Goal: Task Accomplishment & Management: Complete application form

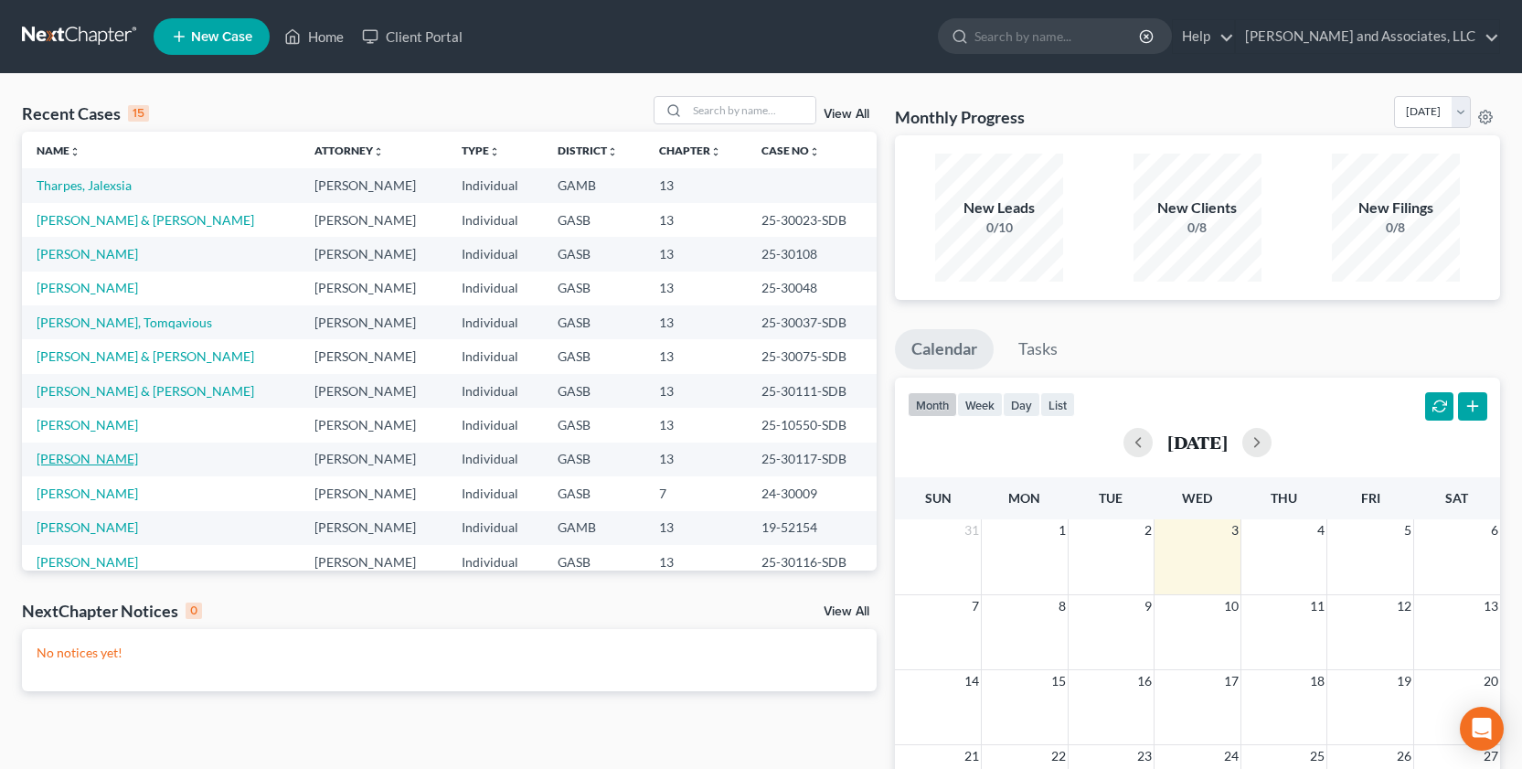
click at [81, 462] on link "[PERSON_NAME]" at bounding box center [87, 459] width 101 height 16
click at [82, 462] on link "[PERSON_NAME]" at bounding box center [87, 459] width 101 height 16
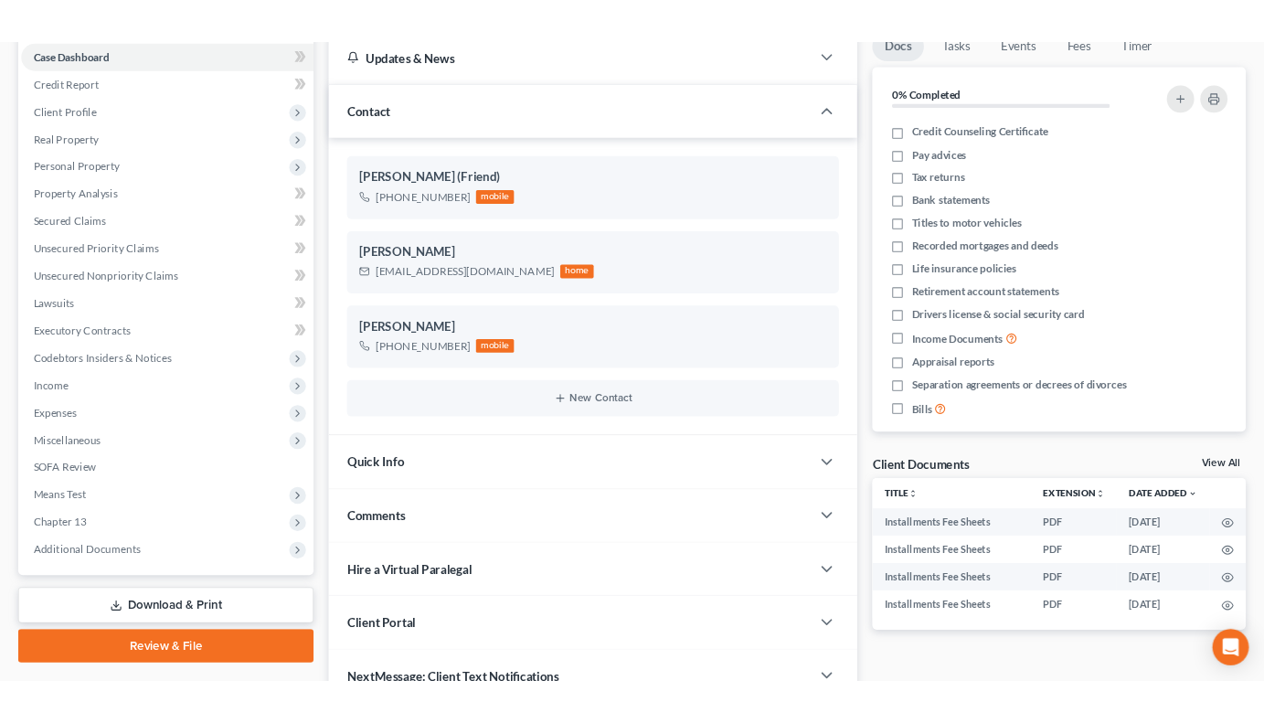
scroll to position [284, 0]
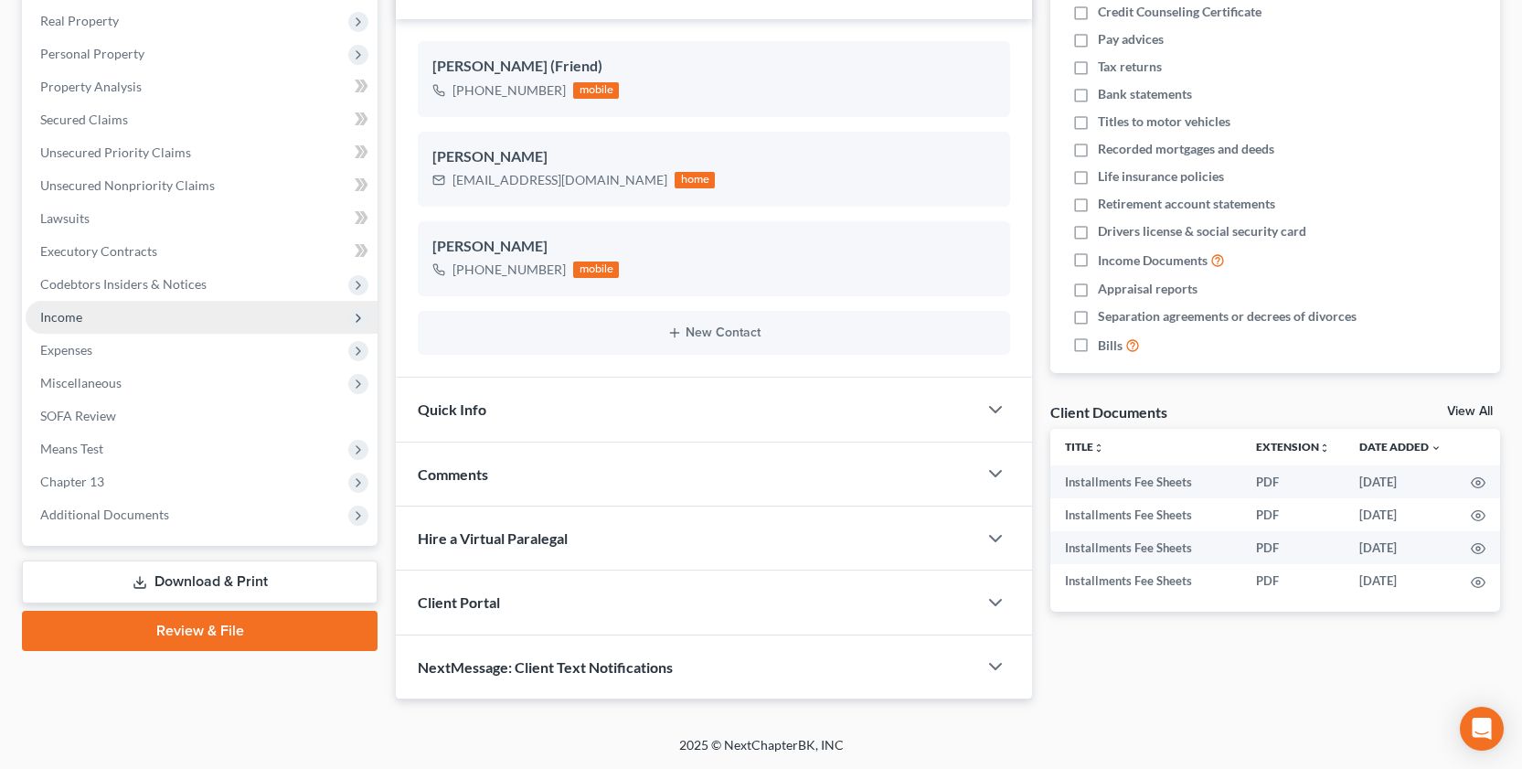
click at [46, 314] on span "Income" at bounding box center [61, 317] width 42 height 16
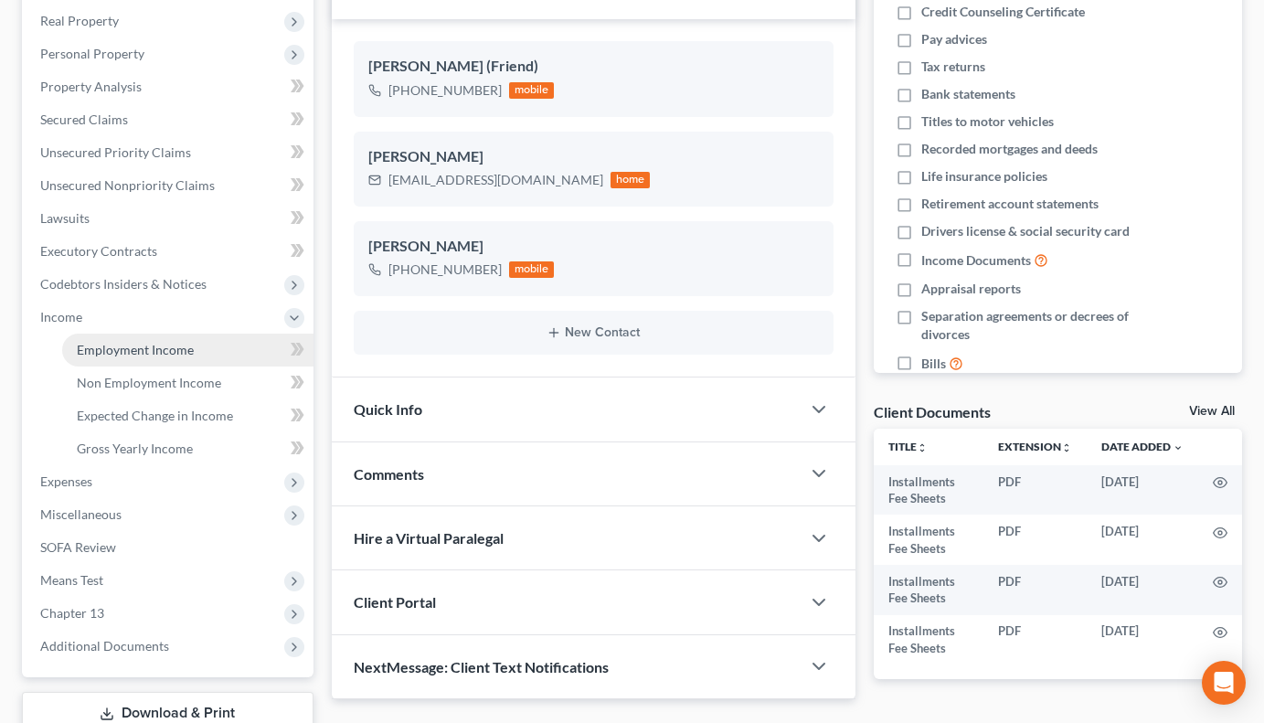
click at [166, 345] on span "Employment Income" at bounding box center [135, 350] width 117 height 16
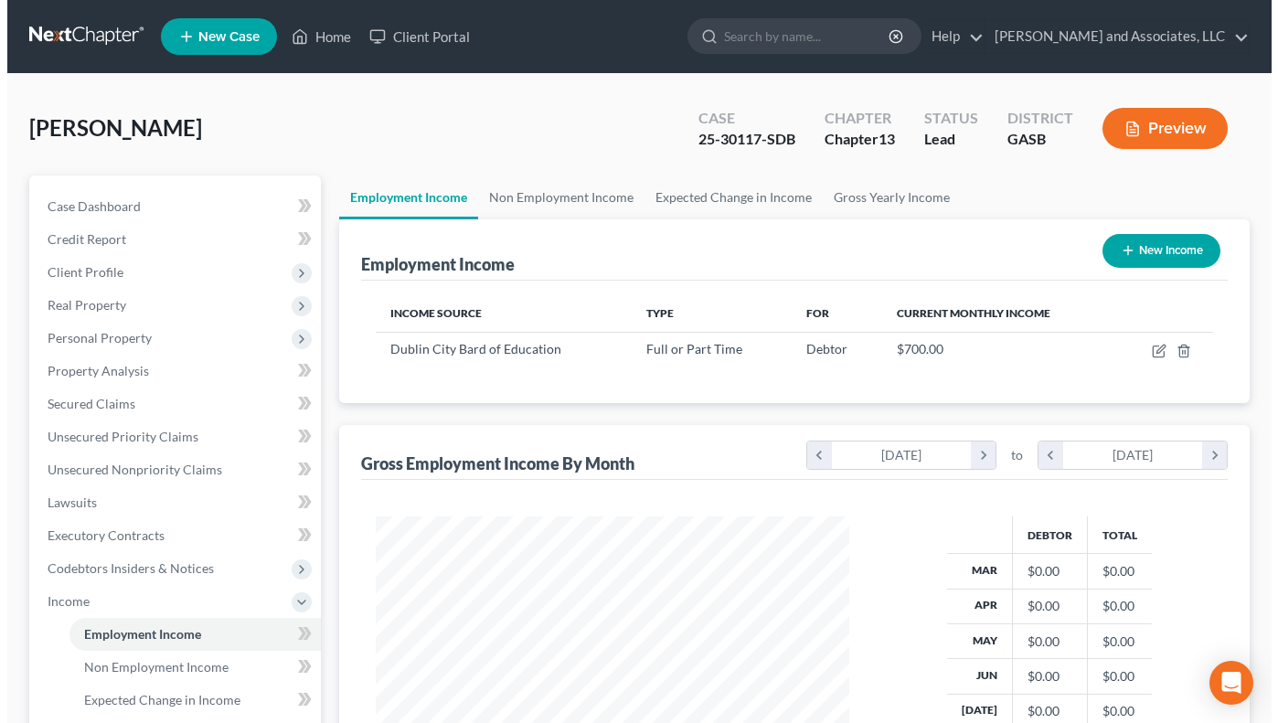
scroll to position [328, 510]
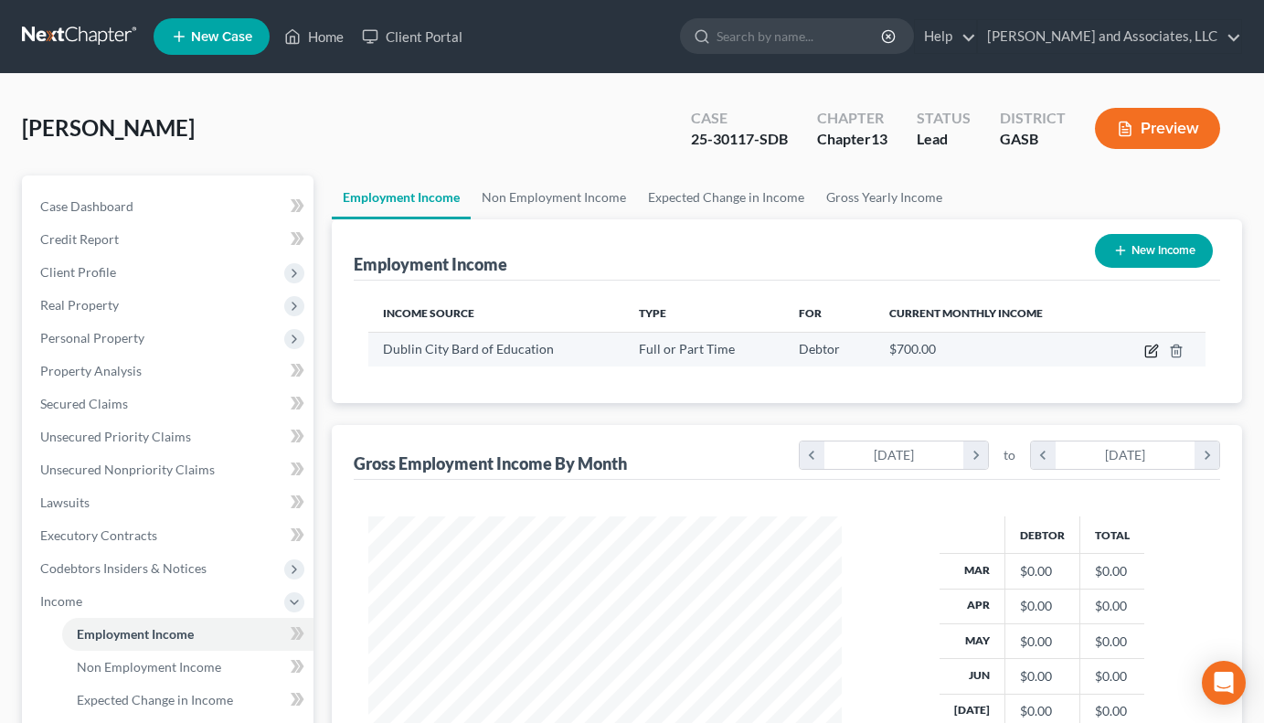
click at [1149, 348] on icon "button" at bounding box center [1152, 351] width 15 height 15
select select "0"
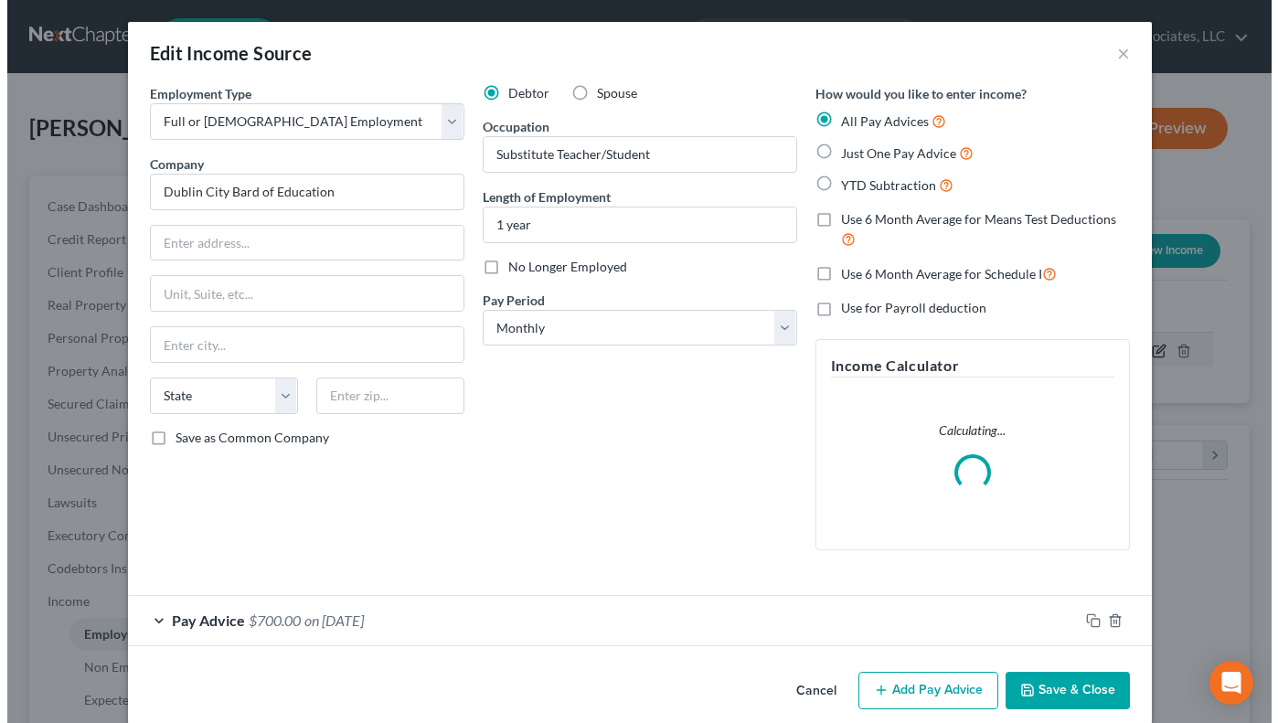
scroll to position [328, 517]
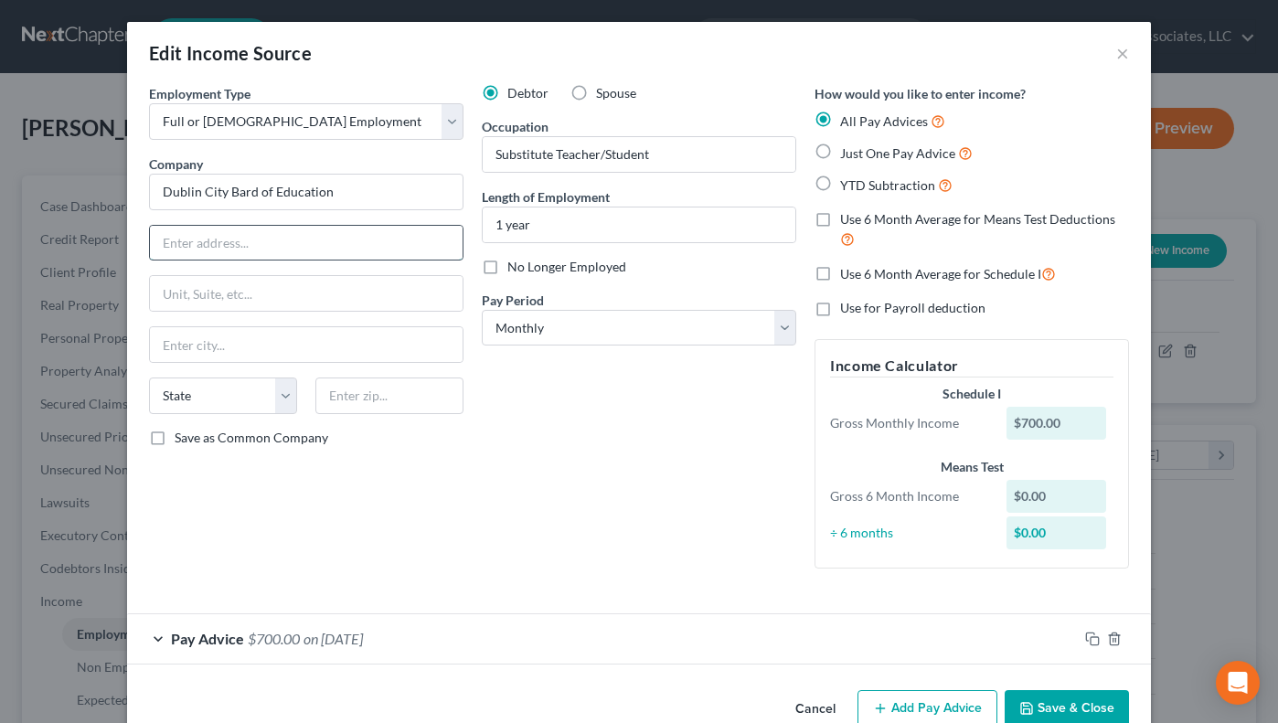
click at [185, 241] on input "text" at bounding box center [306, 243] width 313 height 35
type input "207 Shamrock Drive"
click at [165, 351] on input "text" at bounding box center [306, 344] width 313 height 35
type input "Dublin"
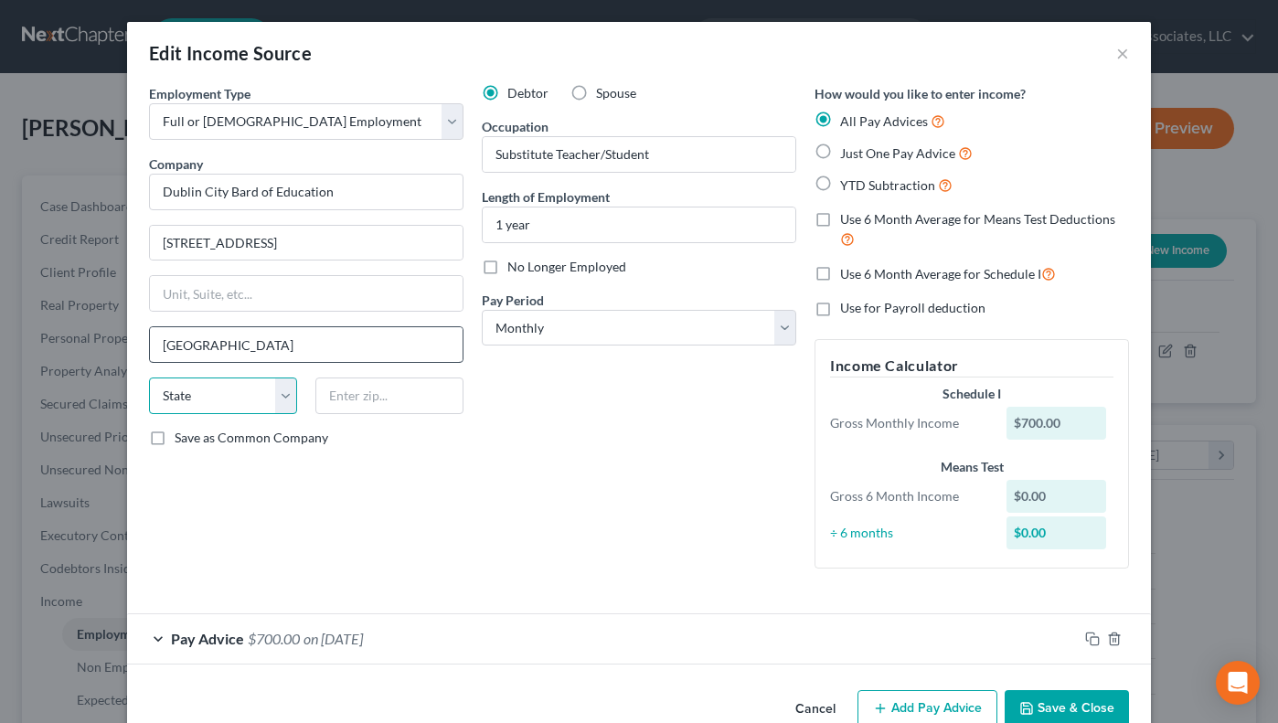
select select "10"
type input "31021"
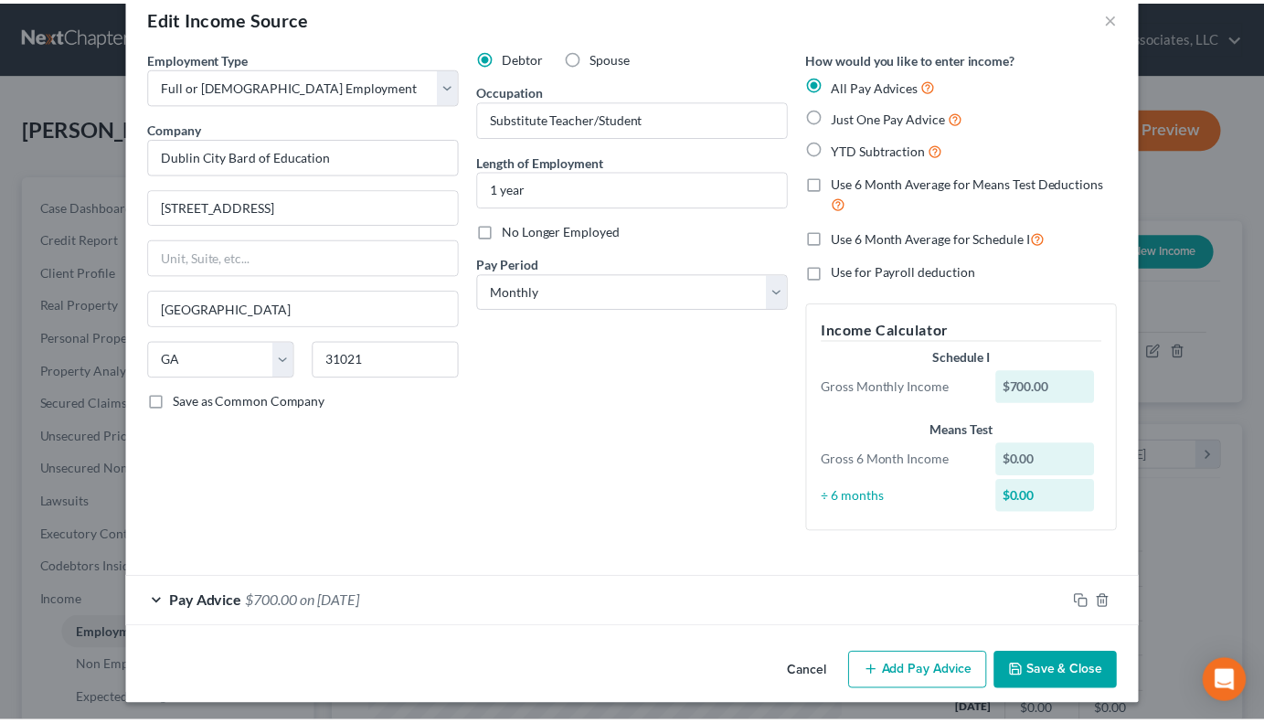
scroll to position [41, 0]
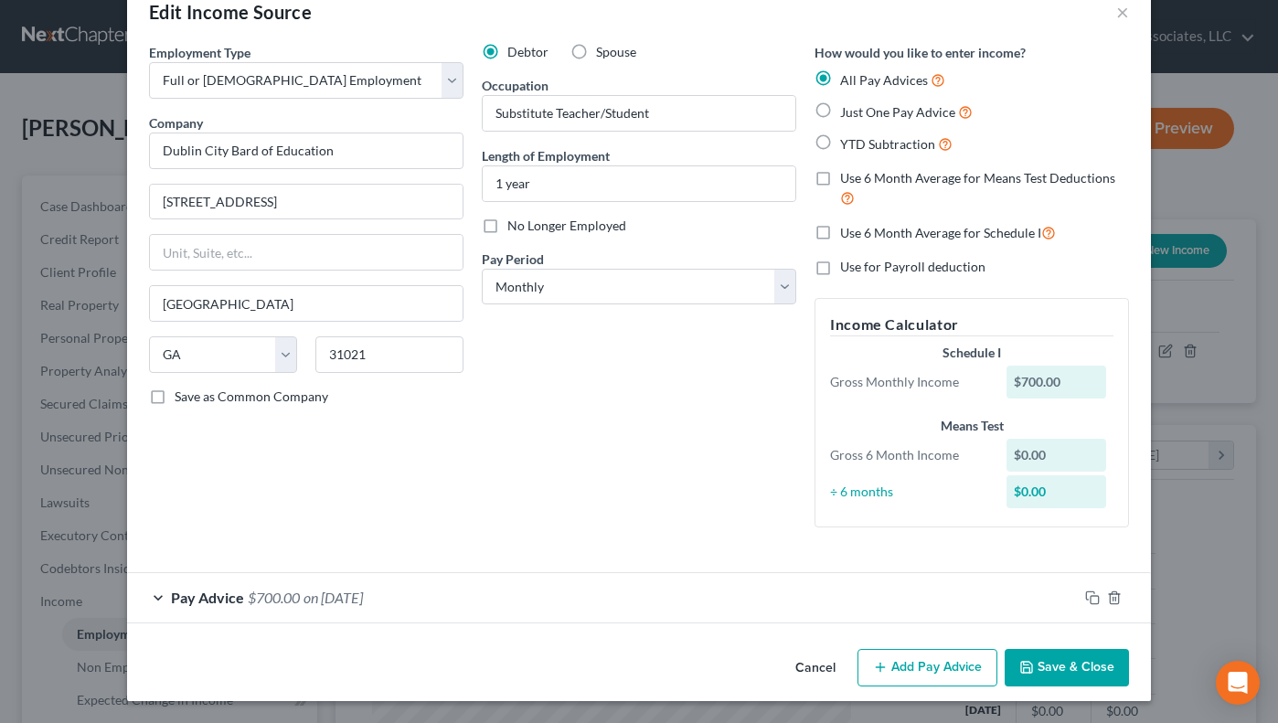
click at [1048, 666] on button "Save & Close" at bounding box center [1067, 668] width 124 height 38
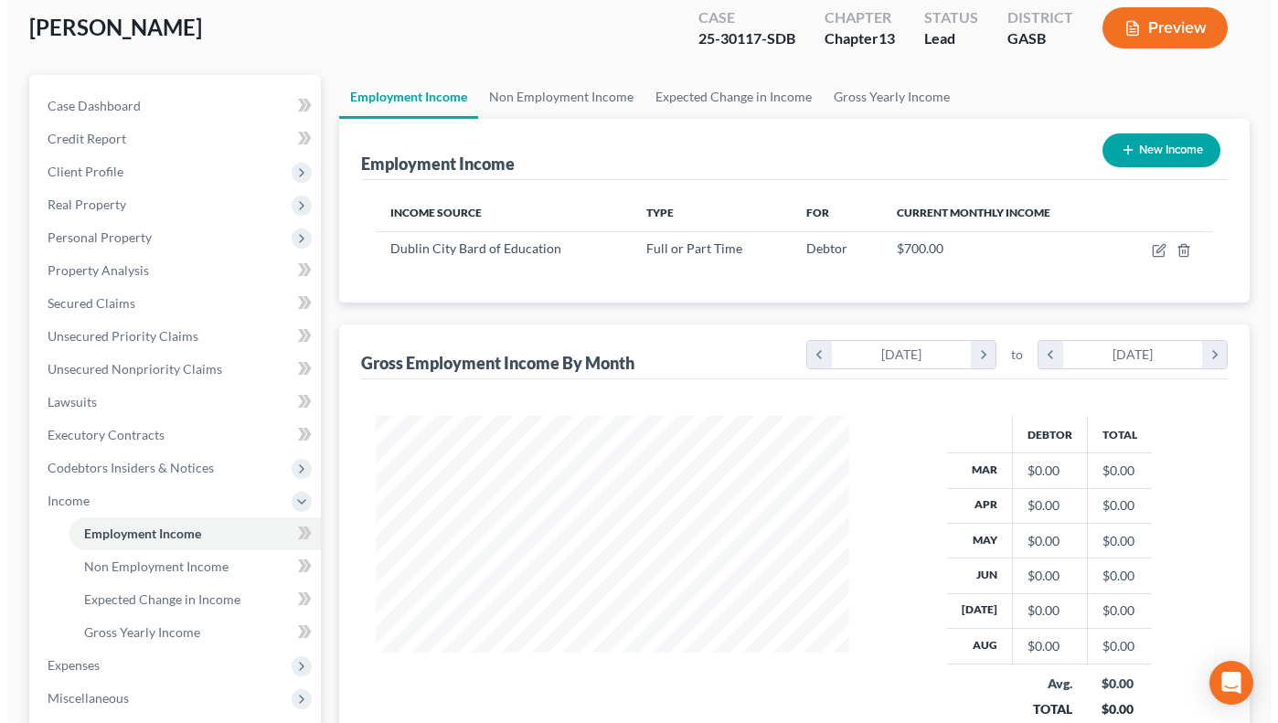
scroll to position [102, 0]
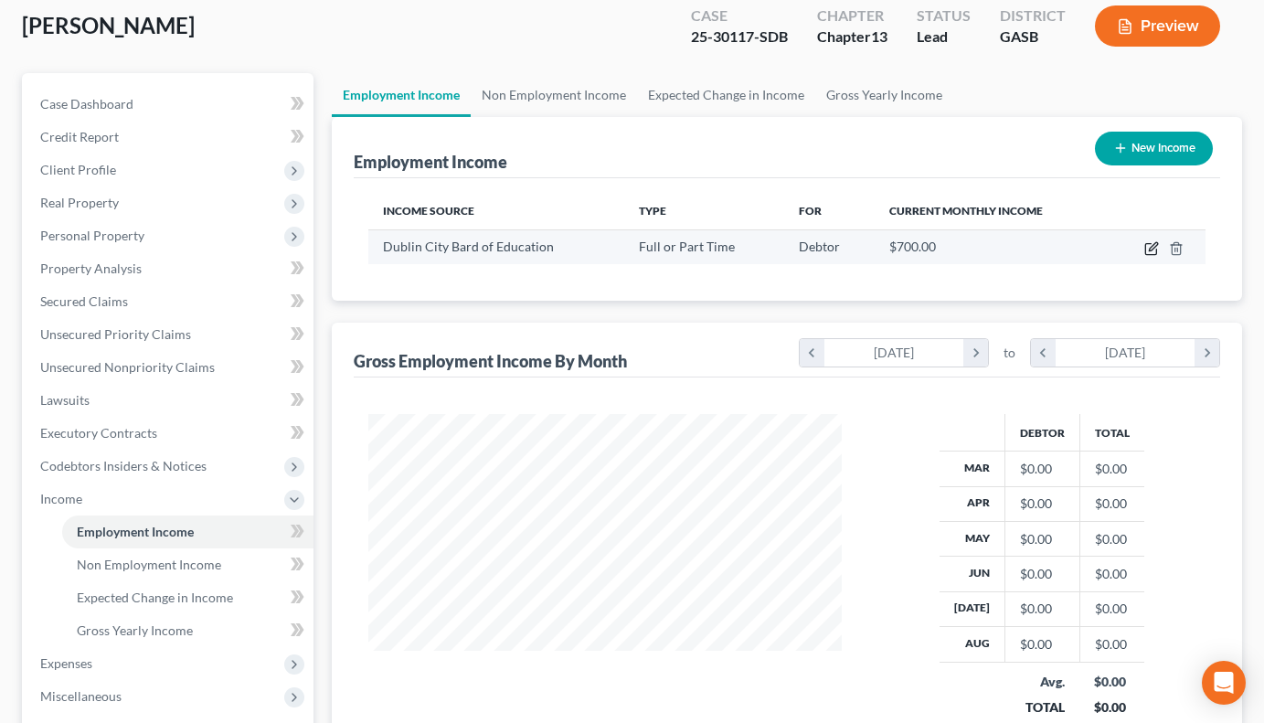
click at [1152, 255] on icon "button" at bounding box center [1150, 249] width 11 height 11
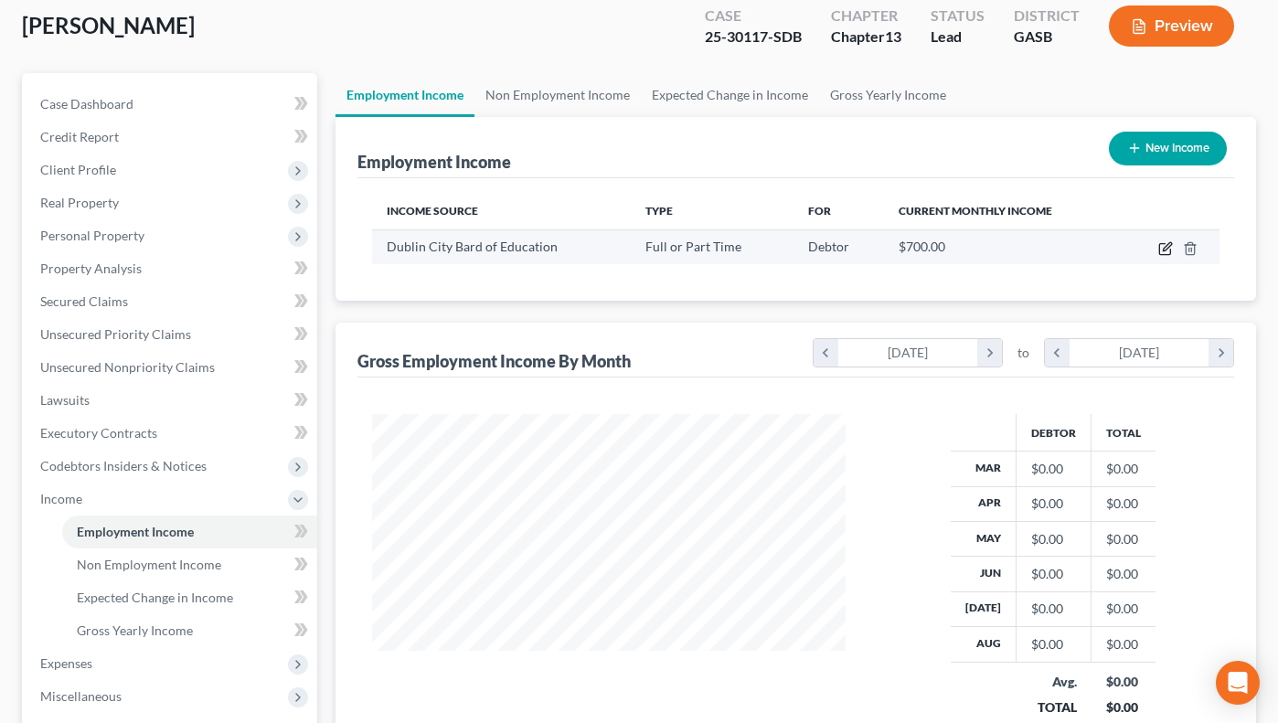
select select "0"
select select "10"
select select "0"
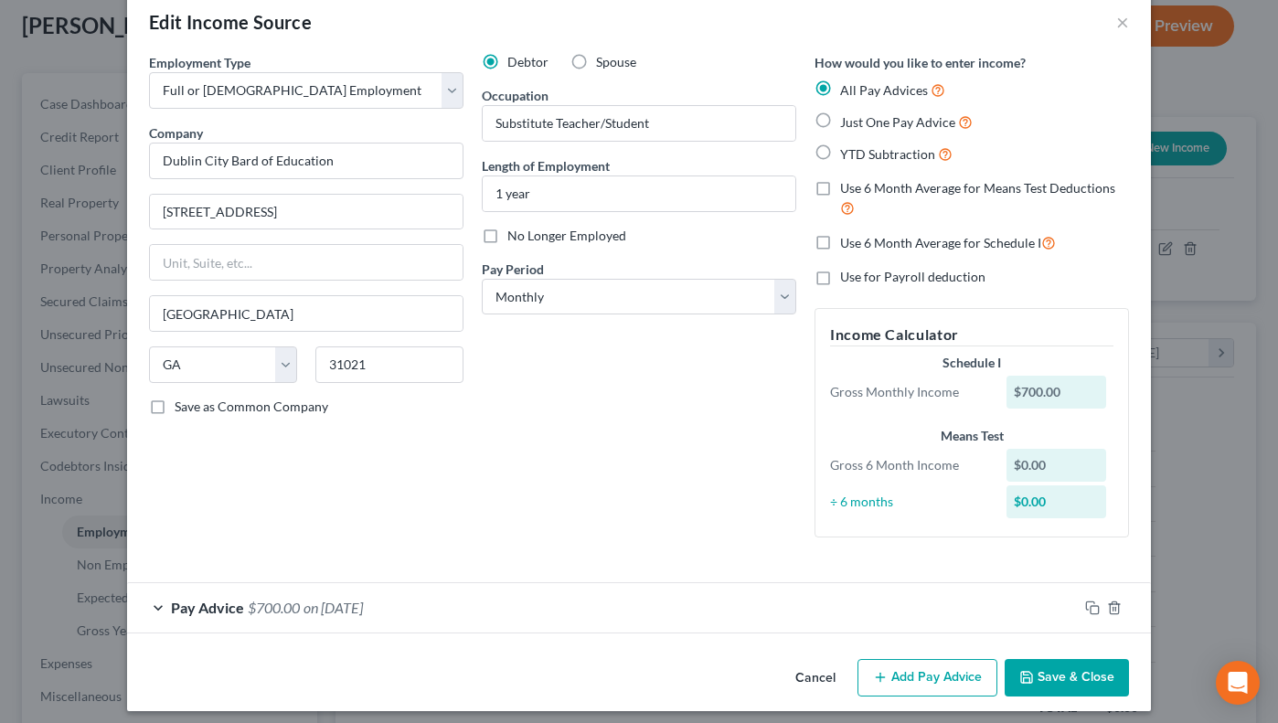
scroll to position [41, 0]
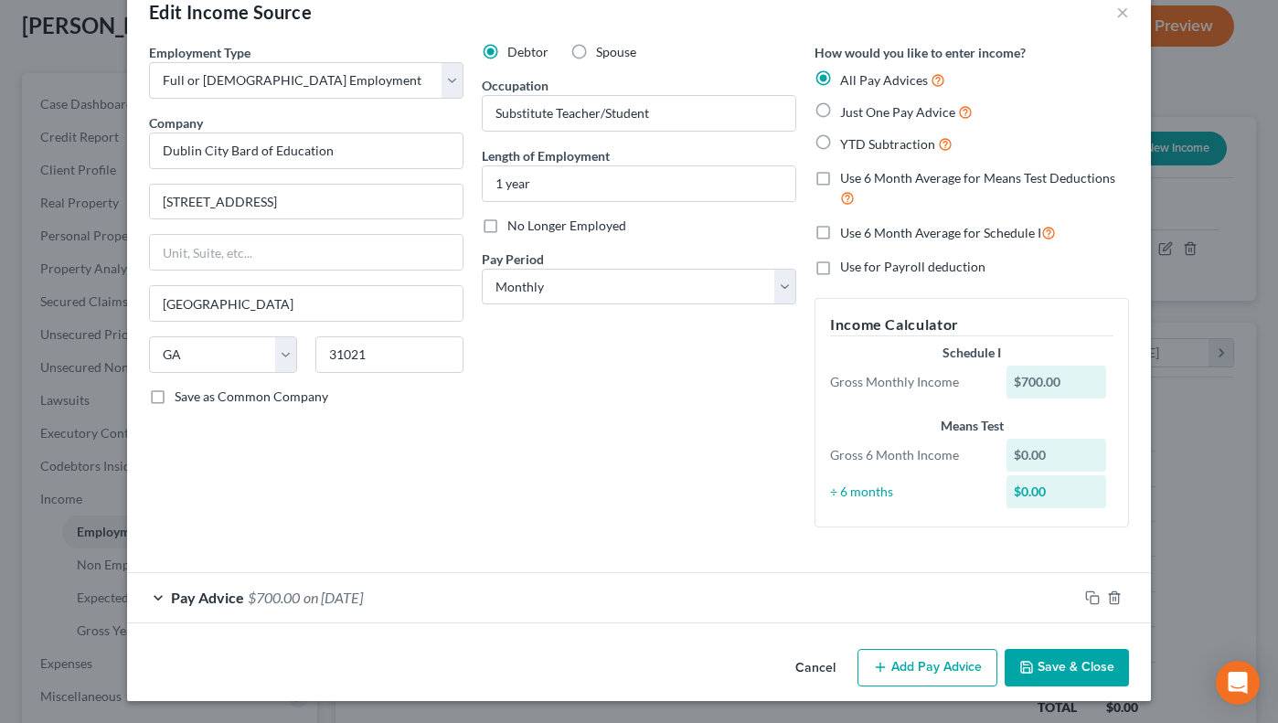
click at [923, 666] on button "Add Pay Advice" at bounding box center [927, 668] width 140 height 38
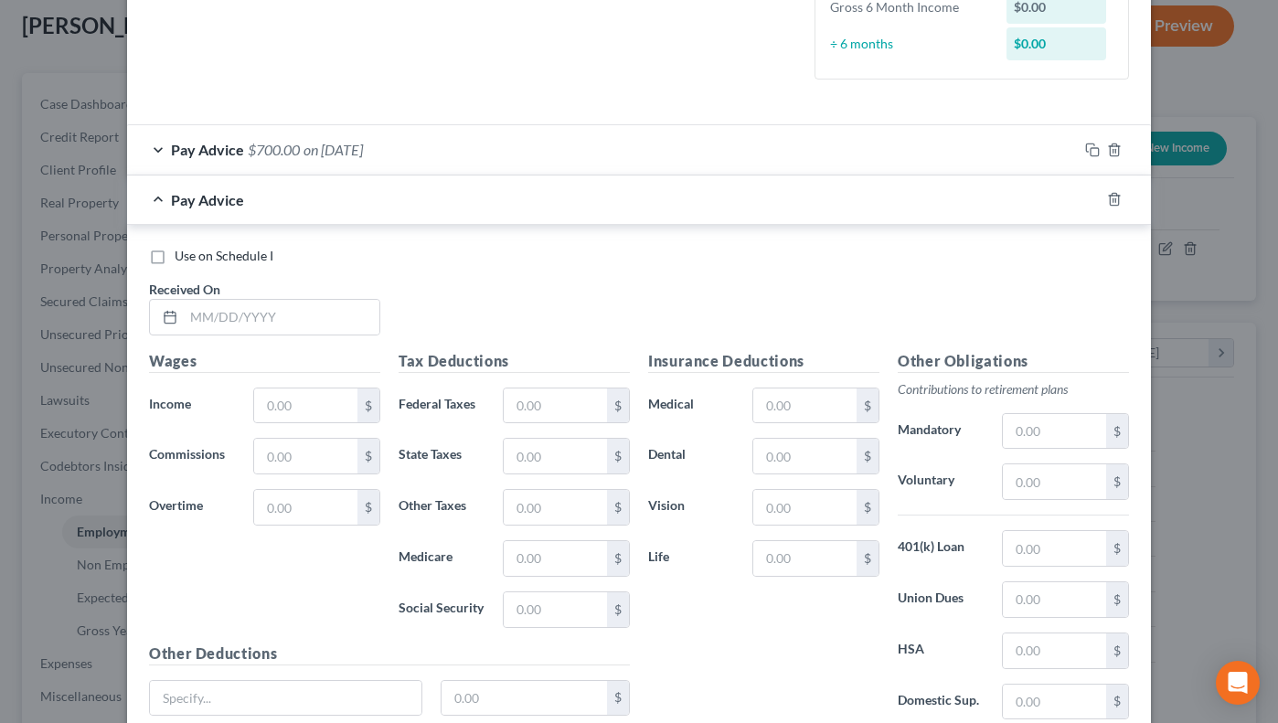
scroll to position [493, 0]
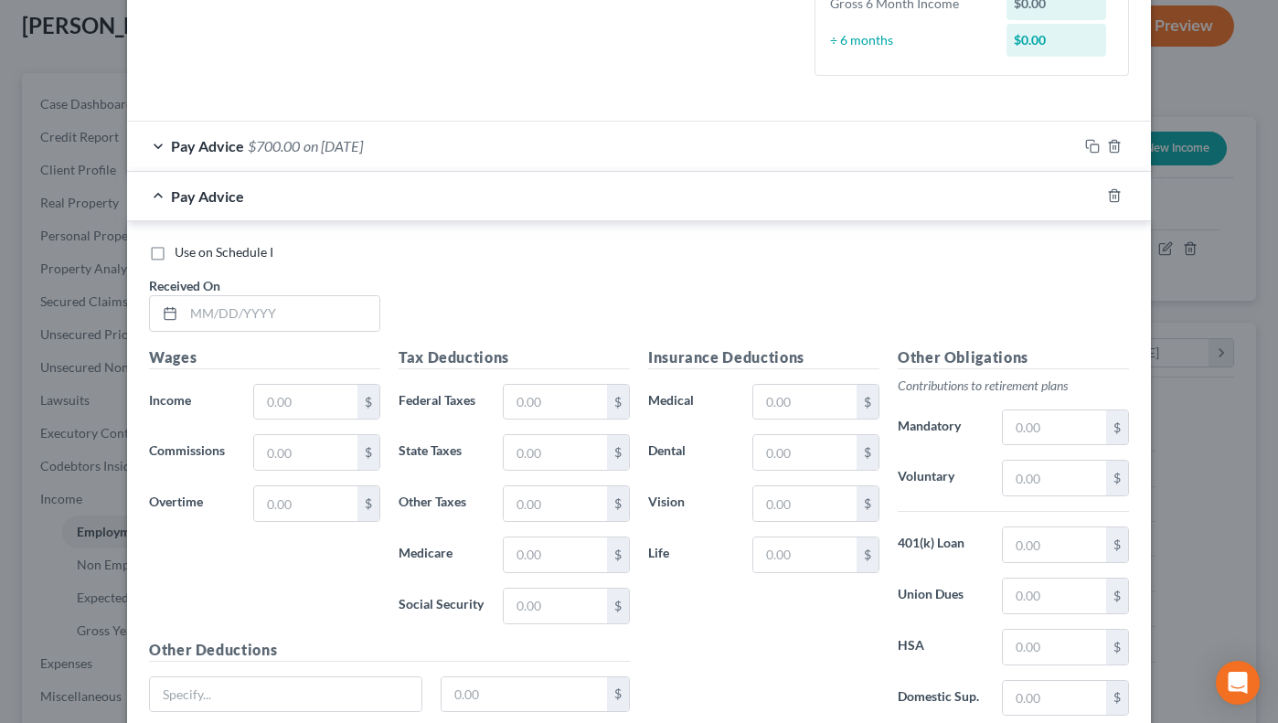
click at [346, 378] on div "Wages Income * $ Commissions $ Overtime $" at bounding box center [265, 492] width 250 height 293
click at [292, 404] on input "text" at bounding box center [305, 402] width 103 height 35
type input "320.12"
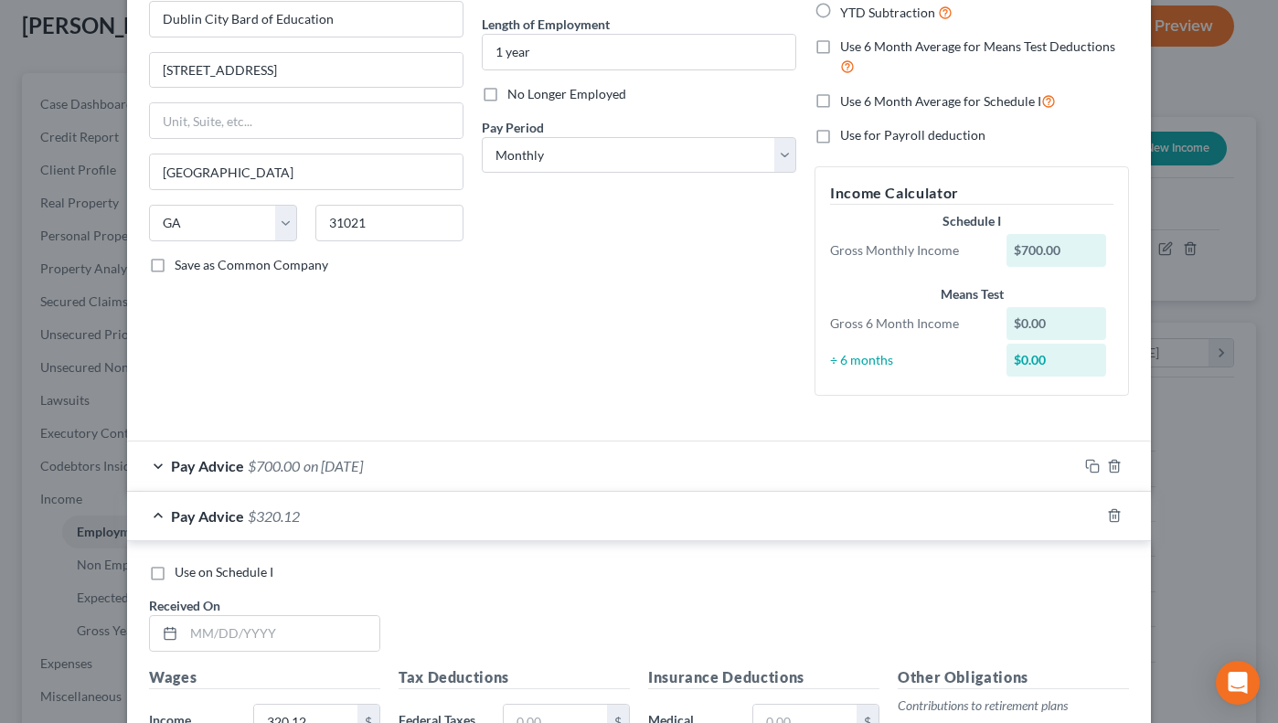
scroll to position [0, 0]
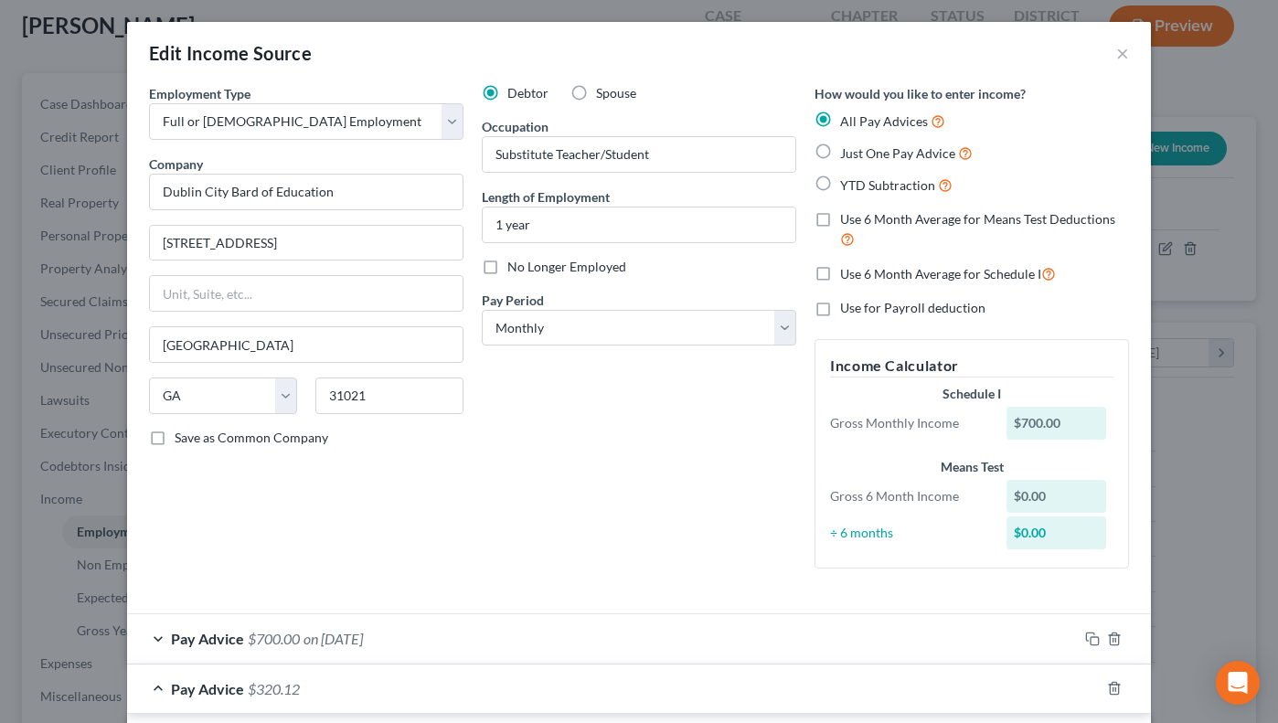
click at [840, 145] on label "Just One Pay Advice" at bounding box center [906, 153] width 133 height 21
click at [847, 145] on input "Just One Pay Advice" at bounding box center [853, 149] width 12 height 12
radio input "true"
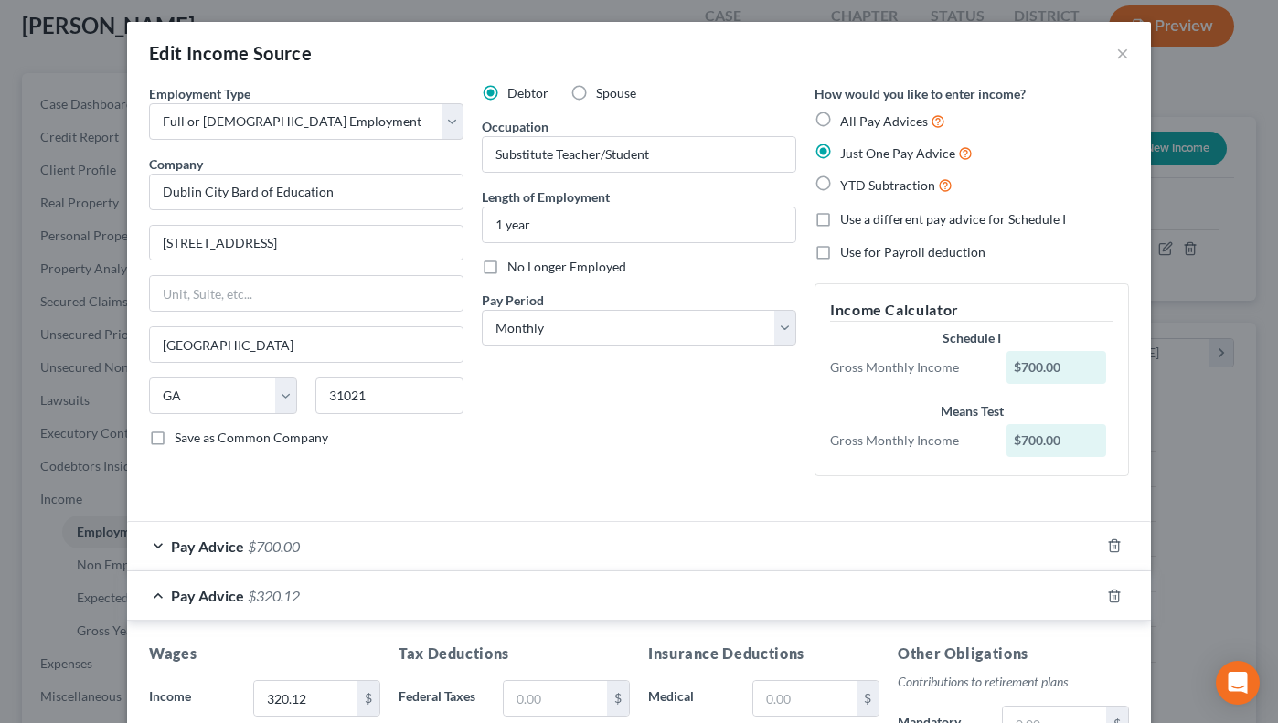
click at [840, 117] on label "All Pay Advices" at bounding box center [892, 121] width 105 height 21
click at [847, 117] on input "All Pay Advices" at bounding box center [853, 117] width 12 height 12
radio input "true"
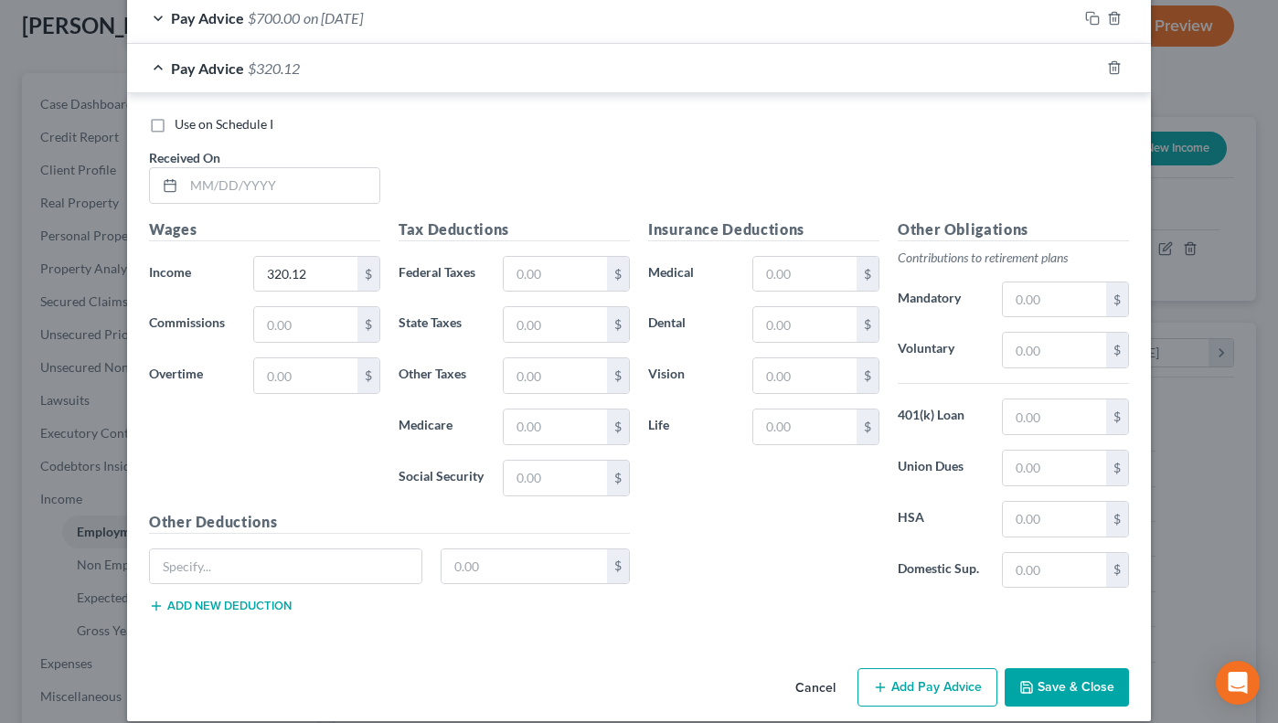
scroll to position [641, 0]
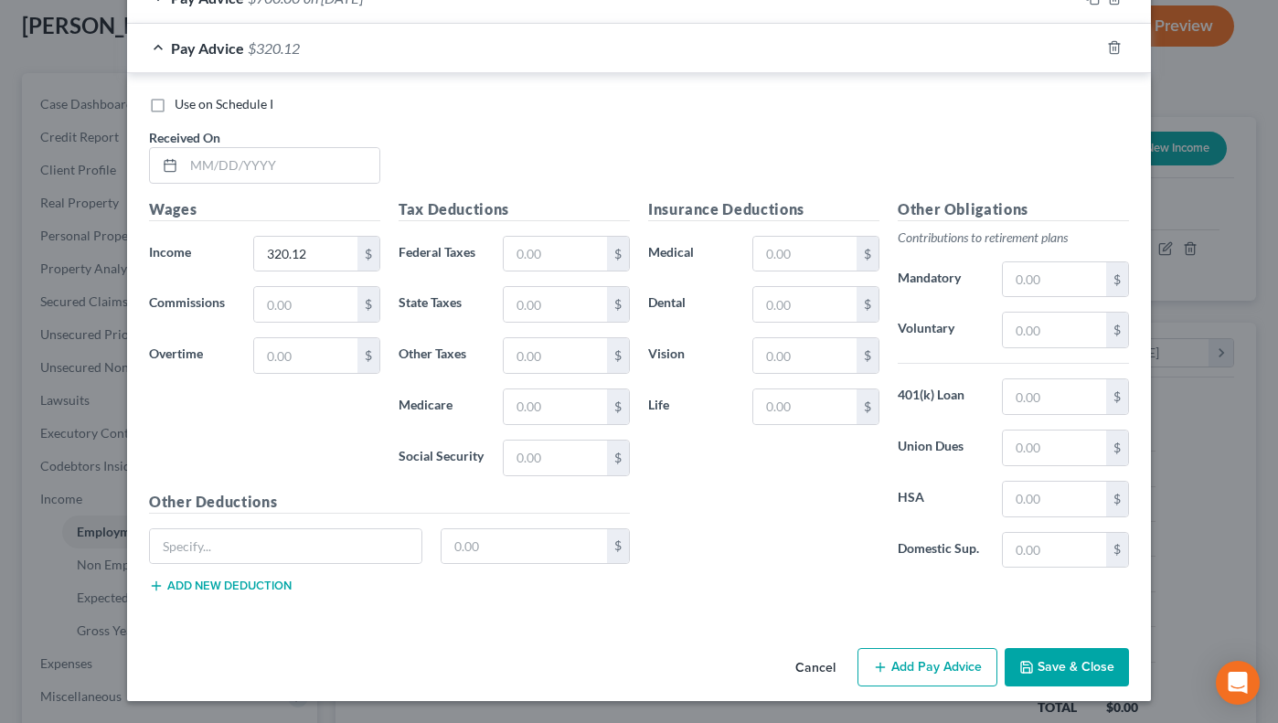
click at [1059, 666] on button "Save & Close" at bounding box center [1067, 667] width 124 height 38
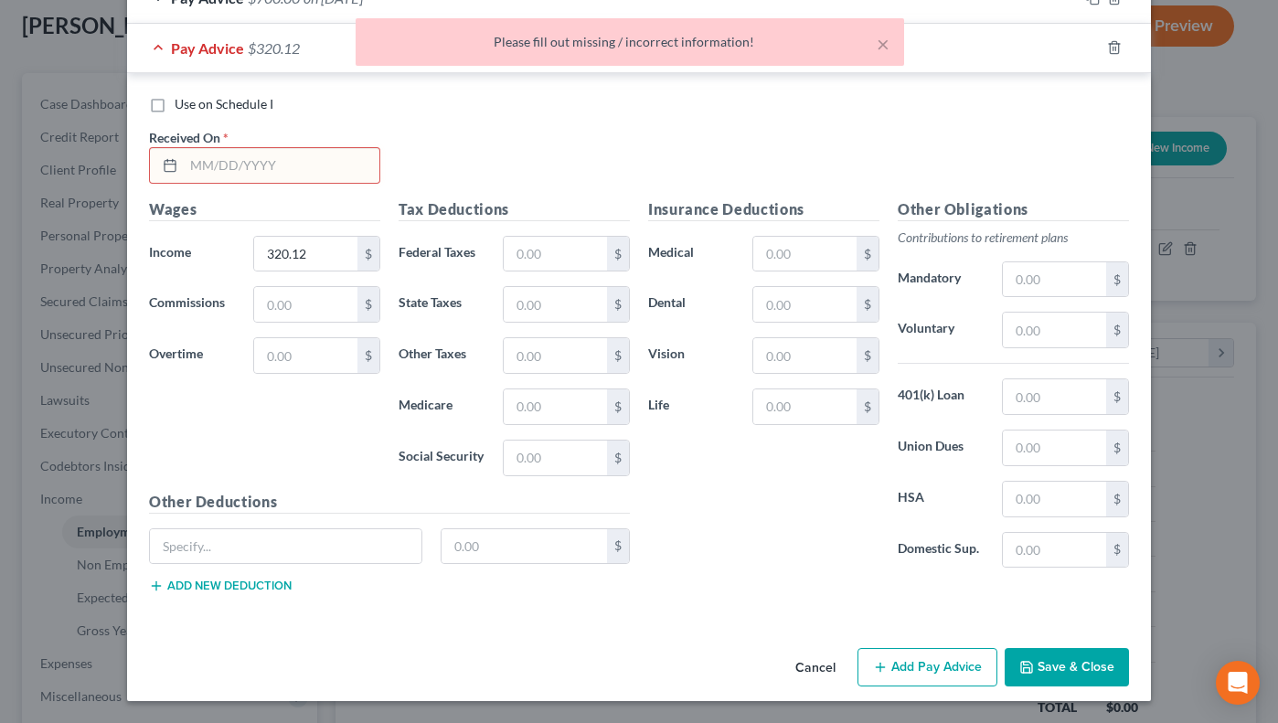
click at [228, 170] on input "text" at bounding box center [282, 165] width 196 height 35
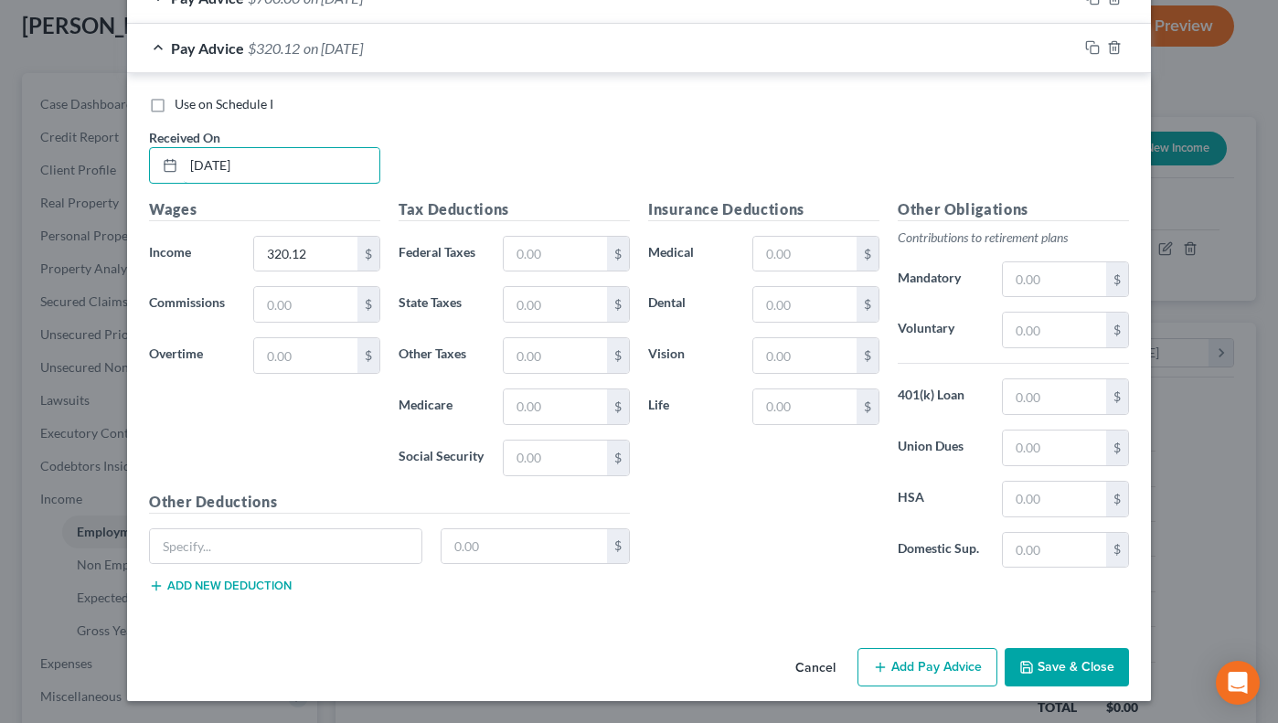
type input "9/2/2025"
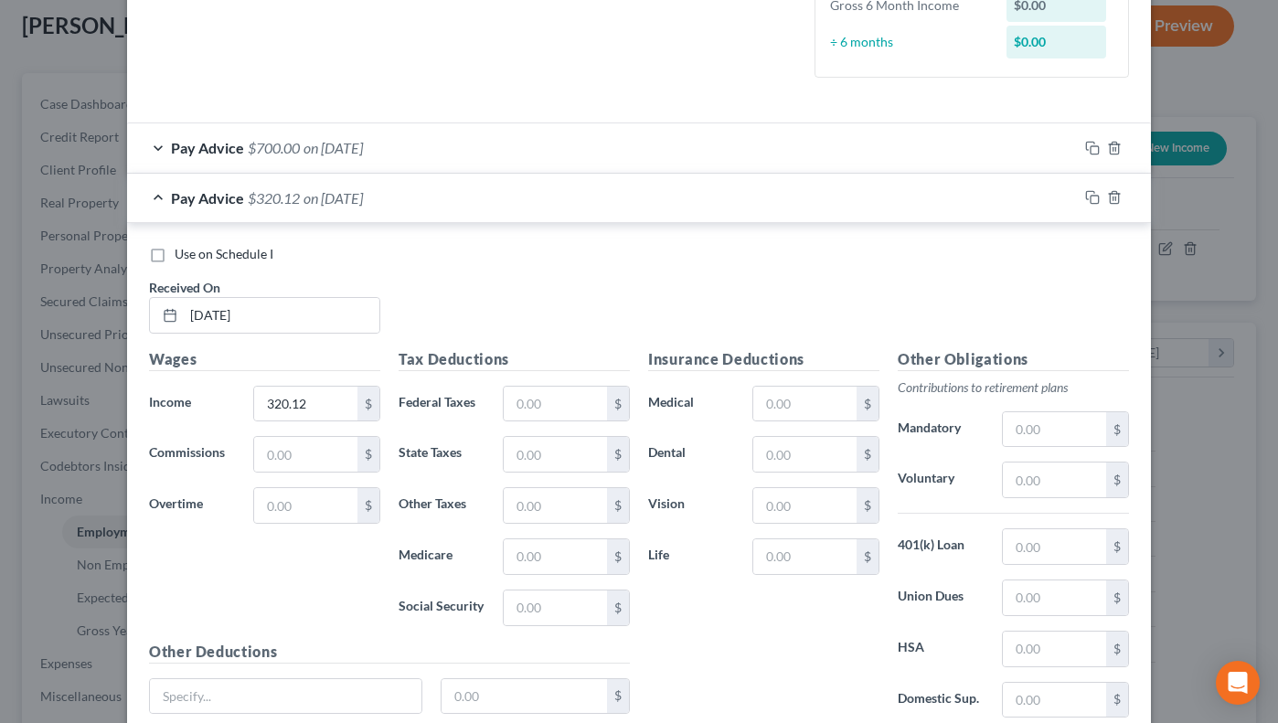
scroll to position [489, 0]
click at [153, 199] on div "Pay Advice $320.12 on 09/02/2025" at bounding box center [602, 200] width 951 height 48
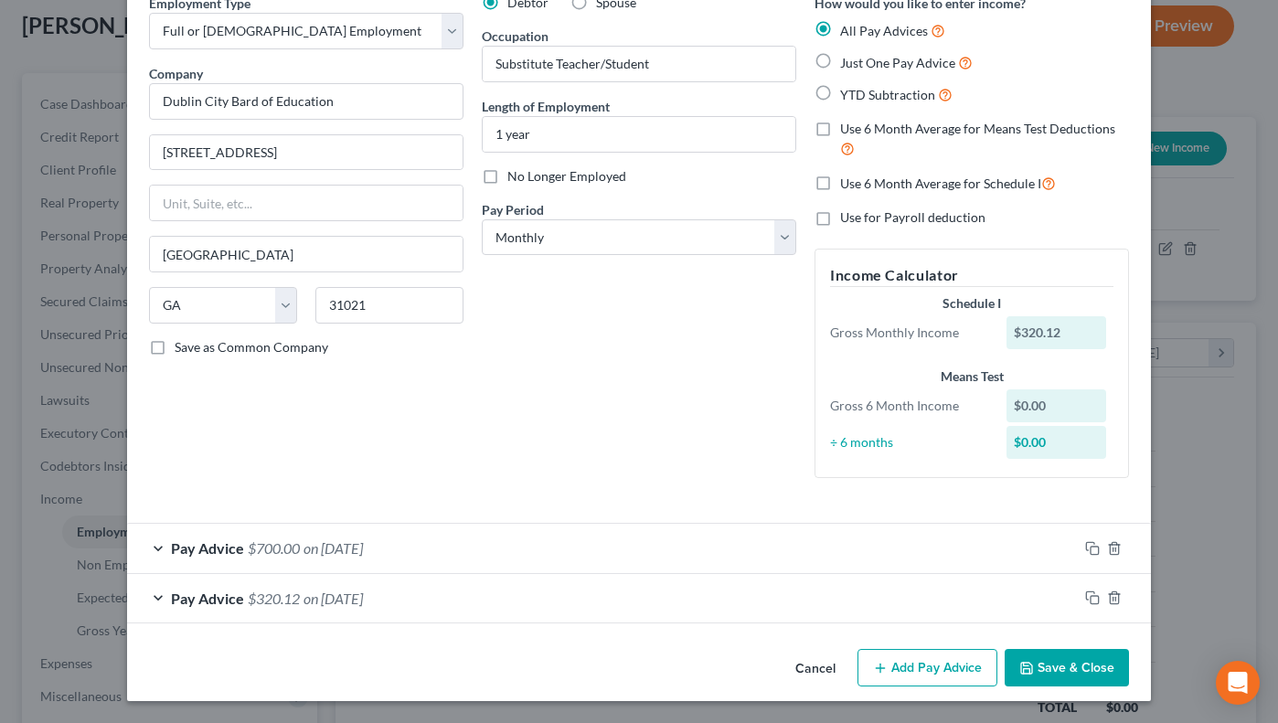
scroll to position [91, 0]
click at [840, 127] on label "Use 6 Month Average for Means Test Deductions" at bounding box center [984, 139] width 289 height 39
click at [847, 127] on input "Use 6 Month Average for Means Test Deductions" at bounding box center [853, 126] width 12 height 12
click at [840, 135] on label "Use 6 Month Average for Means Test Deductions" at bounding box center [984, 139] width 289 height 39
click at [847, 132] on input "Use 6 Month Average for Means Test Deductions" at bounding box center [853, 126] width 12 height 12
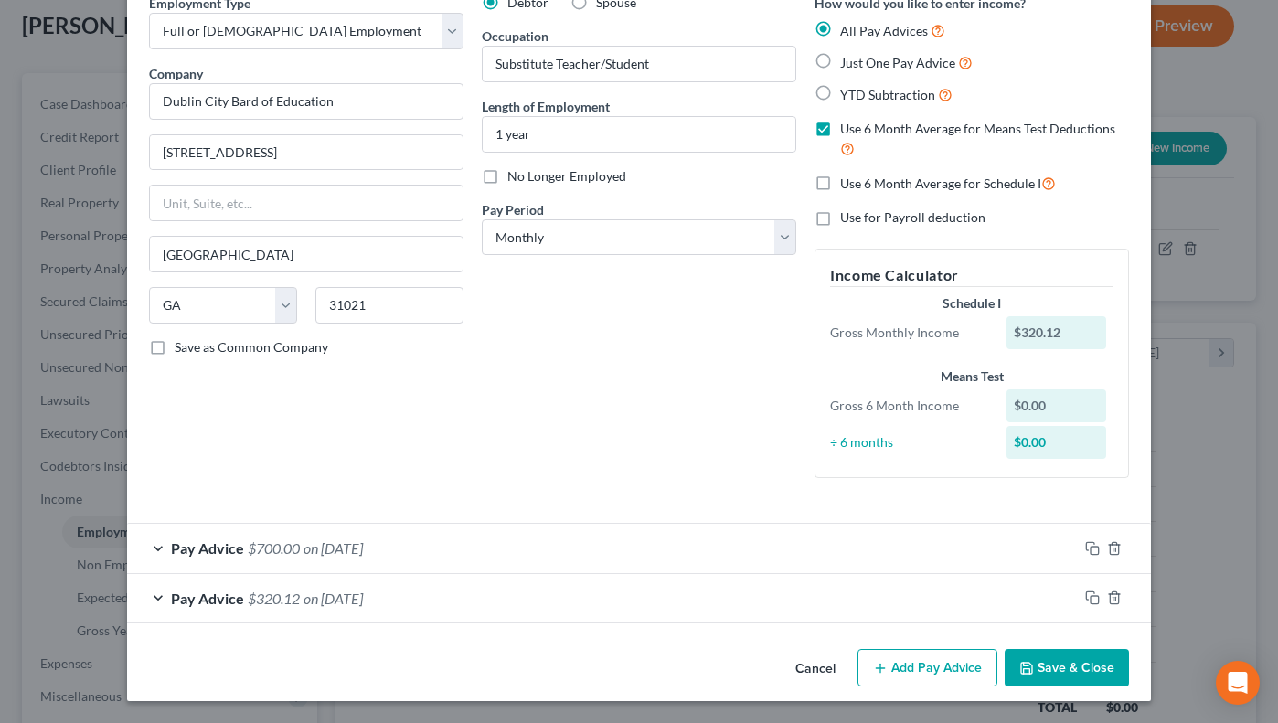
checkbox input "false"
click at [840, 59] on label "Just One Pay Advice" at bounding box center [906, 62] width 133 height 21
click at [847, 59] on input "Just One Pay Advice" at bounding box center [853, 58] width 12 height 12
radio input "true"
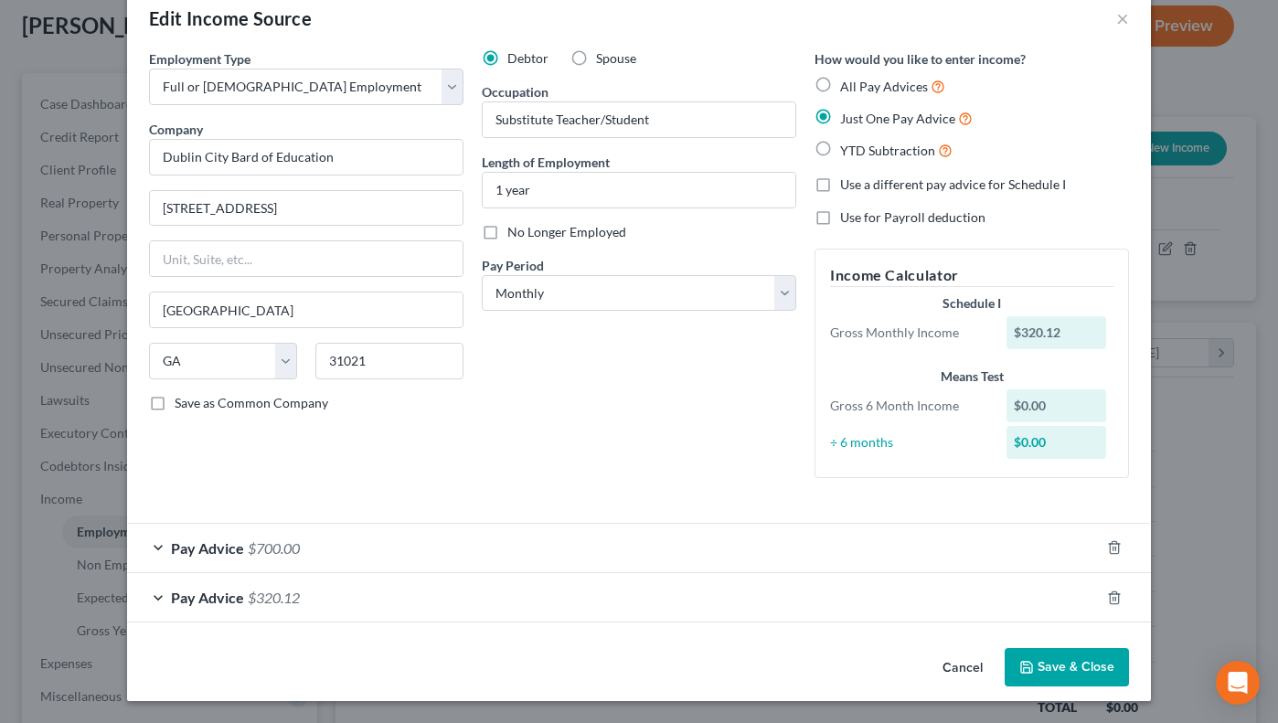
scroll to position [0, 0]
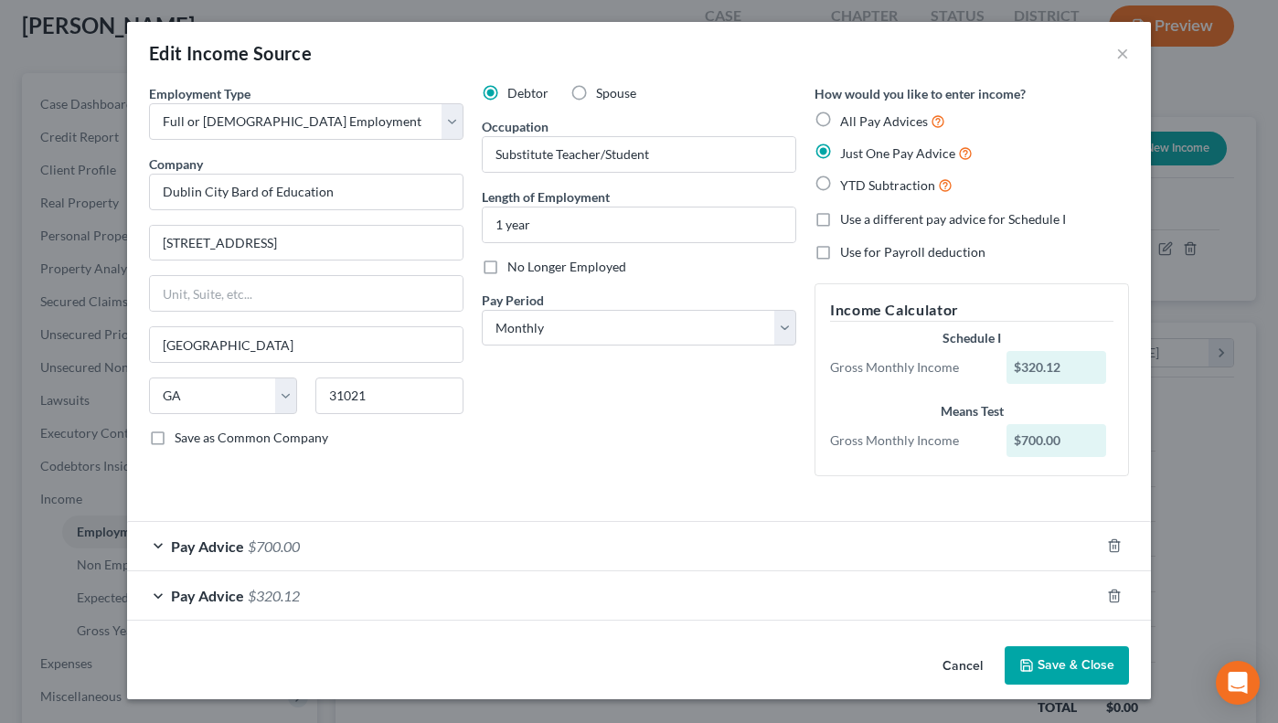
click at [840, 218] on label "Use a different pay advice for Schedule I" at bounding box center [953, 219] width 226 height 18
click at [847, 218] on input "Use a different pay advice for Schedule I" at bounding box center [853, 216] width 12 height 12
click at [840, 218] on label "Use a different pay advice for Schedule I" at bounding box center [953, 219] width 226 height 18
click at [847, 218] on input "Use a different pay advice for Schedule I" at bounding box center [853, 216] width 12 height 12
checkbox input "false"
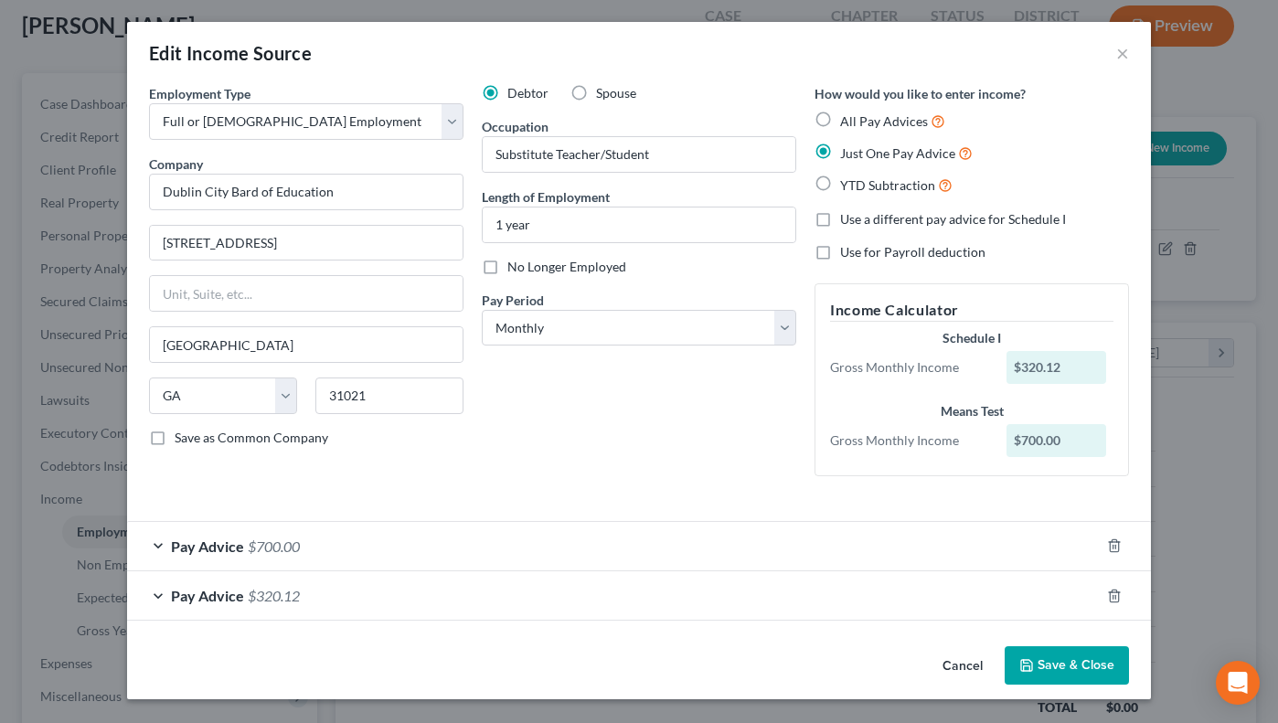
click at [840, 121] on label "All Pay Advices" at bounding box center [892, 121] width 105 height 21
click at [847, 121] on input "All Pay Advices" at bounding box center [853, 117] width 12 height 12
radio input "true"
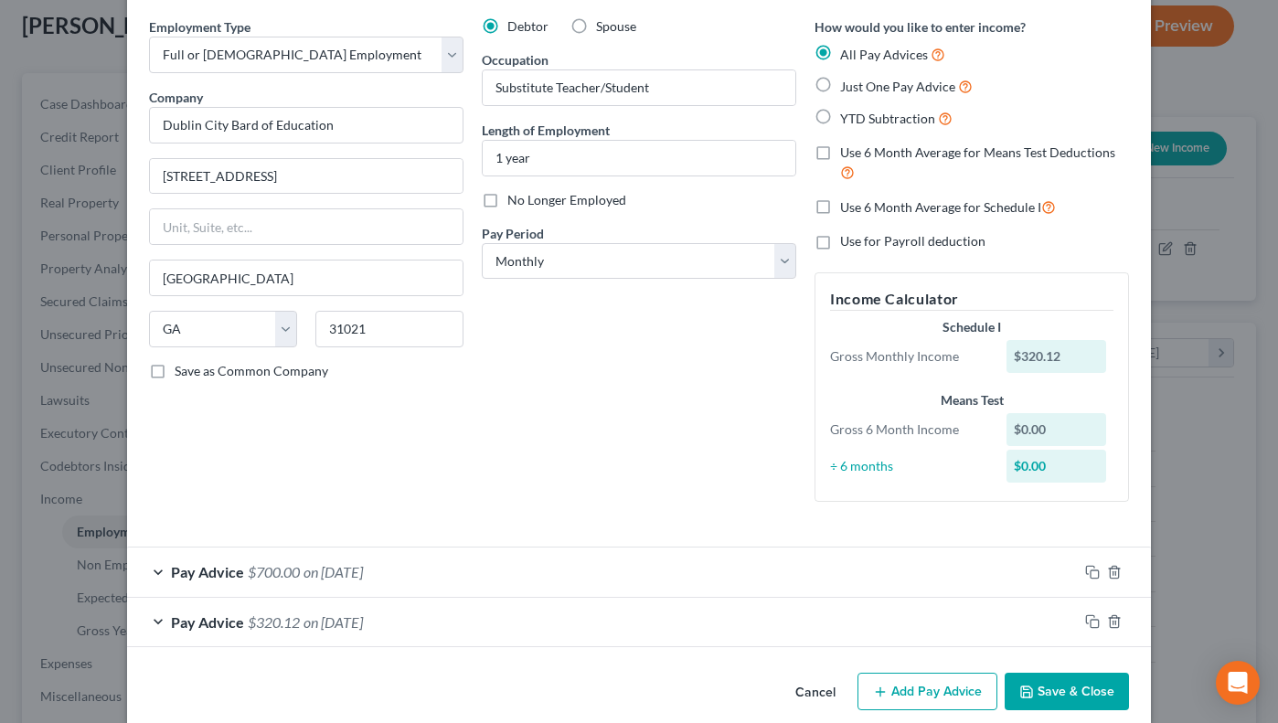
scroll to position [91, 0]
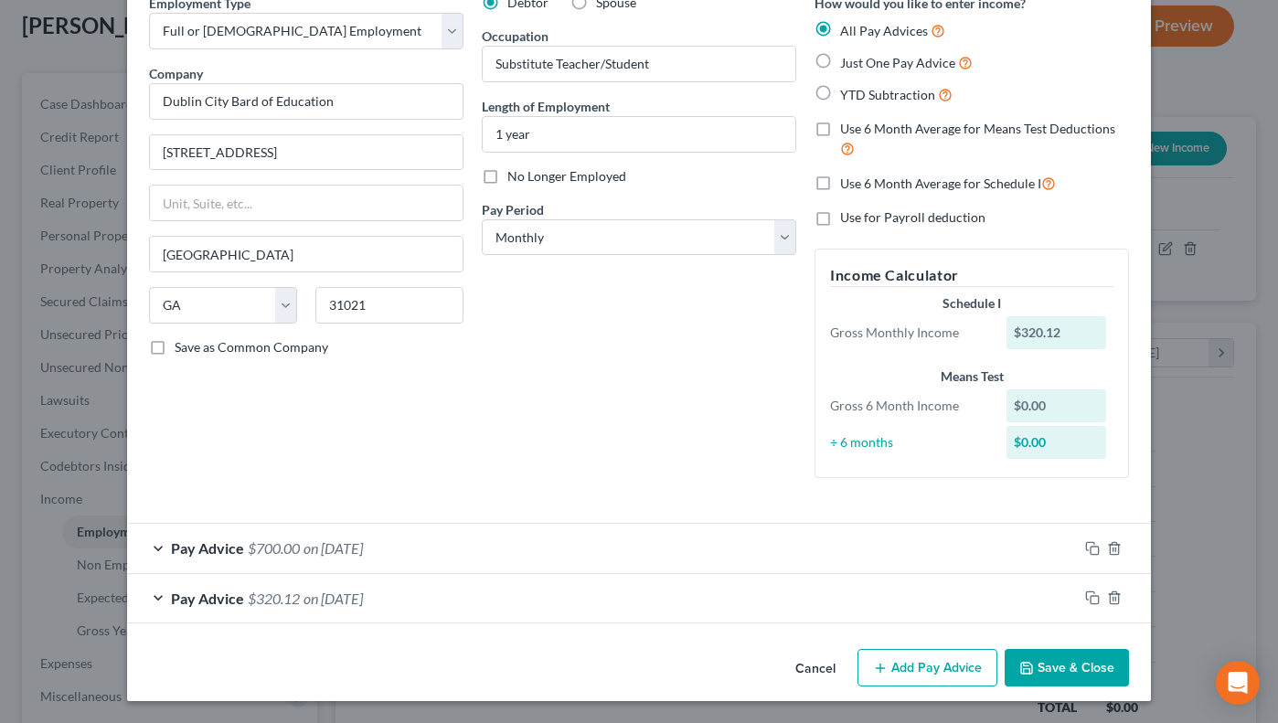
click at [154, 549] on div "Pay Advice $700.00 on 09/02/2025" at bounding box center [602, 548] width 951 height 48
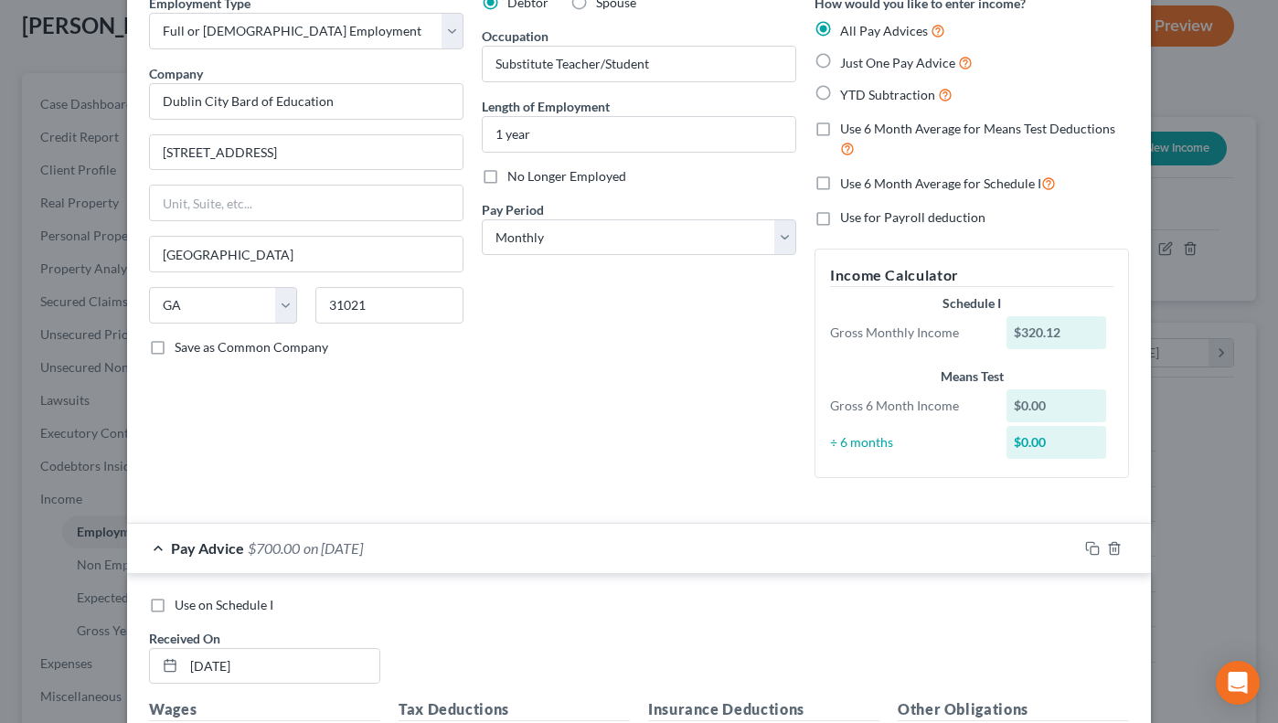
click at [175, 607] on label "Use on Schedule I" at bounding box center [224, 605] width 99 height 18
click at [182, 607] on input "Use on Schedule I" at bounding box center [188, 602] width 12 height 12
checkbox input "true"
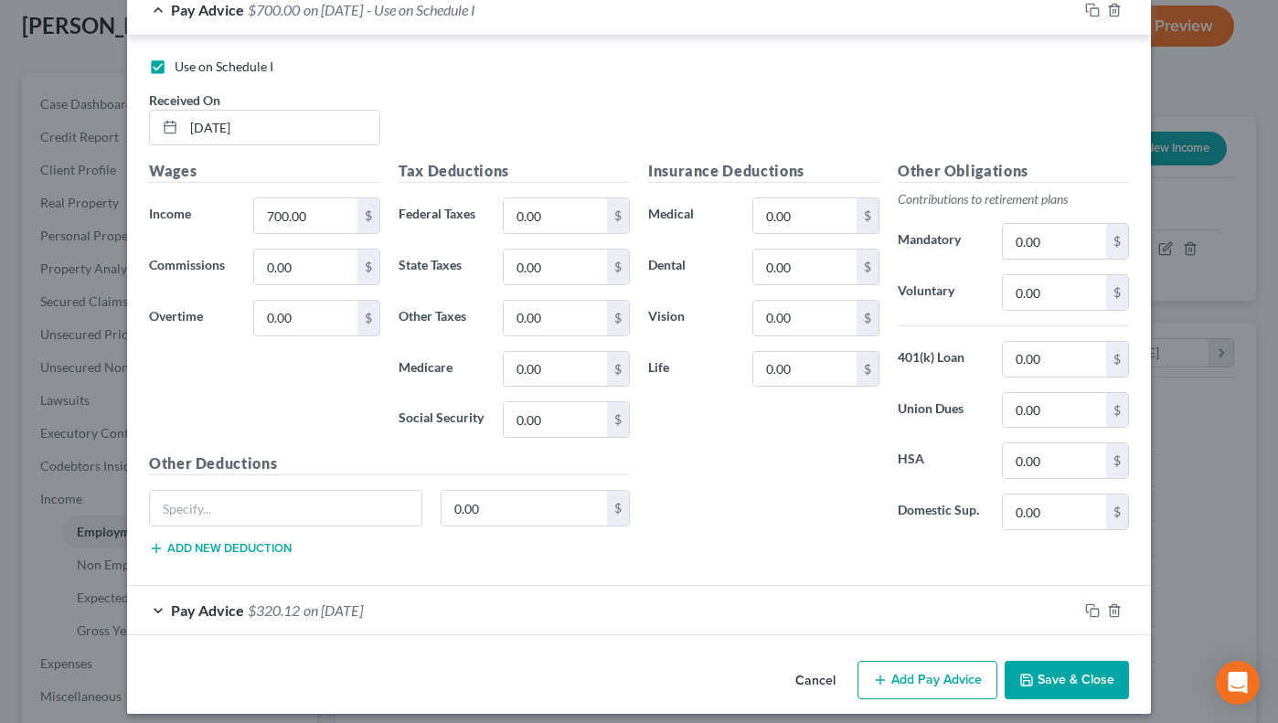
scroll to position [642, 0]
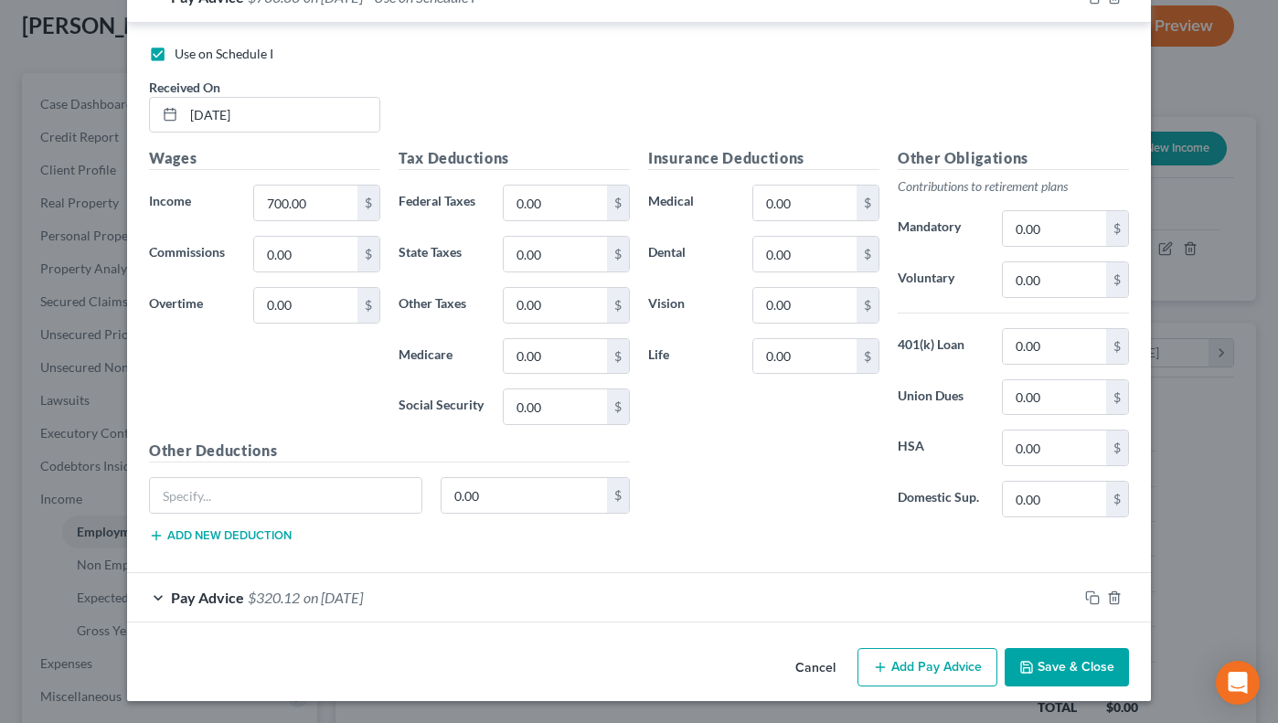
click at [154, 598] on div "Pay Advice $320.12 on 09/02/2025" at bounding box center [602, 597] width 951 height 48
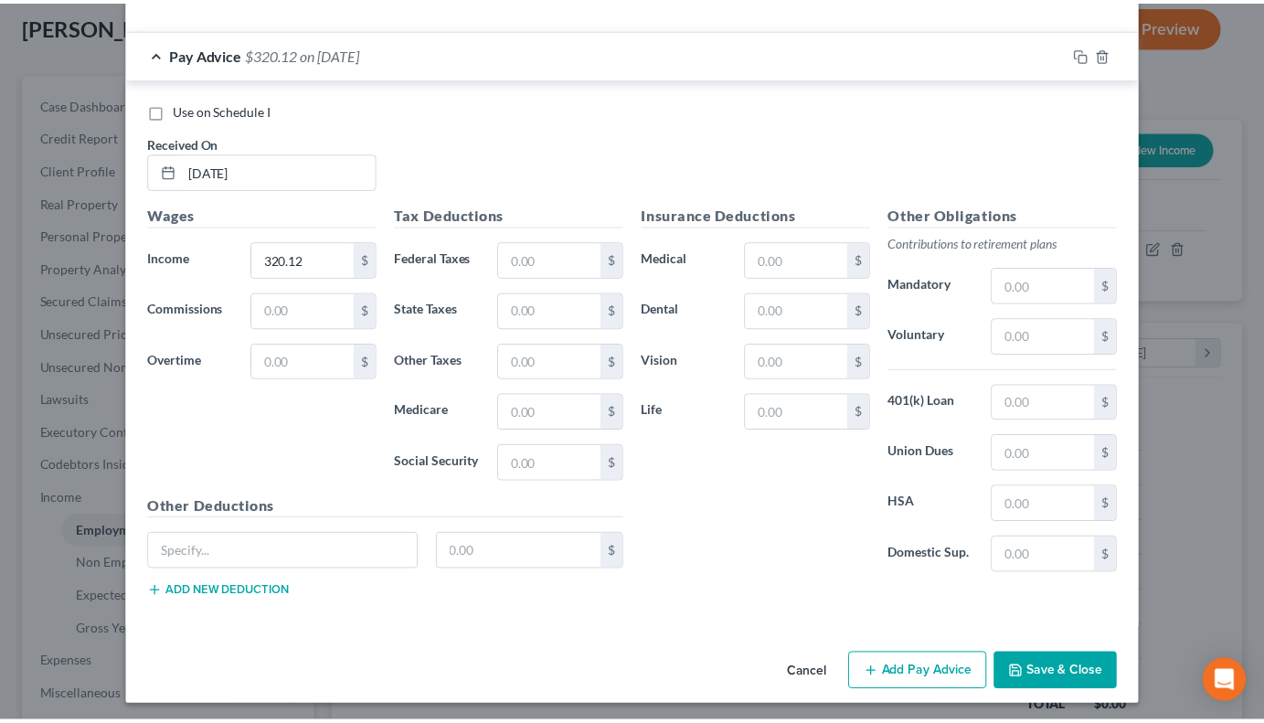
scroll to position [1191, 0]
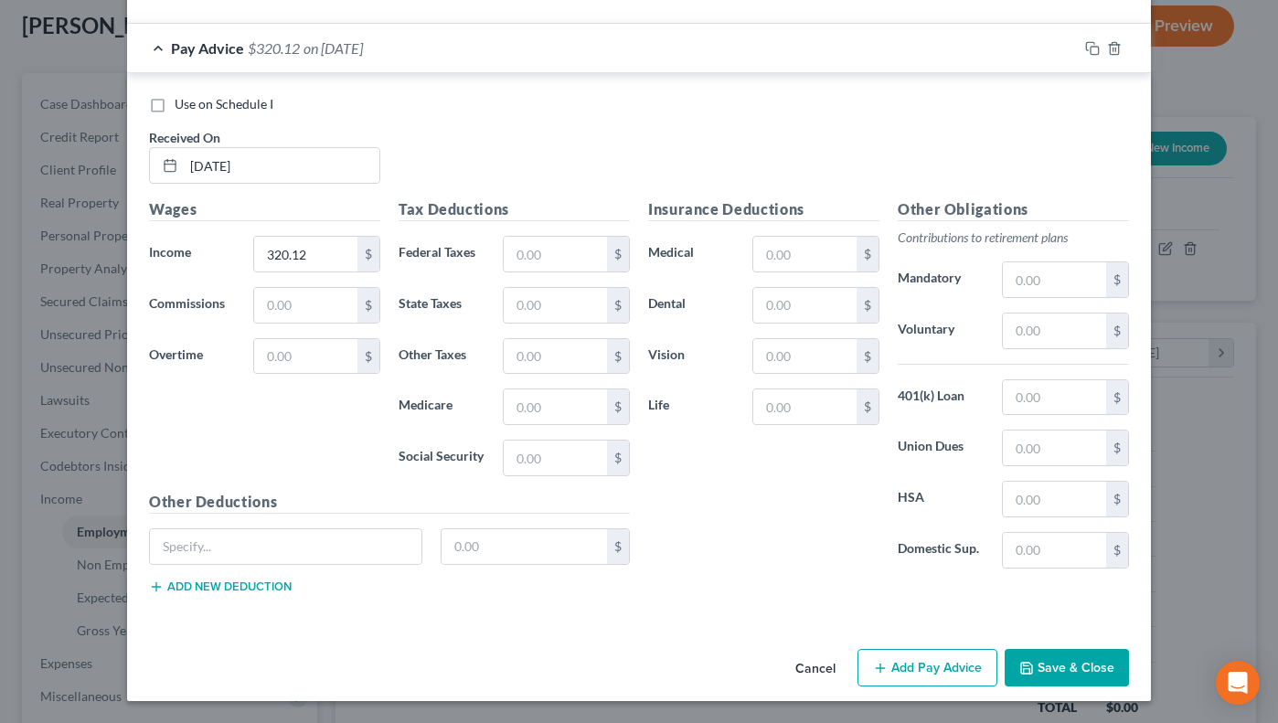
click at [1046, 654] on button "Save & Close" at bounding box center [1067, 668] width 124 height 38
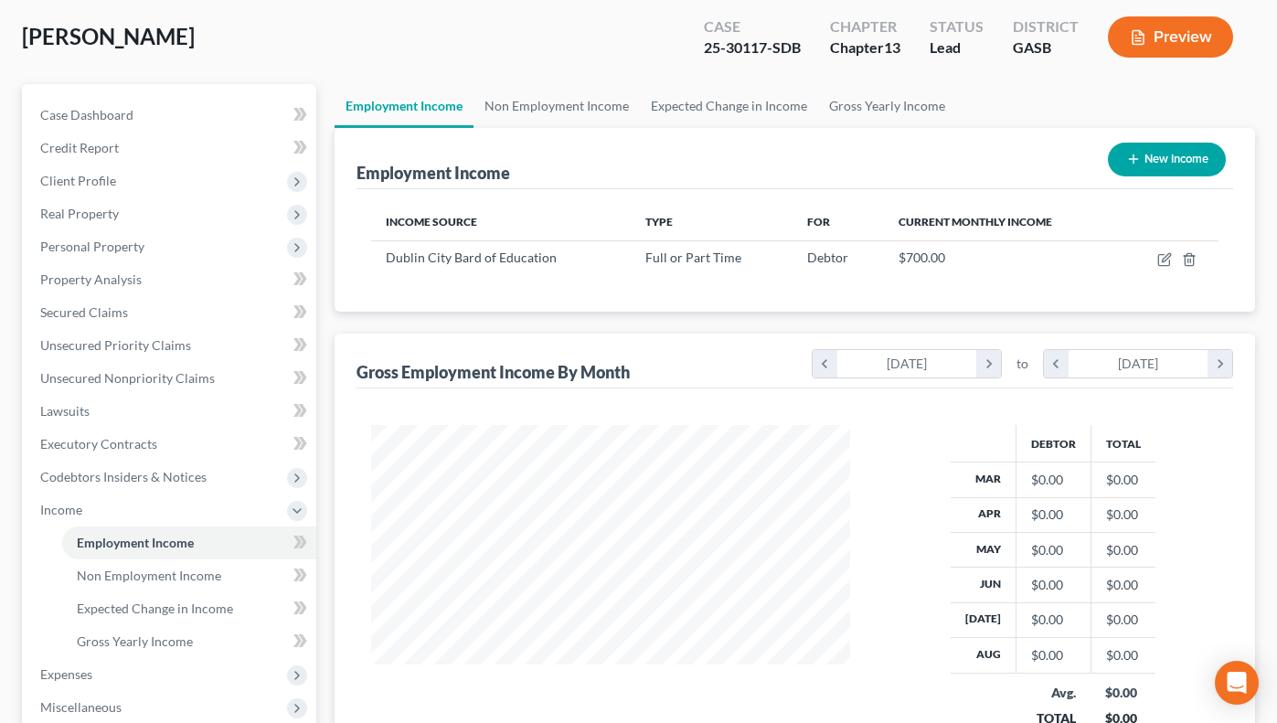
scroll to position [0, 0]
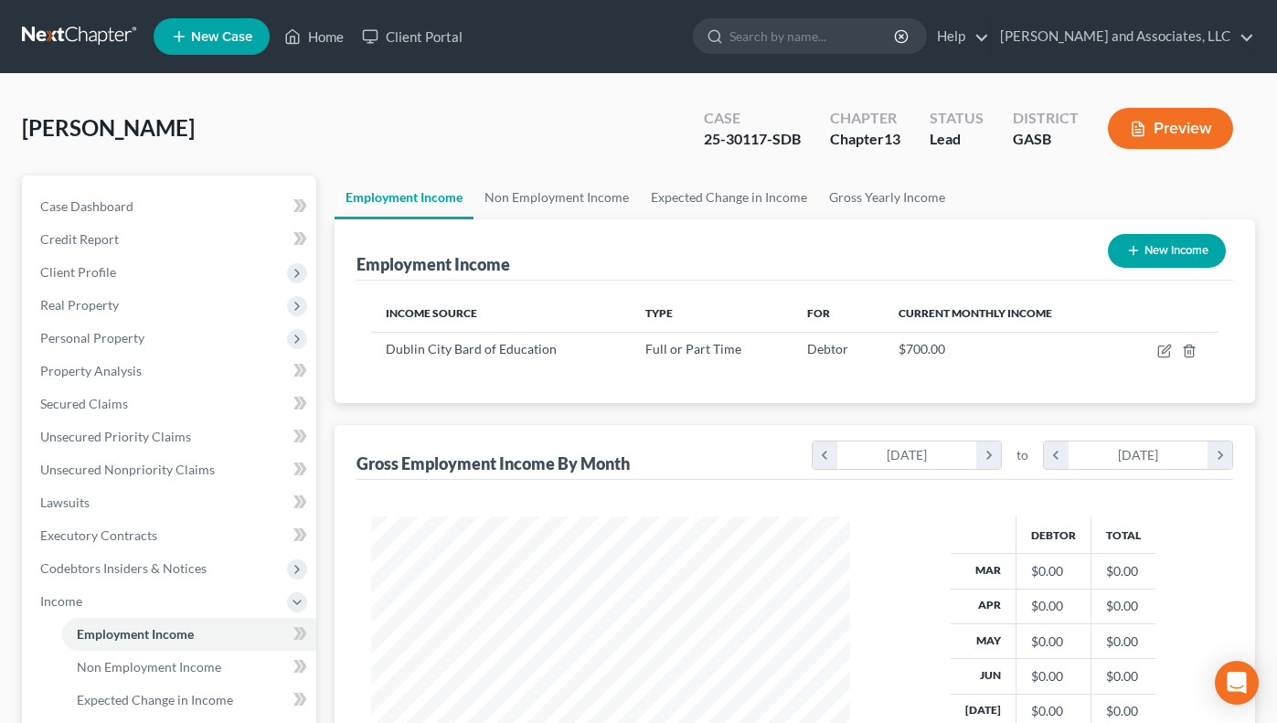
click at [366, 193] on link "Employment Income" at bounding box center [404, 198] width 139 height 44
click at [384, 191] on link "Employment Income" at bounding box center [404, 198] width 139 height 44
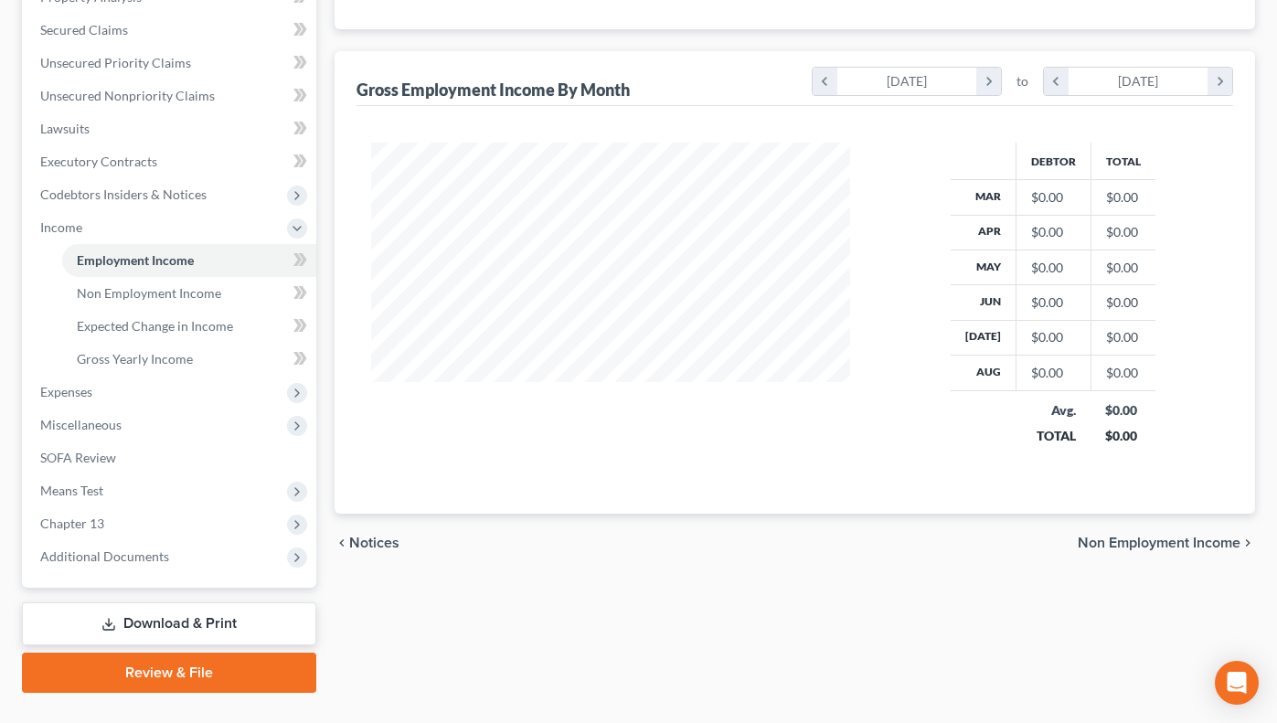
scroll to position [413, 0]
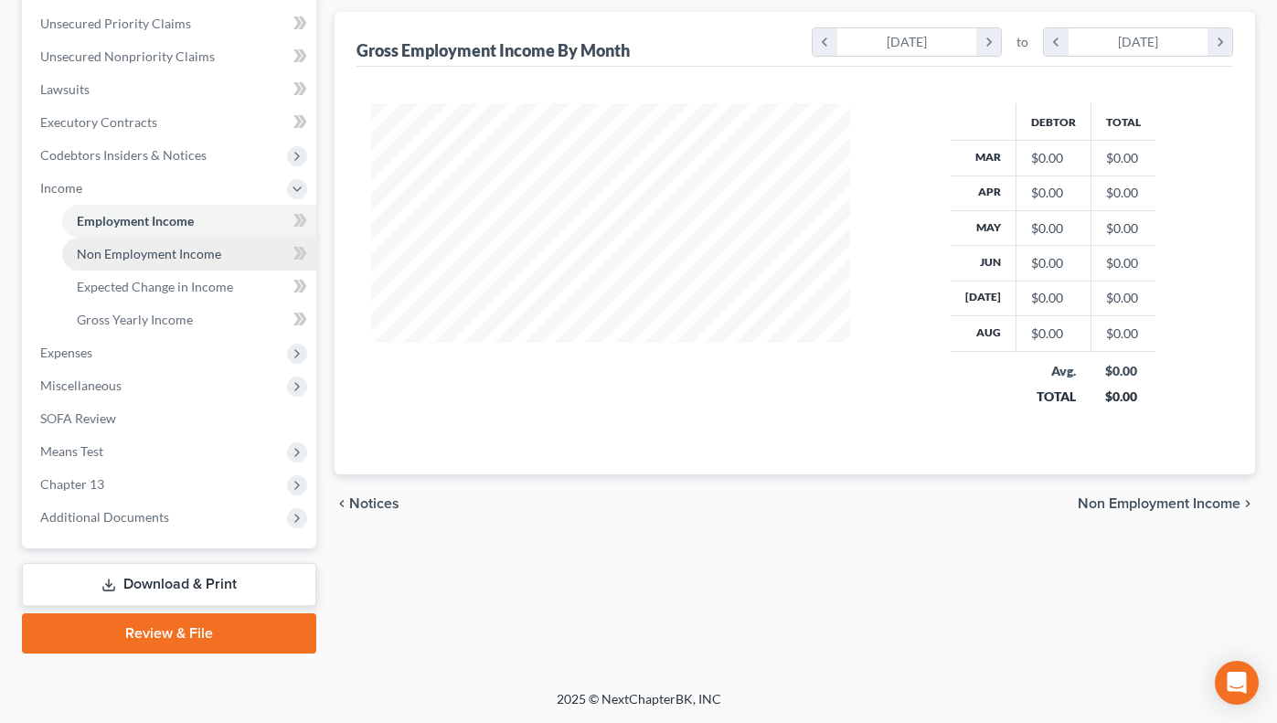
click at [144, 253] on span "Non Employment Income" at bounding box center [149, 254] width 144 height 16
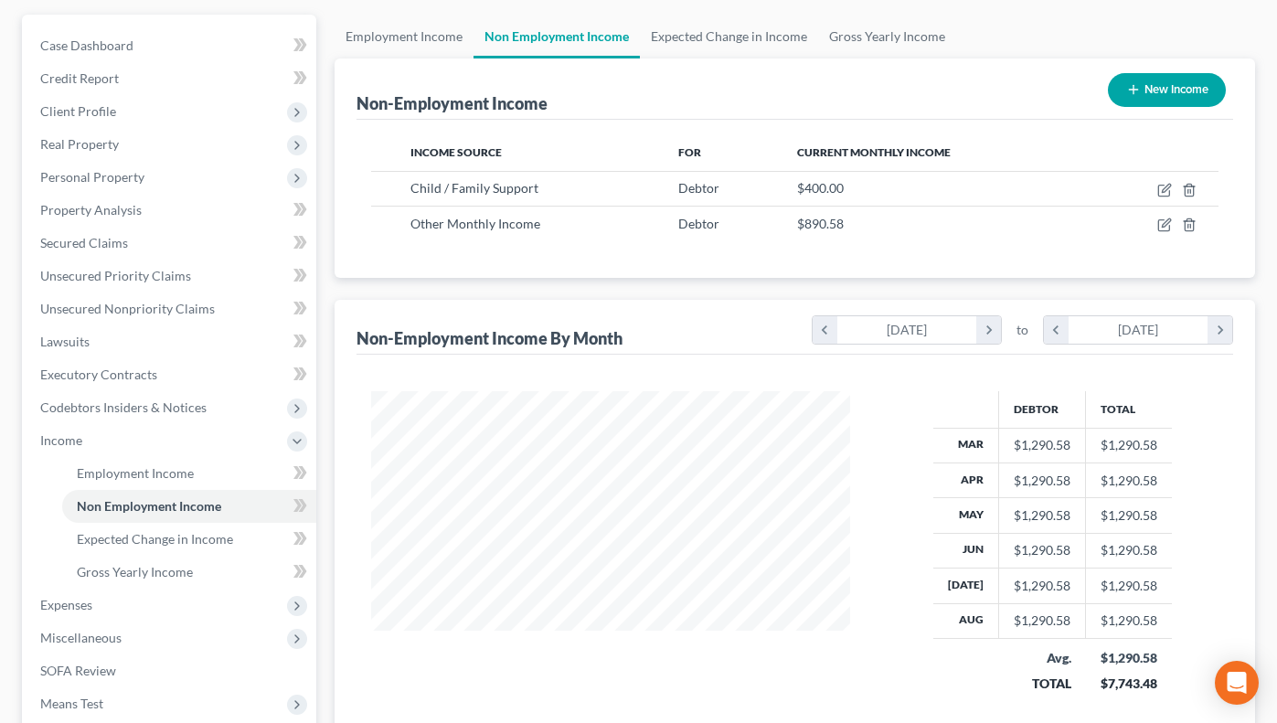
scroll to position [413, 0]
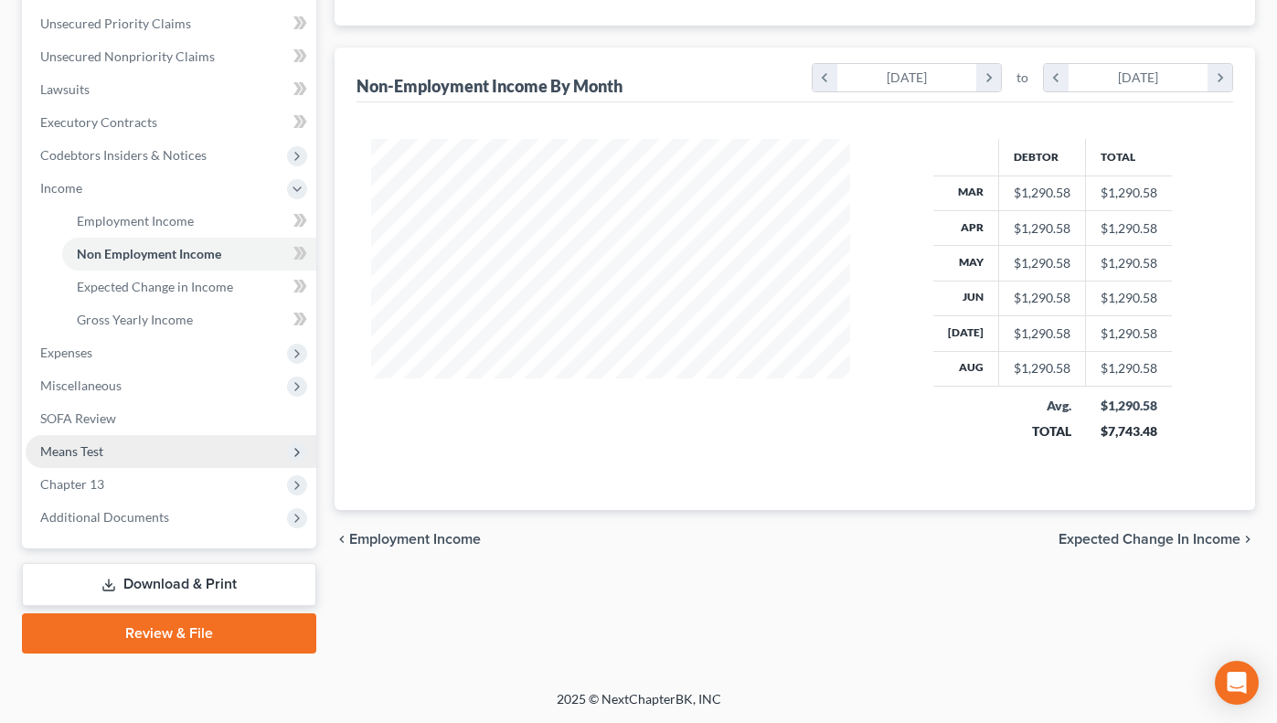
click at [71, 456] on span "Means Test" at bounding box center [71, 451] width 63 height 16
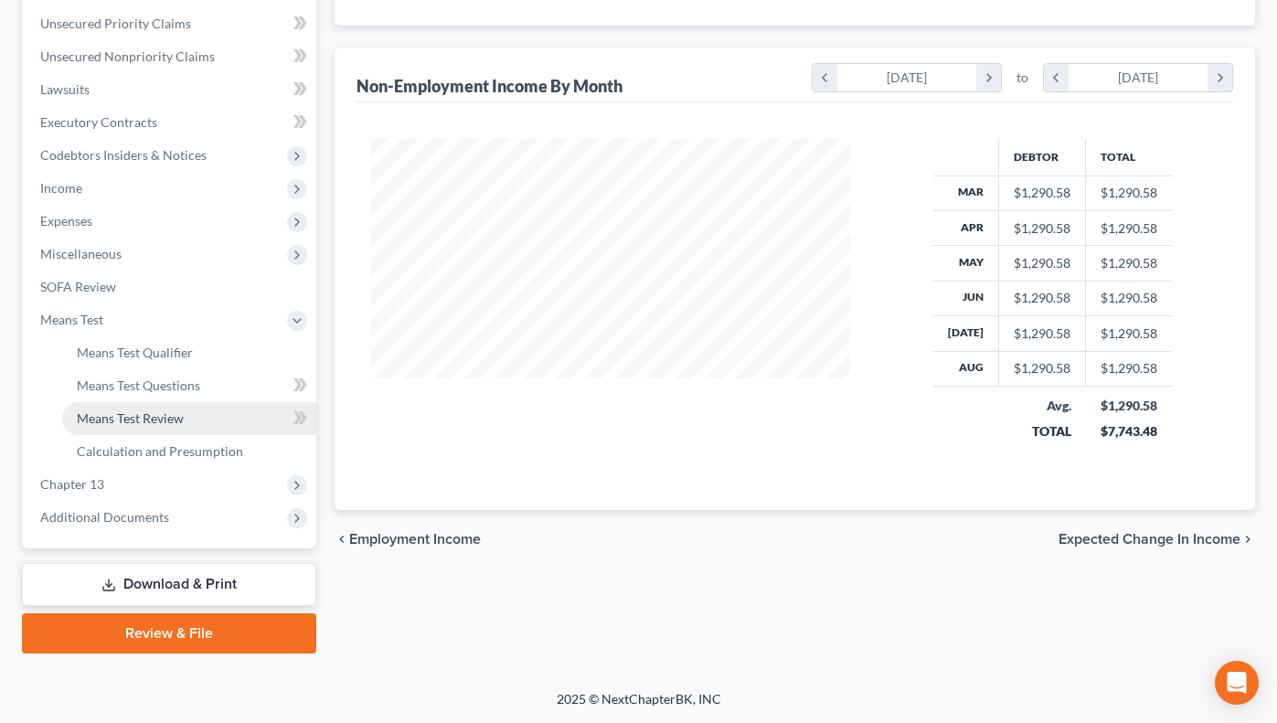
click at [156, 416] on span "Means Test Review" at bounding box center [130, 418] width 107 height 16
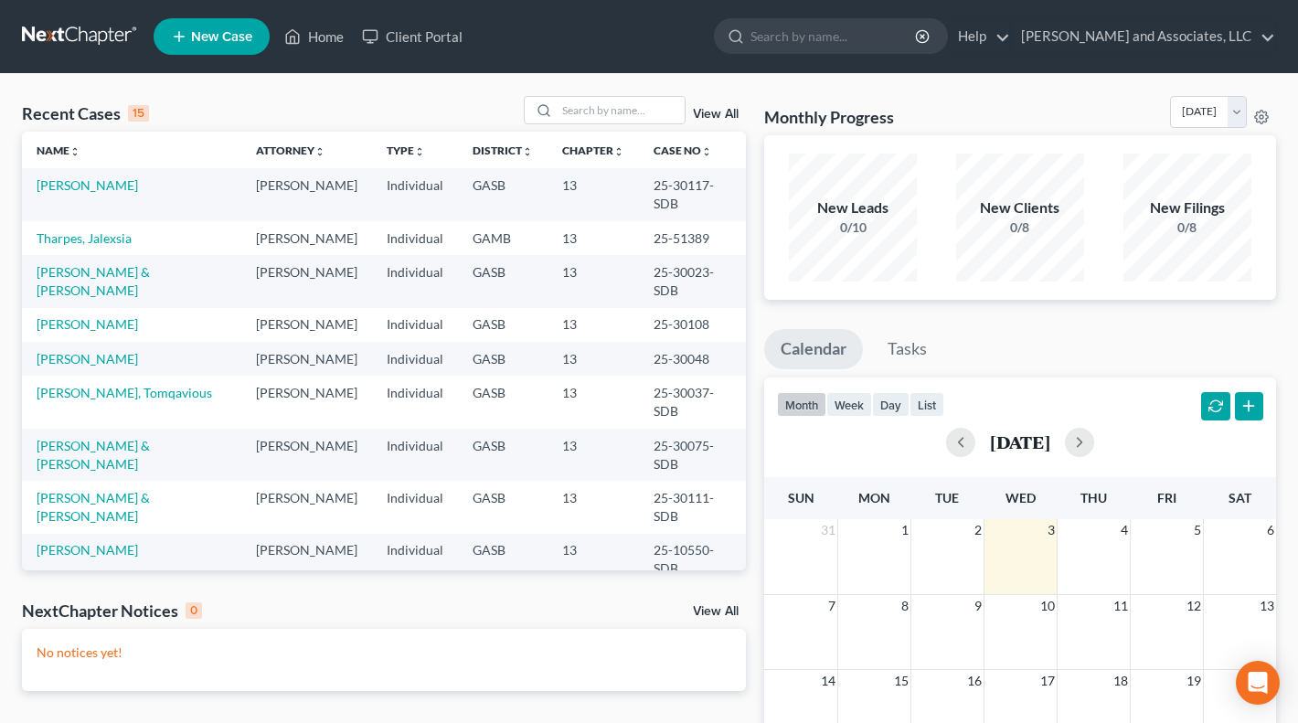
click at [85, 664] on link "[PERSON_NAME]" at bounding box center [87, 672] width 101 height 16
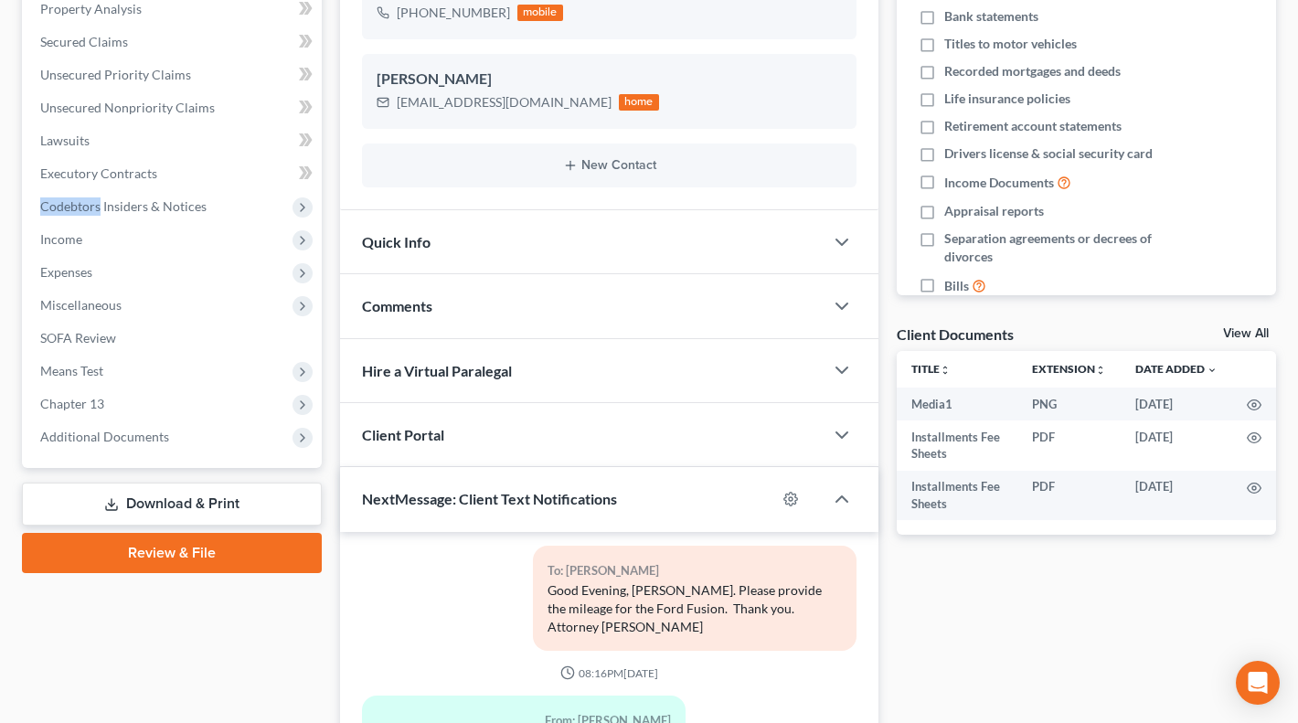
scroll to position [371, 0]
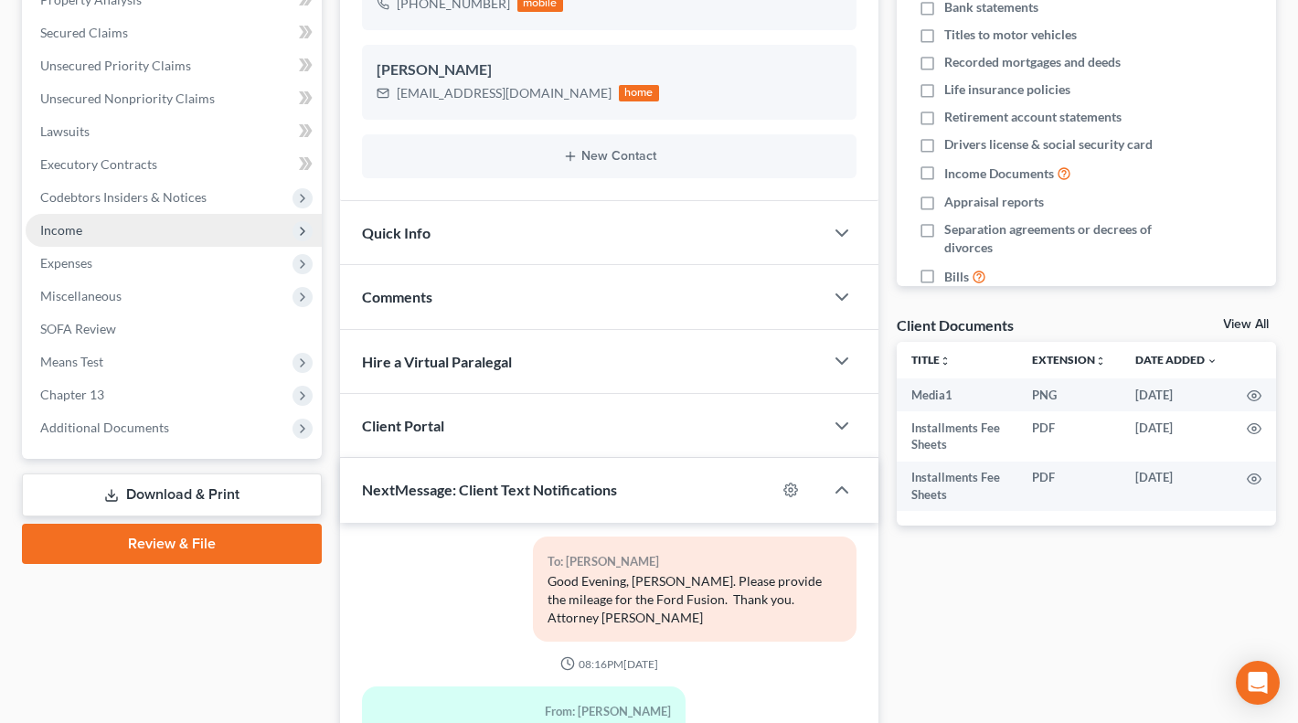
click at [63, 226] on span "Income" at bounding box center [61, 230] width 42 height 16
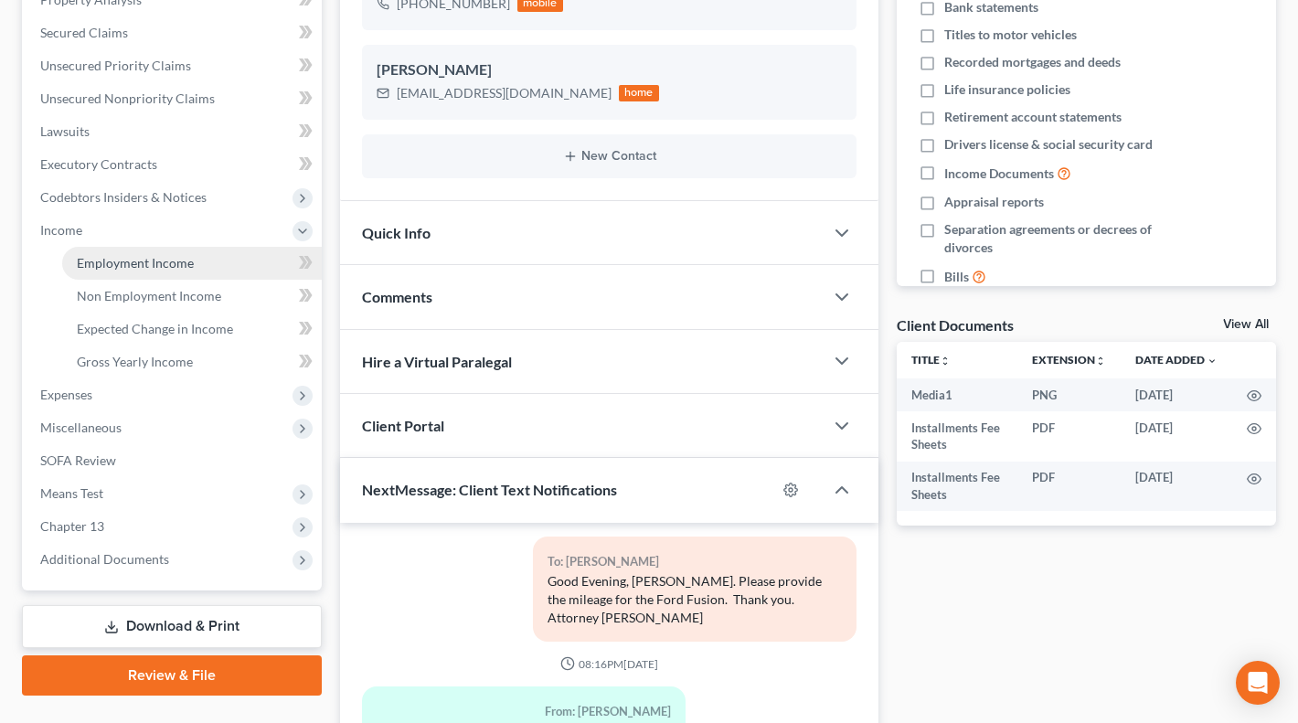
click at [134, 262] on span "Employment Income" at bounding box center [135, 263] width 117 height 16
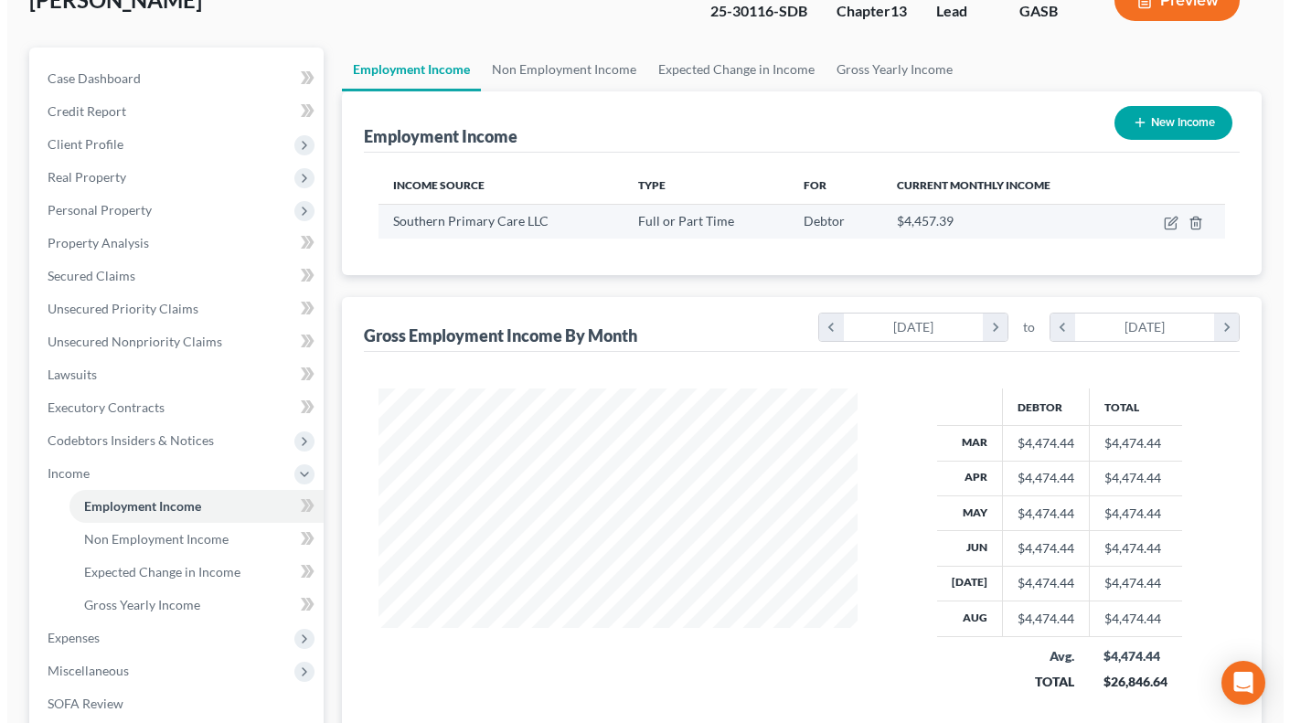
scroll to position [133, 0]
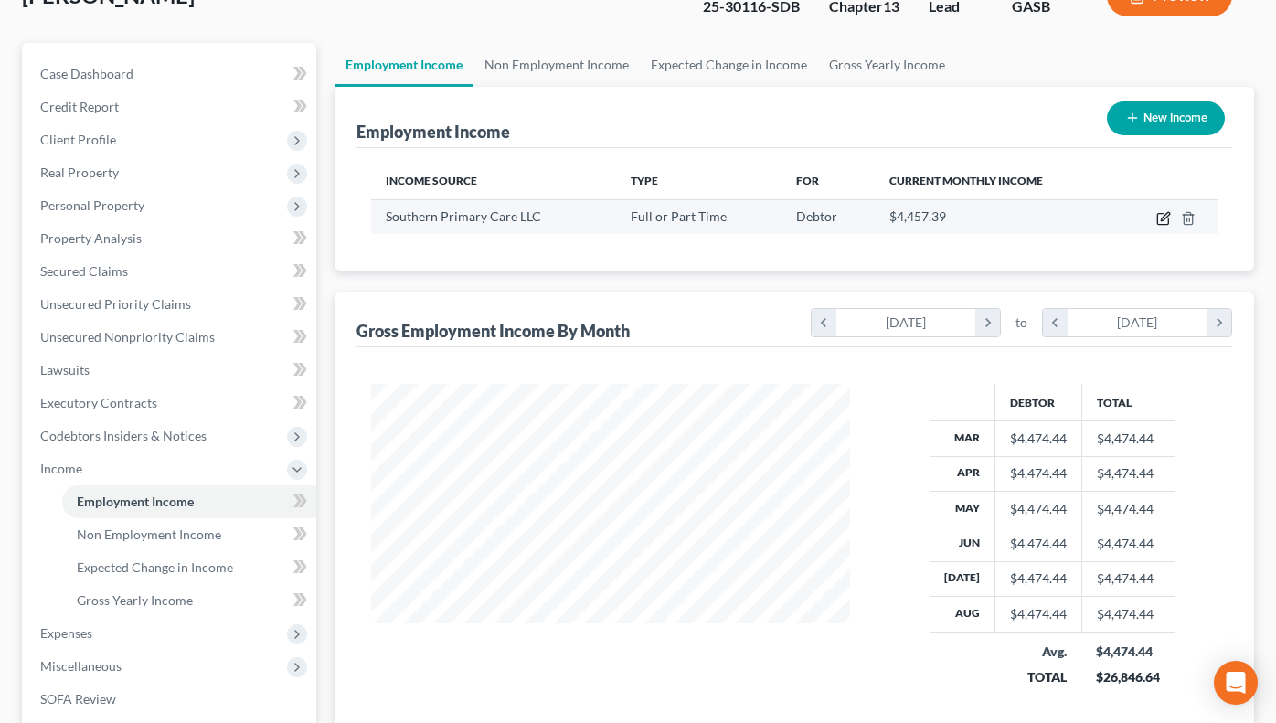
click at [1161, 215] on icon "button" at bounding box center [1163, 218] width 15 height 15
select select "0"
select select "10"
select select "0"
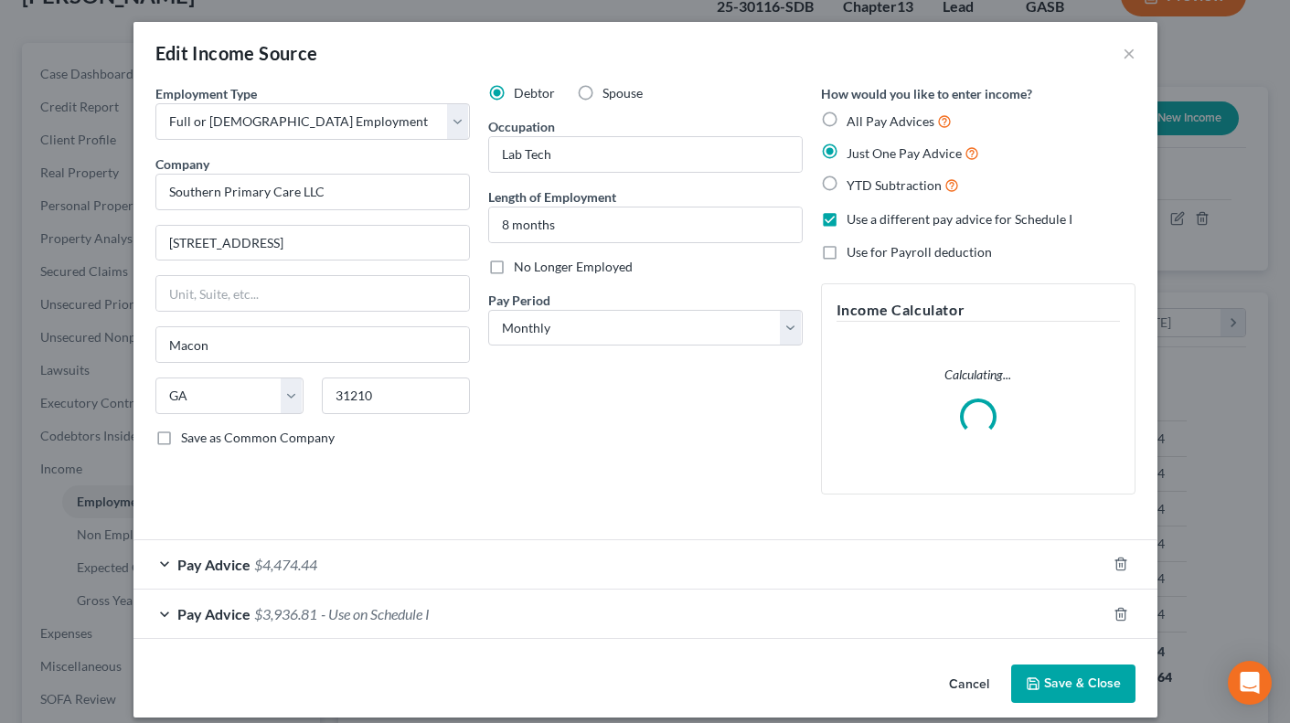
scroll to position [328, 521]
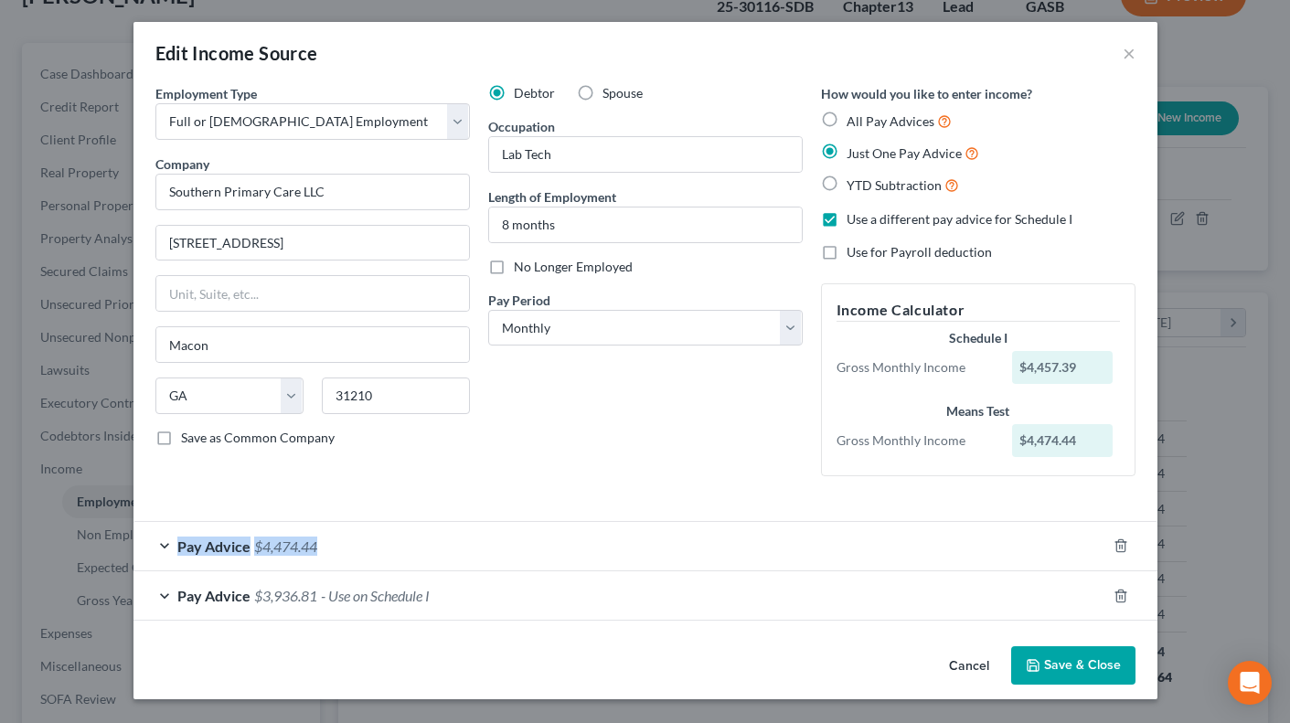
drag, startPoint x: 1273, startPoint y: 441, endPoint x: 1230, endPoint y: 532, distance: 101.4
click at [1230, 532] on div "Edit Income Source × Employment Type * Select Full or Part Time Employment Self…" at bounding box center [645, 361] width 1290 height 723
drag, startPoint x: 628, startPoint y: 462, endPoint x: 991, endPoint y: 461, distance: 362.9
click at [629, 462] on div "Debtor Spouse Occupation Lab Tech Length of Employment 8 months No Longer Emplo…" at bounding box center [645, 287] width 333 height 407
click at [163, 541] on div "Pay Advice $4,474.44" at bounding box center [619, 546] width 973 height 48
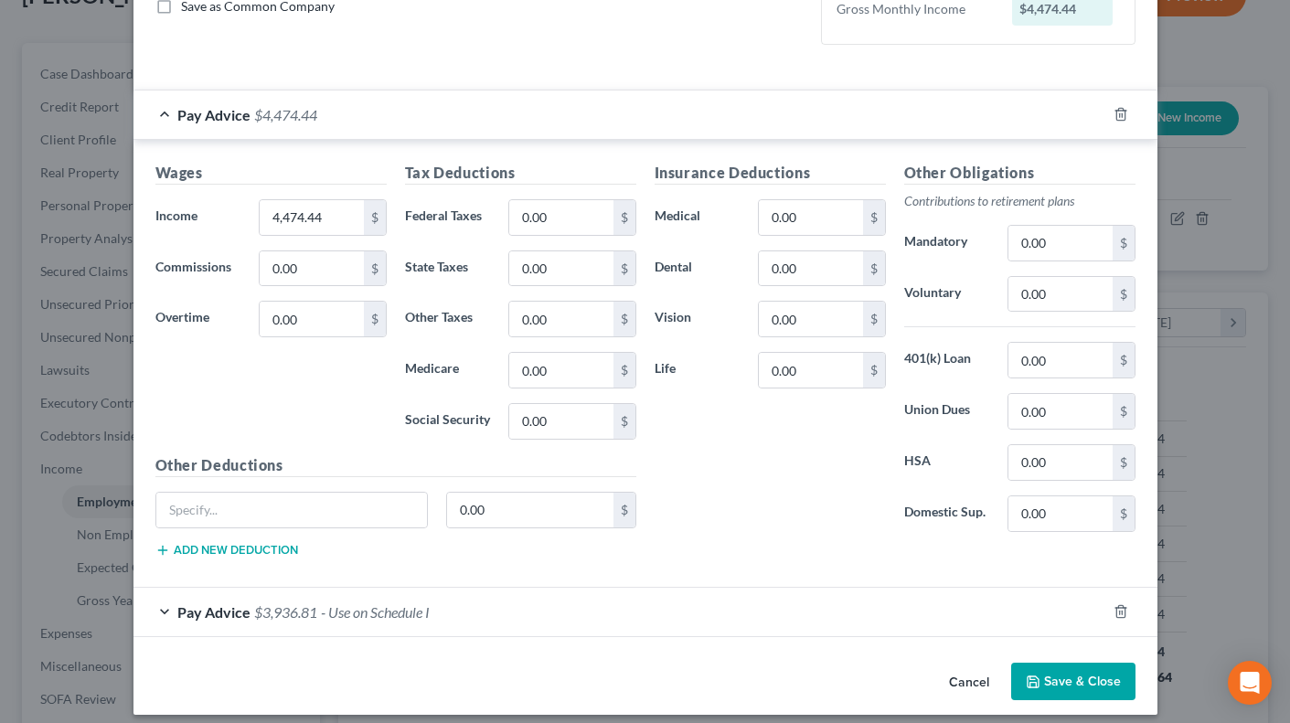
scroll to position [445, 0]
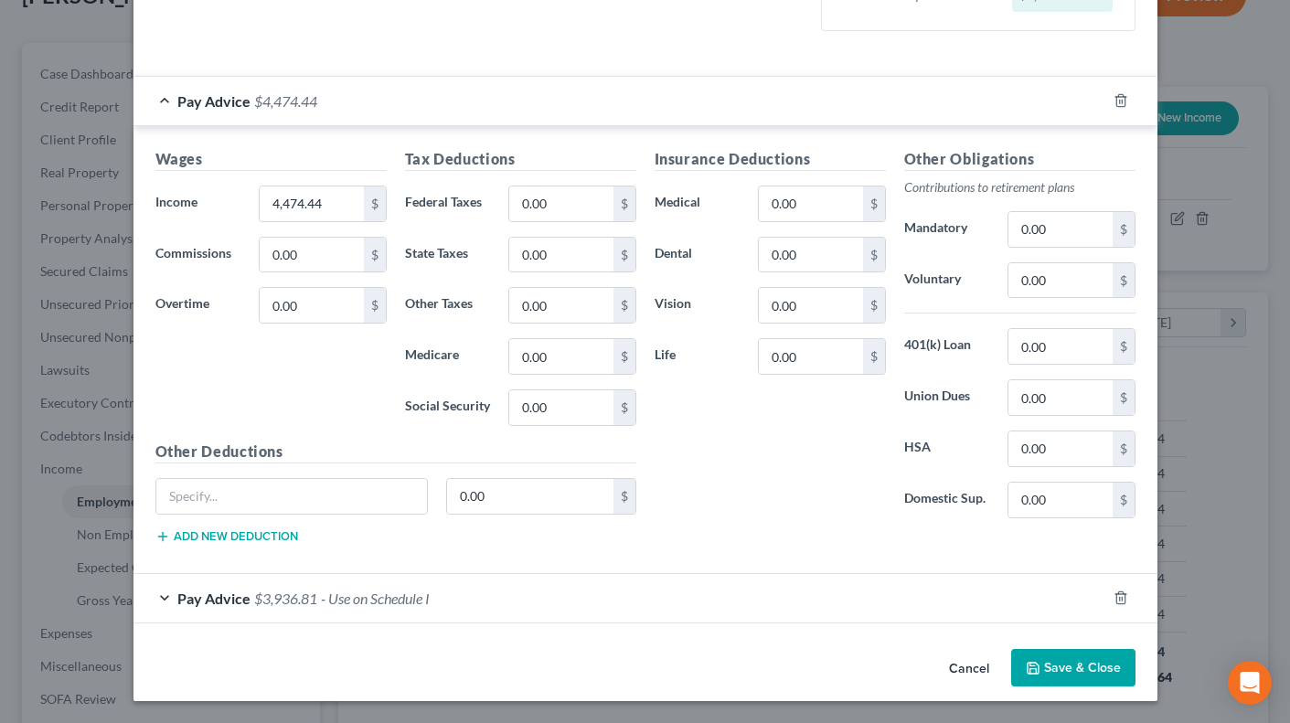
click at [157, 595] on div "Pay Advice $3,936.81 - Use on Schedule I" at bounding box center [619, 598] width 973 height 48
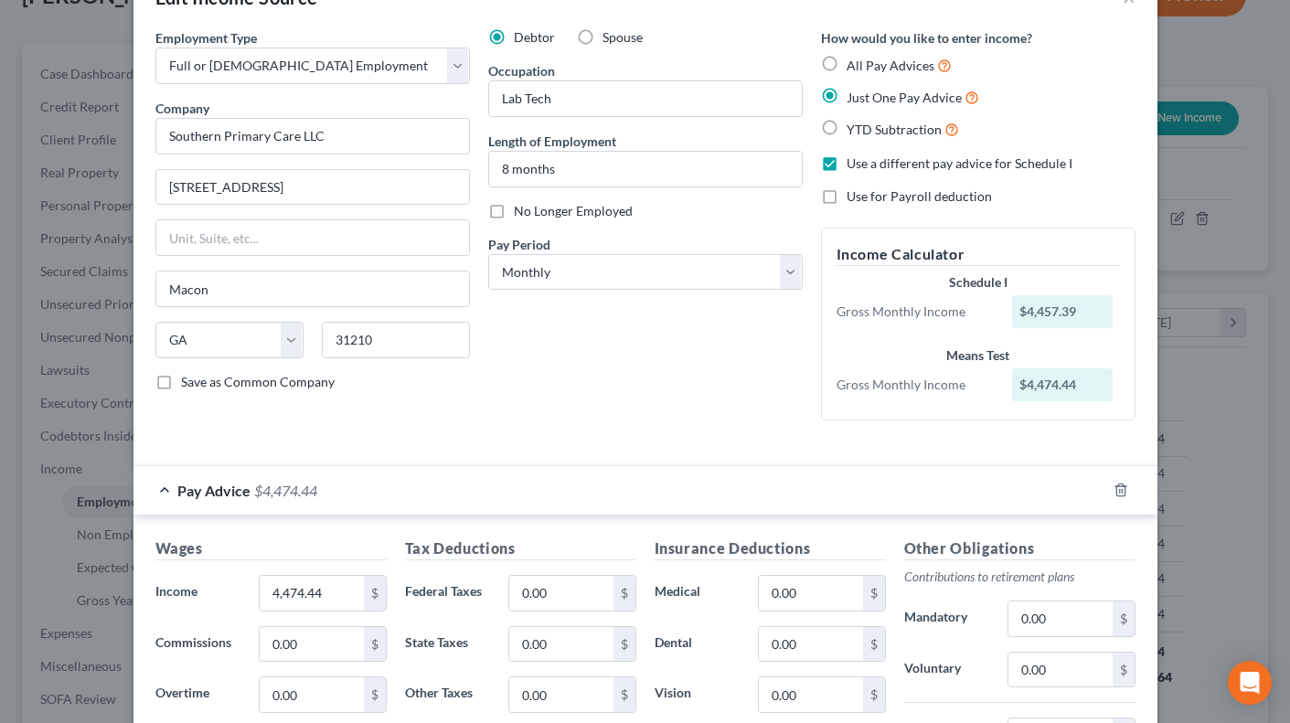
scroll to position [38, 0]
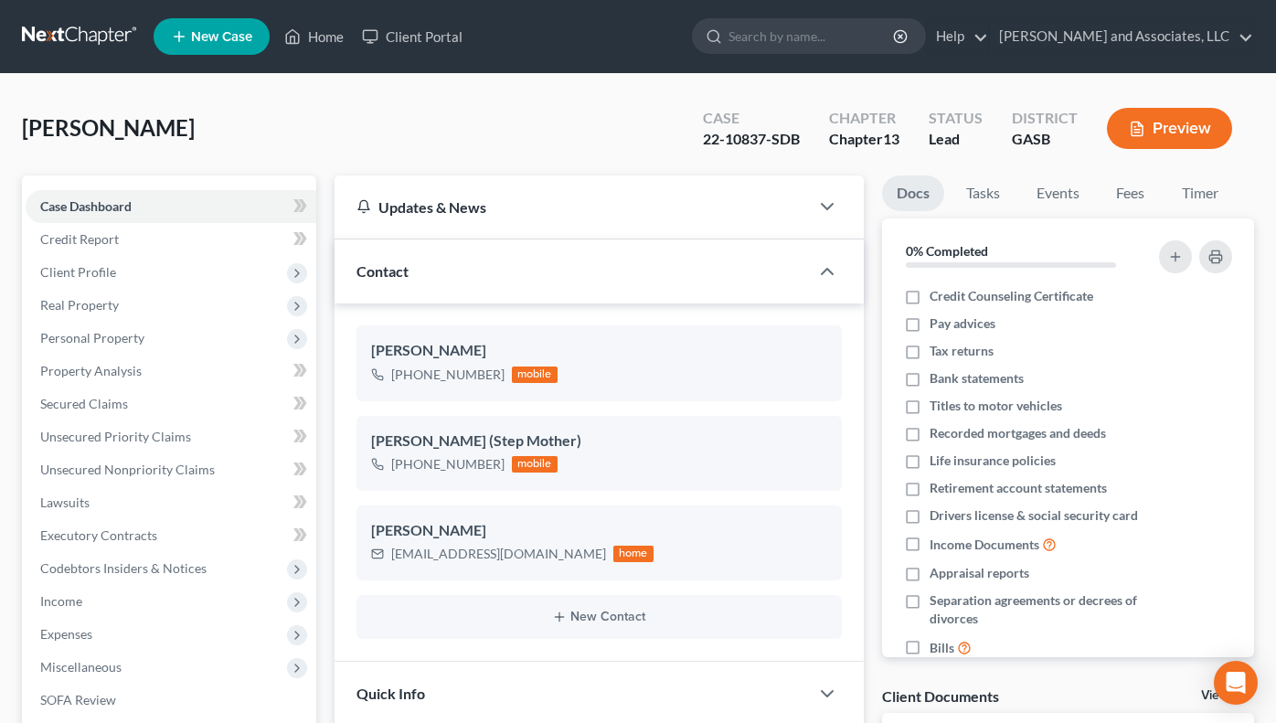
scroll to position [2295, 0]
click at [330, 35] on link "Home" at bounding box center [314, 36] width 78 height 33
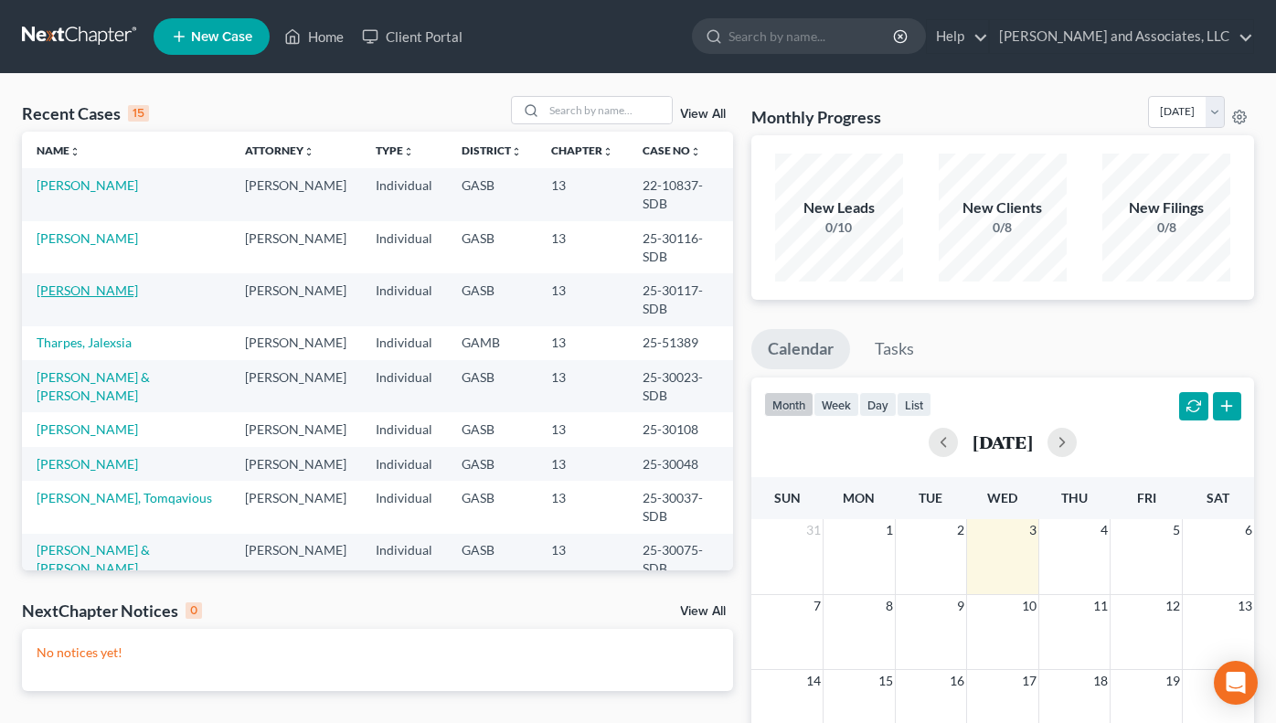
click at [91, 282] on link "[PERSON_NAME]" at bounding box center [87, 290] width 101 height 16
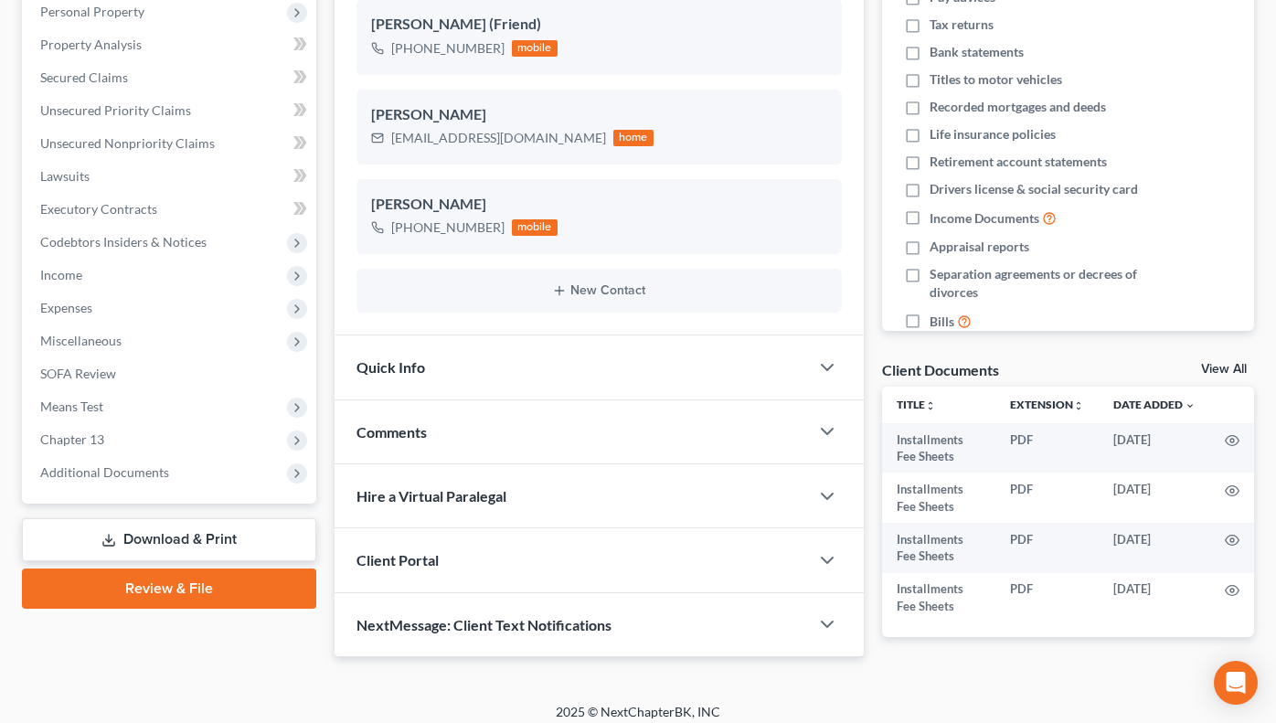
scroll to position [339, 0]
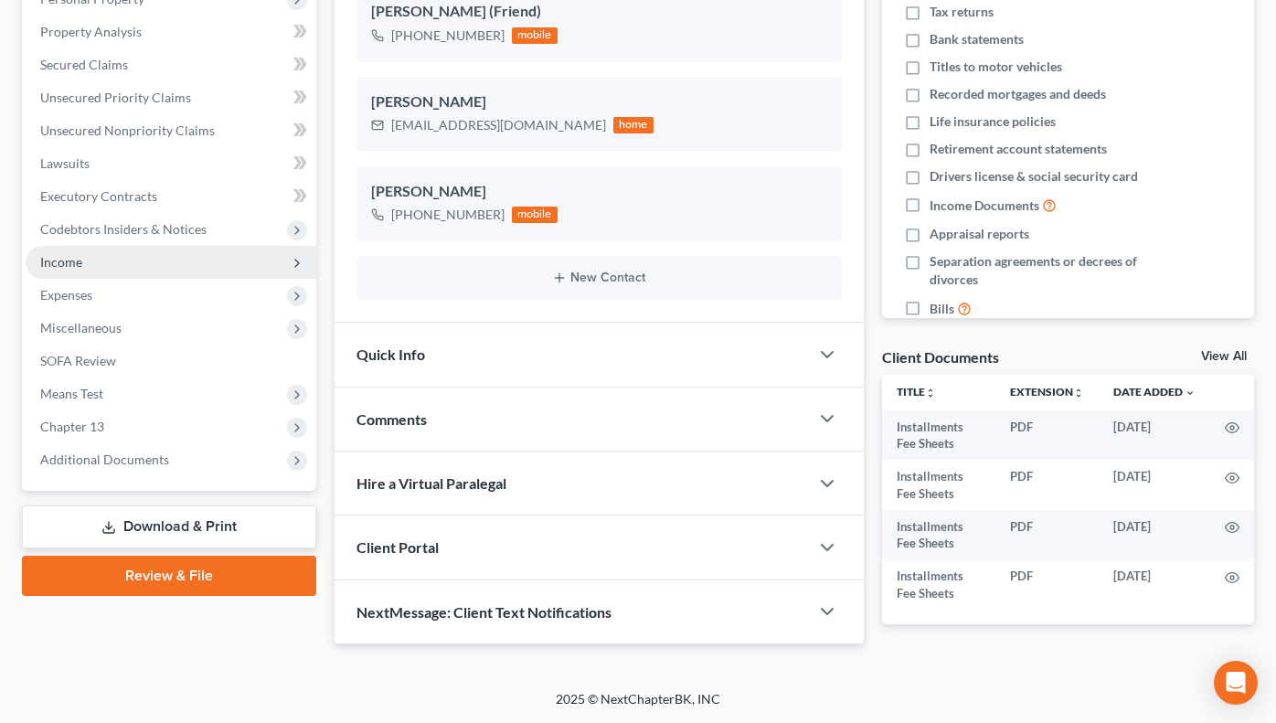
click at [86, 257] on span "Income" at bounding box center [171, 262] width 291 height 33
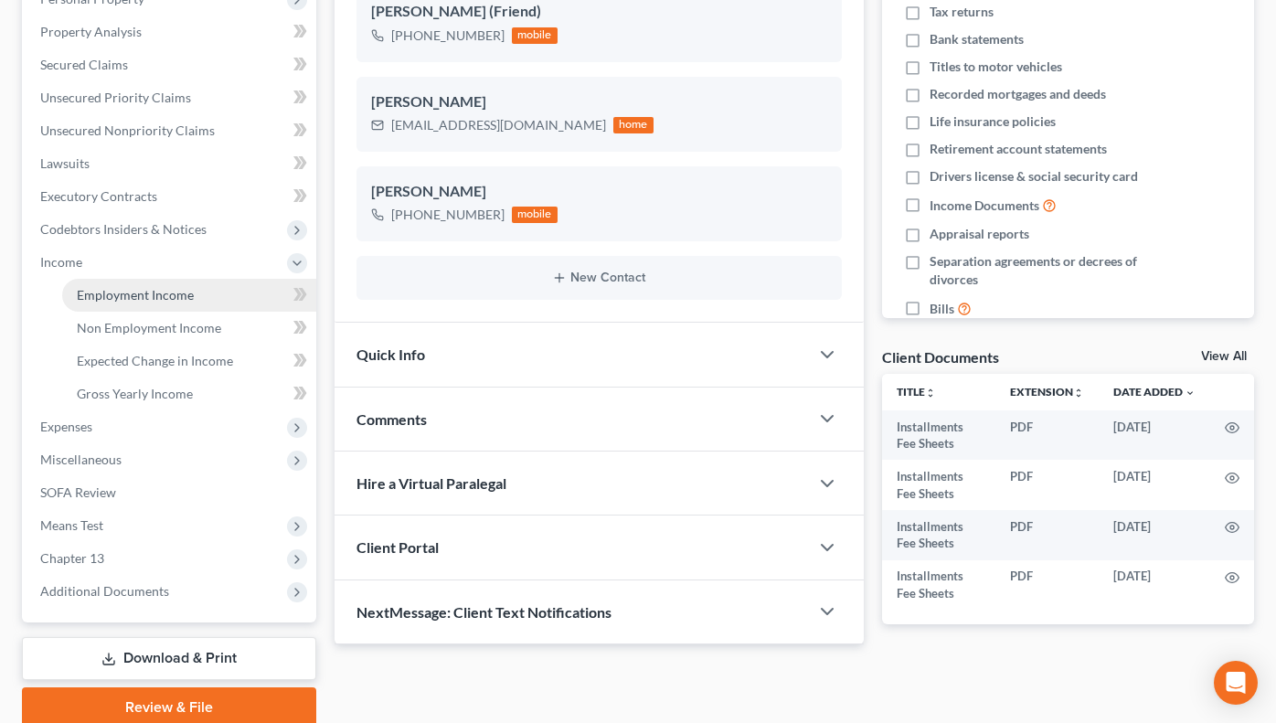
click at [178, 282] on link "Employment Income" at bounding box center [189, 295] width 254 height 33
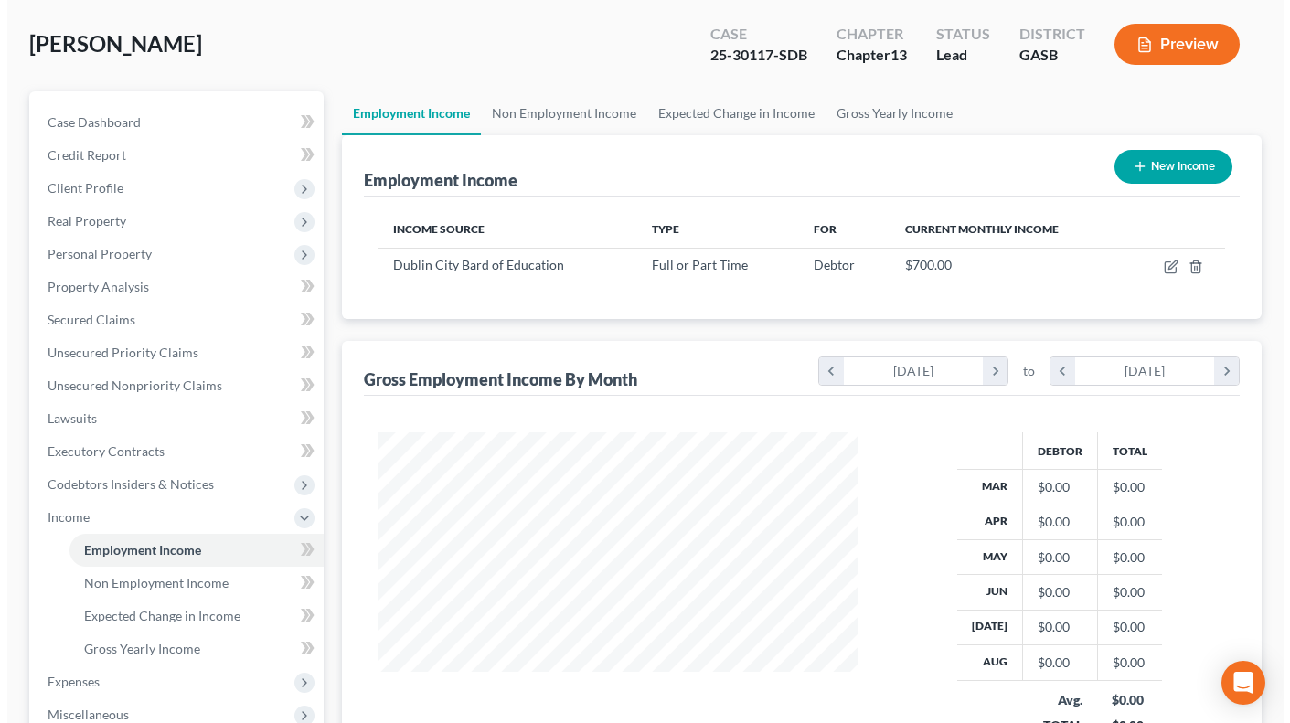
scroll to position [91, 0]
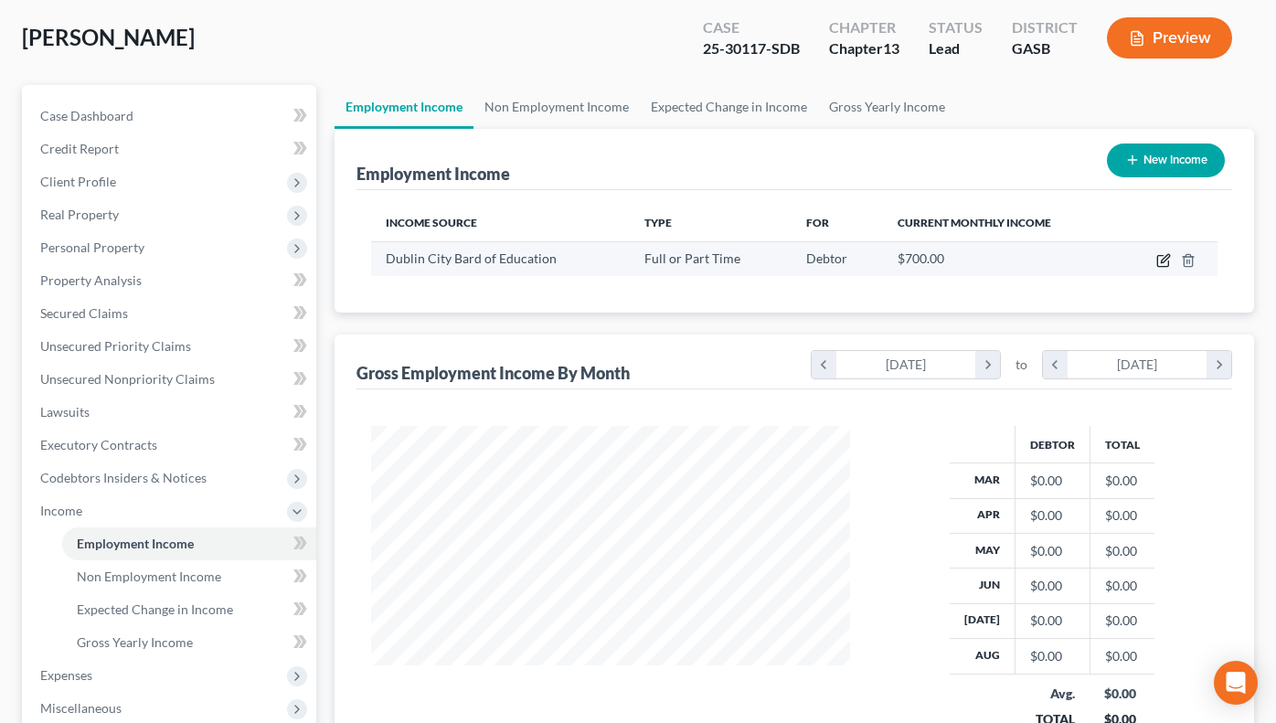
click at [1158, 254] on icon "button" at bounding box center [1163, 260] width 15 height 15
select select "0"
select select "10"
select select "0"
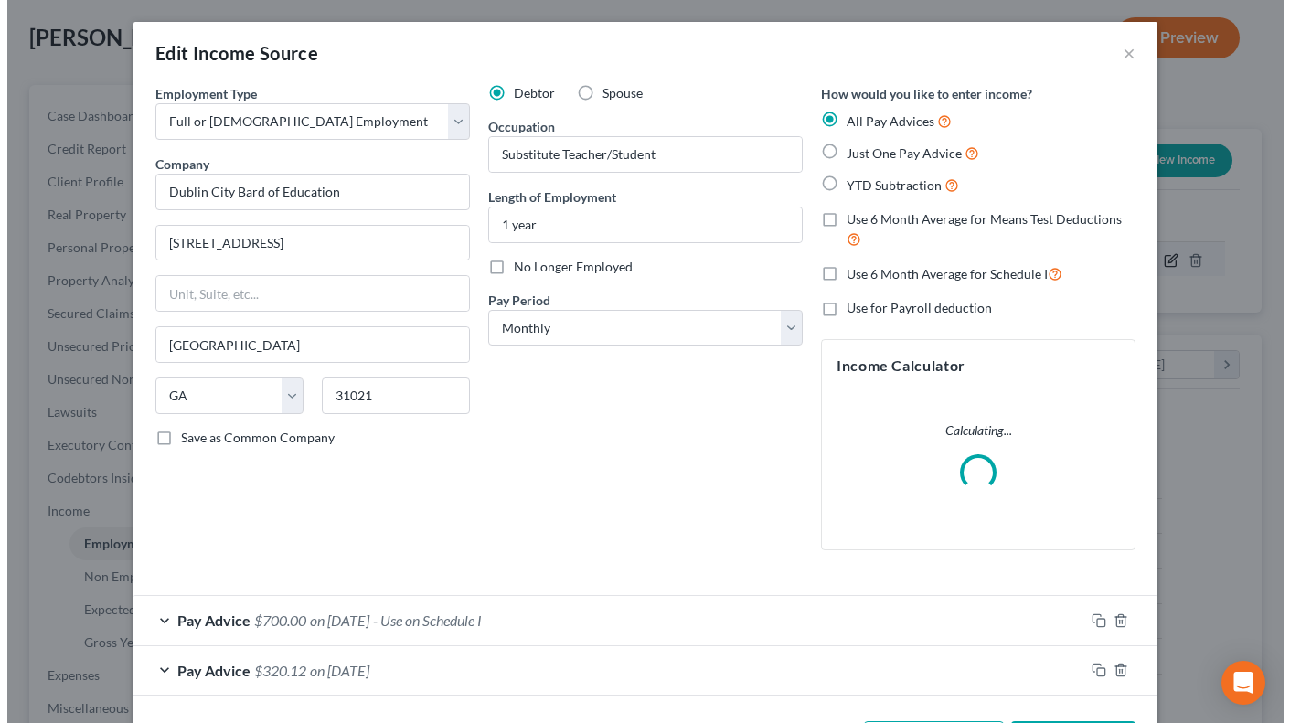
scroll to position [328, 521]
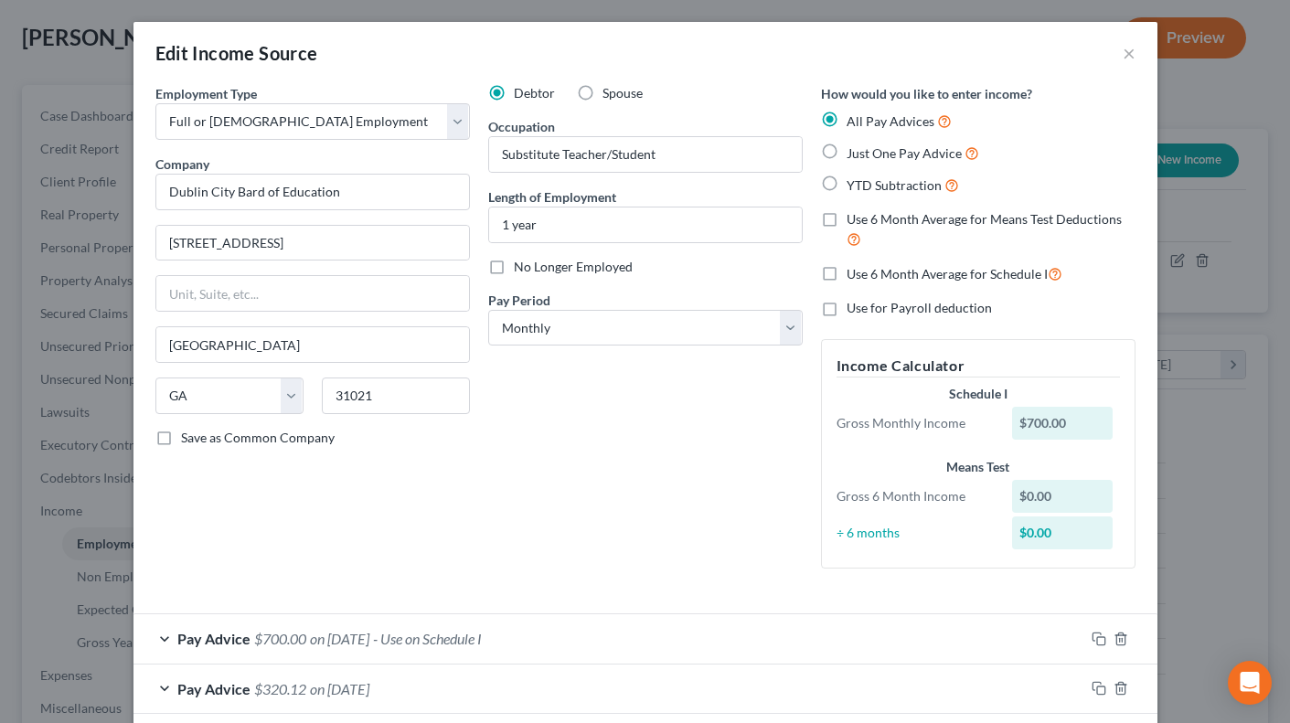
click at [847, 156] on label "Just One Pay Advice" at bounding box center [913, 153] width 133 height 21
click at [854, 154] on input "Just One Pay Advice" at bounding box center [860, 149] width 12 height 12
radio input "true"
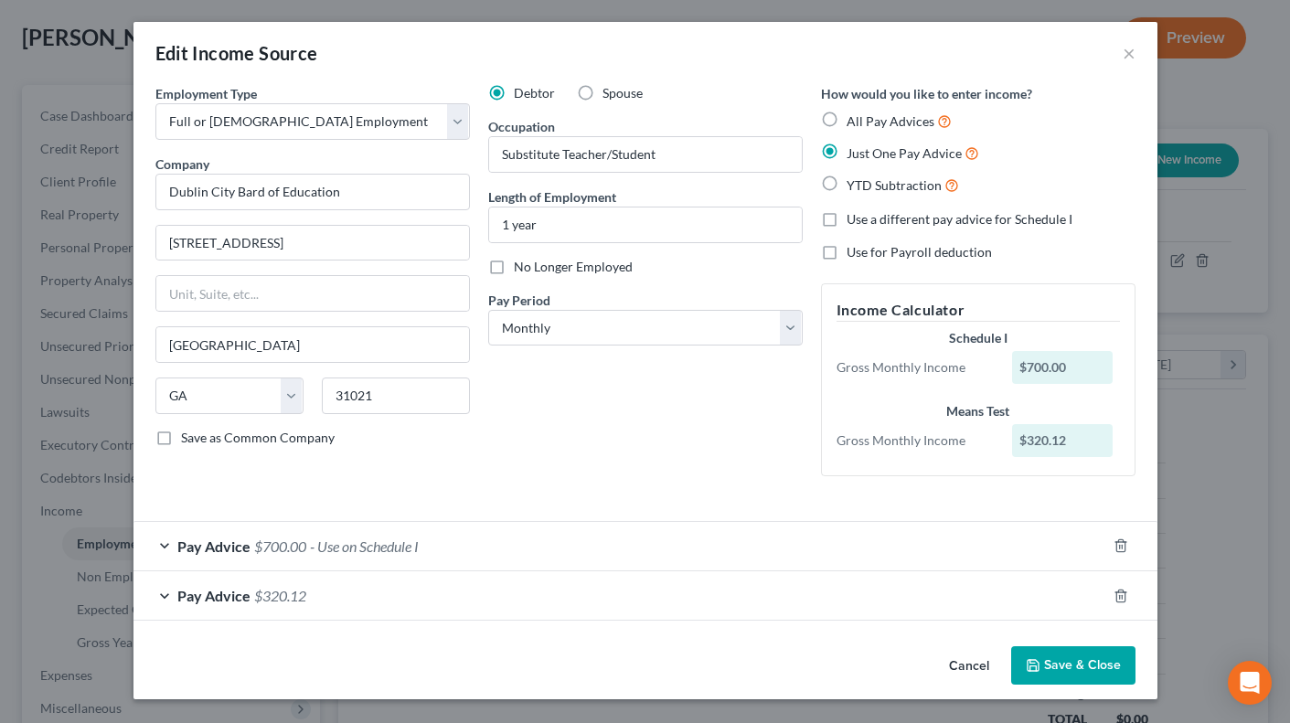
click at [847, 218] on label "Use a different pay advice for Schedule I" at bounding box center [960, 219] width 226 height 18
click at [854, 218] on input "Use a different pay advice for Schedule I" at bounding box center [860, 216] width 12 height 12
checkbox input "true"
drag, startPoint x: 1285, startPoint y: 382, endPoint x: 1287, endPoint y: 401, distance: 19.3
click at [1287, 401] on div "Edit Income Source × Employment Type * Select Full or Part Time Employment Self…" at bounding box center [645, 361] width 1290 height 723
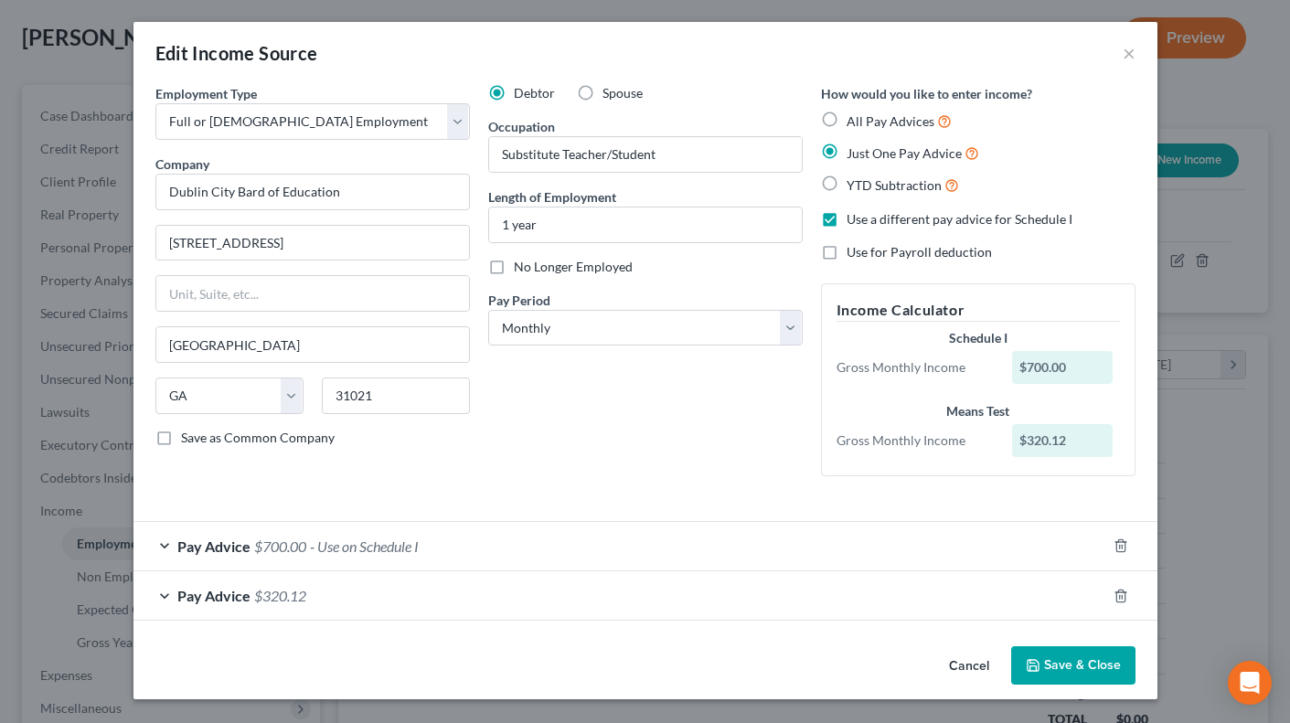
click at [164, 543] on div "Pay Advice $700.00 - Use on Schedule I" at bounding box center [619, 546] width 973 height 48
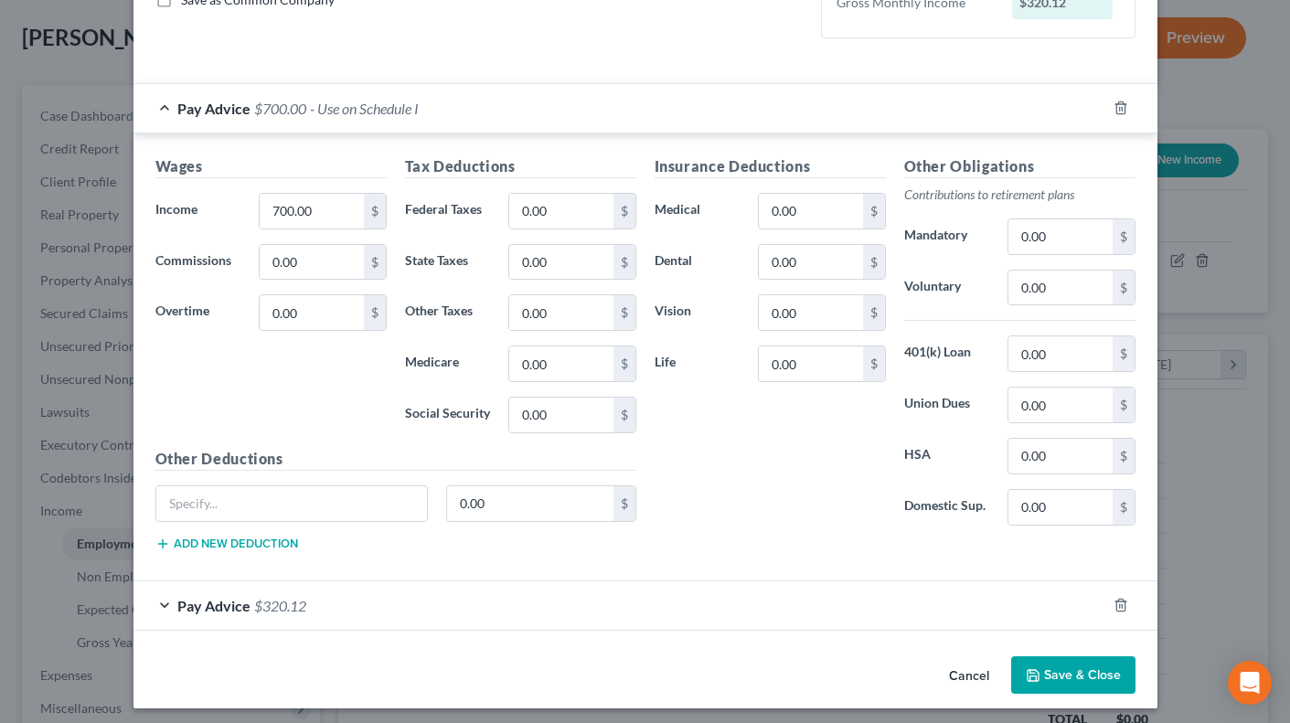
scroll to position [445, 0]
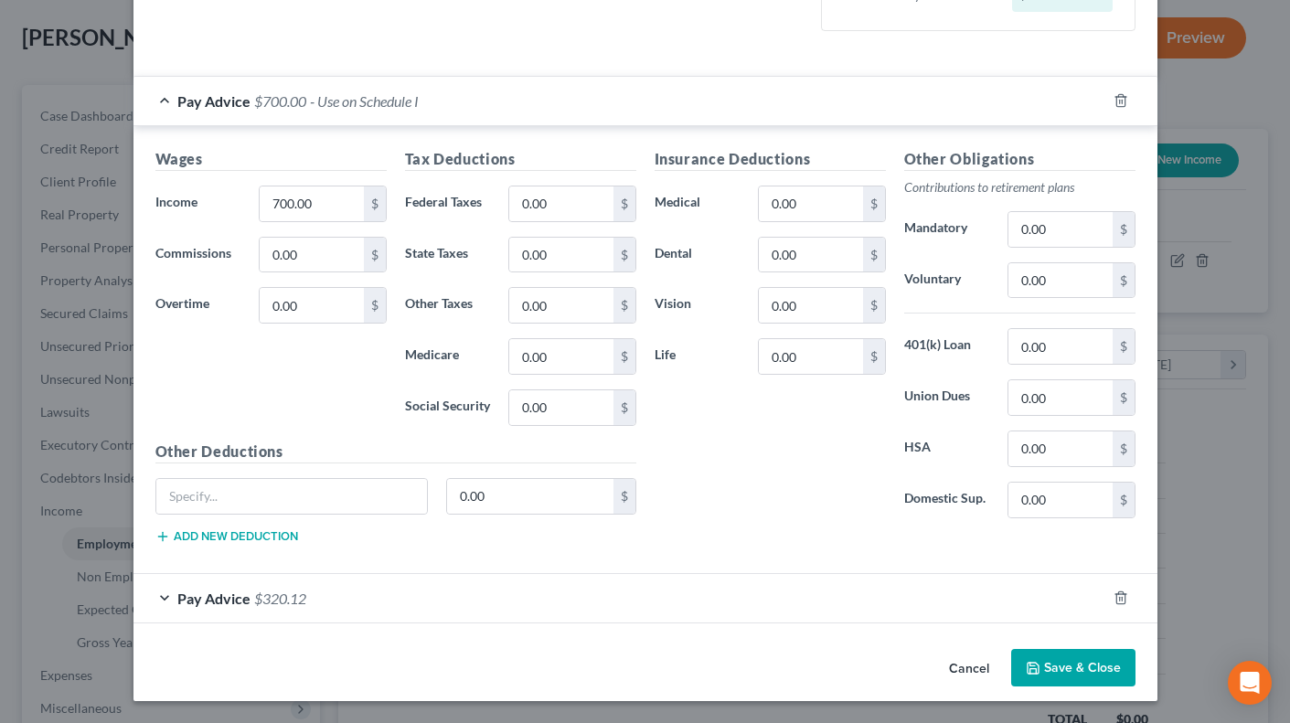
click at [158, 597] on div "Pay Advice $320.12" at bounding box center [619, 598] width 973 height 48
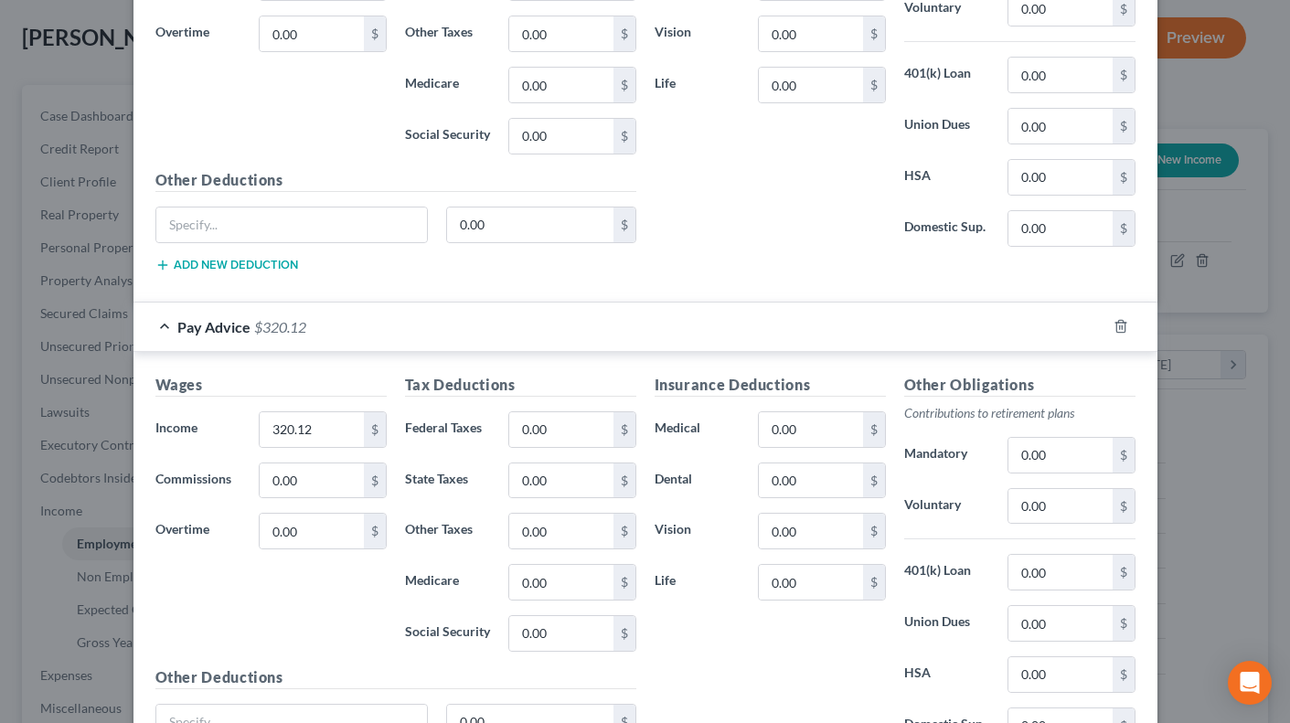
scroll to position [762, 0]
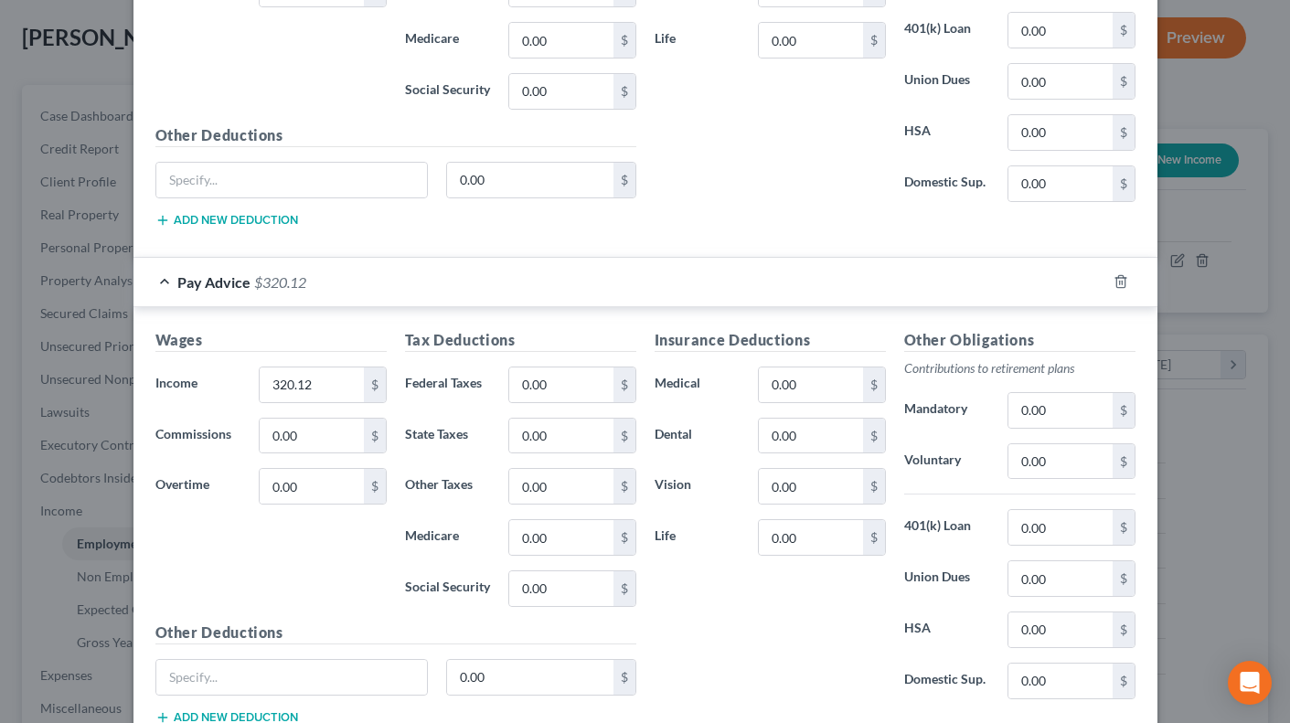
drag, startPoint x: 1273, startPoint y: 502, endPoint x: 1276, endPoint y: 533, distance: 31.2
click at [1276, 533] on div "Edit Income Source × Employment Type * Select Full or Part Time Employment Self…" at bounding box center [645, 361] width 1290 height 723
click at [159, 281] on div "Pay Advice $320.12" at bounding box center [619, 282] width 973 height 48
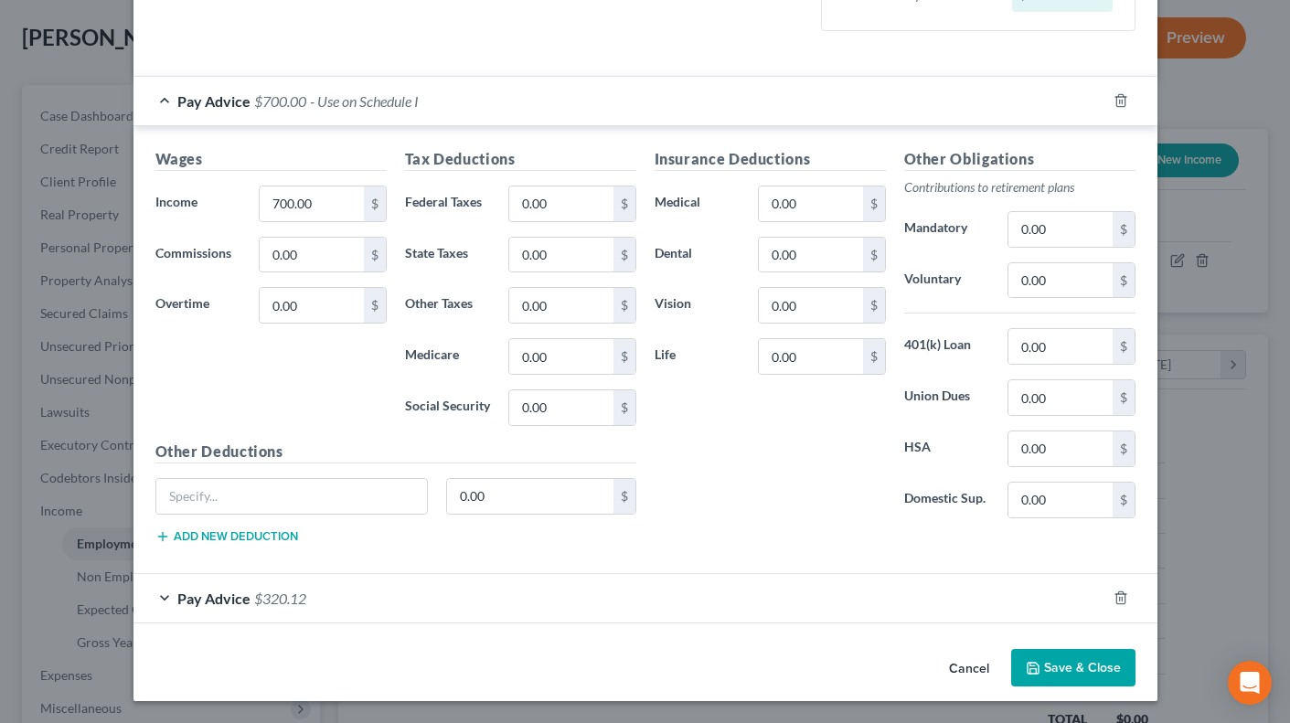
scroll to position [445, 0]
click at [162, 594] on div "Pay Advice $320.12" at bounding box center [619, 598] width 973 height 48
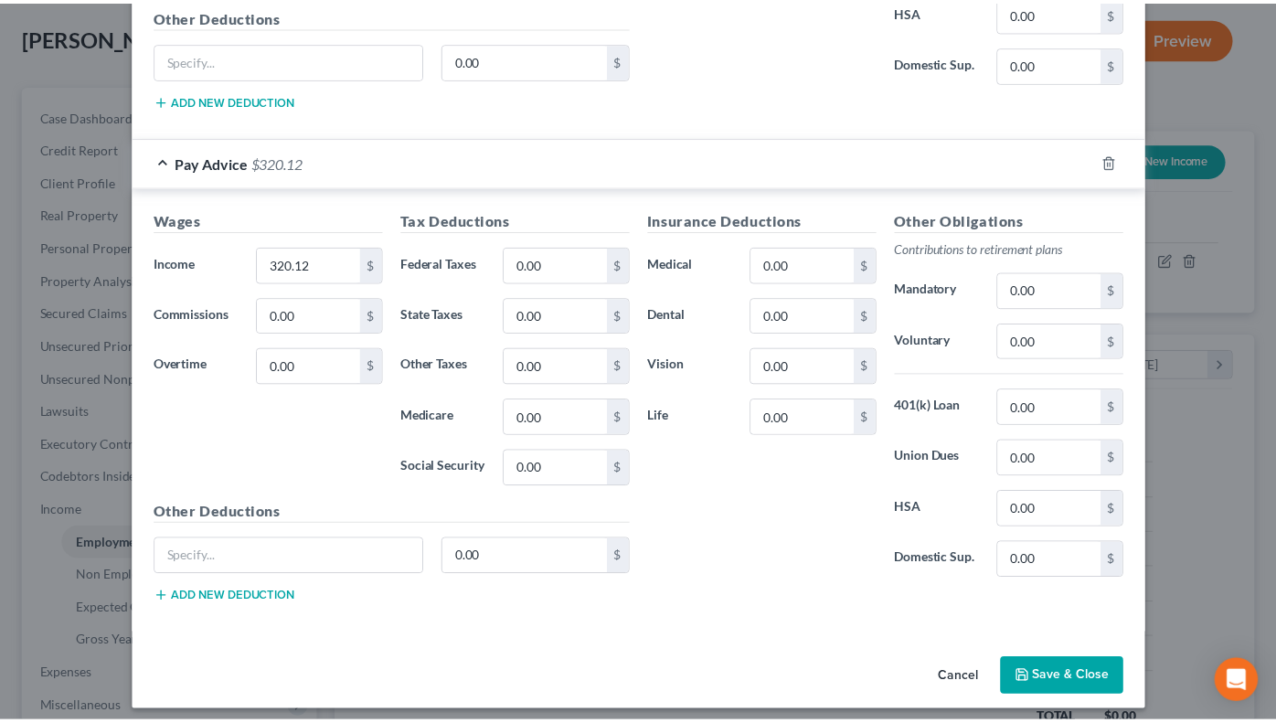
scroll to position [892, 0]
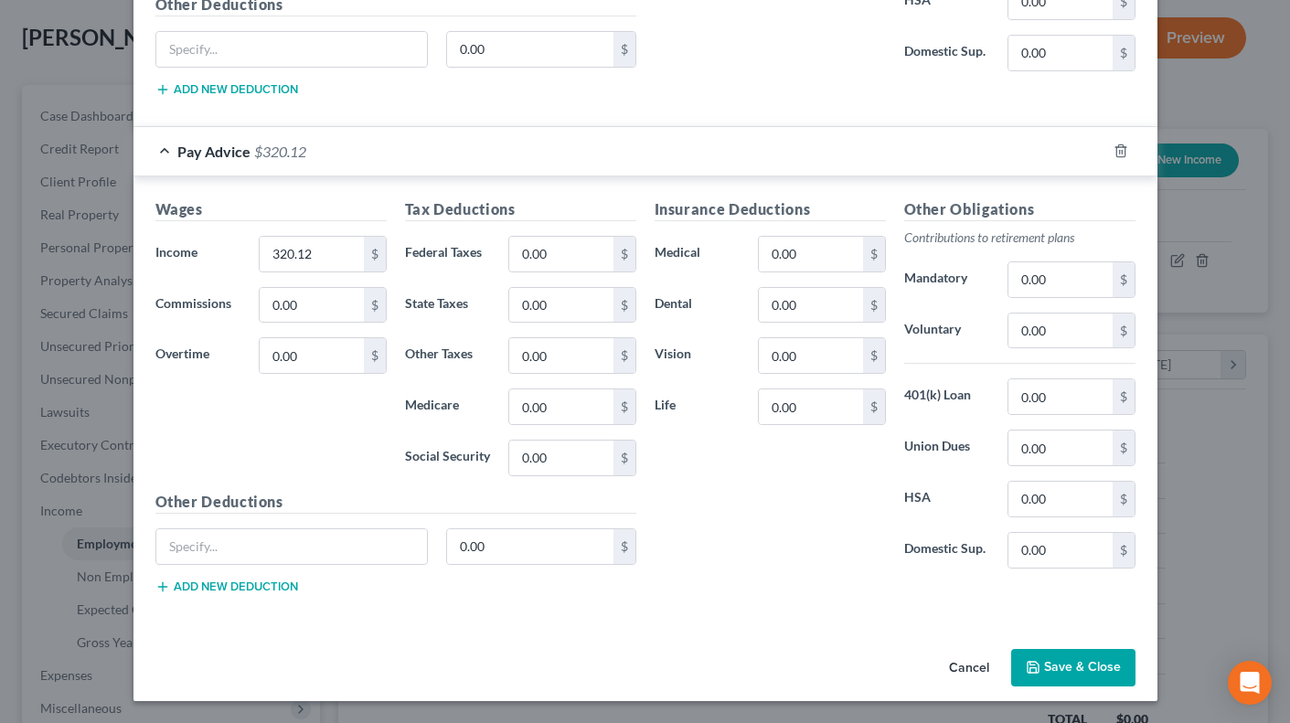
click at [1035, 660] on button "Save & Close" at bounding box center [1073, 668] width 124 height 38
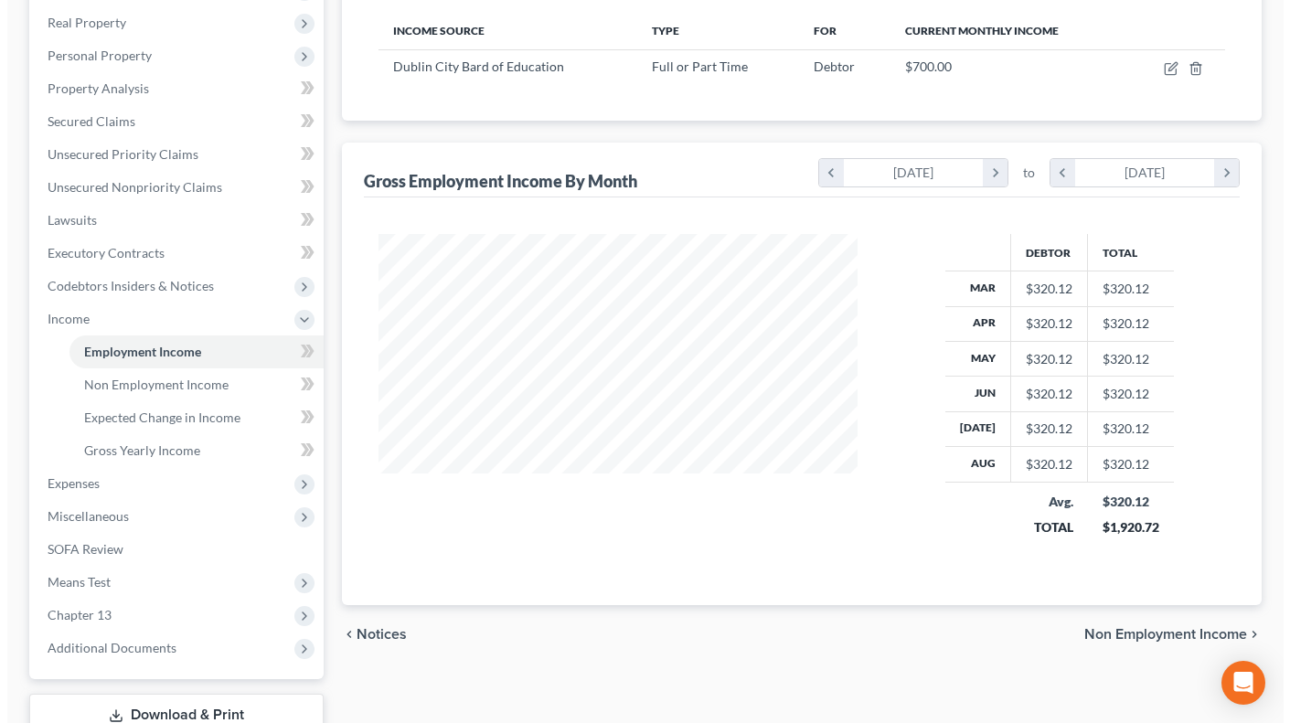
scroll to position [268, 0]
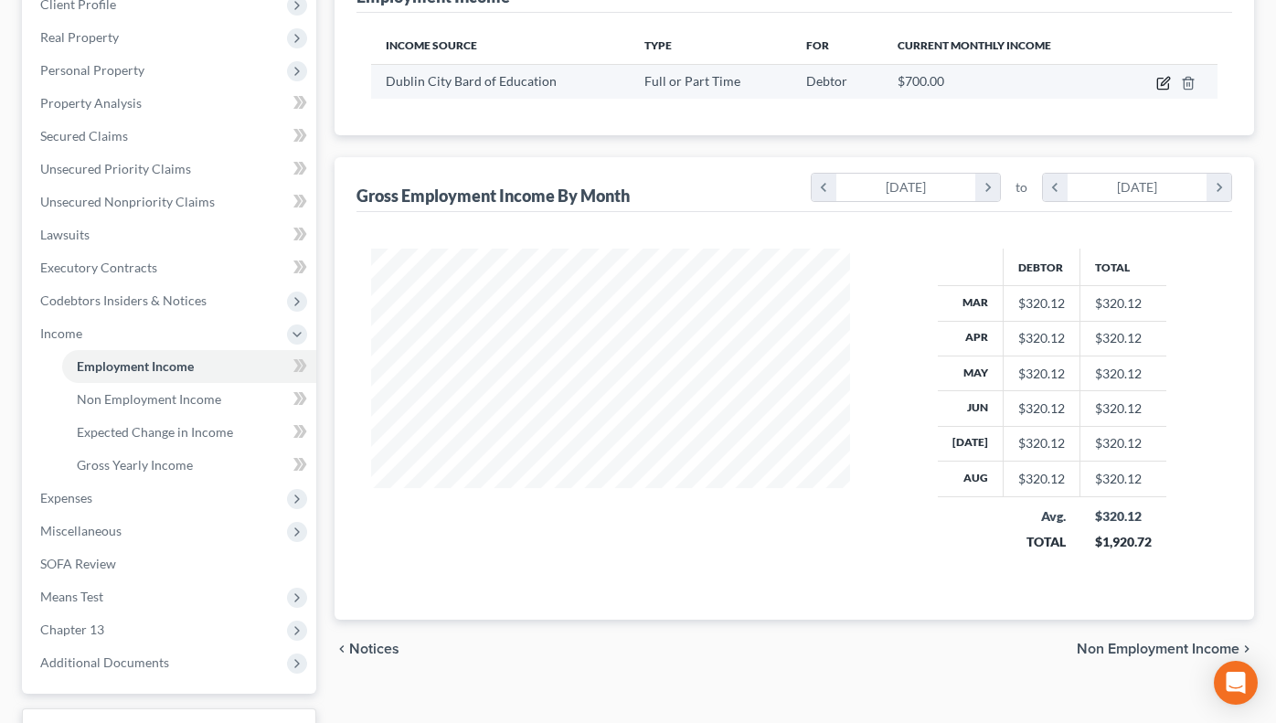
click at [1158, 83] on icon "button" at bounding box center [1162, 84] width 11 height 11
select select "0"
select select "10"
select select "0"
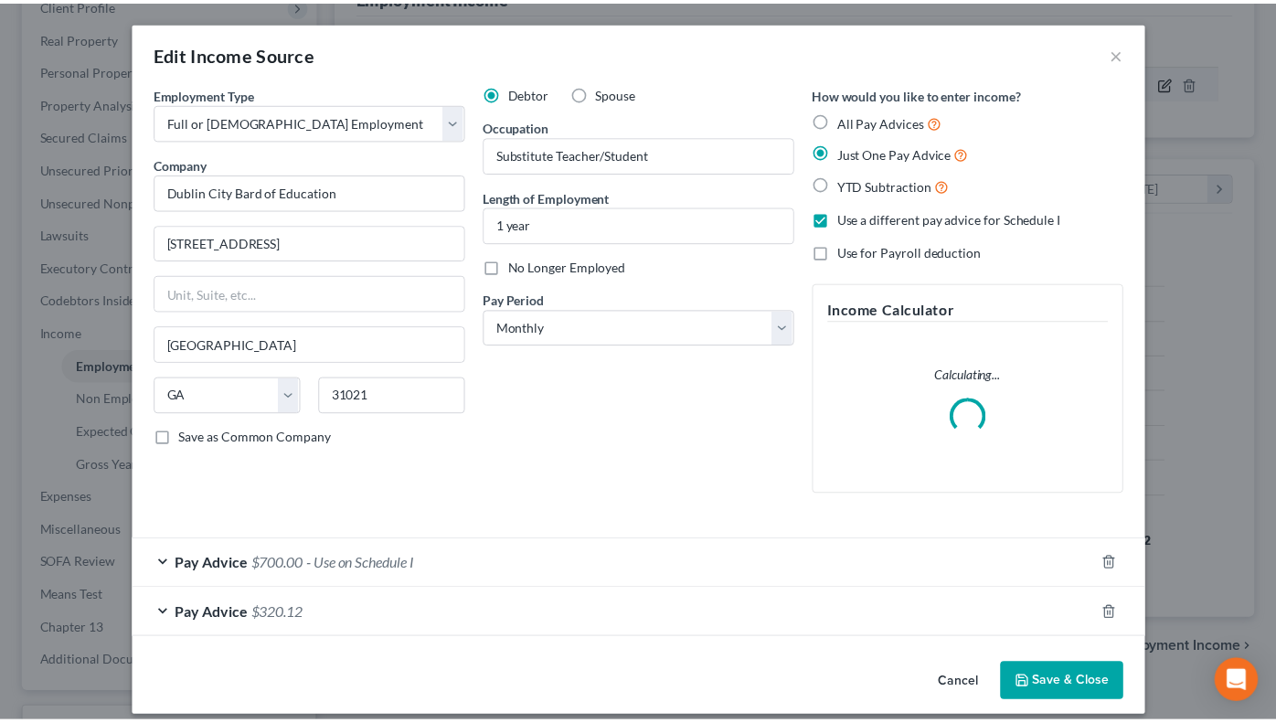
scroll to position [328, 521]
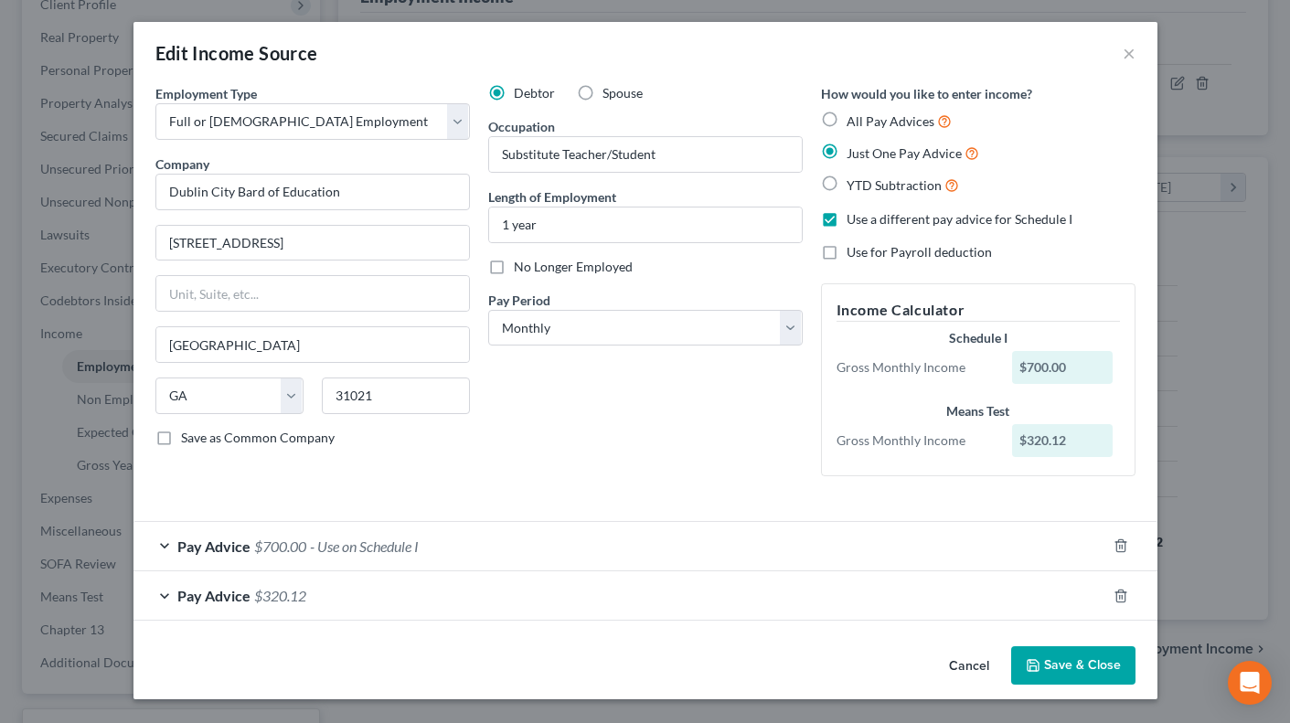
drag, startPoint x: 1286, startPoint y: 421, endPoint x: 1280, endPoint y: 454, distance: 33.5
click at [1282, 454] on div "Edit Income Source × Employment Type * Select Full or Part Time Employment Self…" at bounding box center [645, 361] width 1290 height 723
drag, startPoint x: 1275, startPoint y: 454, endPoint x: 1275, endPoint y: 480, distance: 25.6
click at [1275, 480] on div "Edit Income Source × Employment Type * Select Full or Part Time Employment Self…" at bounding box center [645, 361] width 1290 height 723
click at [1058, 658] on button "Save & Close" at bounding box center [1073, 665] width 124 height 38
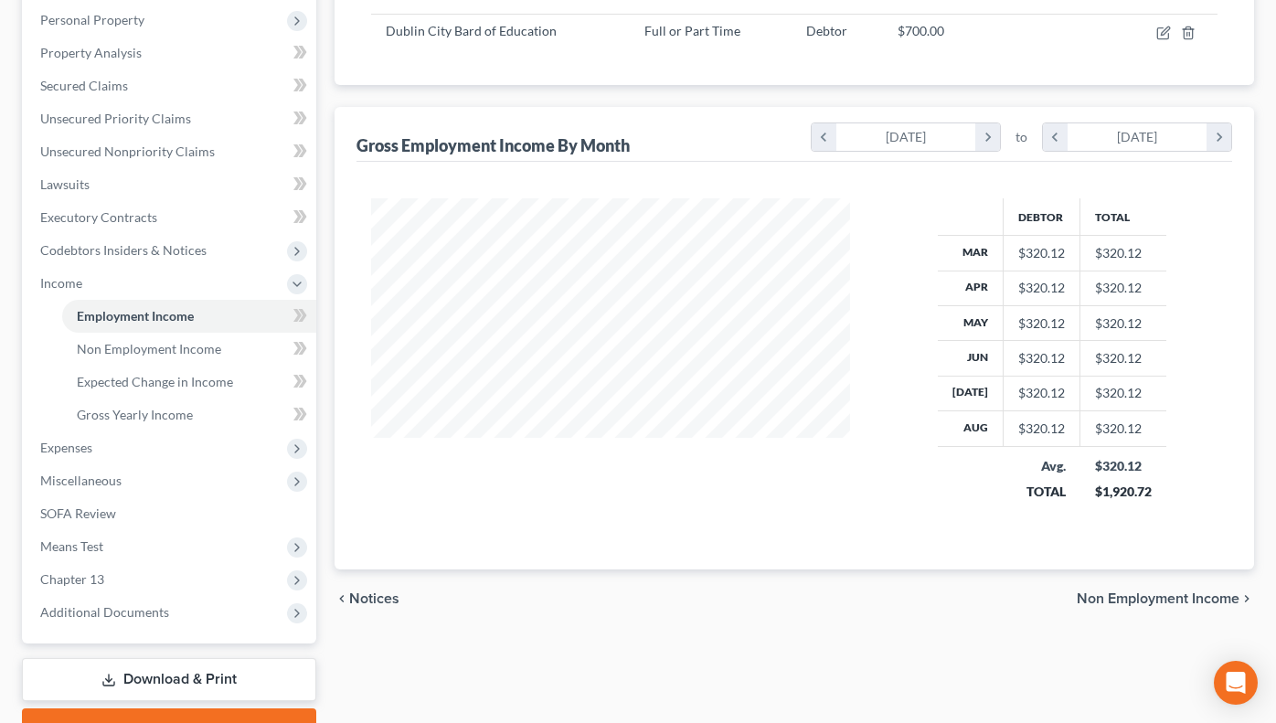
scroll to position [413, 0]
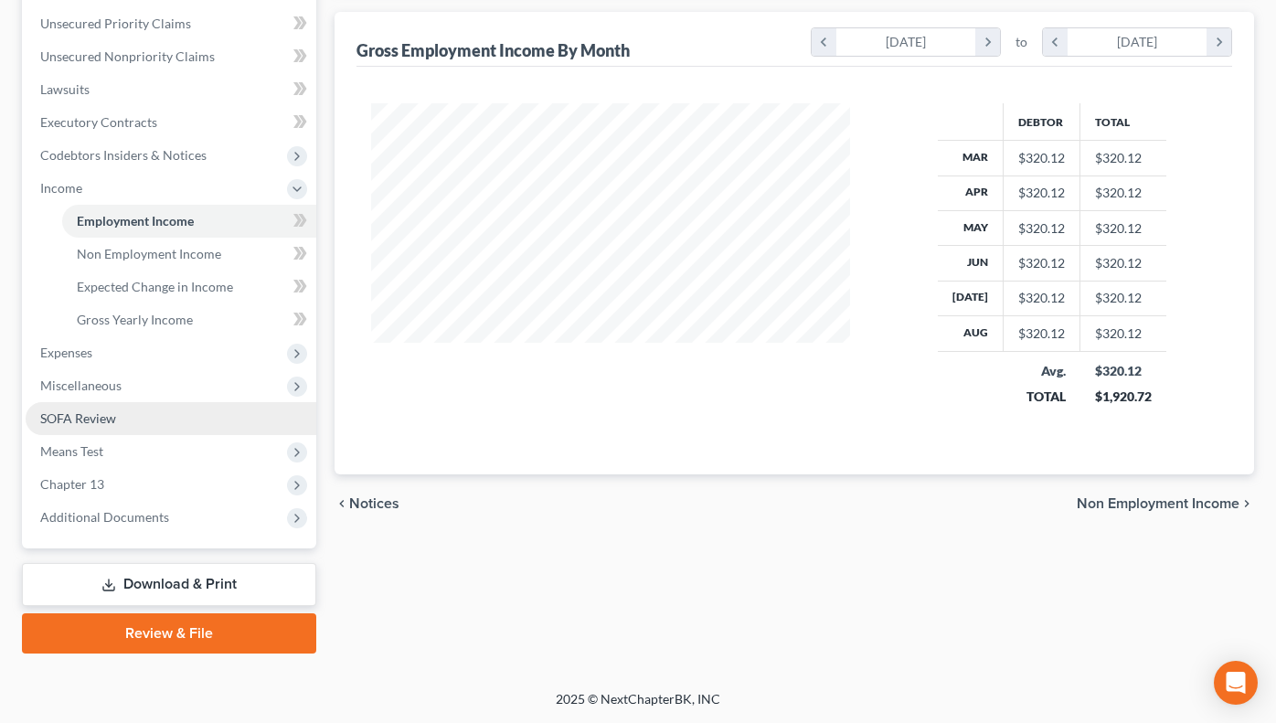
click at [101, 415] on span "SOFA Review" at bounding box center [78, 418] width 76 height 16
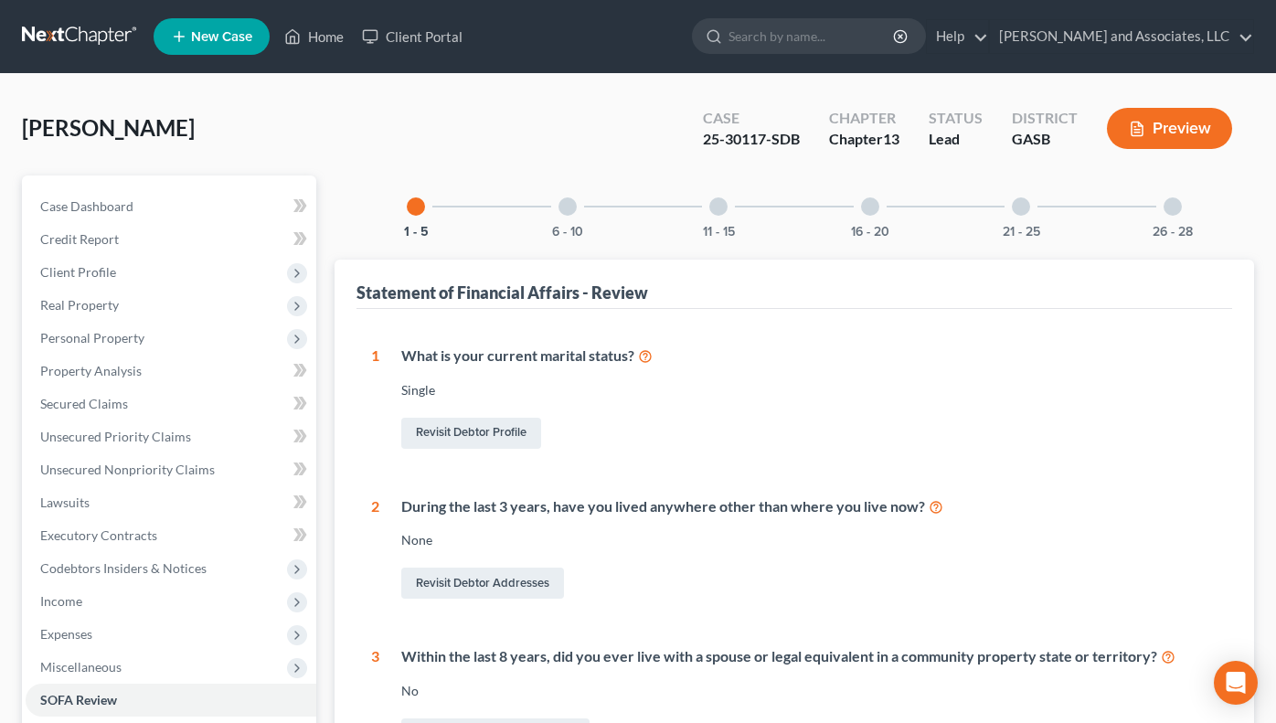
click at [566, 209] on div at bounding box center [568, 206] width 18 height 18
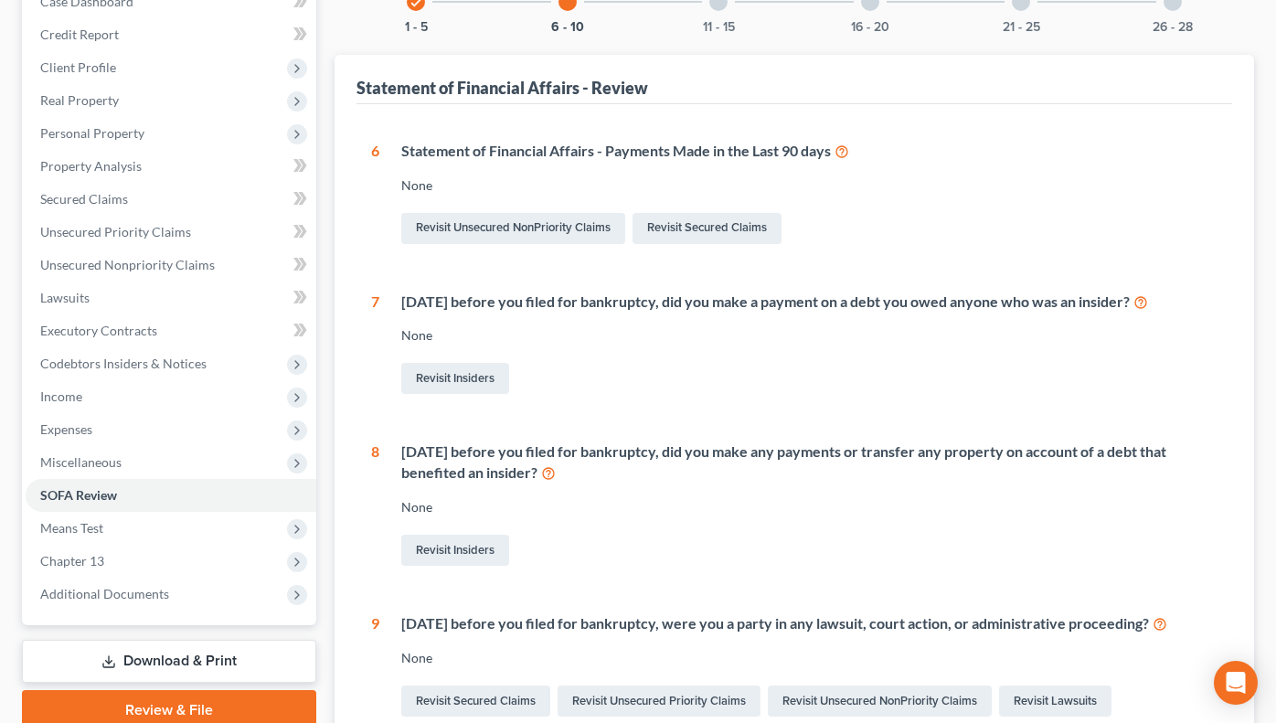
scroll to position [173, 0]
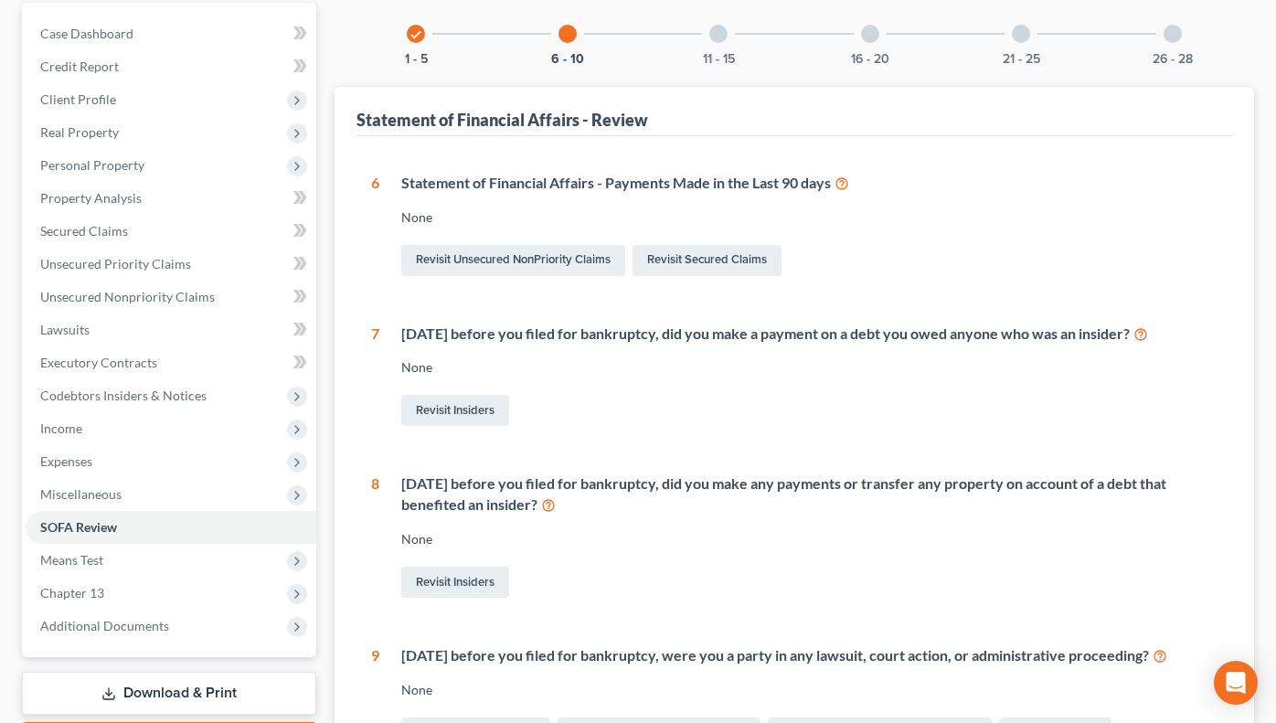
click at [723, 32] on div at bounding box center [718, 34] width 18 height 18
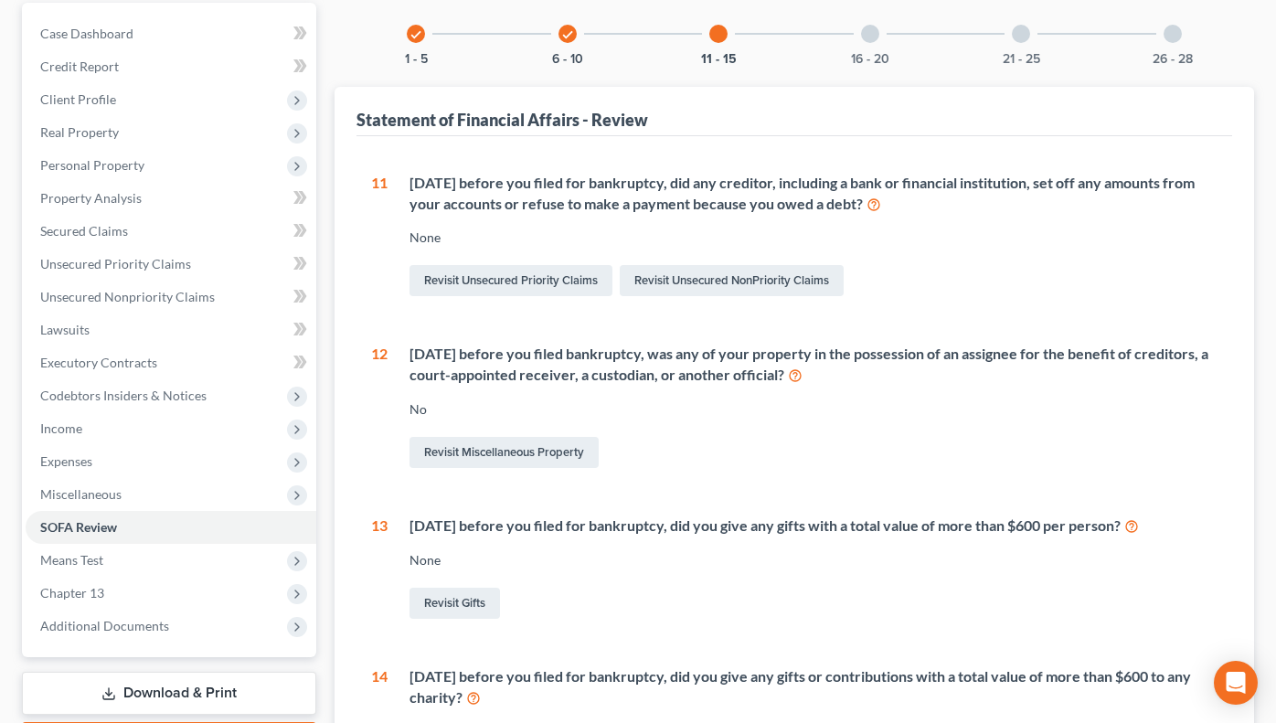
click at [870, 35] on div at bounding box center [870, 34] width 18 height 18
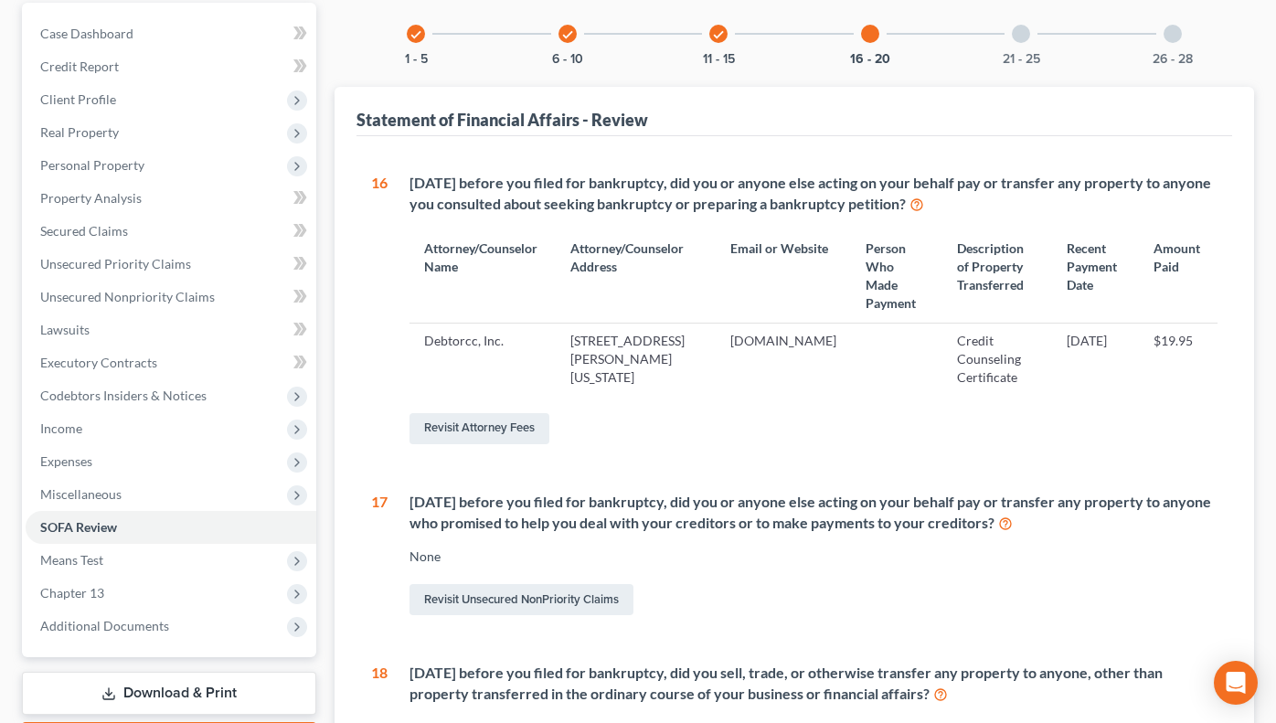
drag, startPoint x: 1015, startPoint y: 37, endPoint x: 1136, endPoint y: 31, distance: 121.8
click at [1024, 37] on div at bounding box center [1021, 34] width 18 height 18
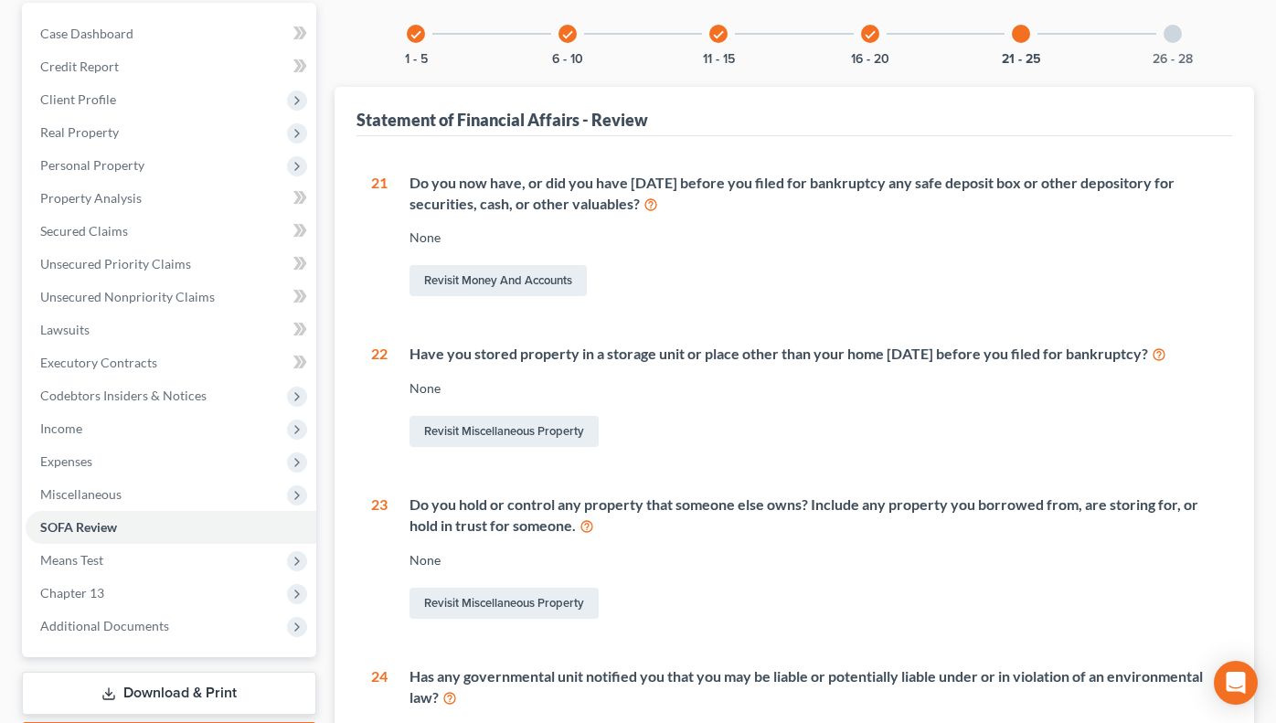
click at [1179, 34] on div at bounding box center [1173, 34] width 18 height 18
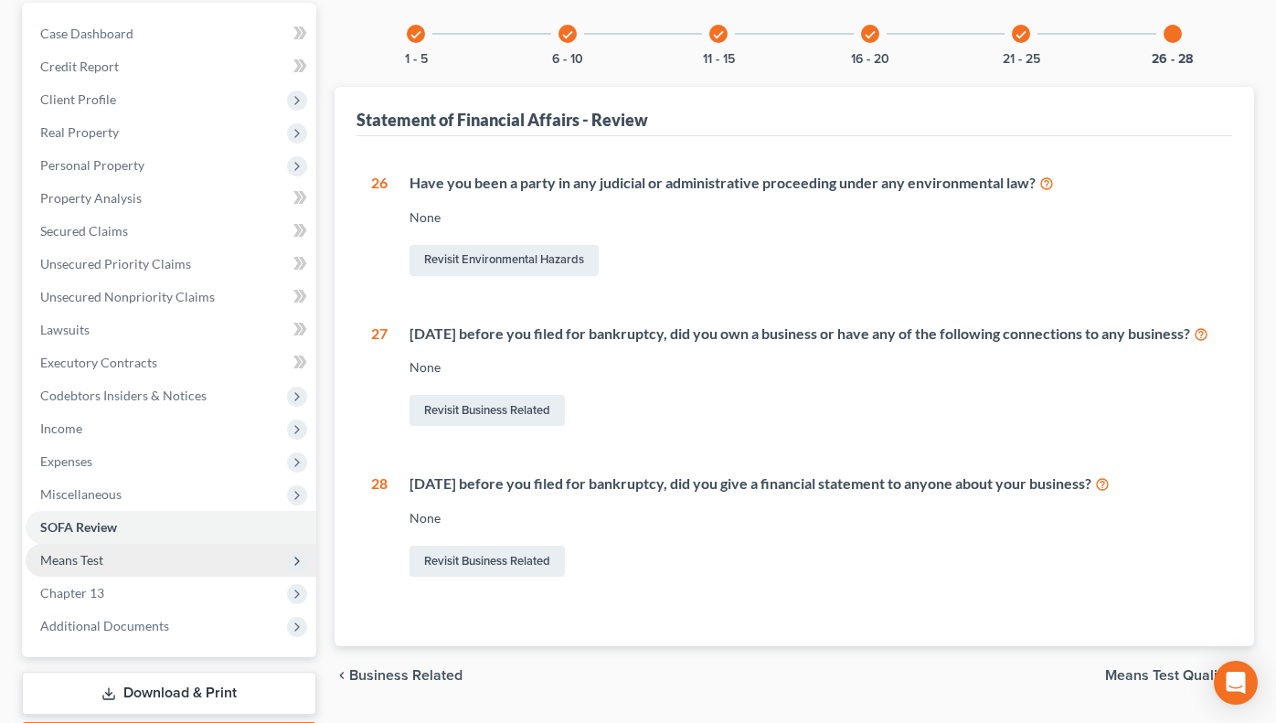
click at [74, 559] on span "Means Test" at bounding box center [71, 560] width 63 height 16
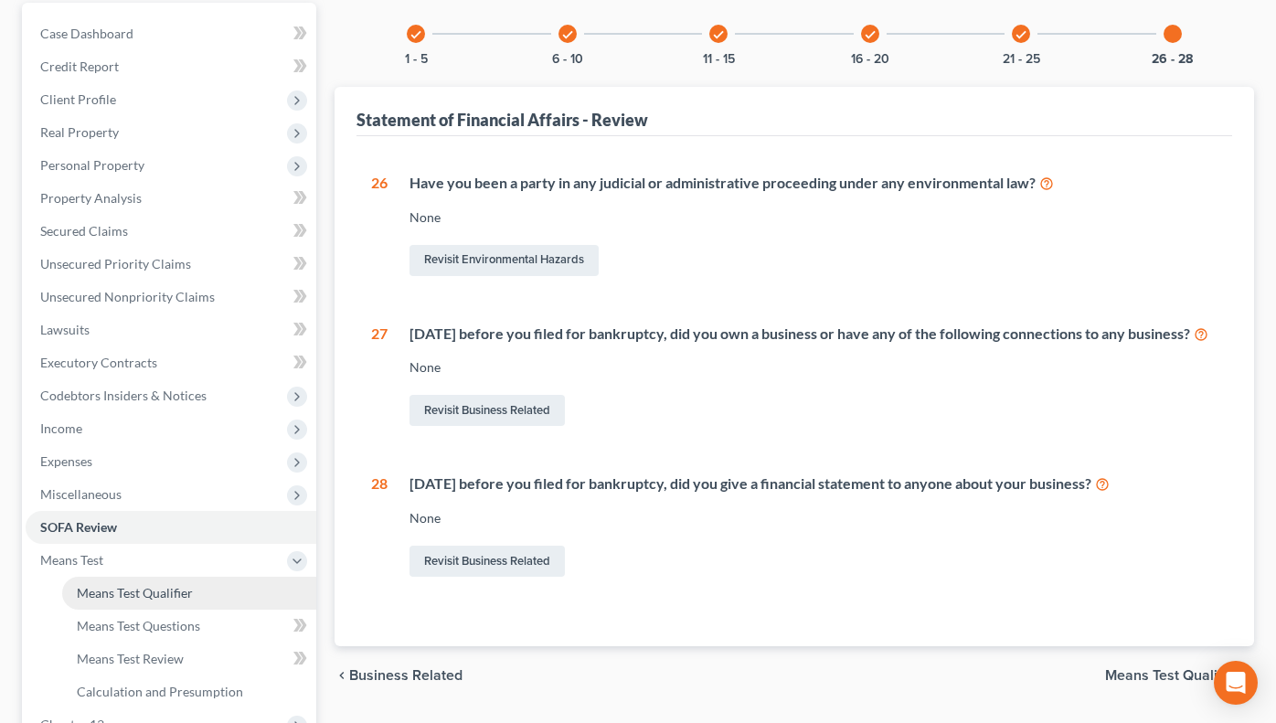
click at [144, 594] on span "Means Test Qualifier" at bounding box center [135, 593] width 116 height 16
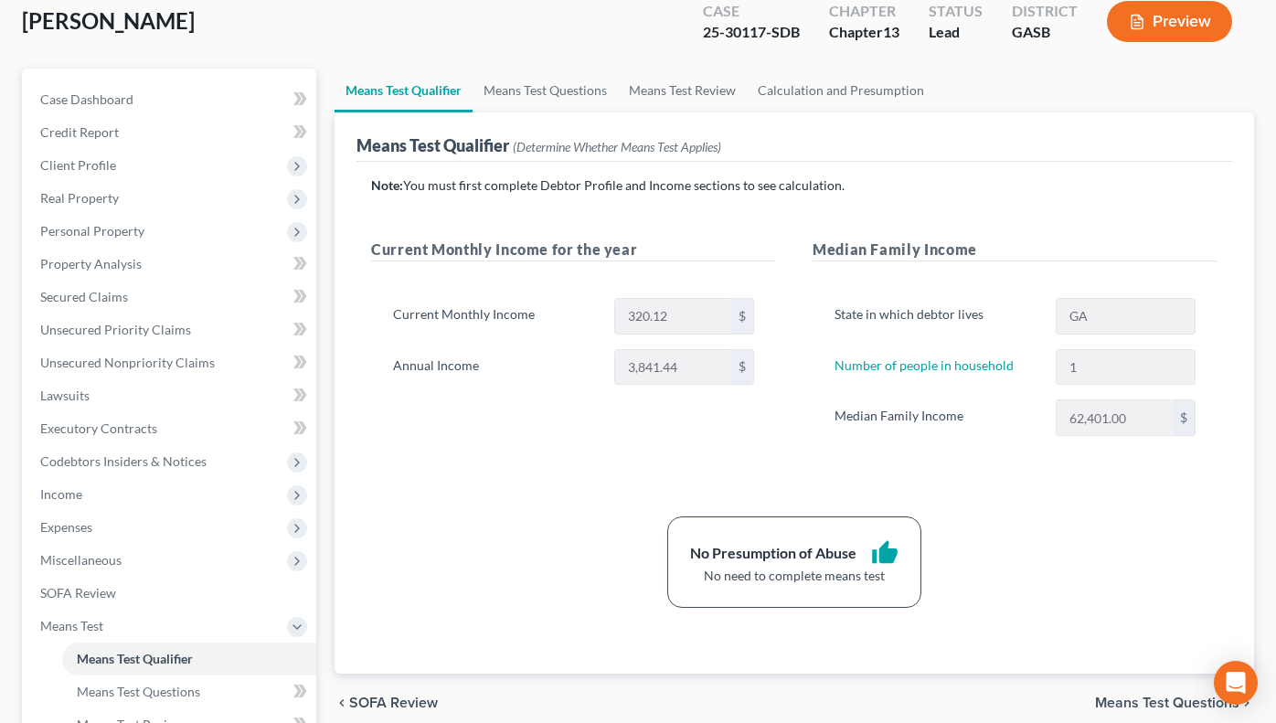
scroll to position [110, 0]
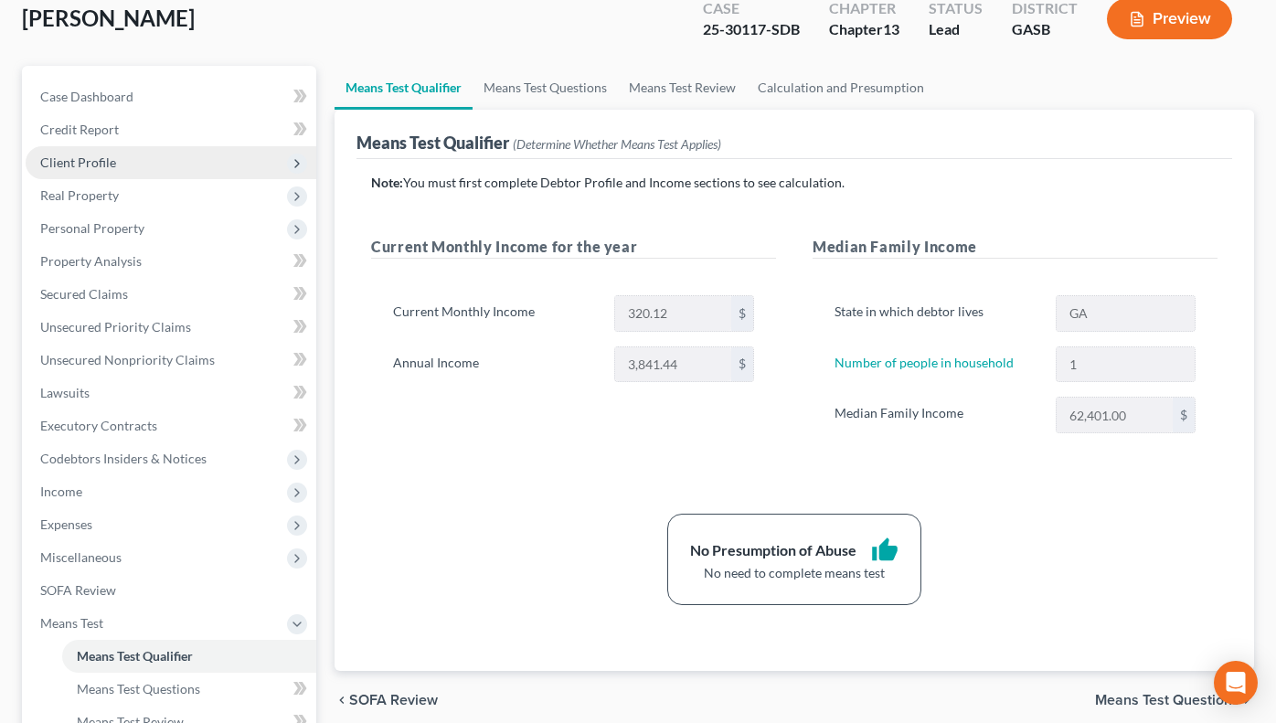
click at [108, 167] on span "Client Profile" at bounding box center [78, 162] width 76 height 16
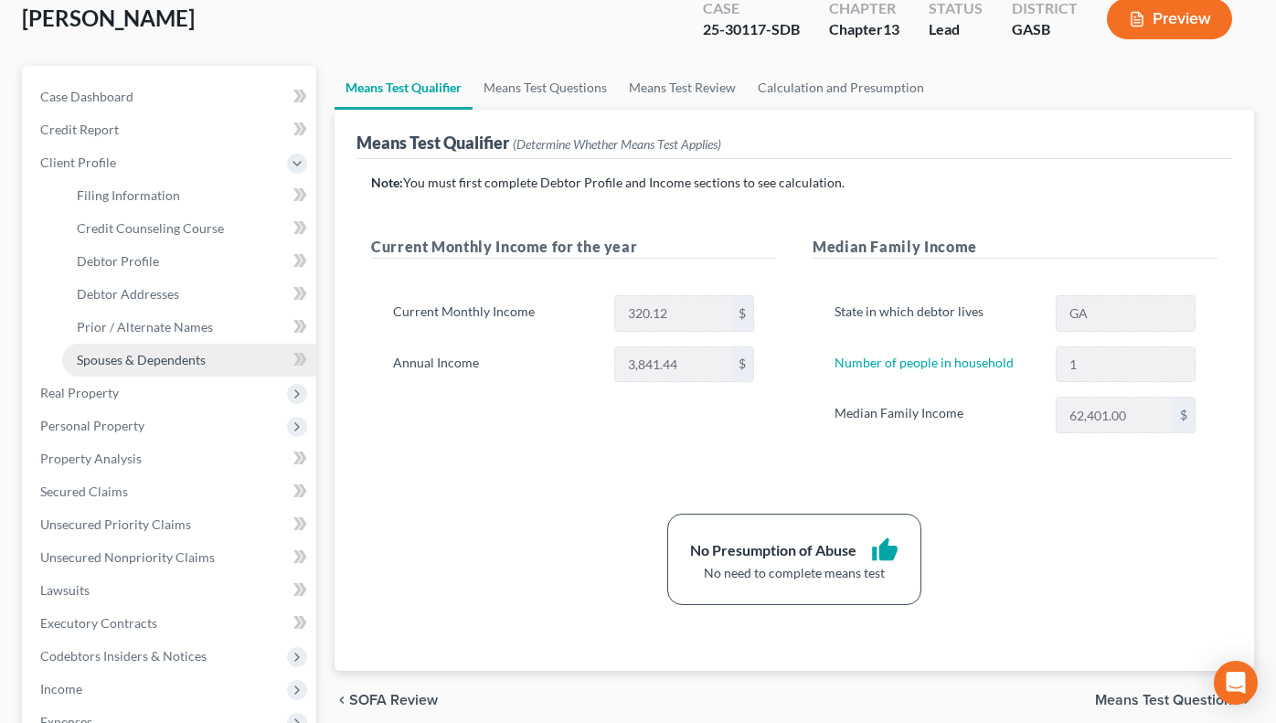
click at [167, 362] on span "Spouses & Dependents" at bounding box center [141, 360] width 129 height 16
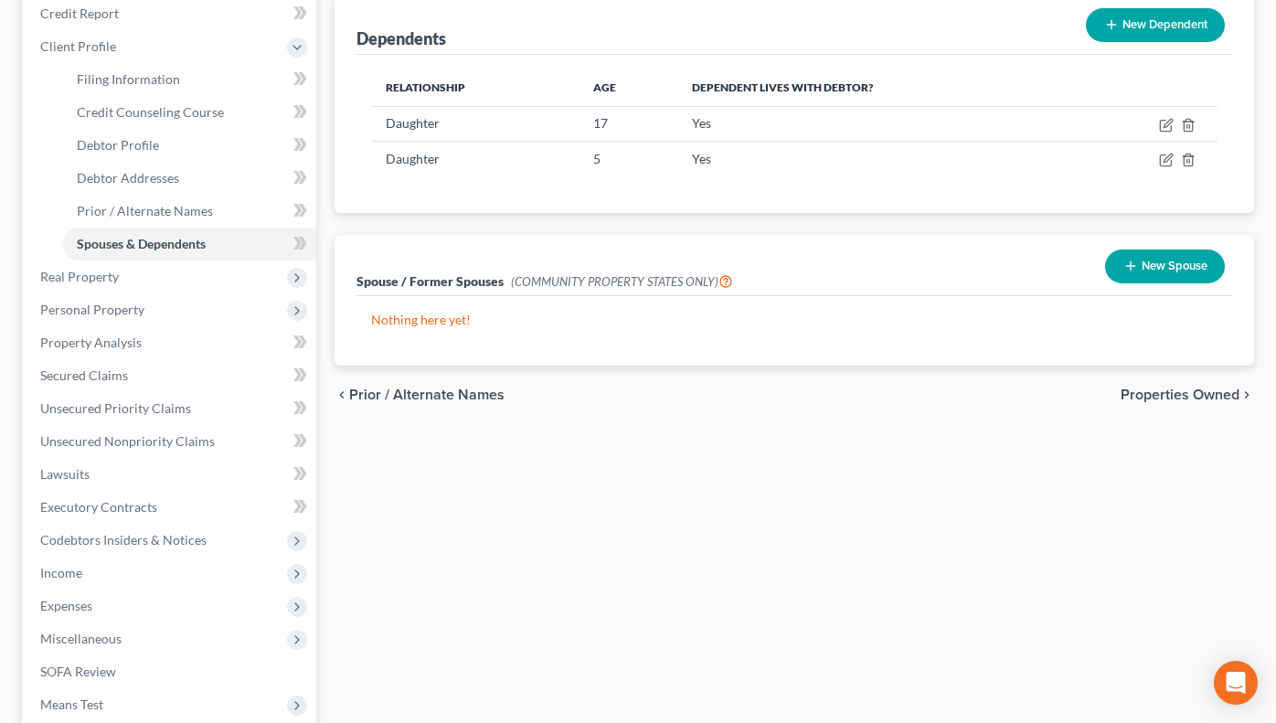
scroll to position [224, 0]
drag, startPoint x: 159, startPoint y: 238, endPoint x: 142, endPoint y: 245, distance: 18.8
click at [156, 239] on span "Spouses & Dependents" at bounding box center [141, 246] width 129 height 16
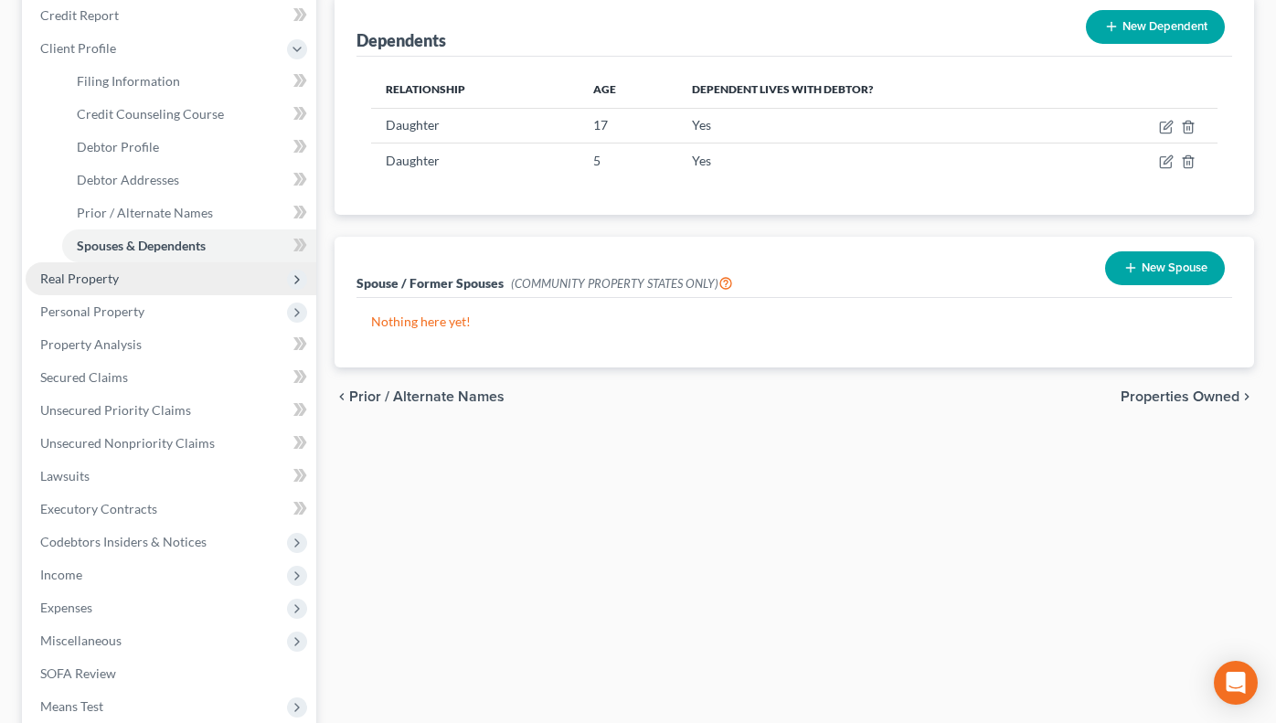
click at [80, 280] on span "Real Property" at bounding box center [79, 279] width 79 height 16
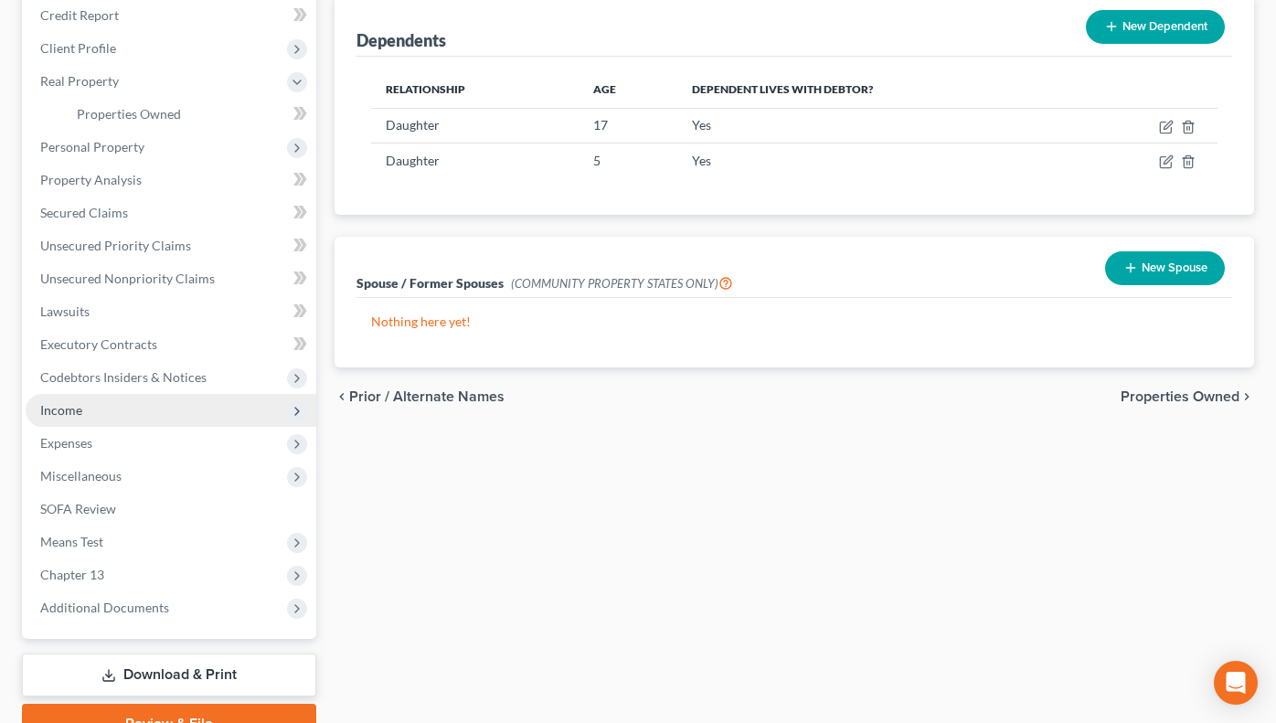
click at [131, 425] on span "Income" at bounding box center [171, 410] width 291 height 33
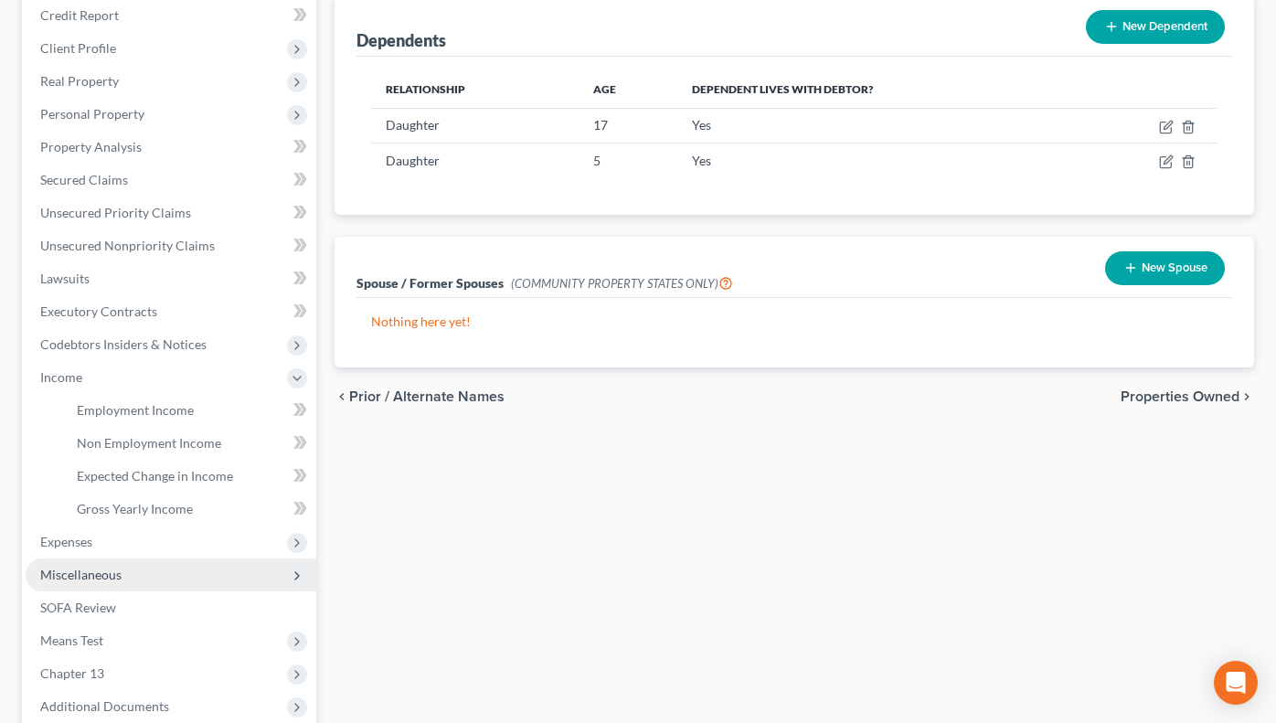
drag, startPoint x: 88, startPoint y: 544, endPoint x: 102, endPoint y: 568, distance: 27.9
click at [93, 553] on span "Expenses" at bounding box center [171, 542] width 291 height 33
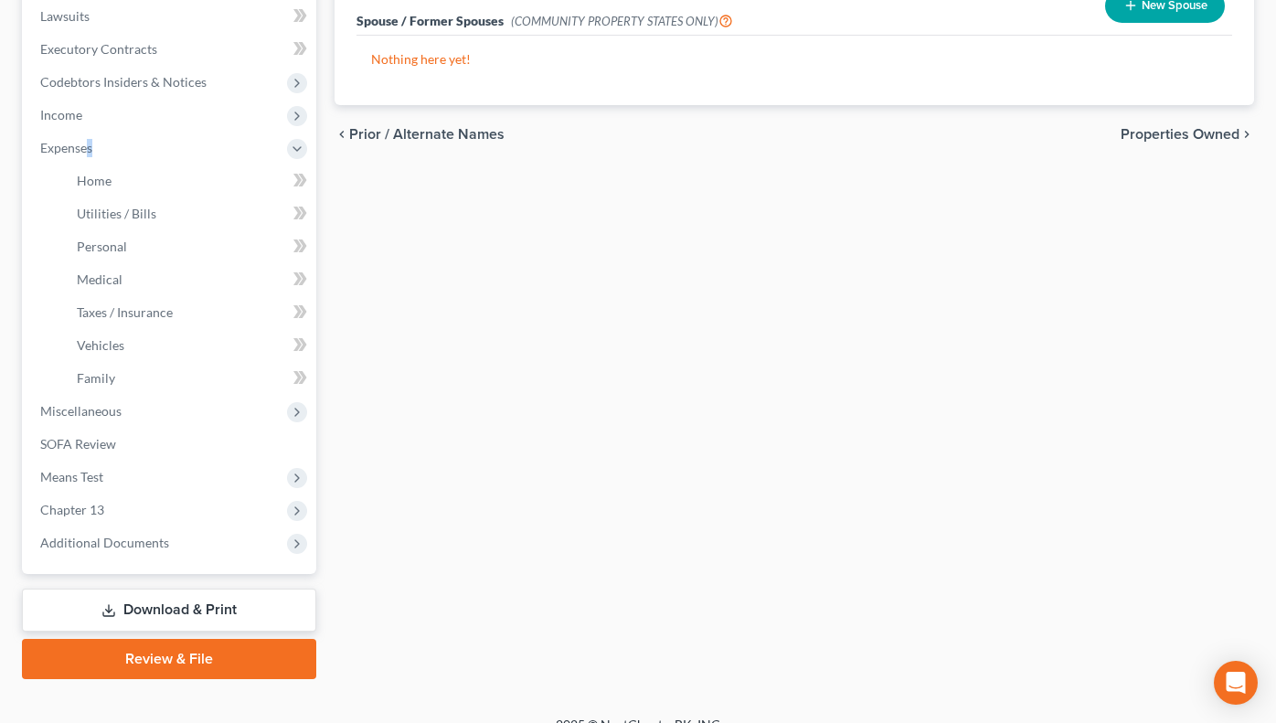
scroll to position [497, 0]
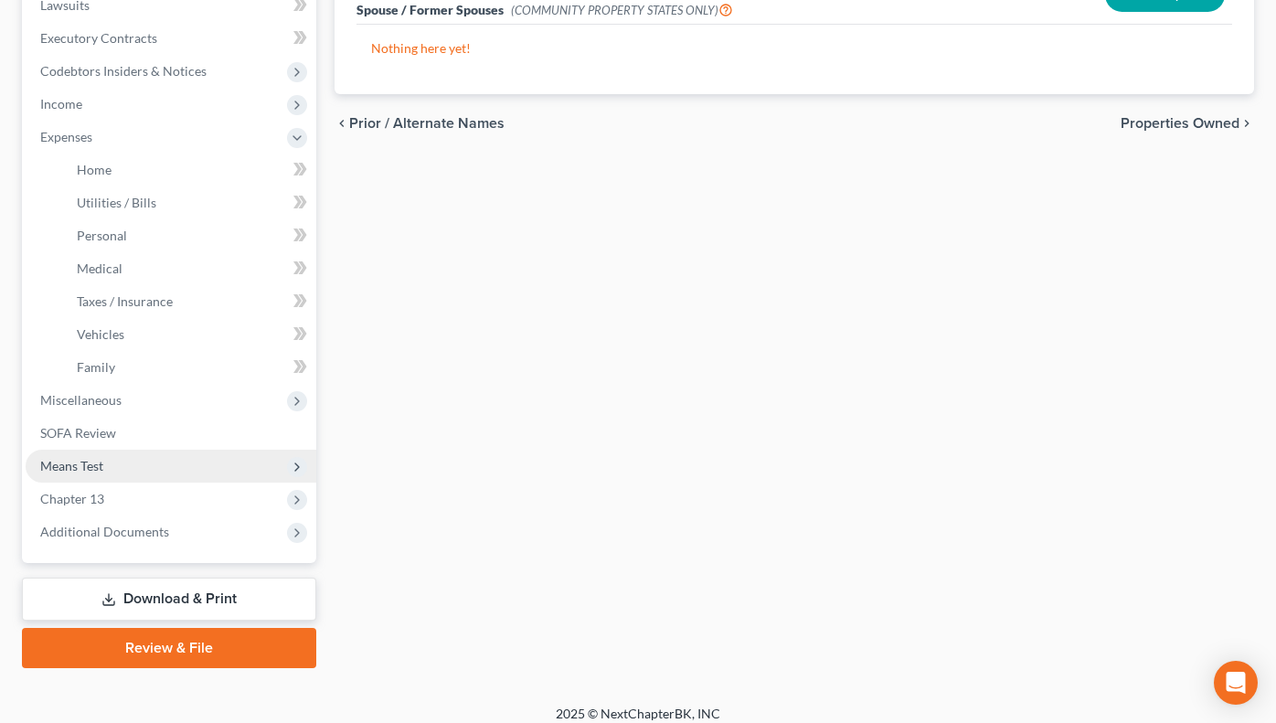
click at [73, 470] on span "Means Test" at bounding box center [71, 466] width 63 height 16
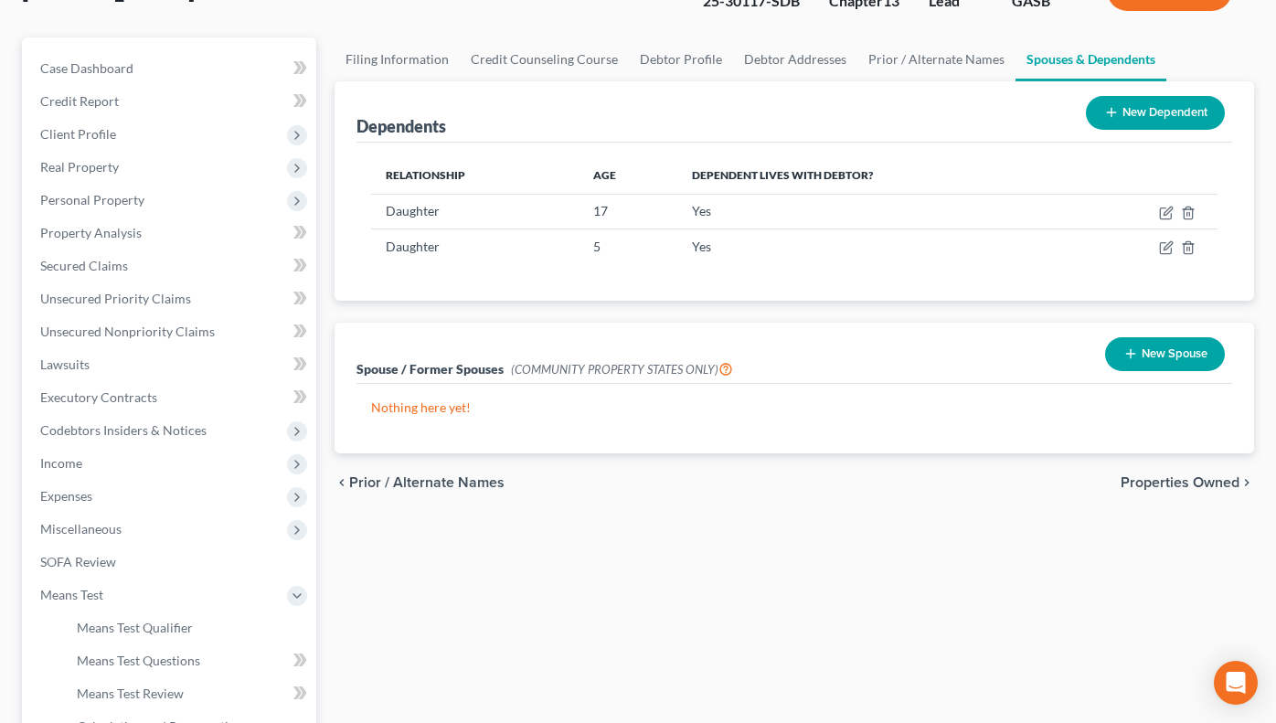
scroll to position [0, 0]
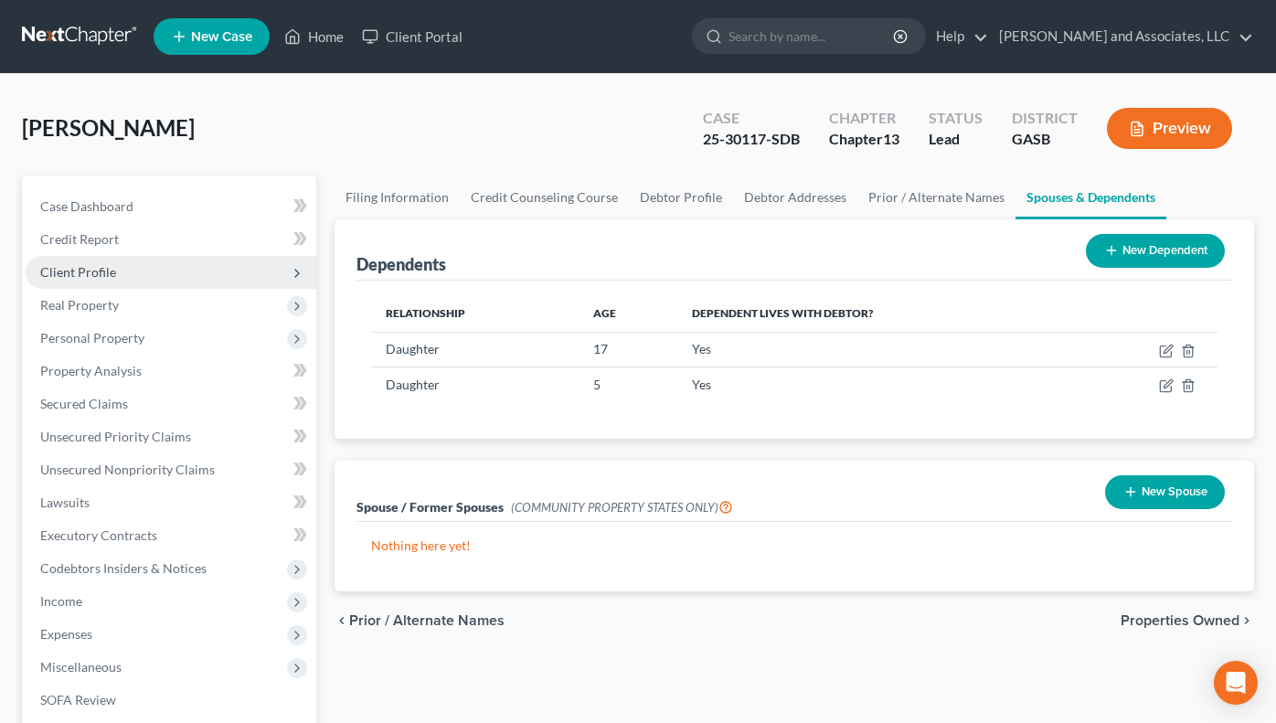
click at [89, 272] on span "Client Profile" at bounding box center [78, 272] width 76 height 16
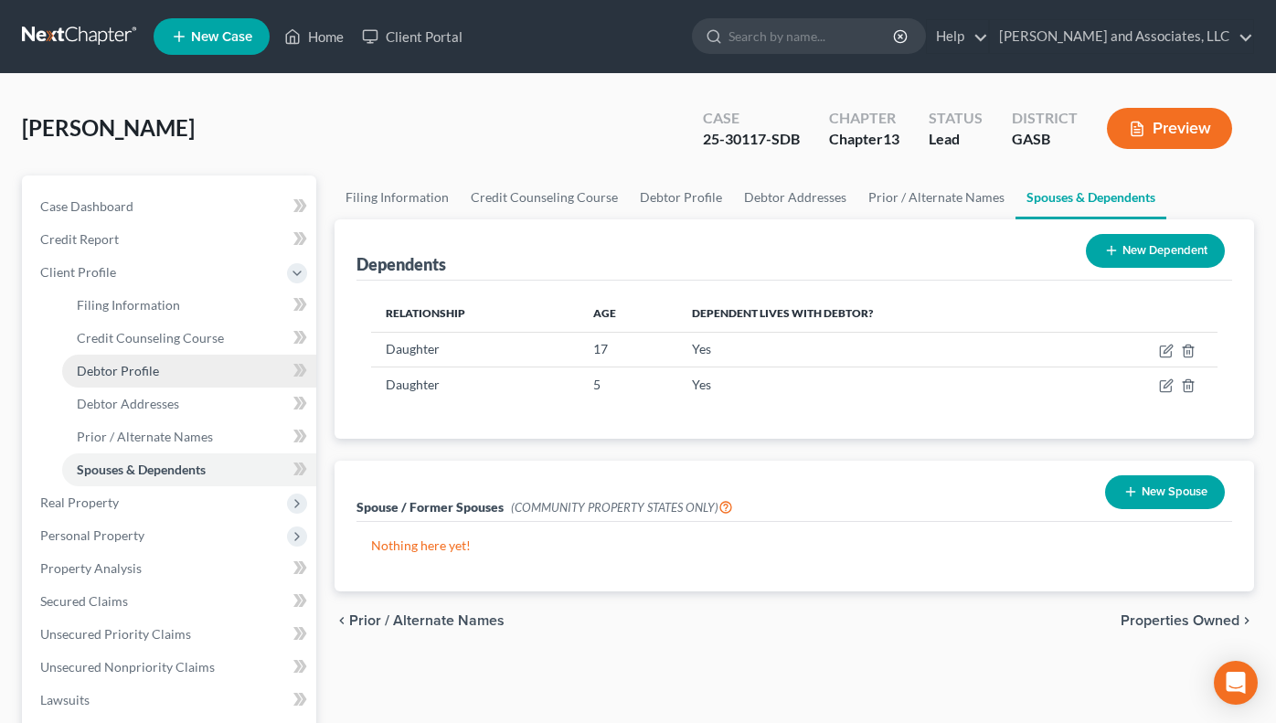
click at [154, 378] on link "Debtor Profile" at bounding box center [189, 371] width 254 height 33
select select "0"
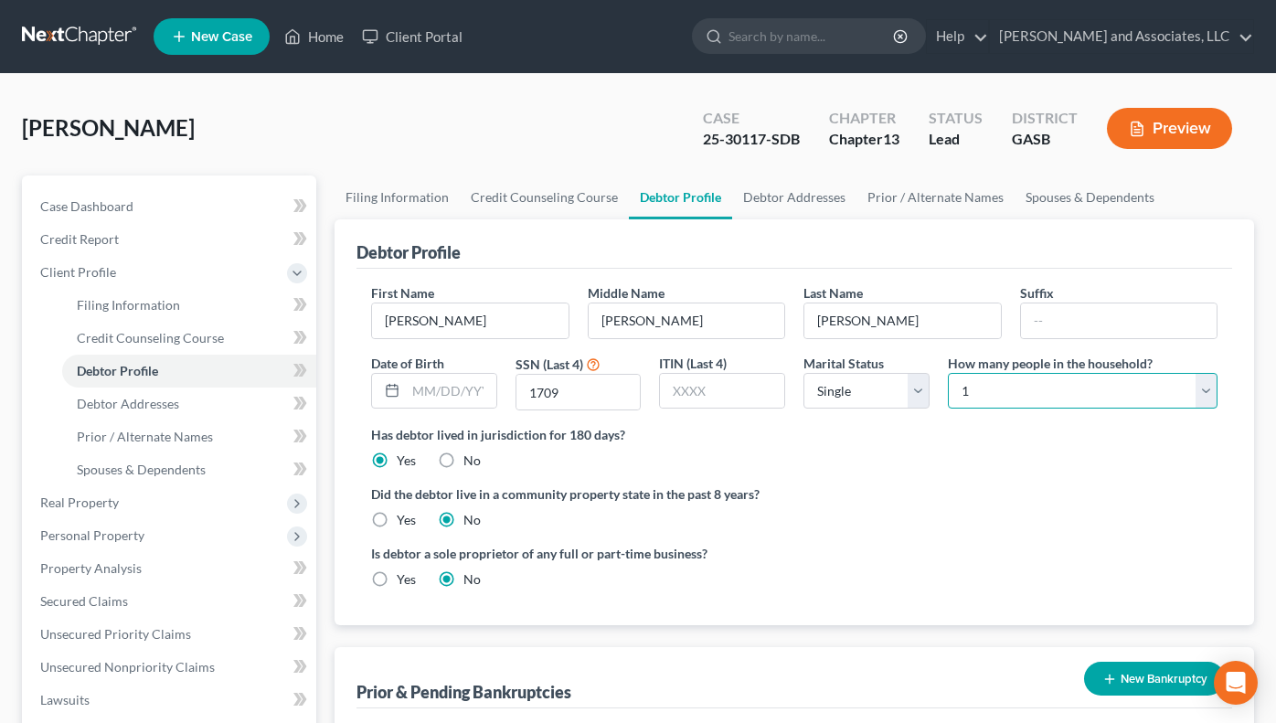
click at [1201, 390] on select "Select 1 2 3 4 5 6 7 8 9 10 11 12 13 14 15 16 17 18 19 20" at bounding box center [1083, 391] width 270 height 37
click at [1205, 395] on select "Select 1 2 3 4 5 6 7 8 9 10 11 12 13 14 15 16 17 18 19 20" at bounding box center [1083, 391] width 270 height 37
select select "2"
click at [948, 373] on select "Select 1 2 3 4 5 6 7 8 9 10 11 12 13 14 15 16 17 18 19 20" at bounding box center [1083, 391] width 270 height 37
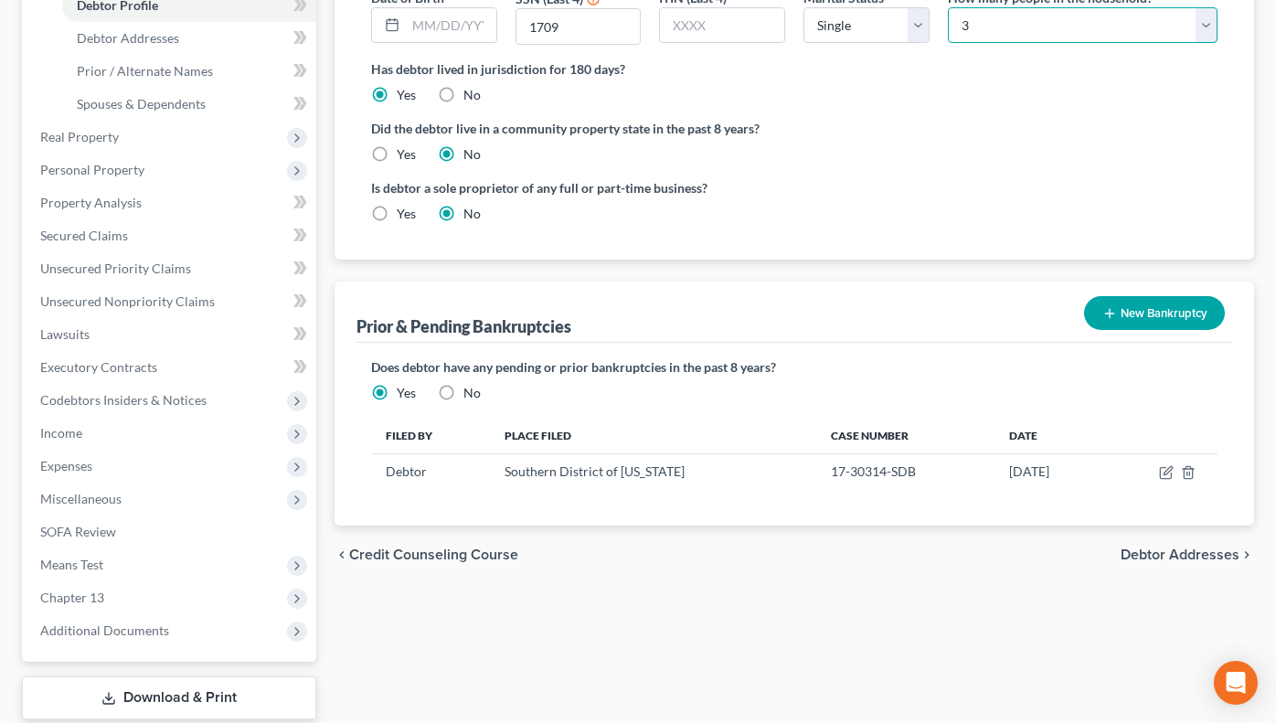
scroll to position [406, 0]
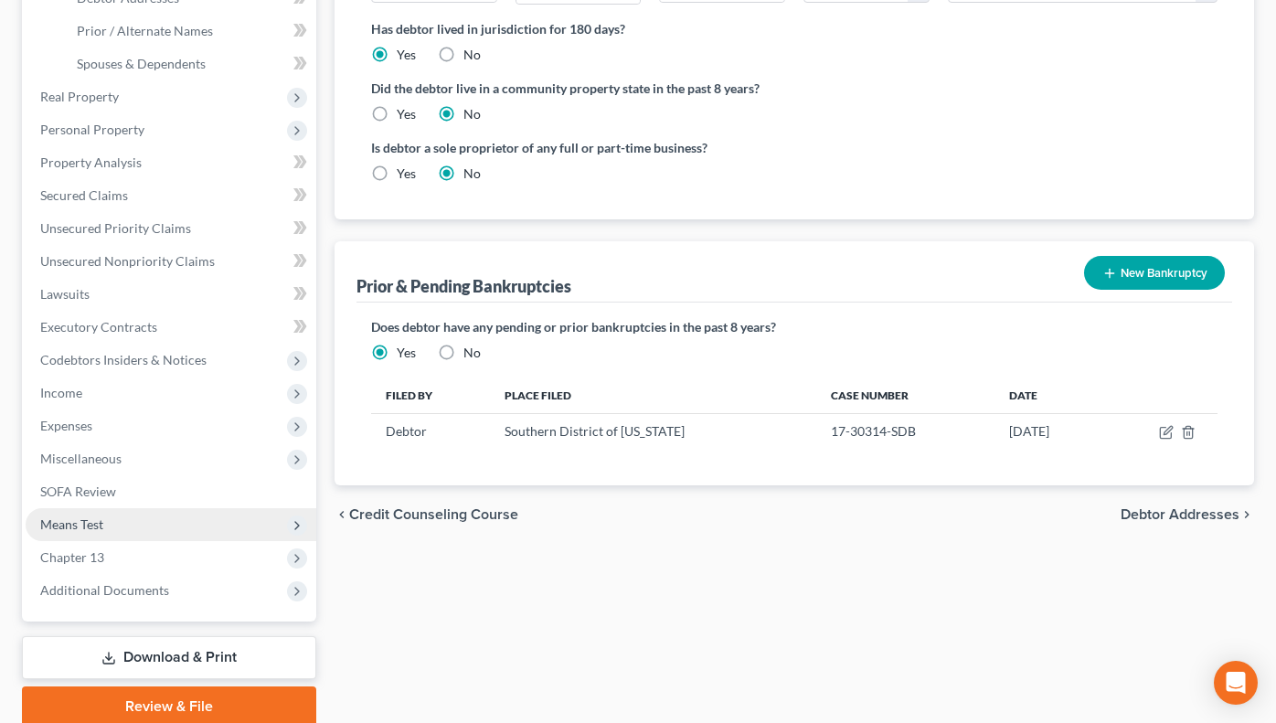
click at [75, 525] on span "Means Test" at bounding box center [71, 525] width 63 height 16
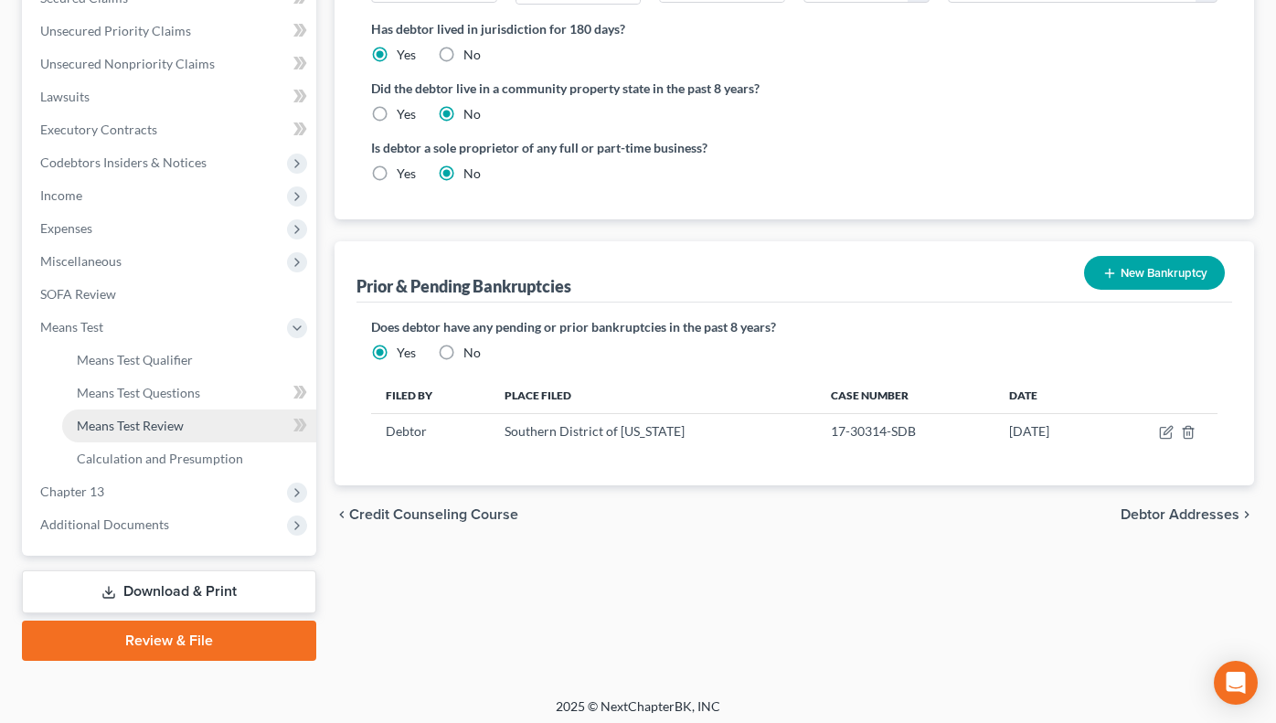
click at [163, 424] on span "Means Test Review" at bounding box center [130, 426] width 107 height 16
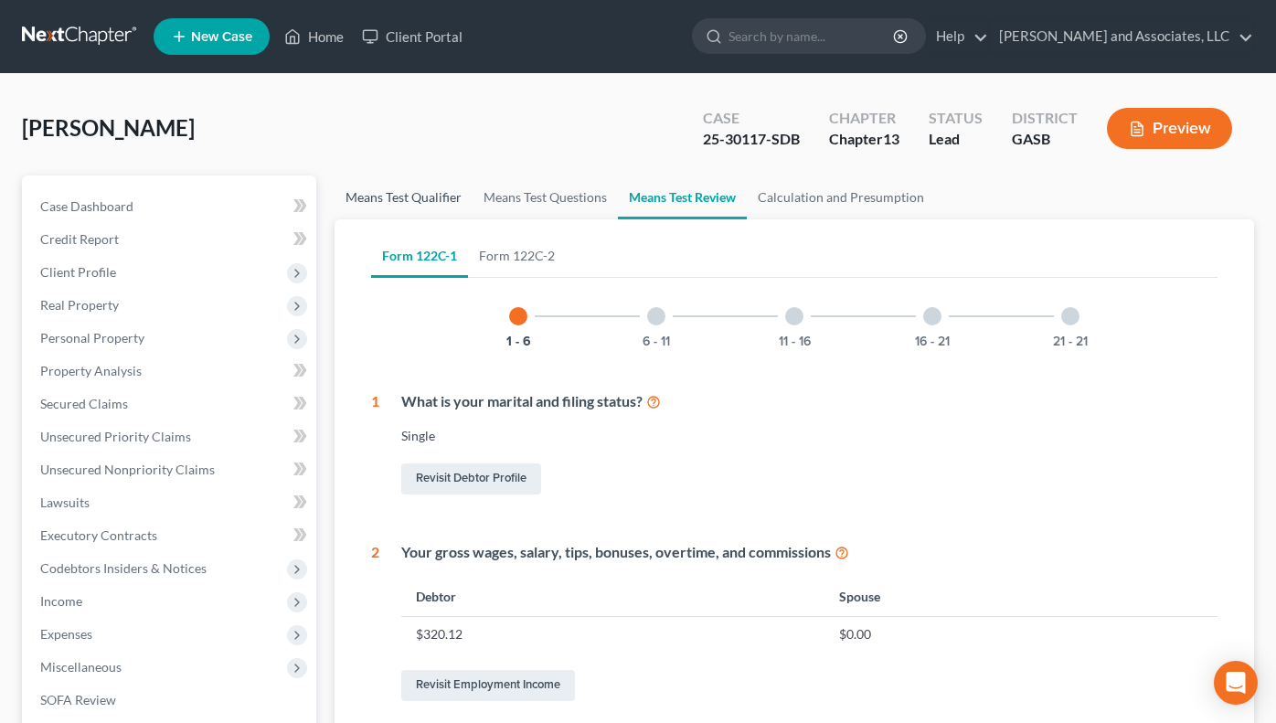
click at [386, 204] on link "Means Test Qualifier" at bounding box center [404, 198] width 138 height 44
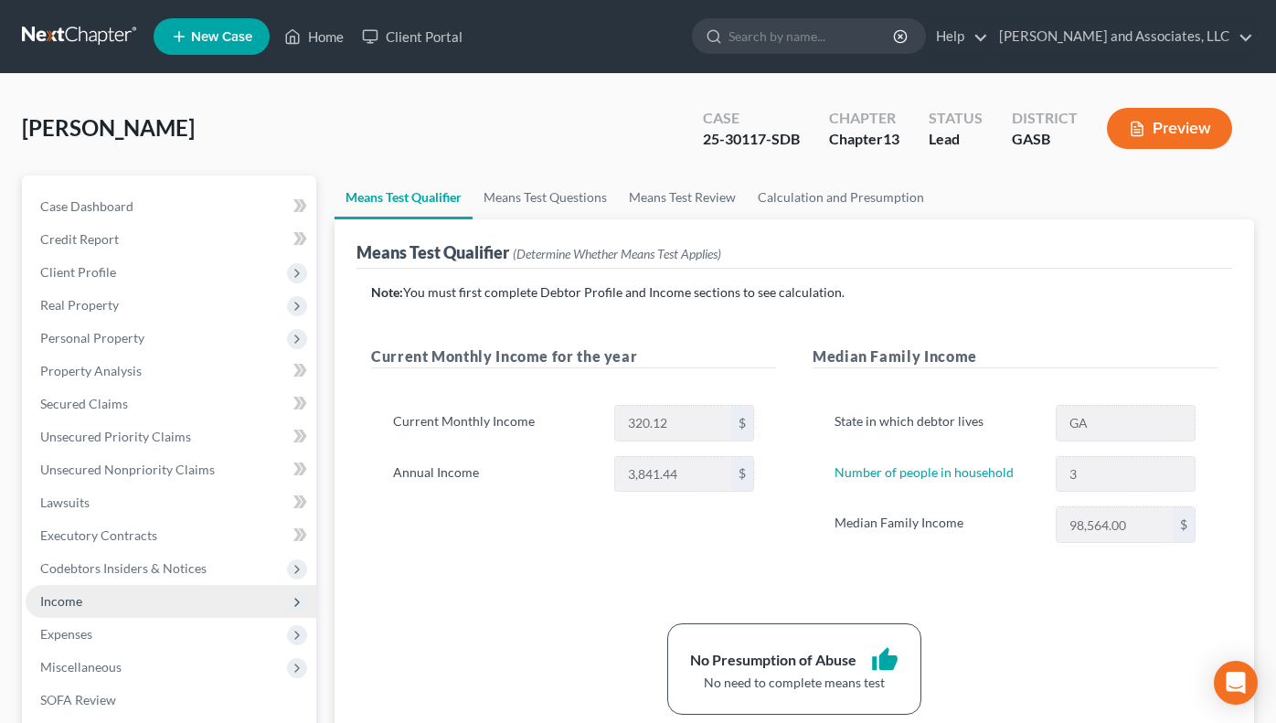
click at [63, 600] on span "Income" at bounding box center [61, 601] width 42 height 16
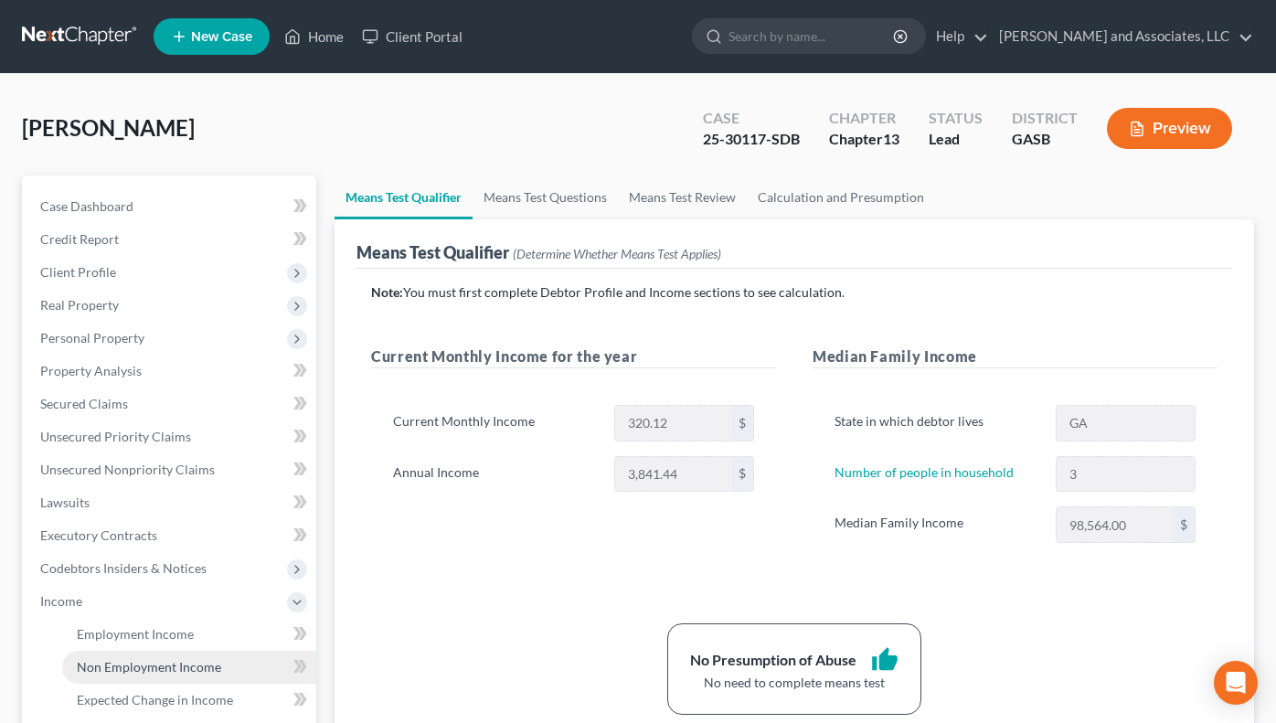
click at [162, 669] on span "Non Employment Income" at bounding box center [149, 667] width 144 height 16
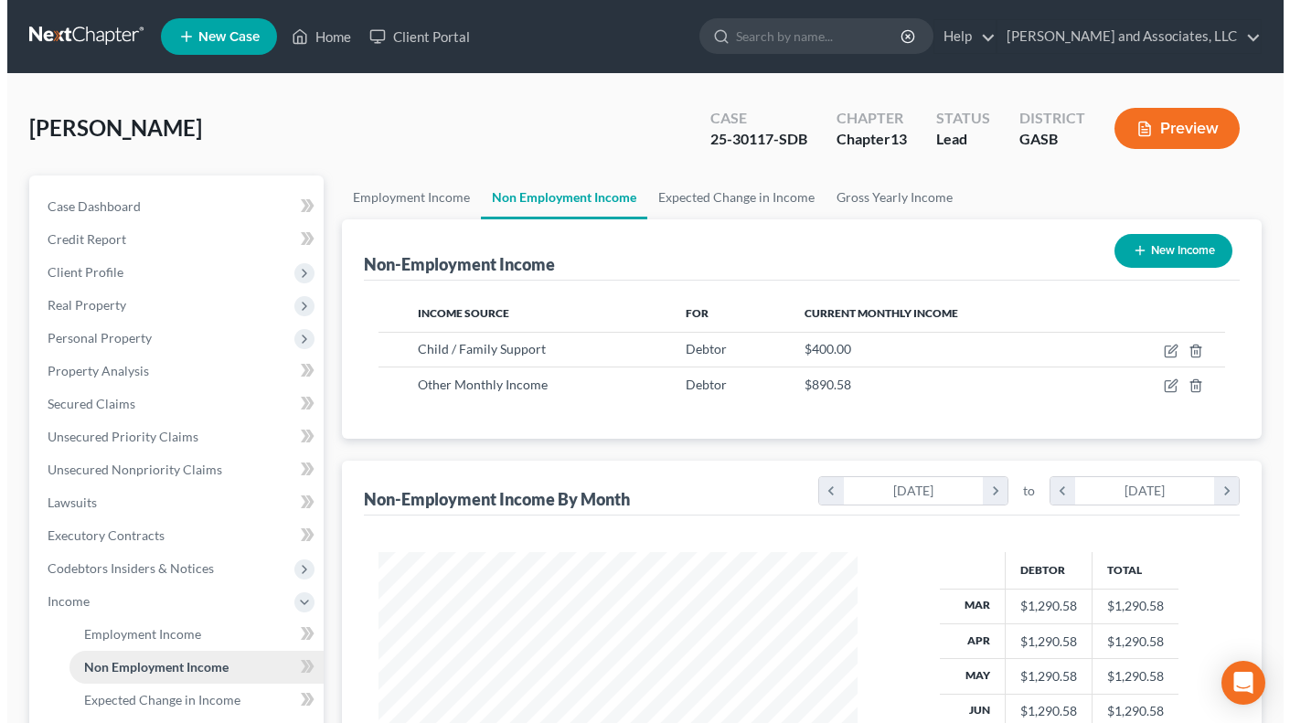
scroll to position [328, 515]
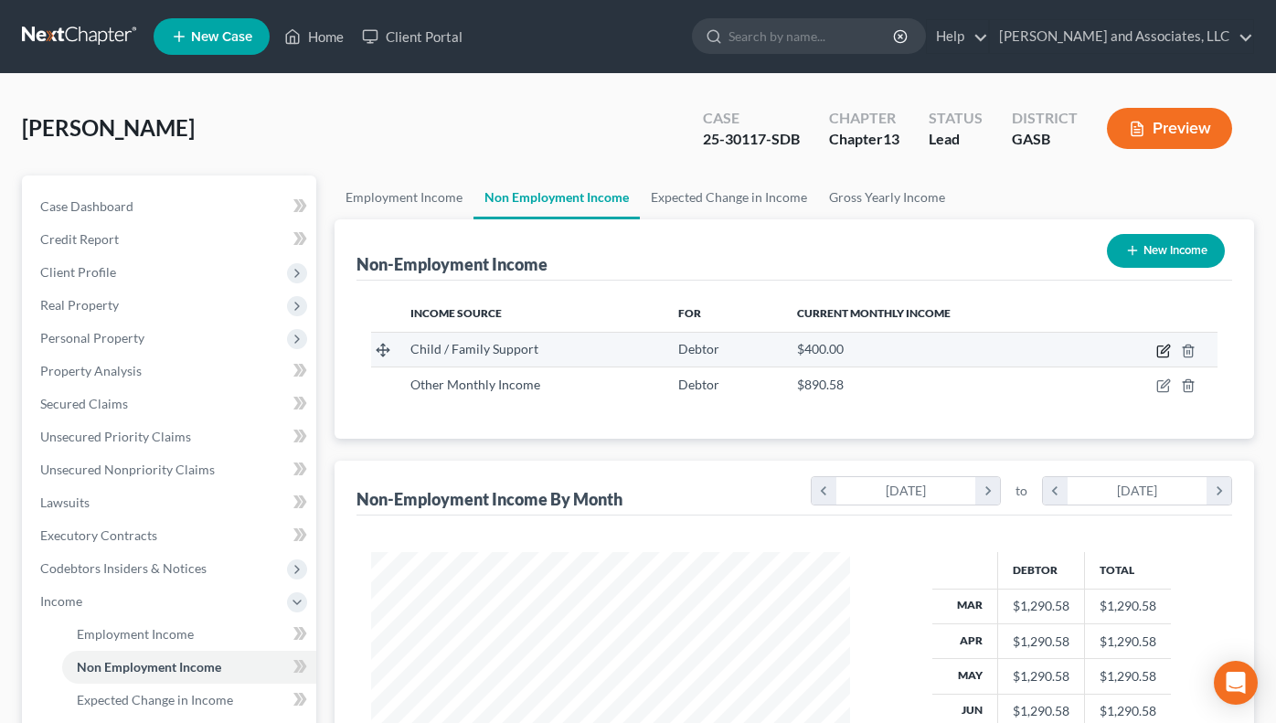
click at [1158, 354] on icon "button" at bounding box center [1162, 351] width 11 height 11
select select "7"
select select "0"
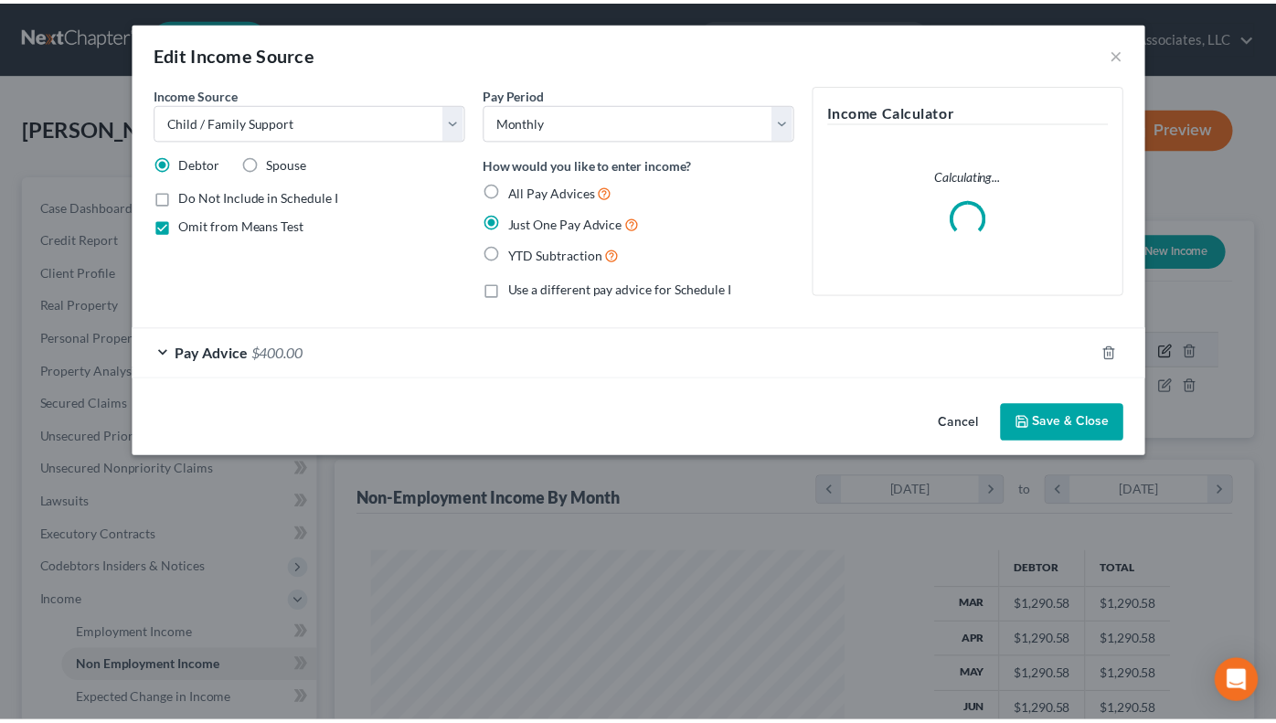
scroll to position [328, 521]
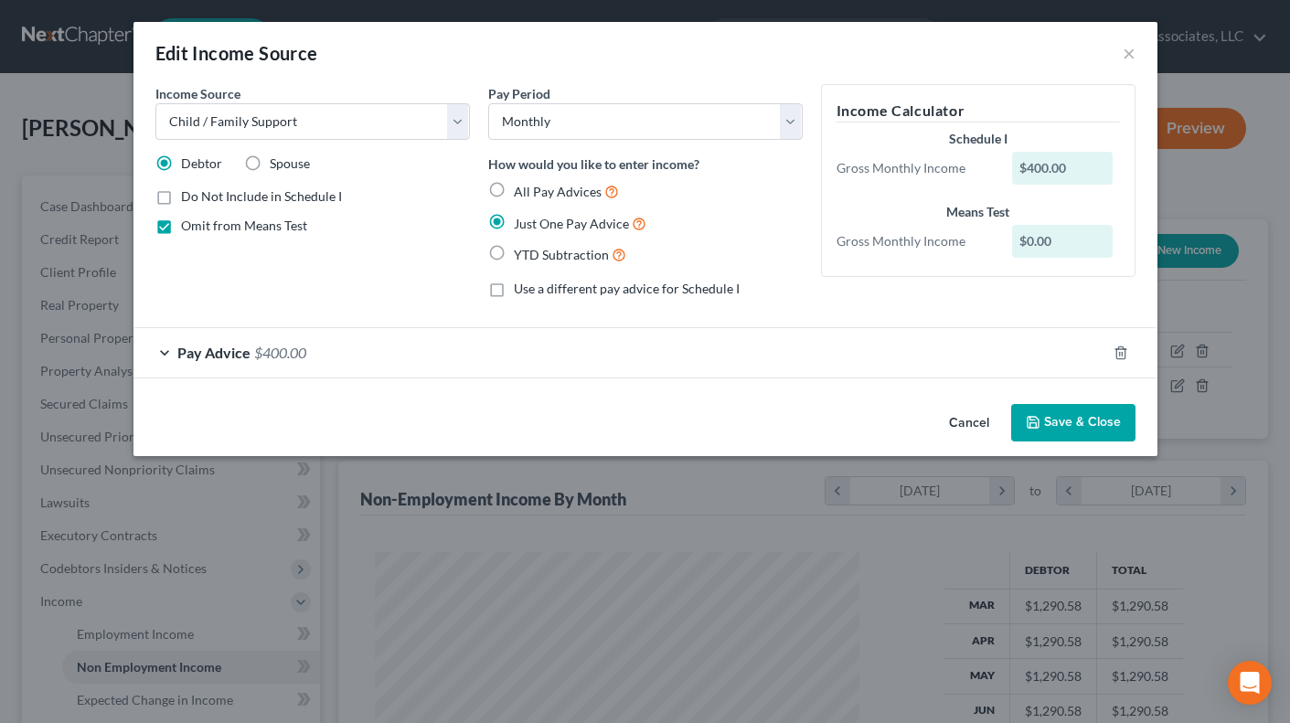
click at [181, 221] on label "Omit from Means Test" at bounding box center [244, 226] width 126 height 18
click at [188, 221] on input "Omit from Means Test" at bounding box center [194, 223] width 12 height 12
checkbox input "false"
click at [1059, 421] on button "Save & Close" at bounding box center [1073, 423] width 124 height 38
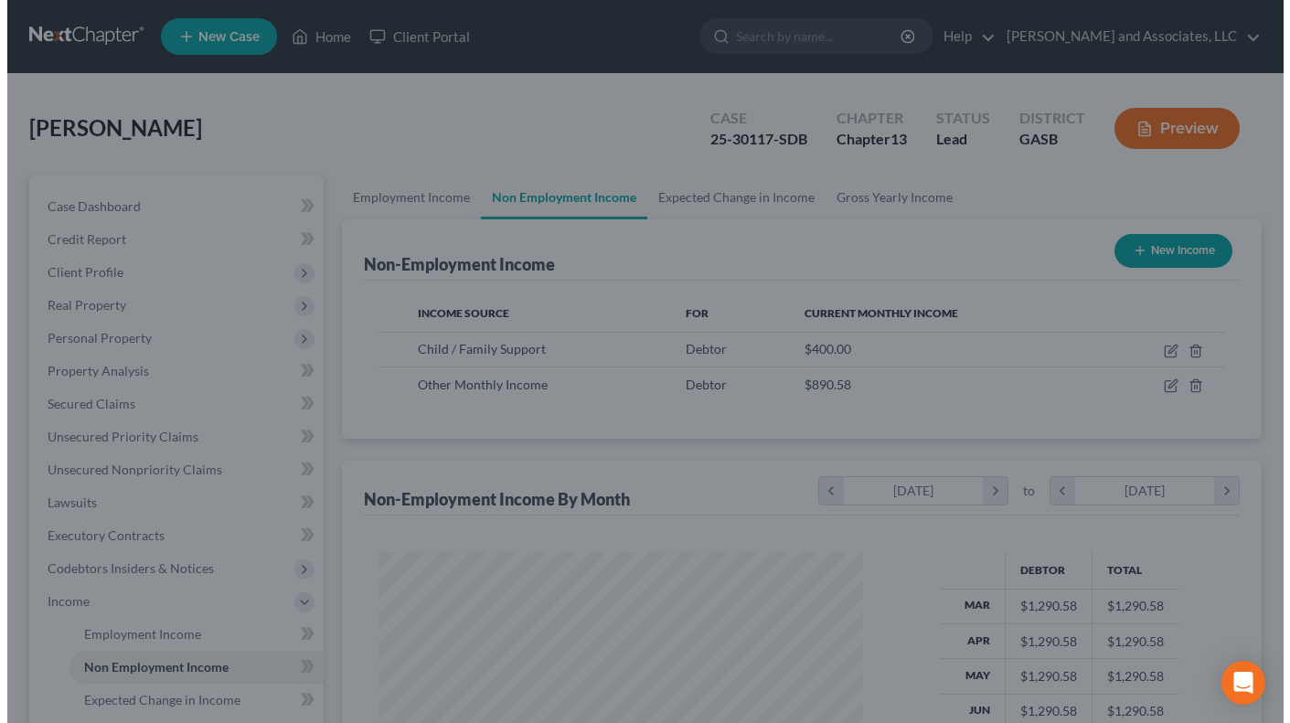
scroll to position [913848, 913659]
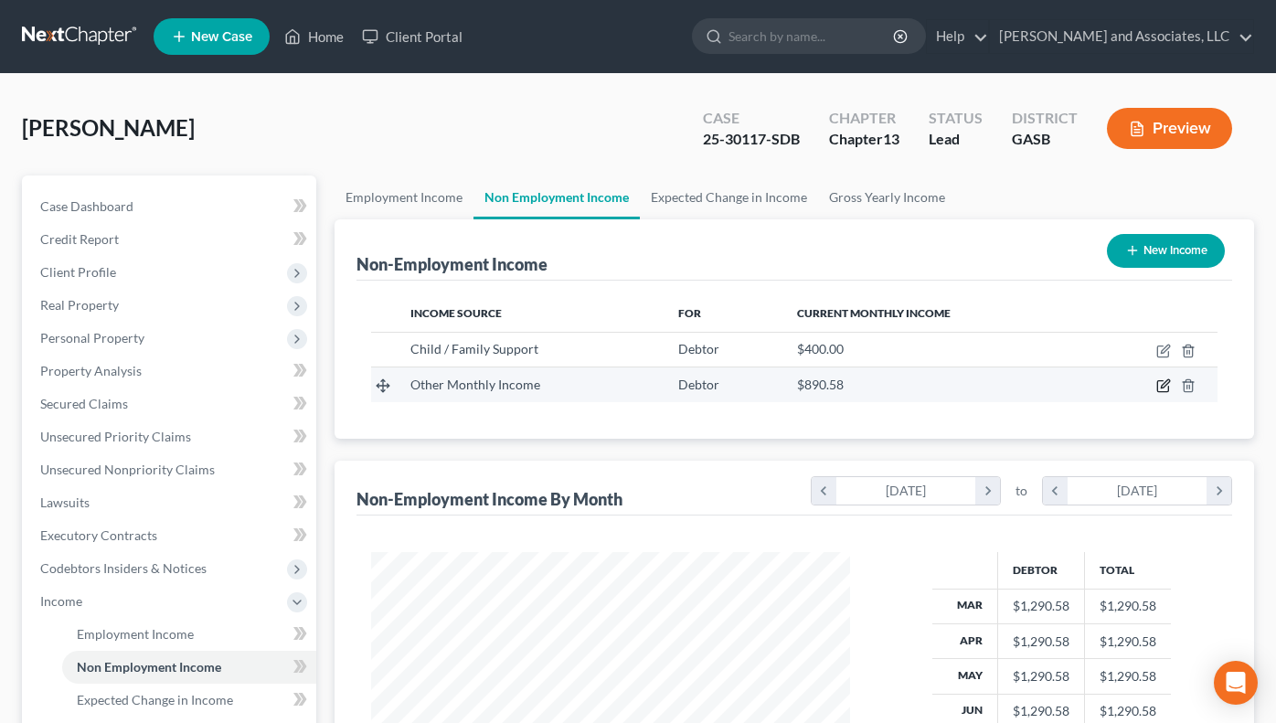
click at [1166, 386] on icon "button" at bounding box center [1165, 384] width 8 height 8
select select "13"
select select "0"
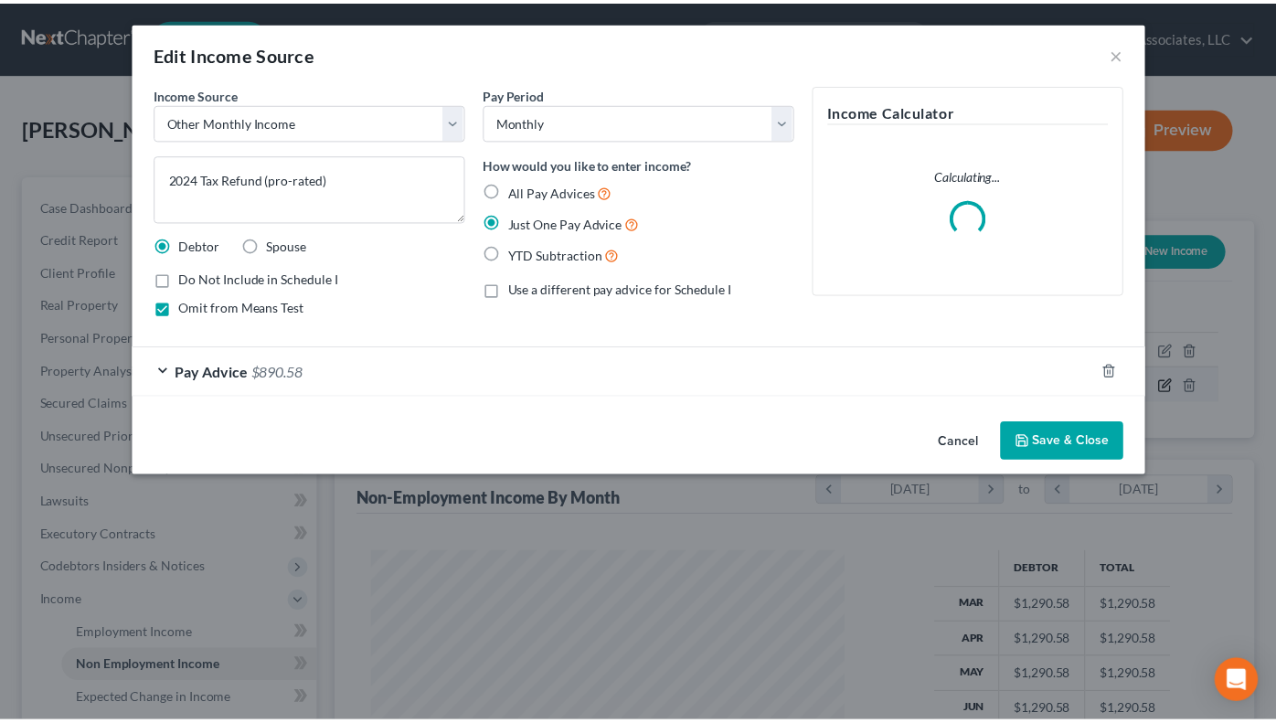
scroll to position [328, 521]
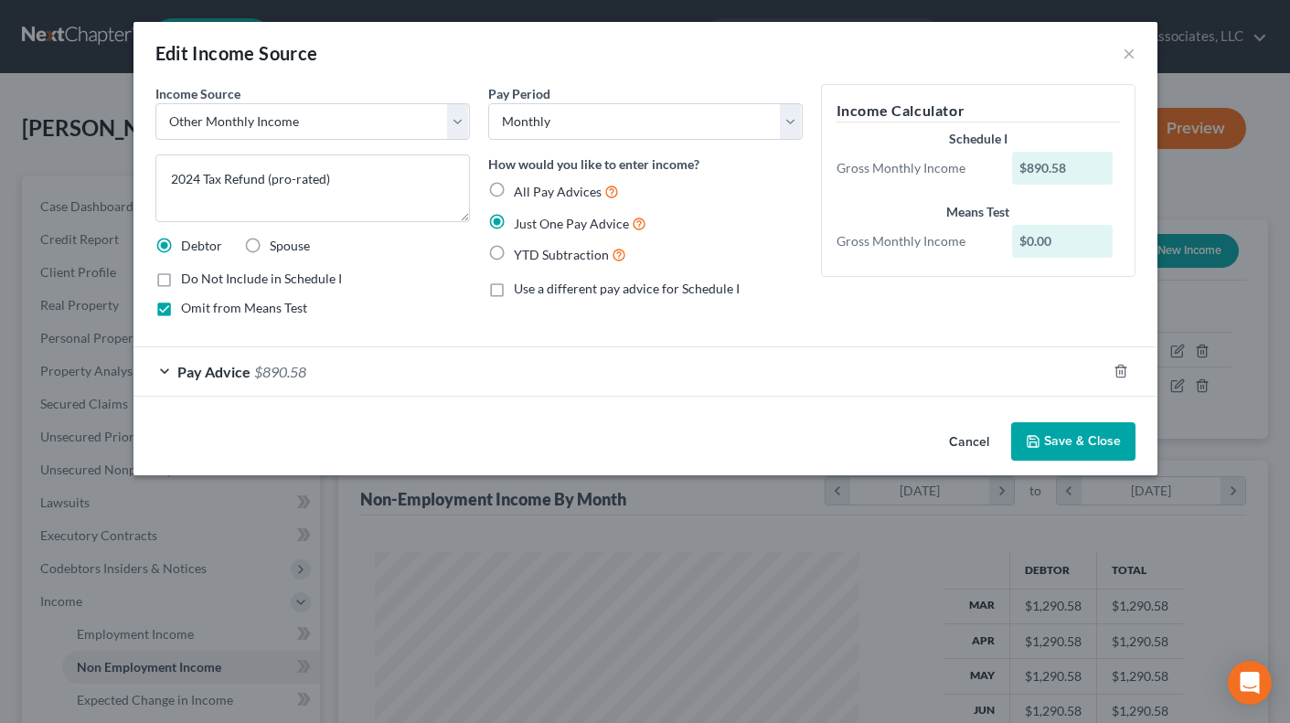
drag, startPoint x: 1271, startPoint y: 228, endPoint x: 1288, endPoint y: 318, distance: 92.2
click at [1278, 260] on div "Edit Income Source × Income Source * Select Unemployment Disability (from emplo…" at bounding box center [645, 361] width 1290 height 723
click at [1231, 551] on div "Edit Income Source × Income Source * Select Unemployment Disability (from emplo…" at bounding box center [645, 361] width 1290 height 723
click at [1045, 440] on button "Save & Close" at bounding box center [1073, 441] width 124 height 38
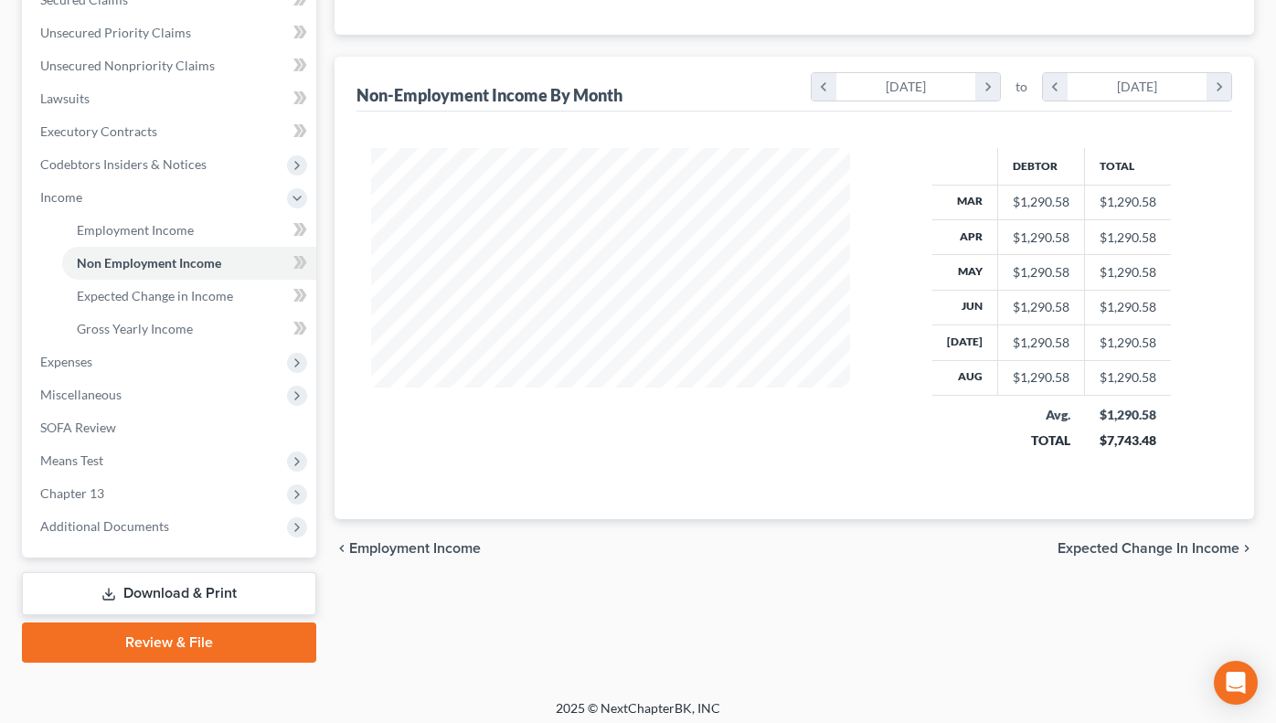
scroll to position [413, 0]
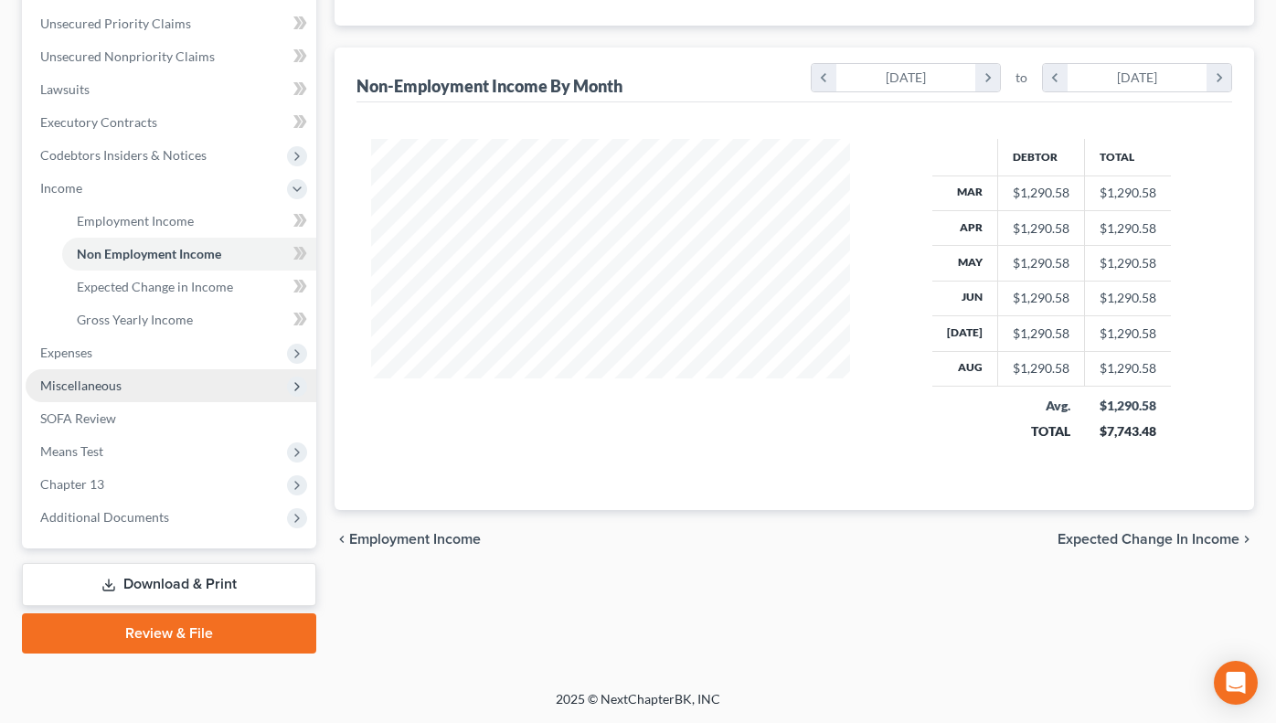
click at [85, 387] on span "Miscellaneous" at bounding box center [80, 386] width 81 height 16
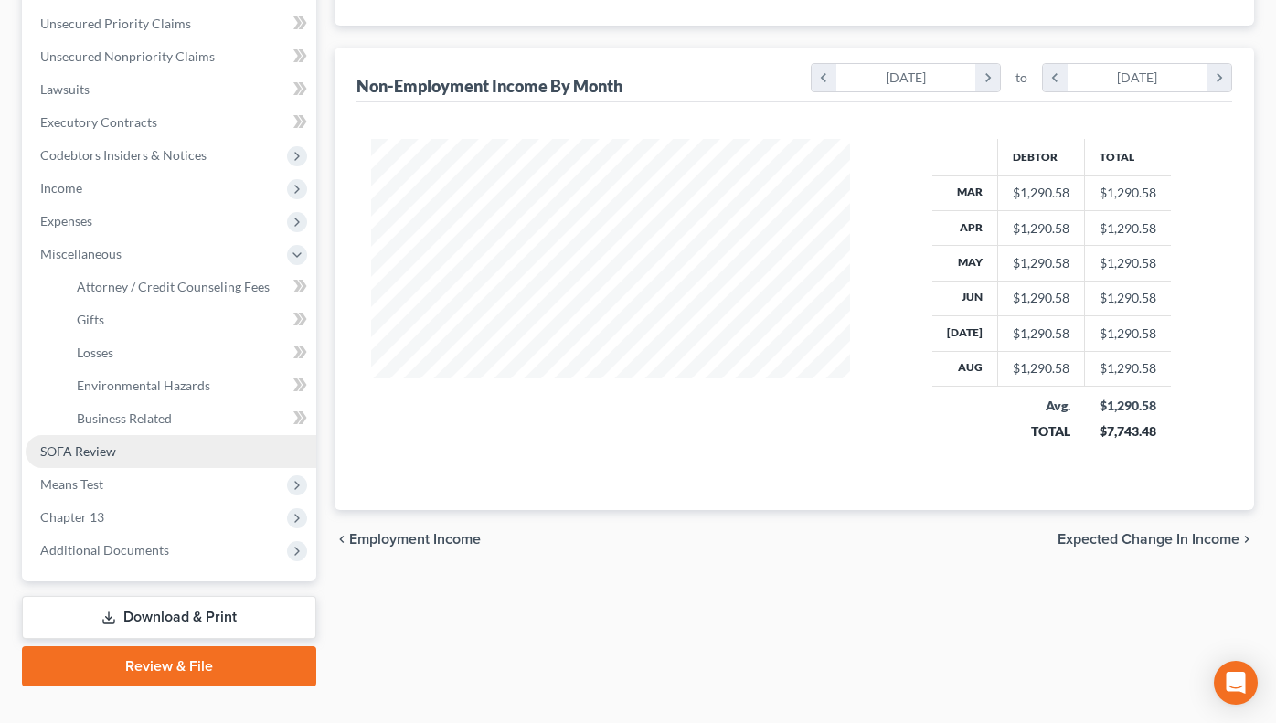
click at [94, 452] on span "SOFA Review" at bounding box center [78, 451] width 76 height 16
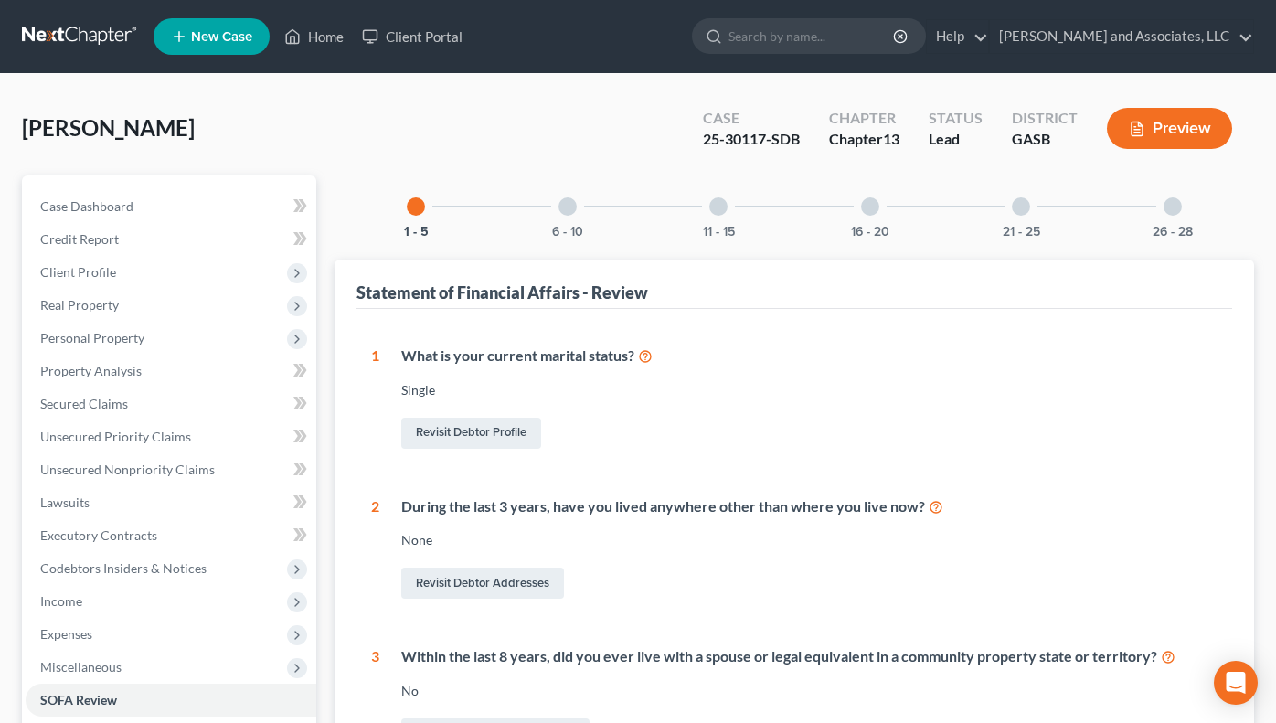
click at [563, 216] on div "6 - 10" at bounding box center [568, 207] width 62 height 62
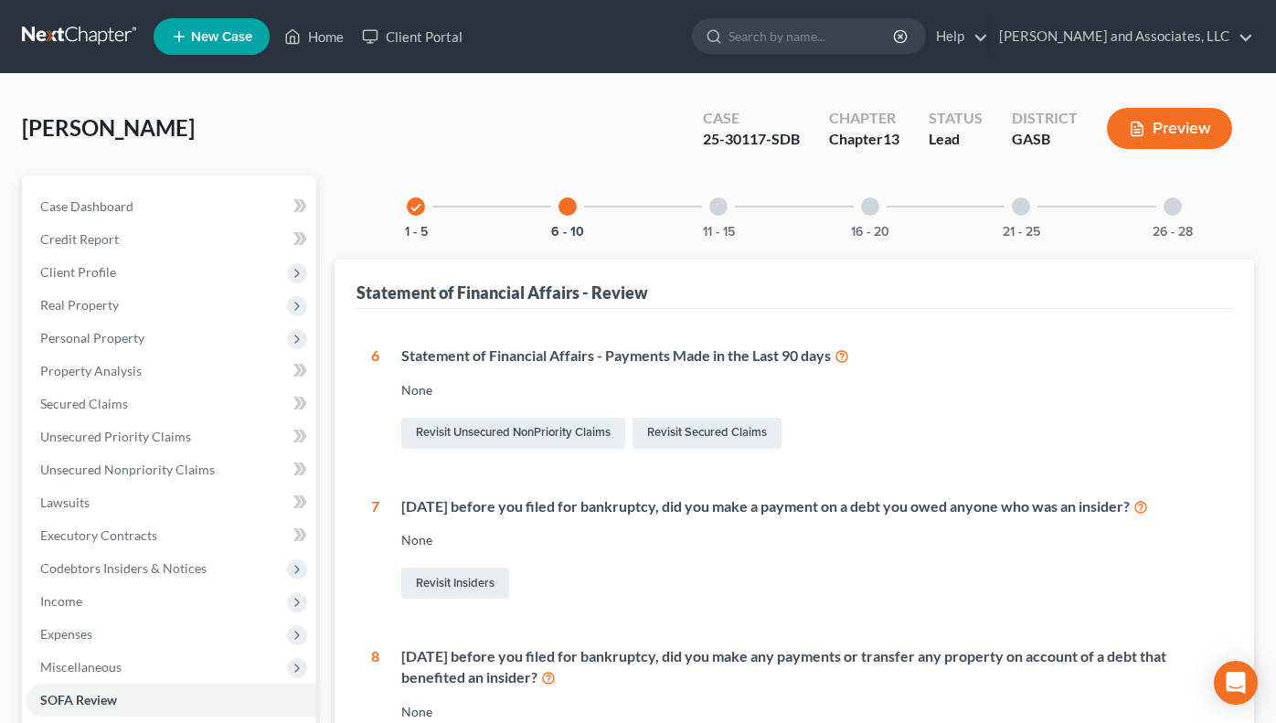
click at [724, 198] on div at bounding box center [718, 206] width 18 height 18
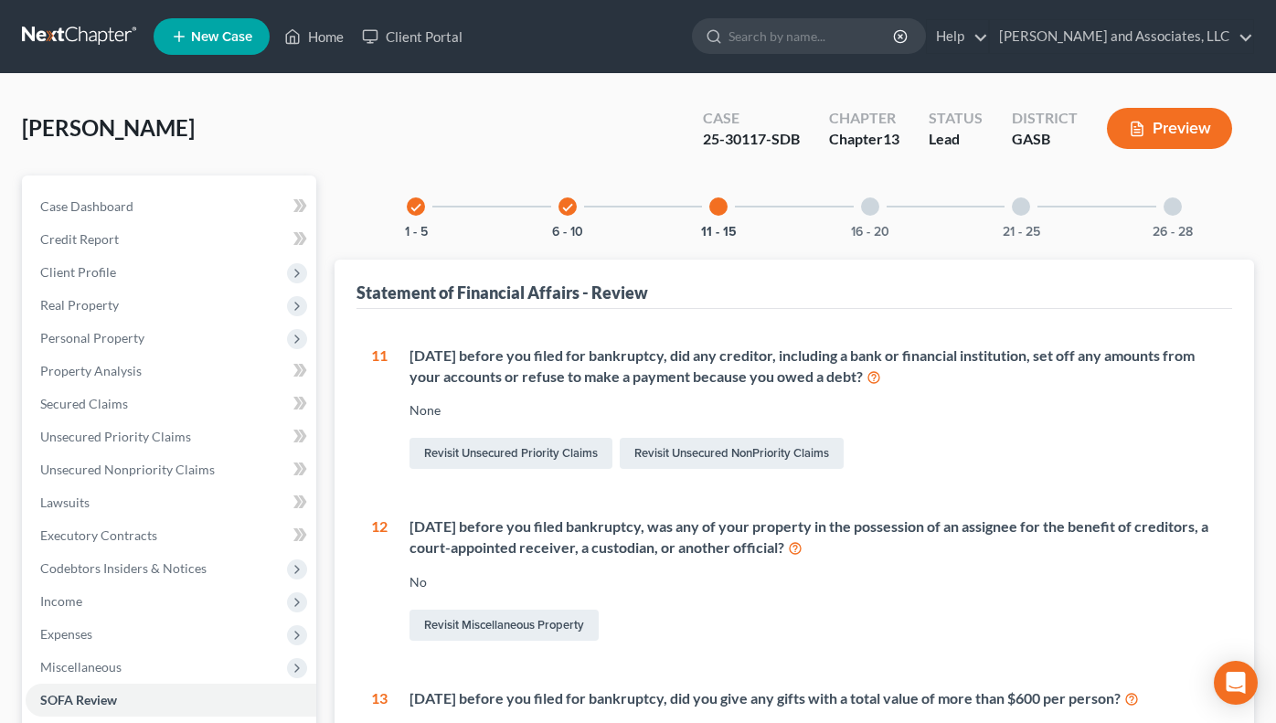
click at [862, 212] on div "16 - 20" at bounding box center [870, 207] width 62 height 62
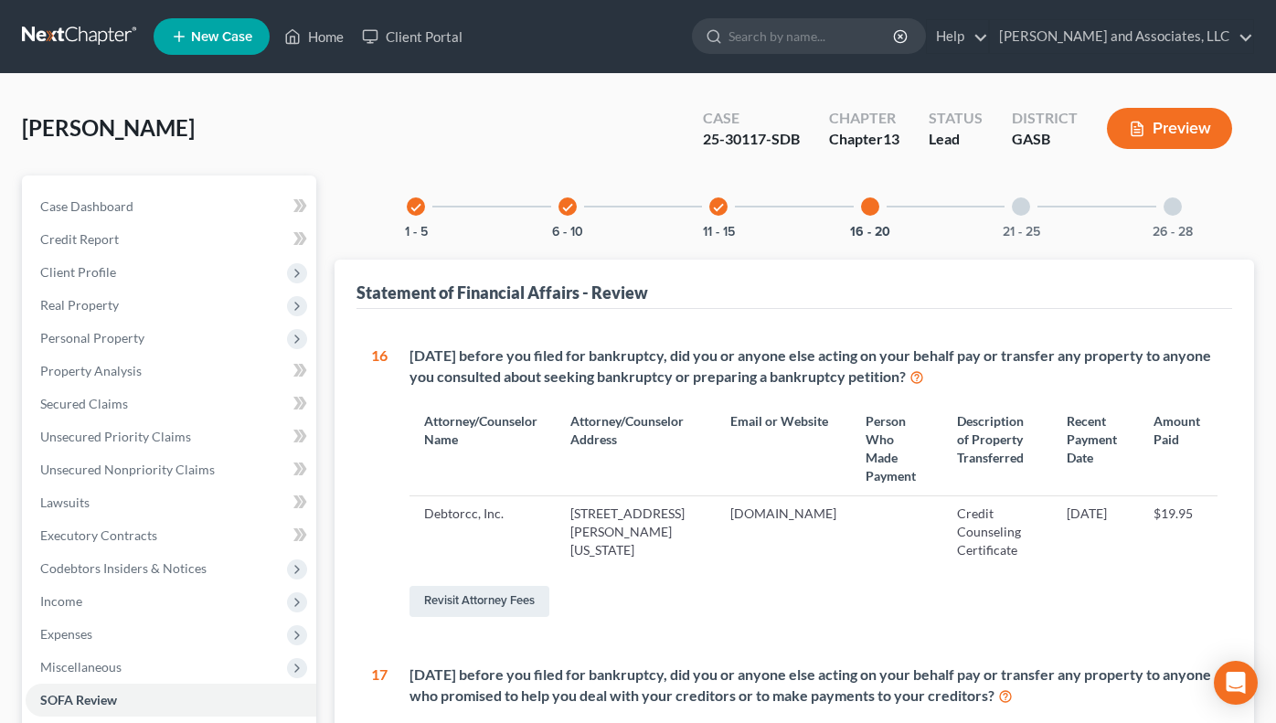
drag, startPoint x: 1024, startPoint y: 203, endPoint x: 1273, endPoint y: 201, distance: 249.6
click at [1050, 203] on div "21 - 25" at bounding box center [1021, 207] width 62 height 62
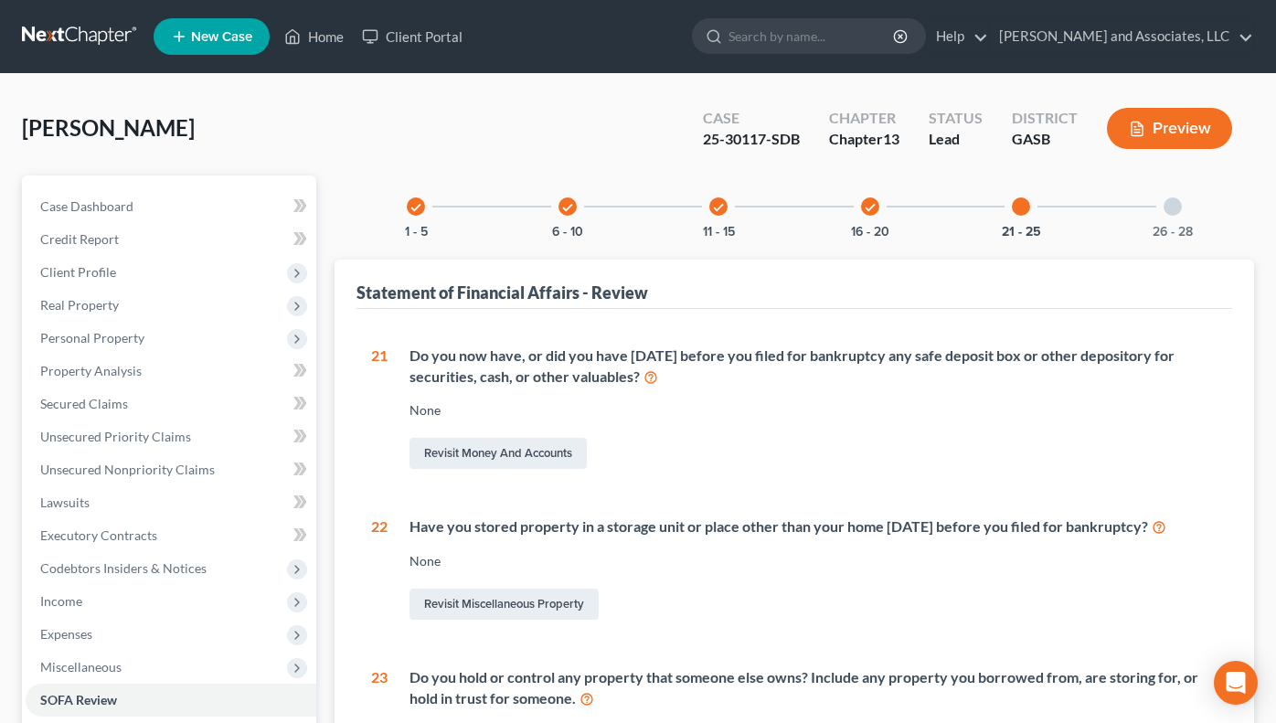
click at [1165, 207] on div at bounding box center [1173, 206] width 18 height 18
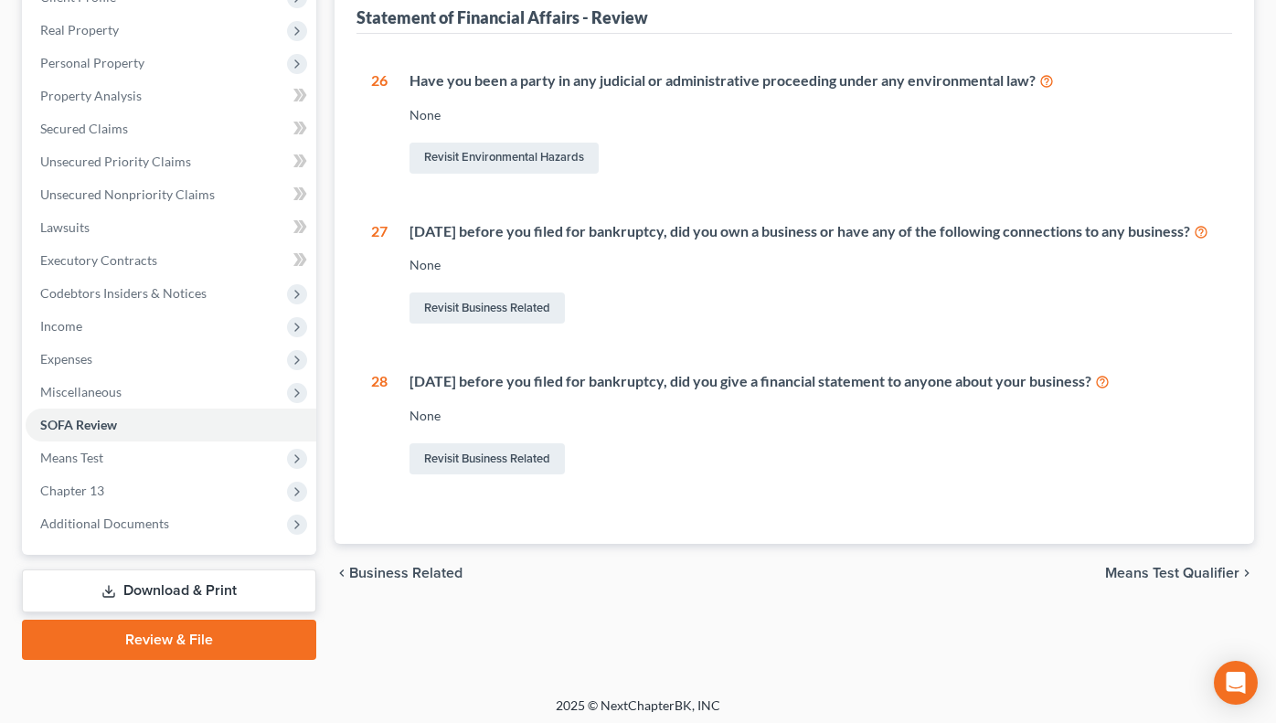
scroll to position [276, 0]
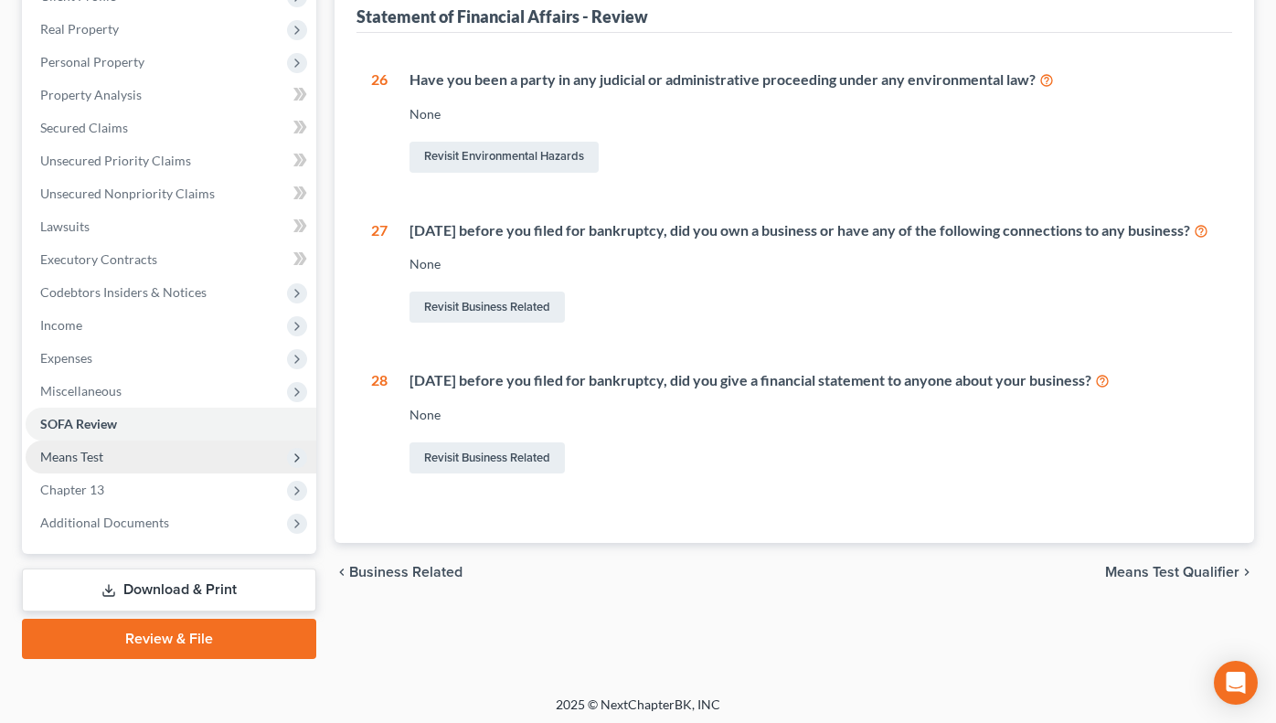
click at [78, 457] on span "Means Test" at bounding box center [71, 457] width 63 height 16
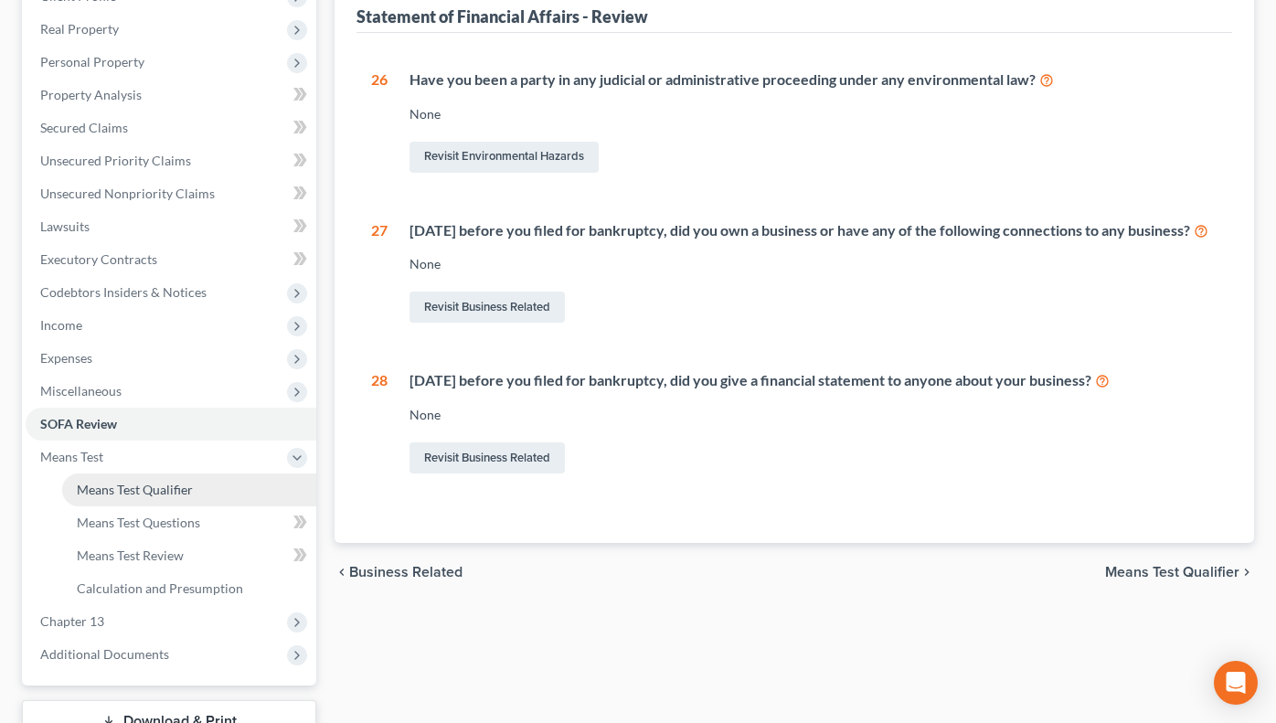
click at [163, 490] on span "Means Test Qualifier" at bounding box center [135, 490] width 116 height 16
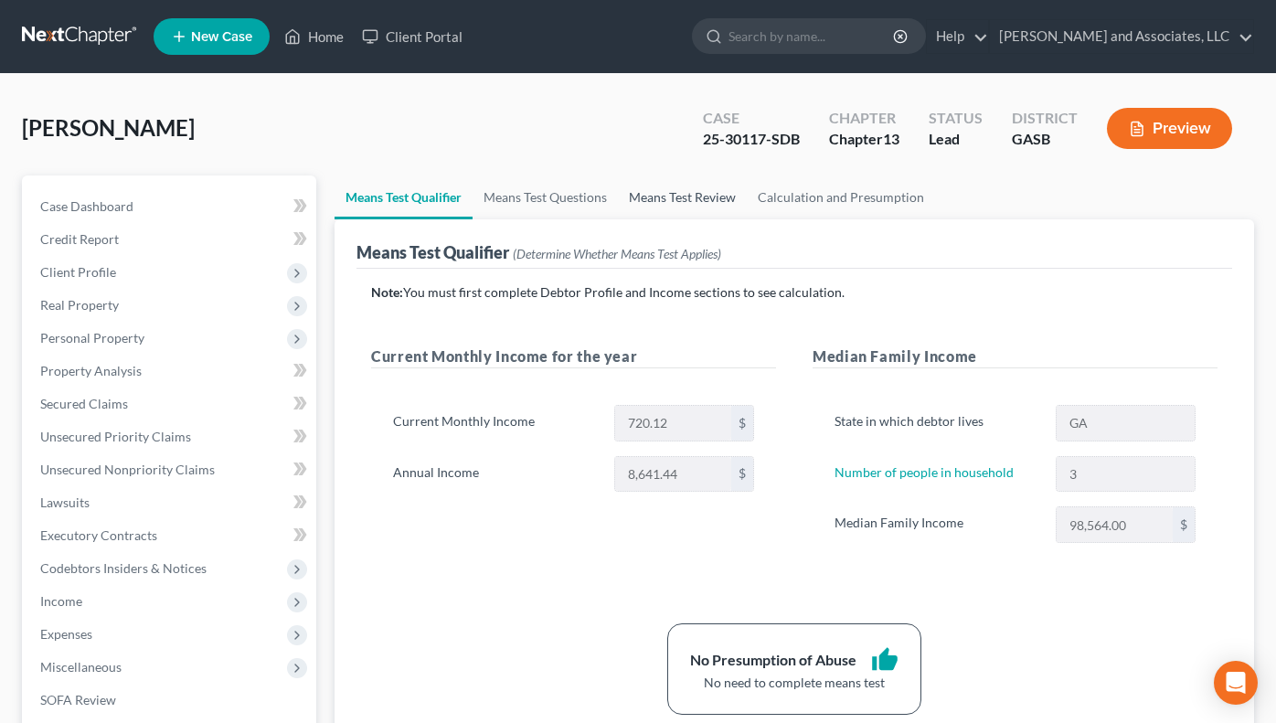
click at [684, 190] on link "Means Test Review" at bounding box center [682, 198] width 129 height 44
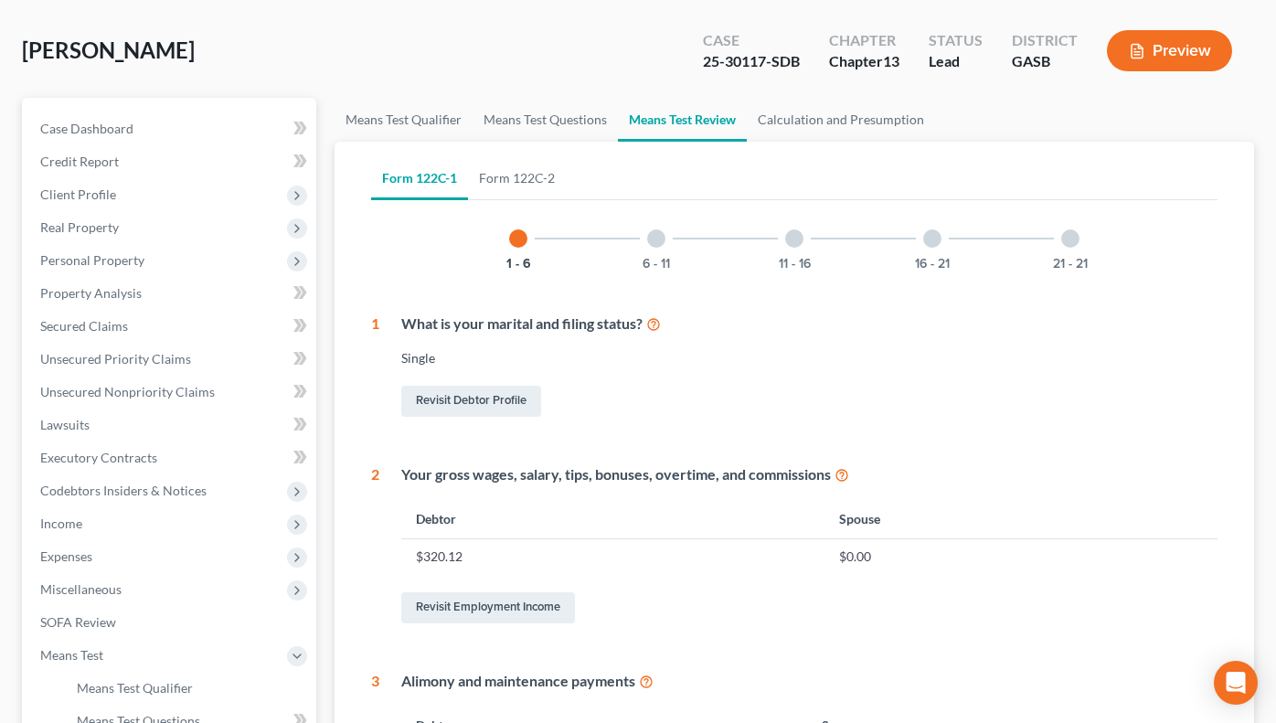
scroll to position [116, 0]
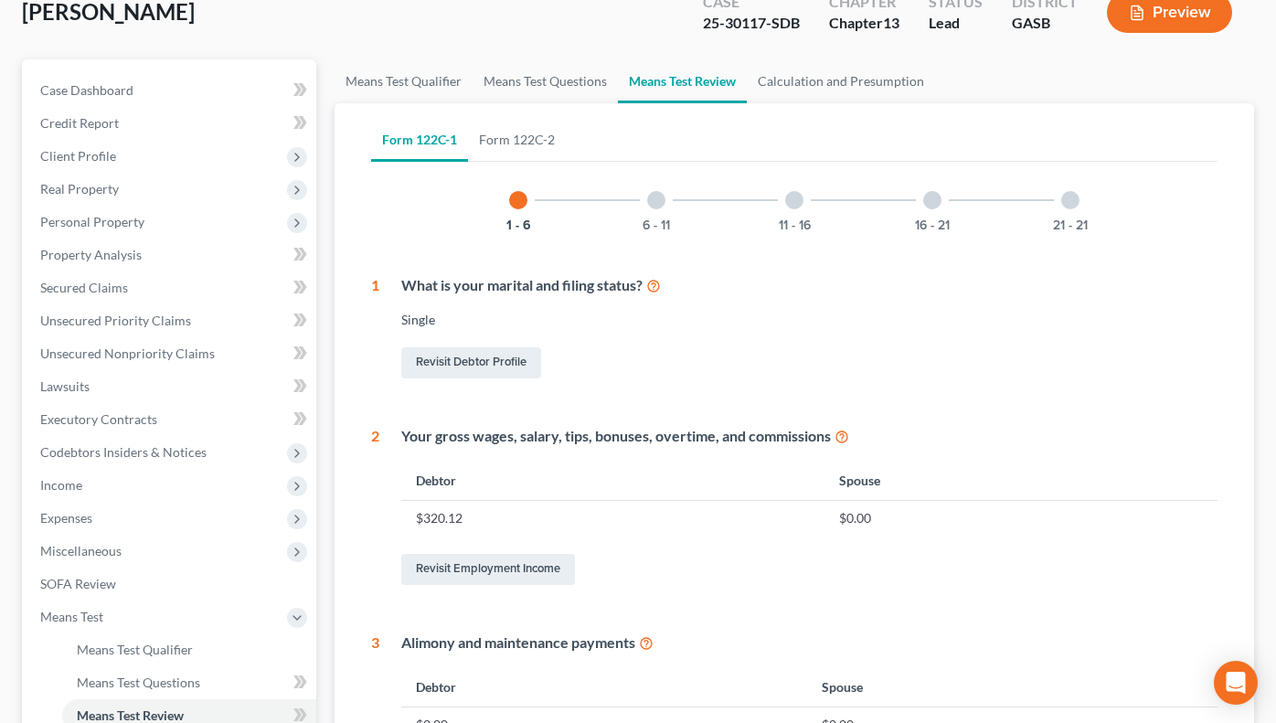
click at [652, 206] on div at bounding box center [656, 200] width 18 height 18
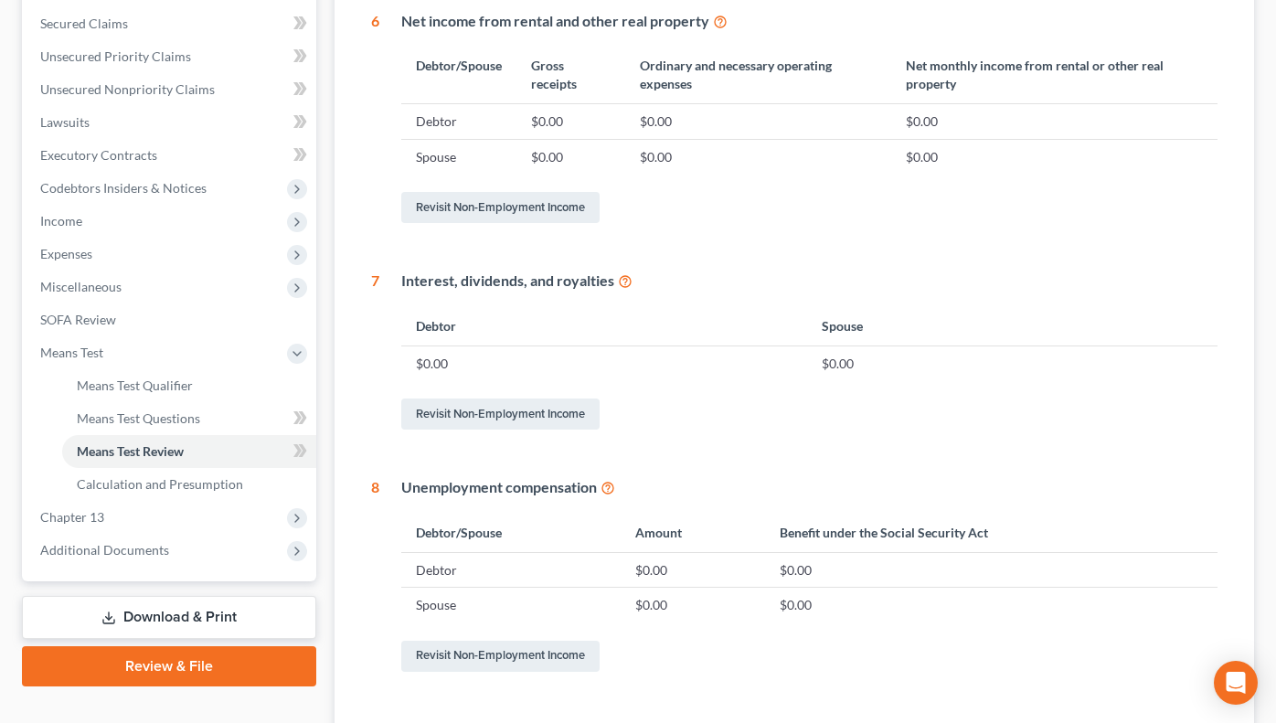
scroll to position [101, 0]
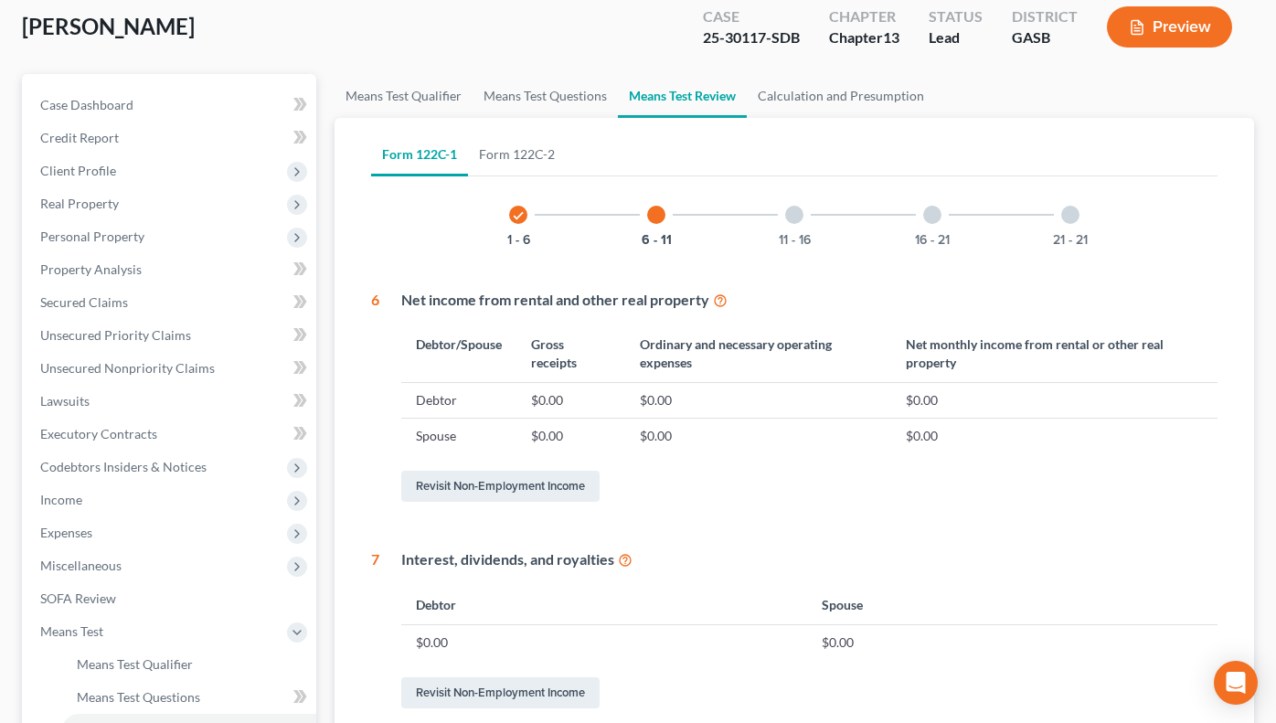
click at [795, 209] on div at bounding box center [794, 215] width 18 height 18
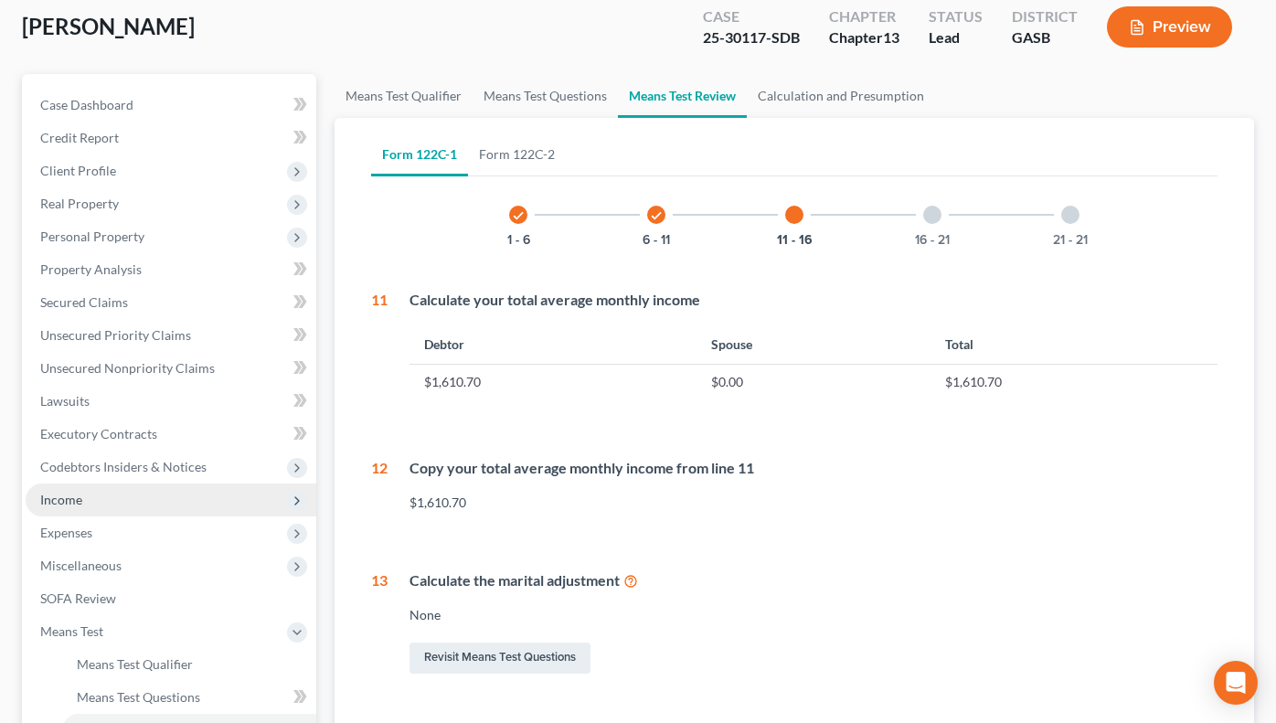
click at [75, 501] on span "Income" at bounding box center [61, 500] width 42 height 16
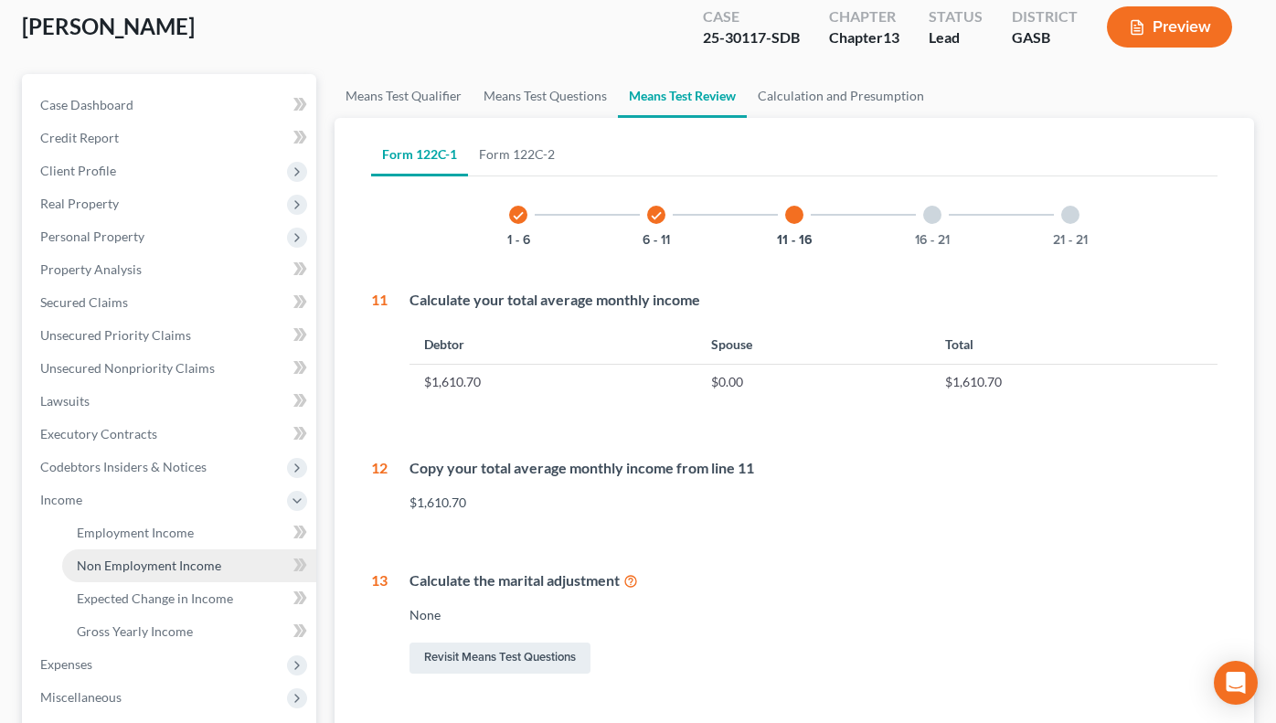
click at [130, 568] on span "Non Employment Income" at bounding box center [149, 566] width 144 height 16
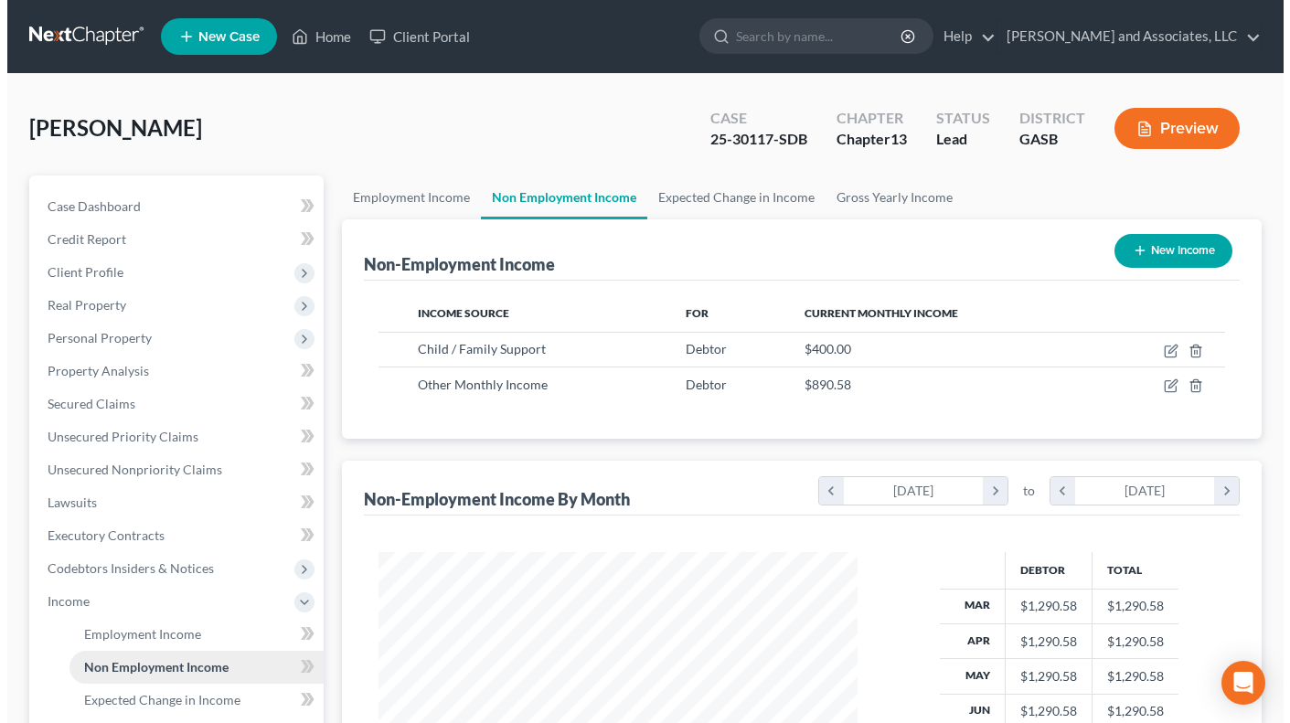
scroll to position [328, 515]
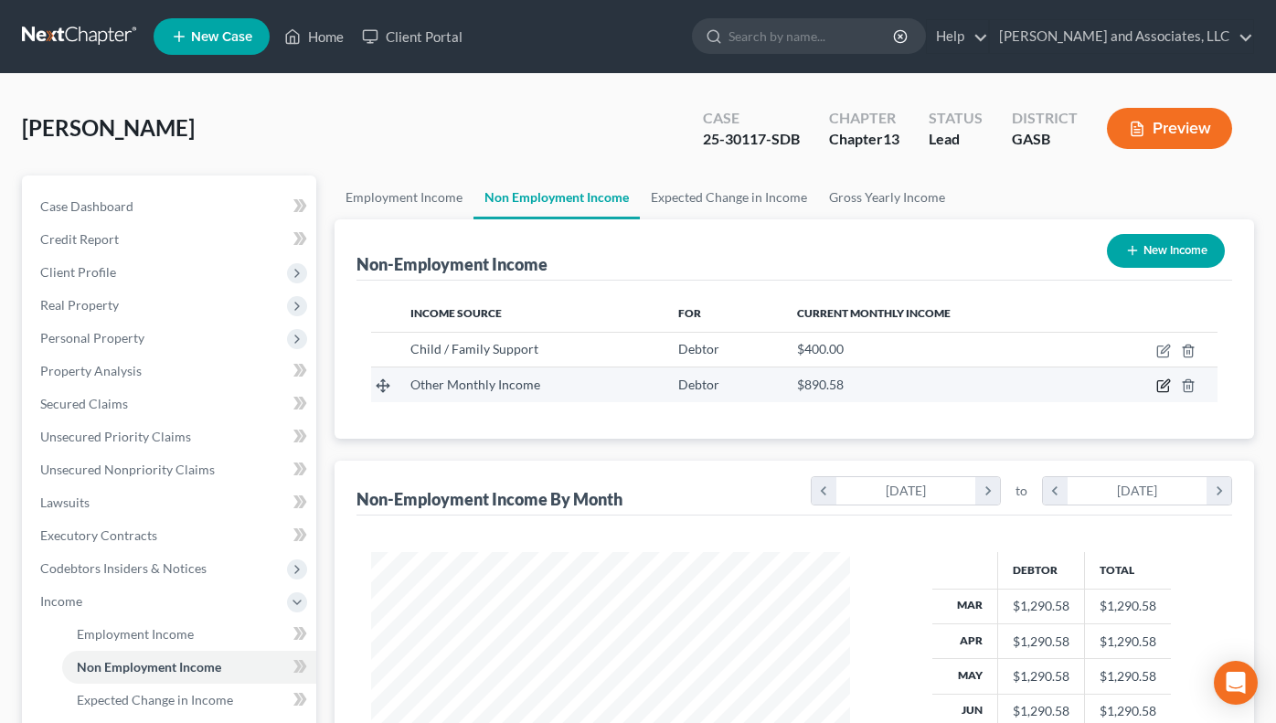
click at [1162, 389] on icon "button" at bounding box center [1165, 384] width 8 height 8
select select "13"
select select "0"
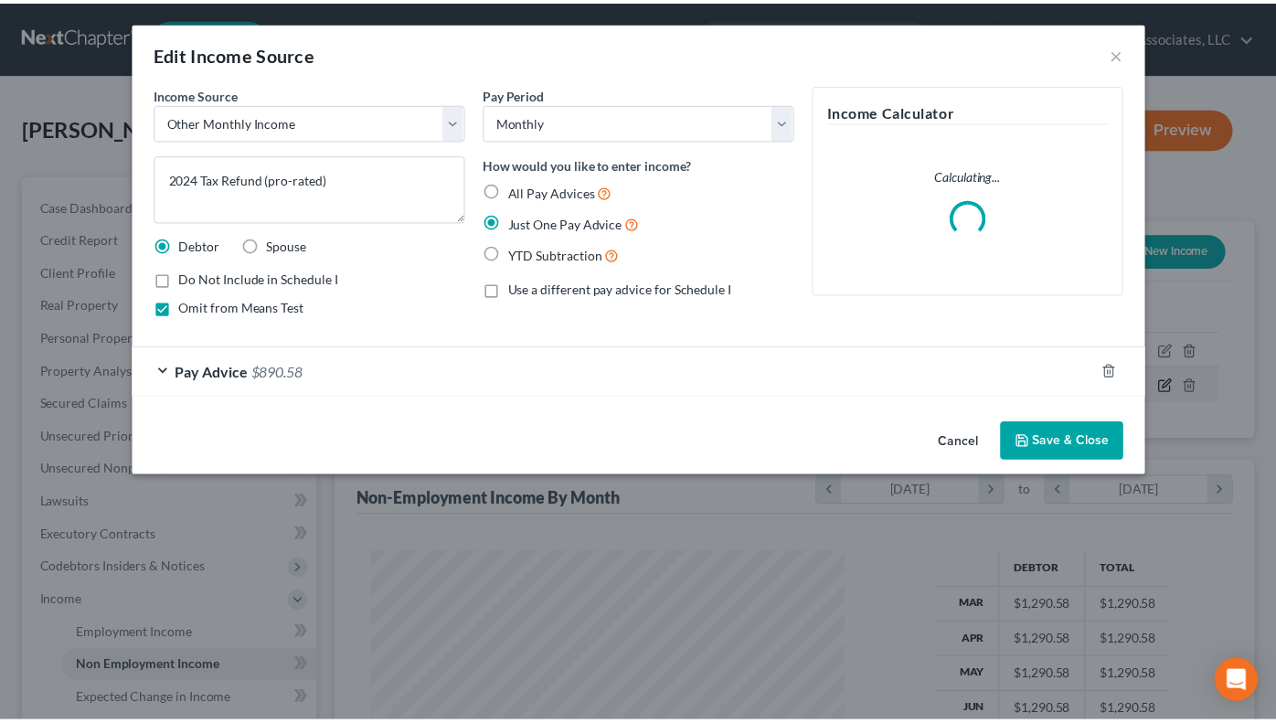
scroll to position [328, 521]
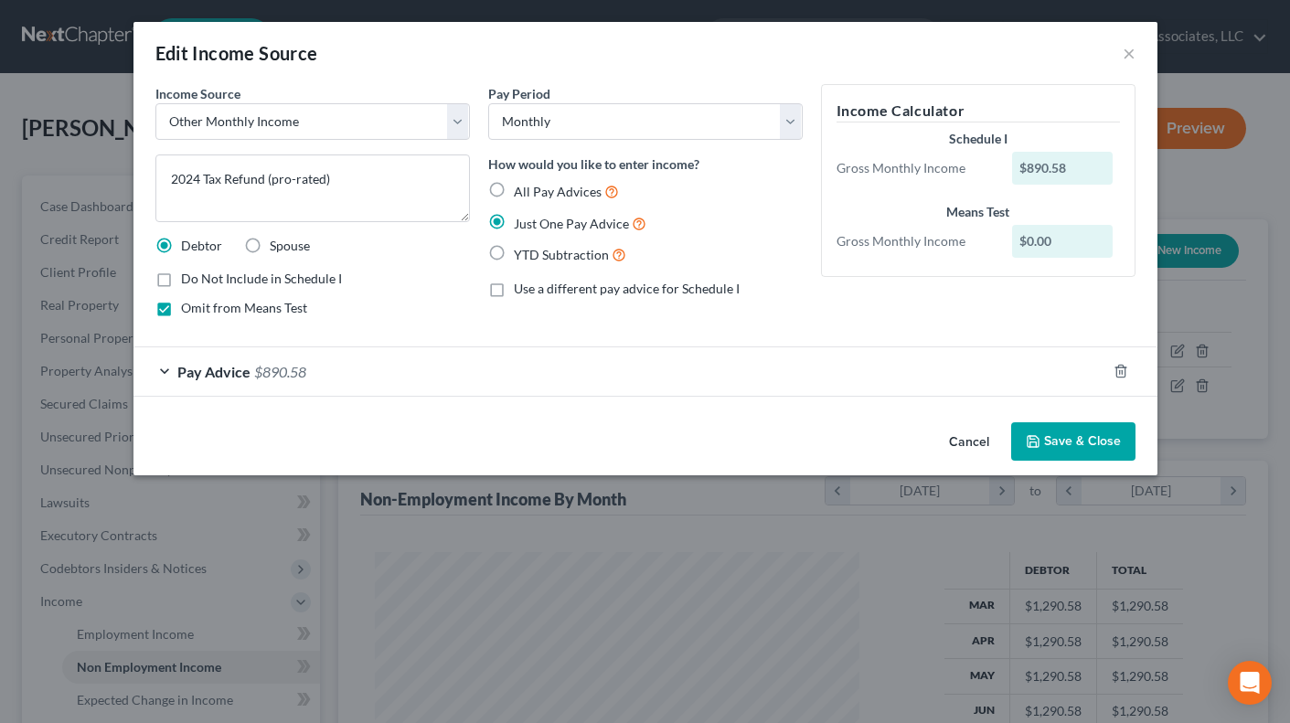
click at [514, 186] on label "All Pay Advices" at bounding box center [566, 191] width 105 height 21
click at [521, 186] on input "All Pay Advices" at bounding box center [527, 187] width 12 height 12
radio input "true"
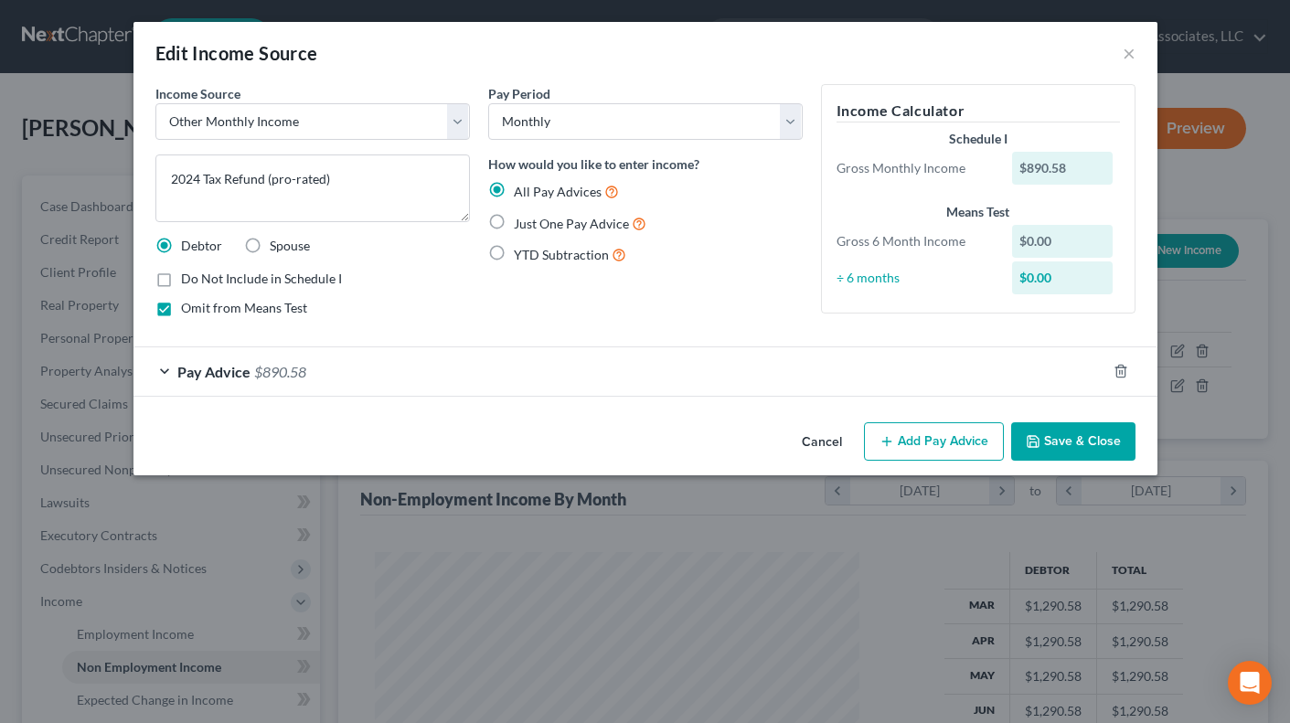
click at [1074, 443] on button "Save & Close" at bounding box center [1073, 441] width 124 height 38
click at [1080, 439] on button "Save & Close" at bounding box center [1073, 441] width 124 height 38
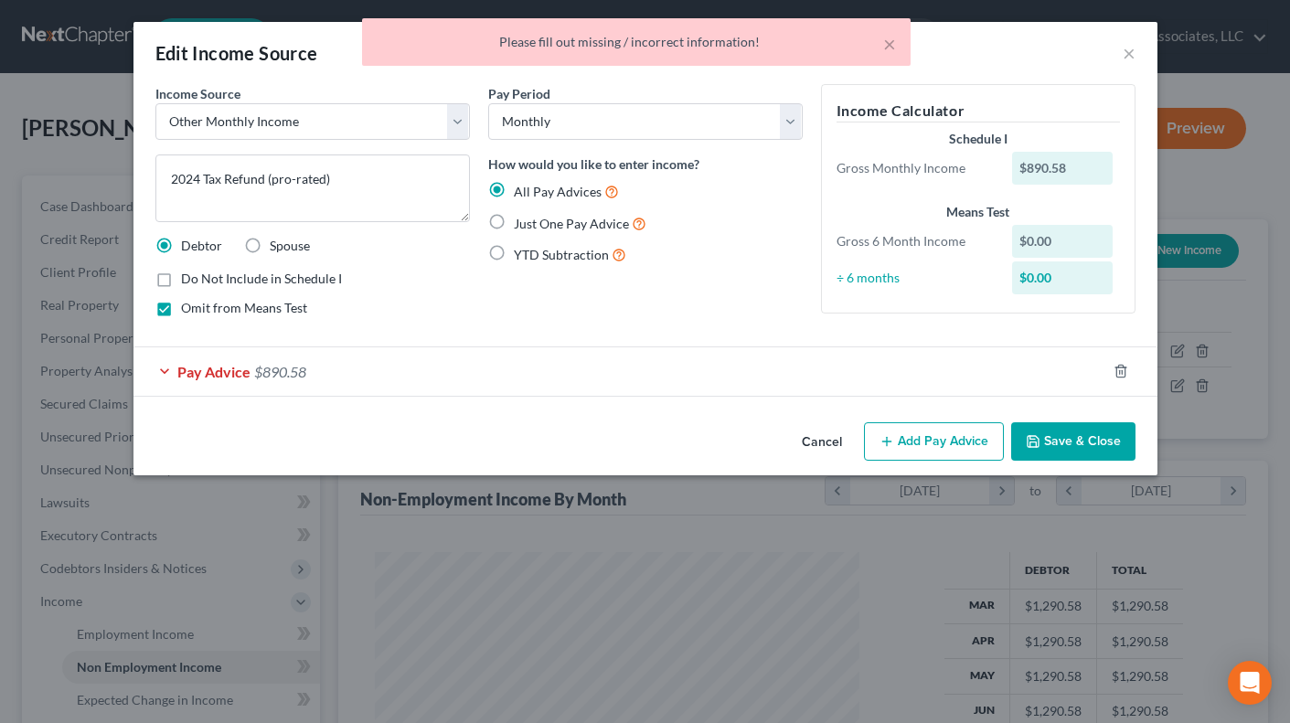
click at [1040, 437] on icon "button" at bounding box center [1033, 441] width 15 height 15
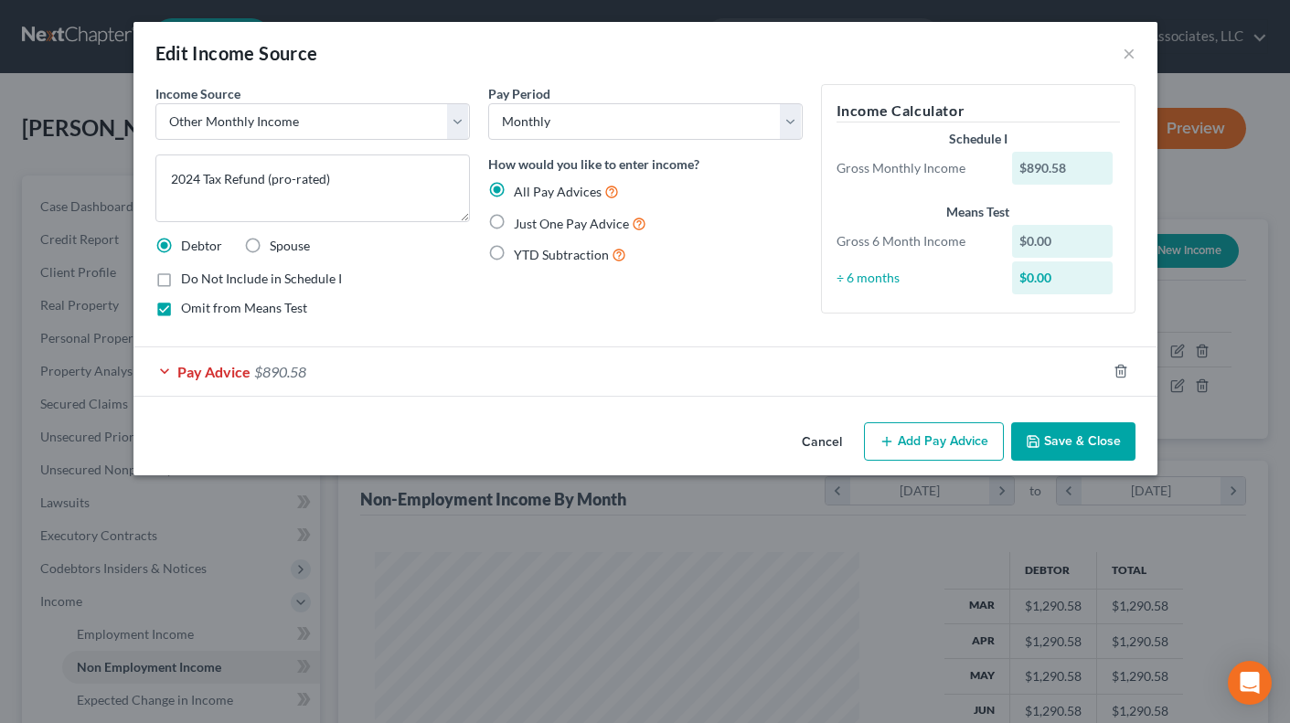
click at [514, 217] on label "Just One Pay Advice" at bounding box center [580, 223] width 133 height 21
click at [521, 217] on input "Just One Pay Advice" at bounding box center [527, 219] width 12 height 12
radio input "true"
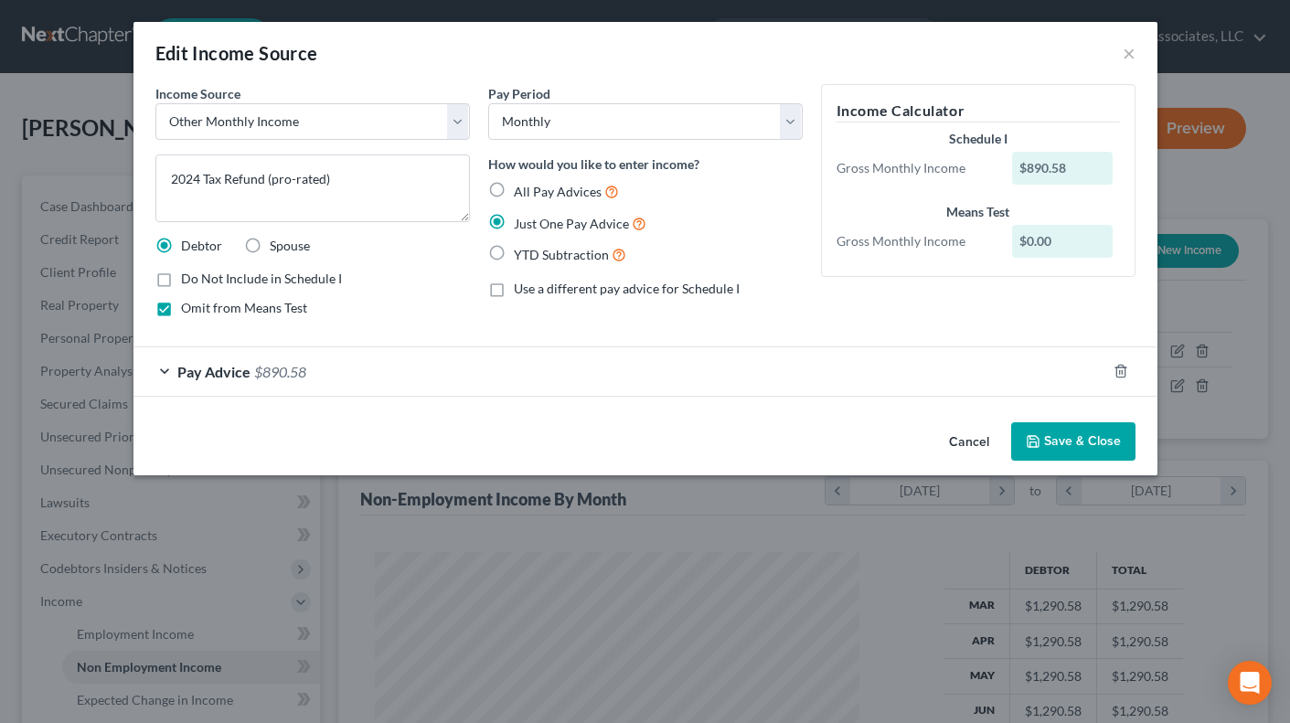
drag, startPoint x: 495, startPoint y: 285, endPoint x: 503, endPoint y: 306, distance: 22.3
click at [514, 287] on label "Use a different pay advice for Schedule I" at bounding box center [627, 289] width 226 height 18
click at [521, 287] on input "Use a different pay advice for Schedule I" at bounding box center [527, 286] width 12 height 12
checkbox input "true"
click at [1081, 438] on button "Save & Close" at bounding box center [1073, 441] width 124 height 38
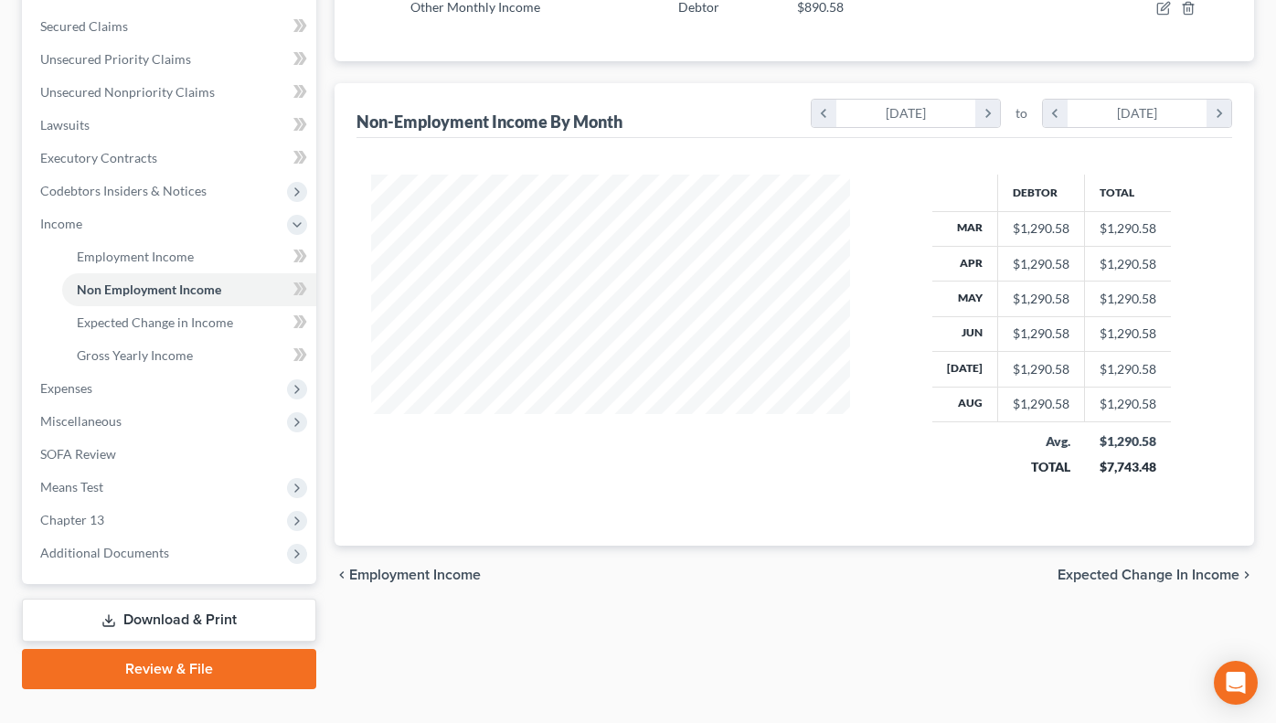
scroll to position [390, 0]
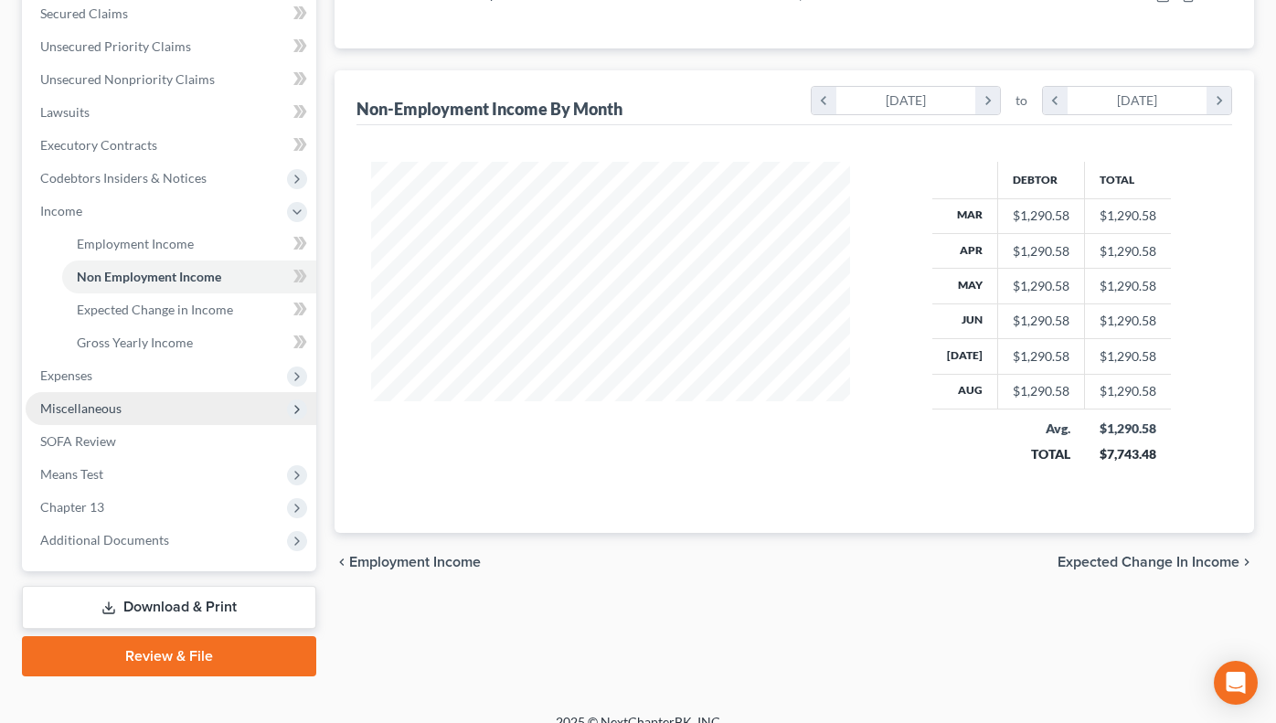
click at [102, 406] on span "Miscellaneous" at bounding box center [80, 408] width 81 height 16
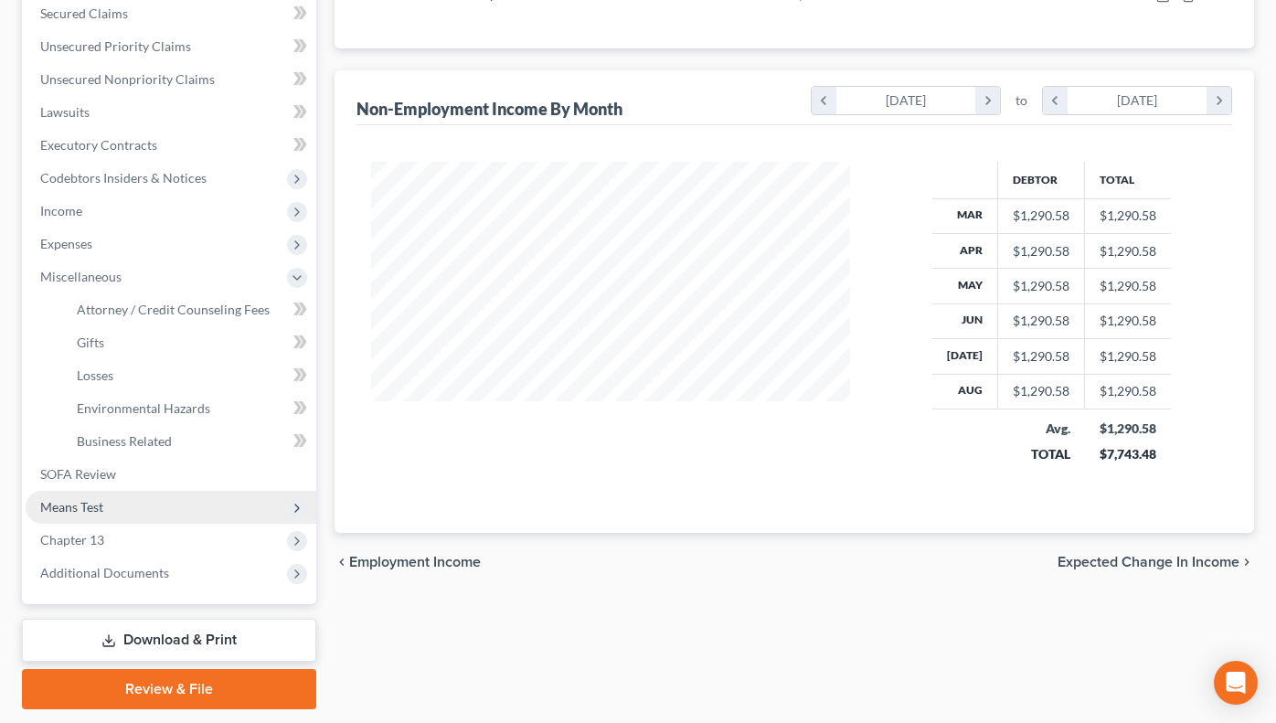
click at [81, 514] on span "Means Test" at bounding box center [71, 507] width 63 height 16
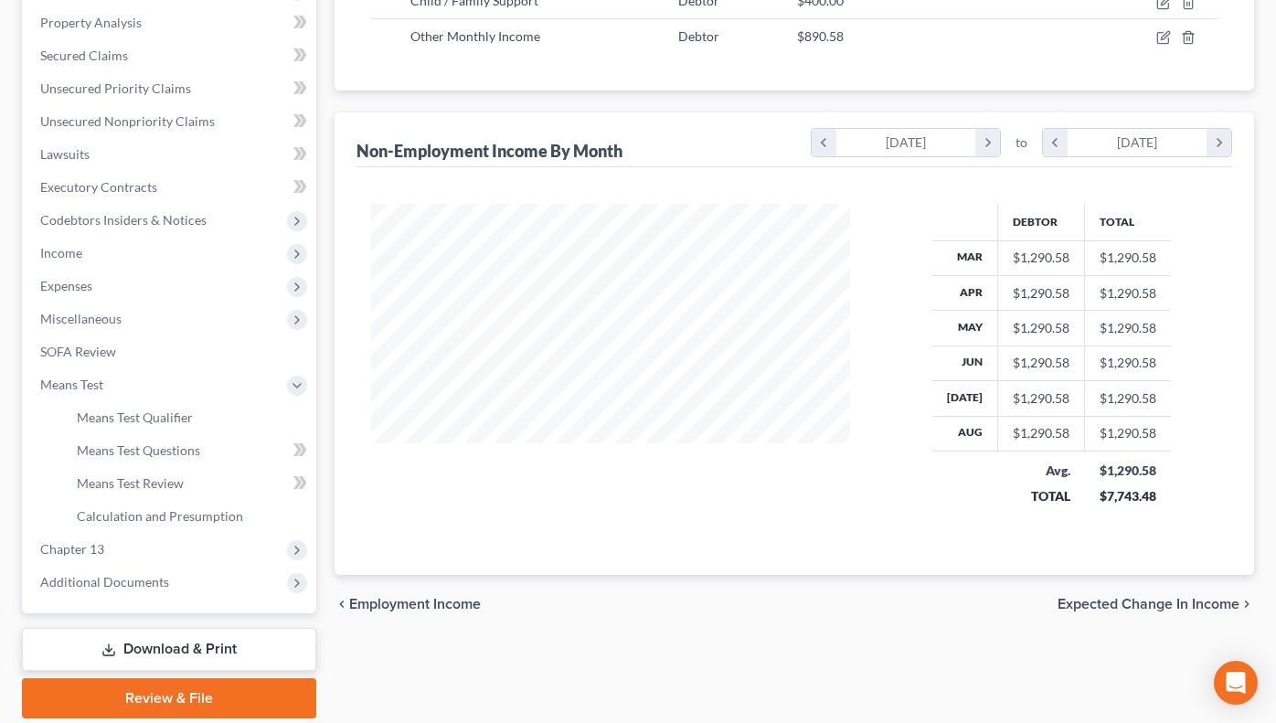
scroll to position [352, 0]
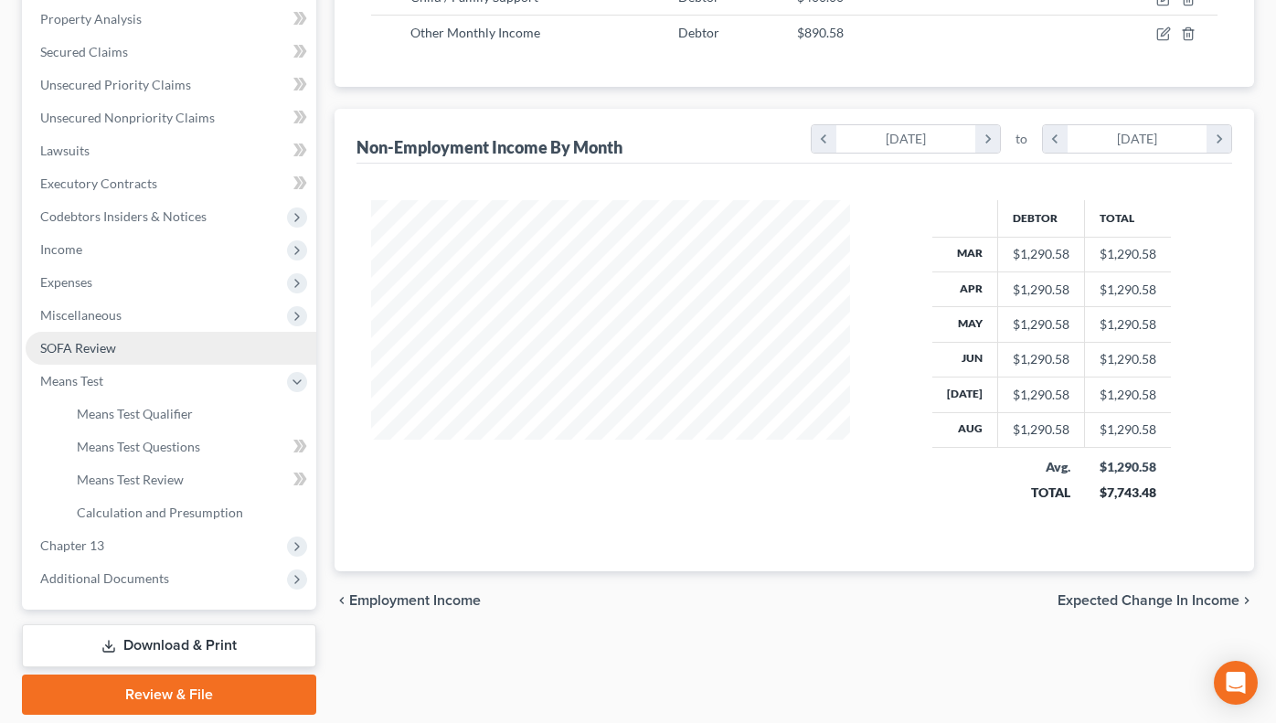
click at [116, 352] on link "SOFA Review" at bounding box center [171, 348] width 291 height 33
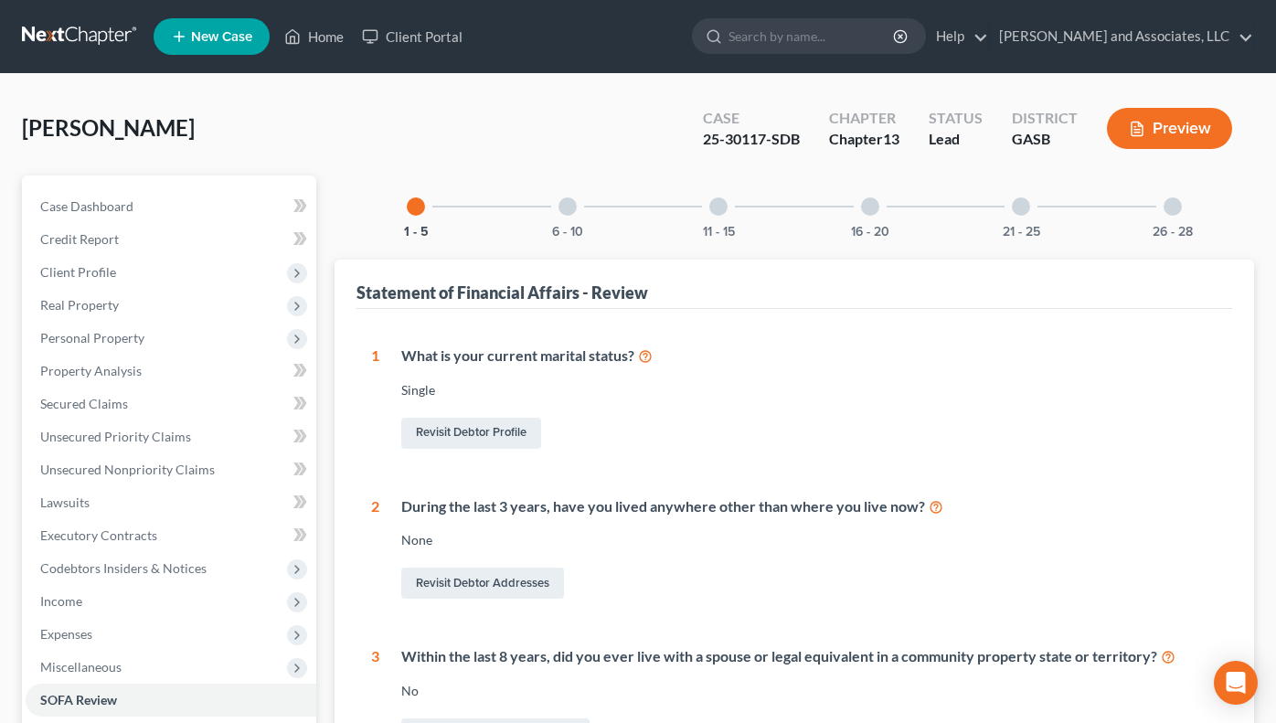
drag, startPoint x: 576, startPoint y: 205, endPoint x: 685, endPoint y: 202, distance: 108.8
click at [601, 202] on div "1 - 5 6 - 10 11 - 15 16 - 20 21 - 25 26 - 28" at bounding box center [794, 207] width 819 height 62
drag, startPoint x: 570, startPoint y: 204, endPoint x: 623, endPoint y: 222, distance: 56.1
click at [574, 210] on div at bounding box center [568, 206] width 18 height 18
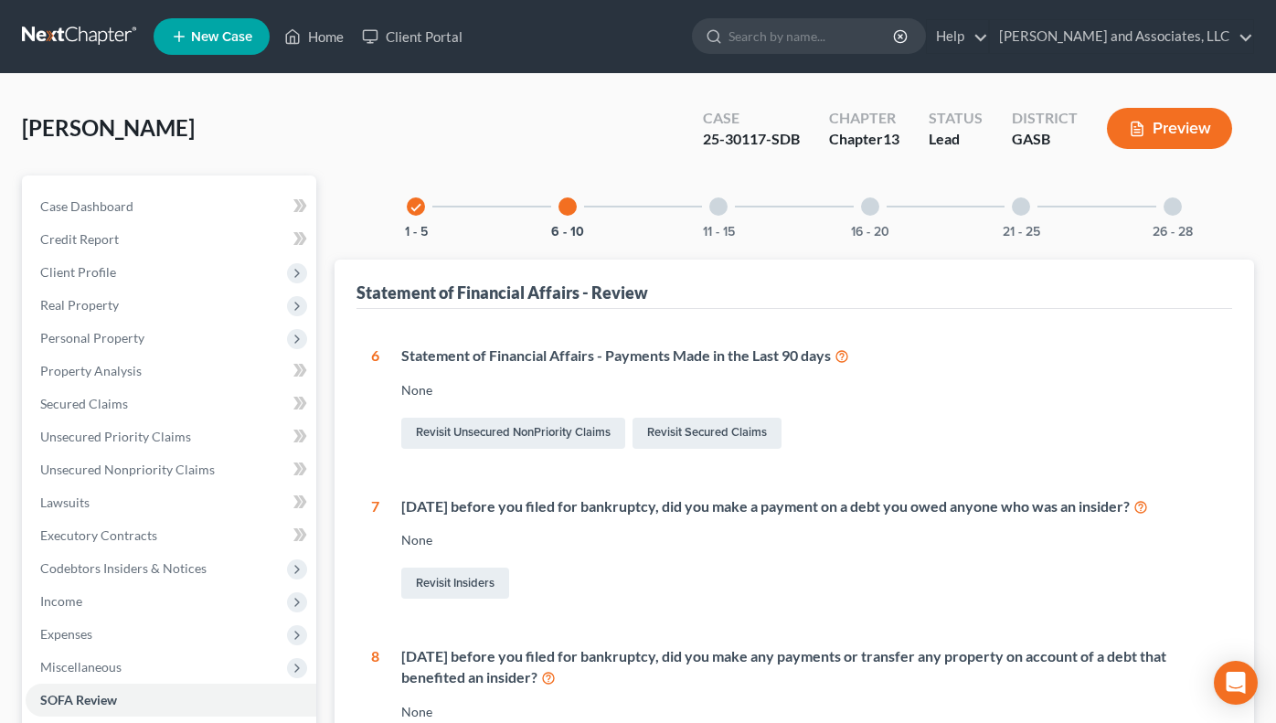
drag, startPoint x: 726, startPoint y: 210, endPoint x: 791, endPoint y: 202, distance: 65.4
click at [736, 209] on div "11 - 15" at bounding box center [718, 207] width 62 height 62
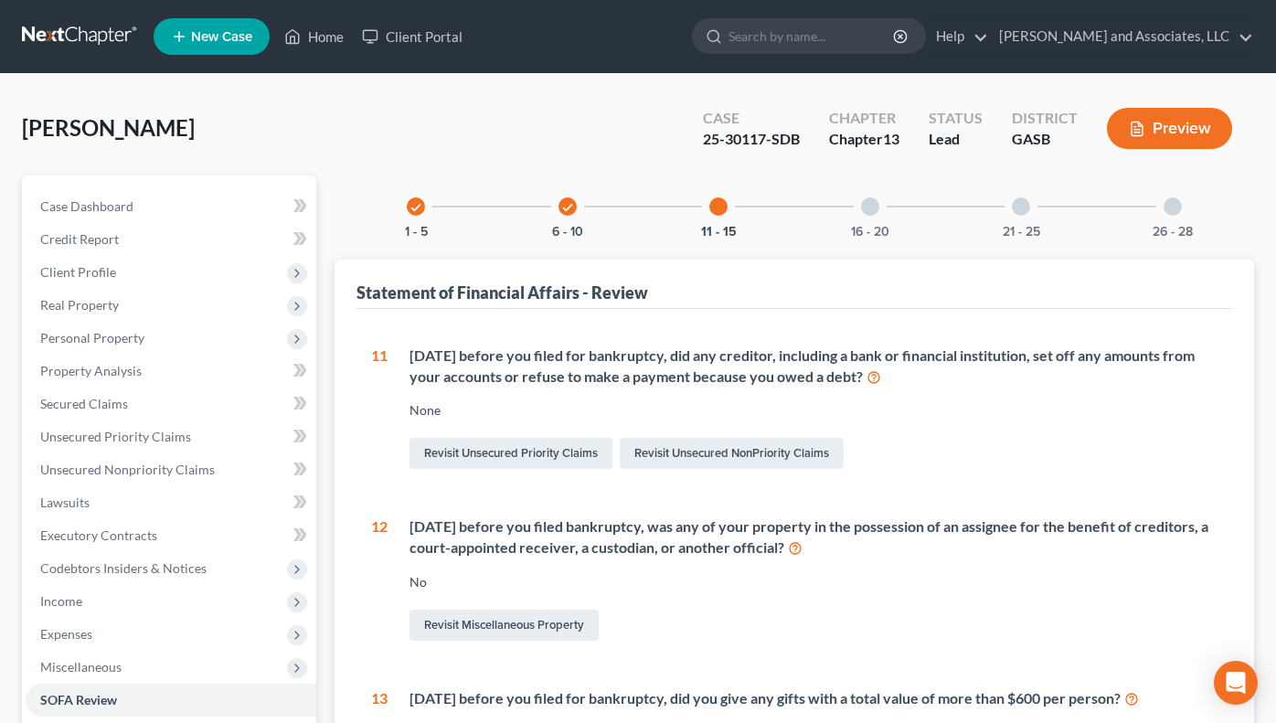
drag, startPoint x: 876, startPoint y: 196, endPoint x: 937, endPoint y: 199, distance: 61.4
click at [881, 196] on div "16 - 20" at bounding box center [870, 207] width 62 height 62
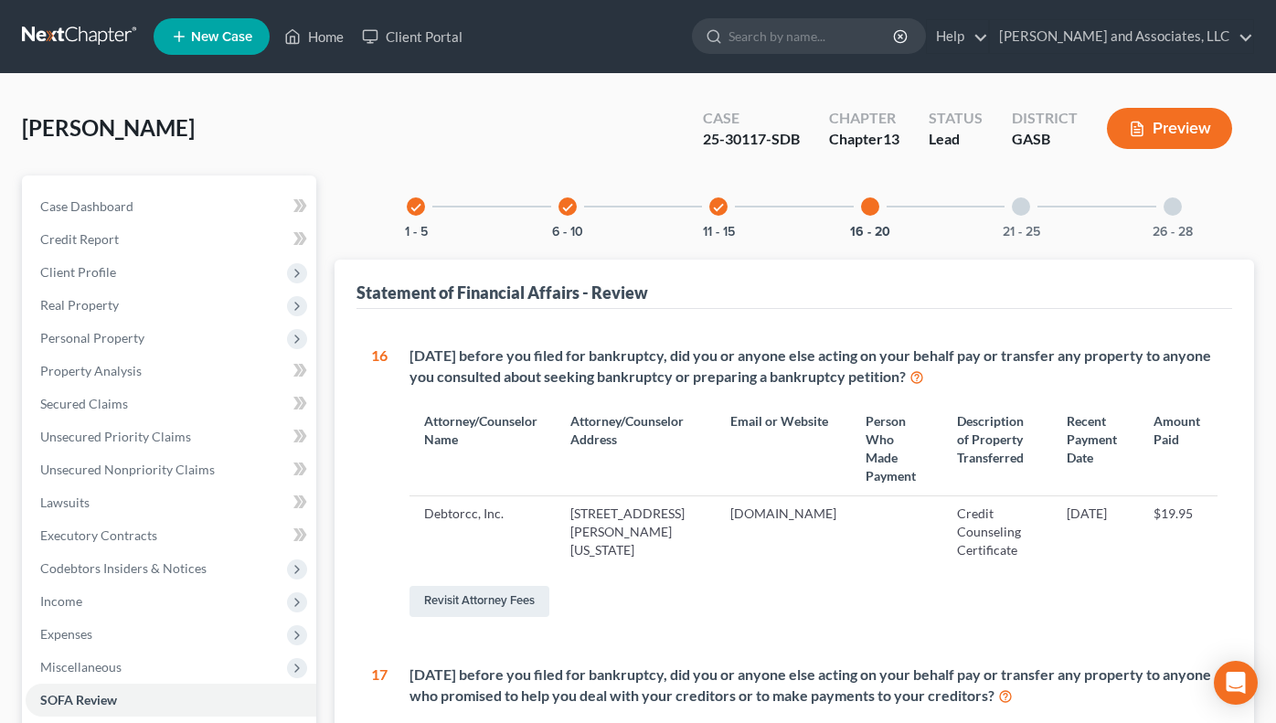
click at [1021, 206] on div at bounding box center [1021, 206] width 18 height 18
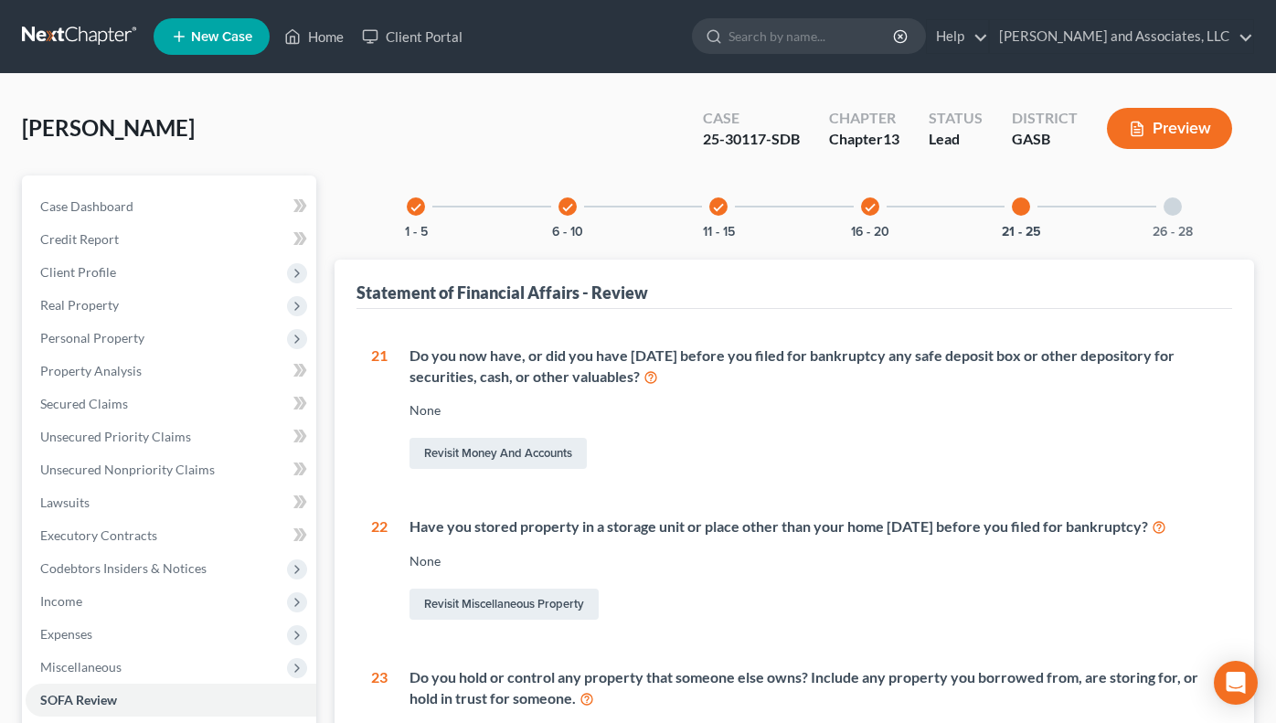
click at [1180, 197] on div "26 - 28" at bounding box center [1173, 207] width 62 height 62
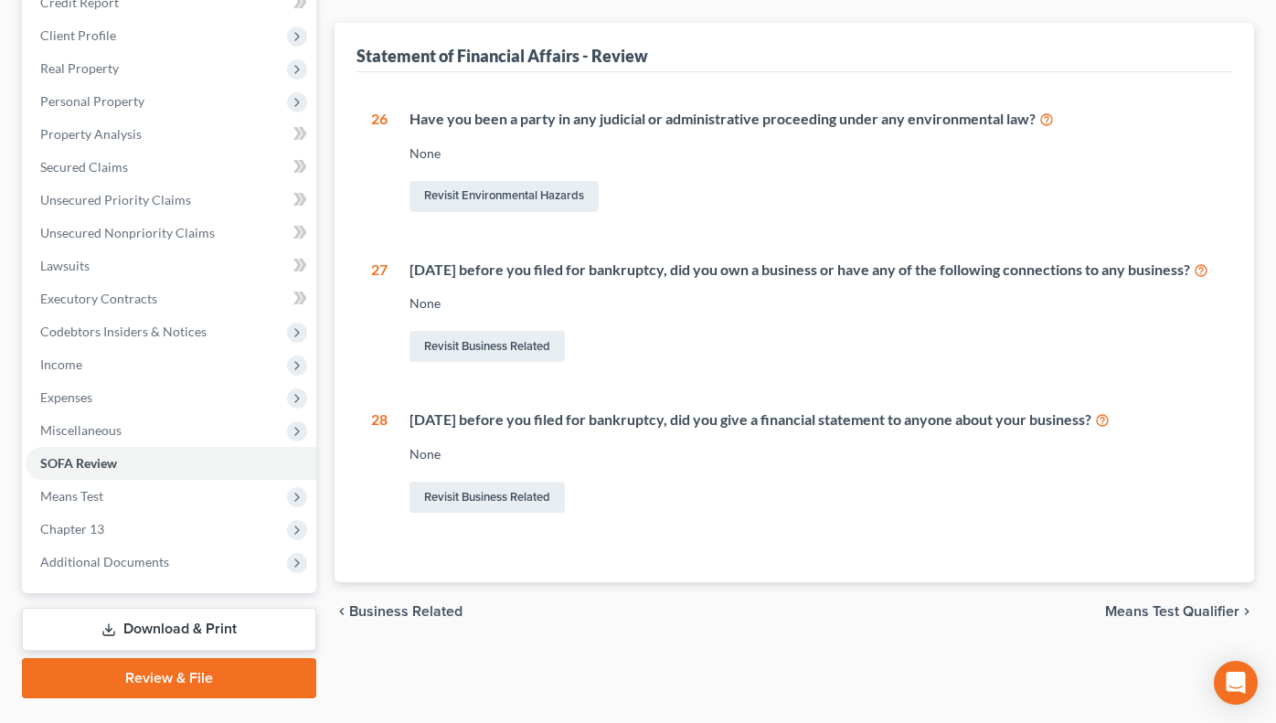
scroll to position [240, 0]
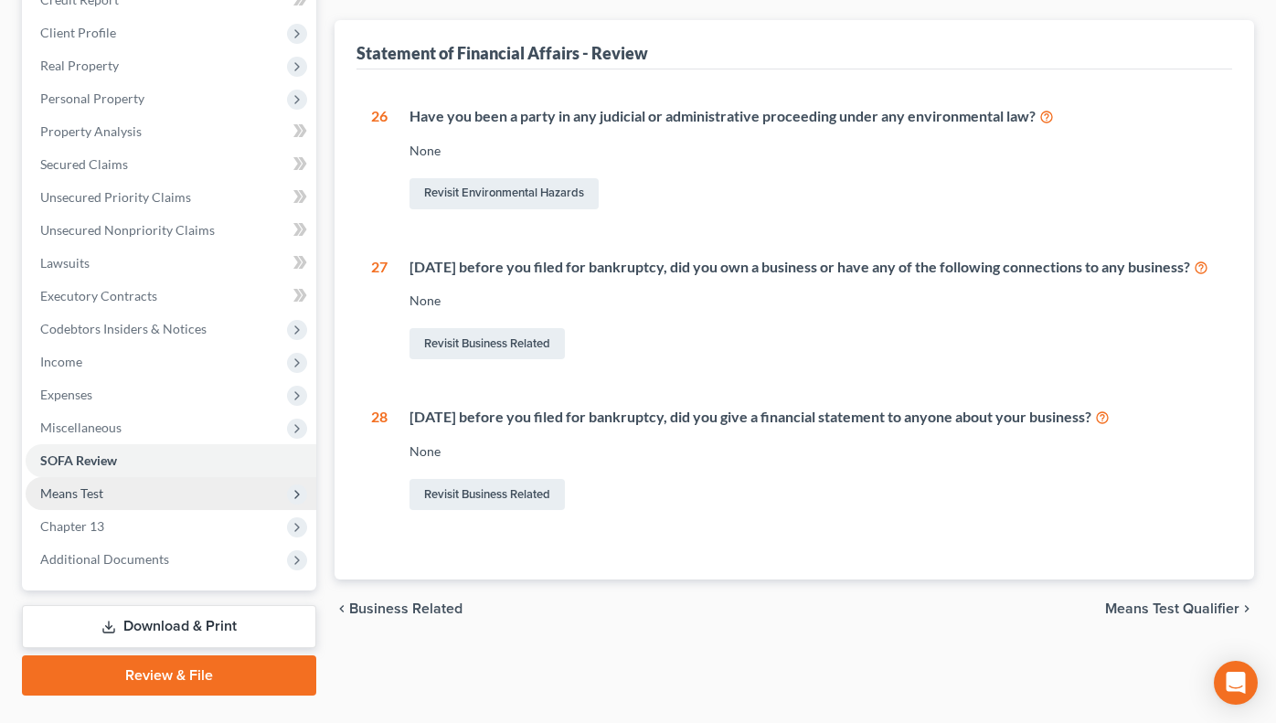
click at [99, 487] on span "Means Test" at bounding box center [71, 493] width 63 height 16
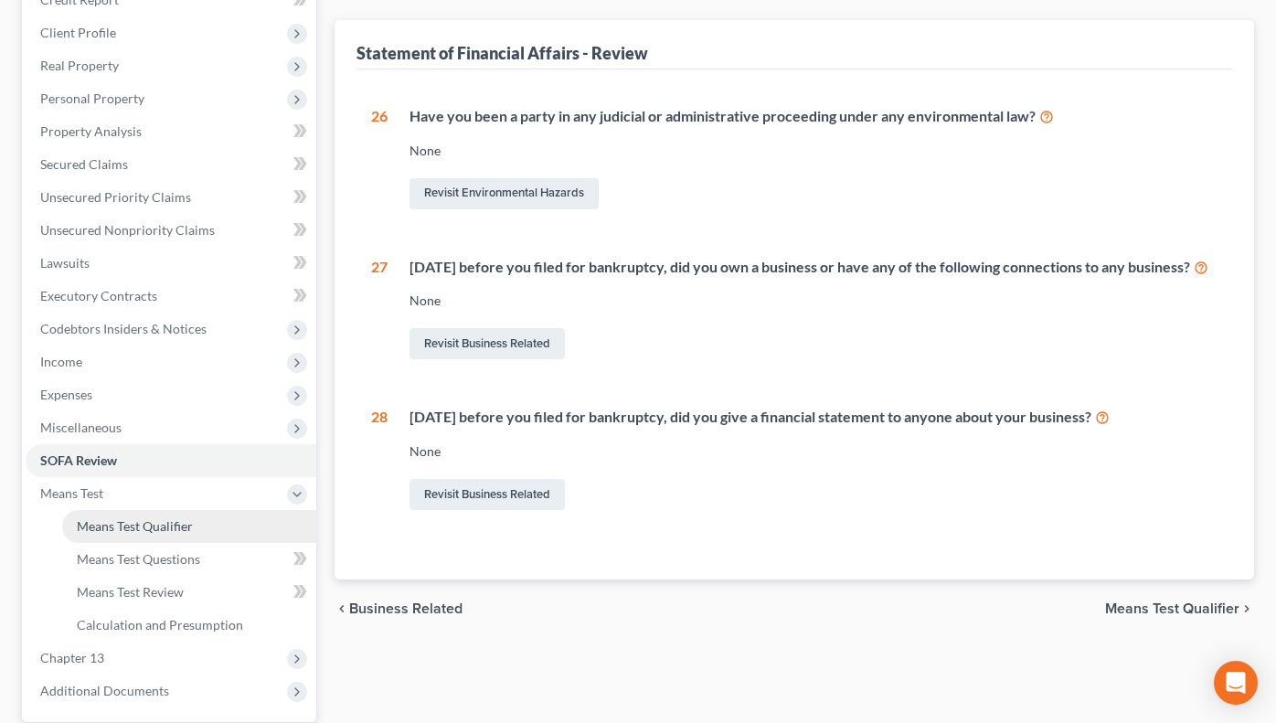
click at [172, 519] on span "Means Test Qualifier" at bounding box center [135, 526] width 116 height 16
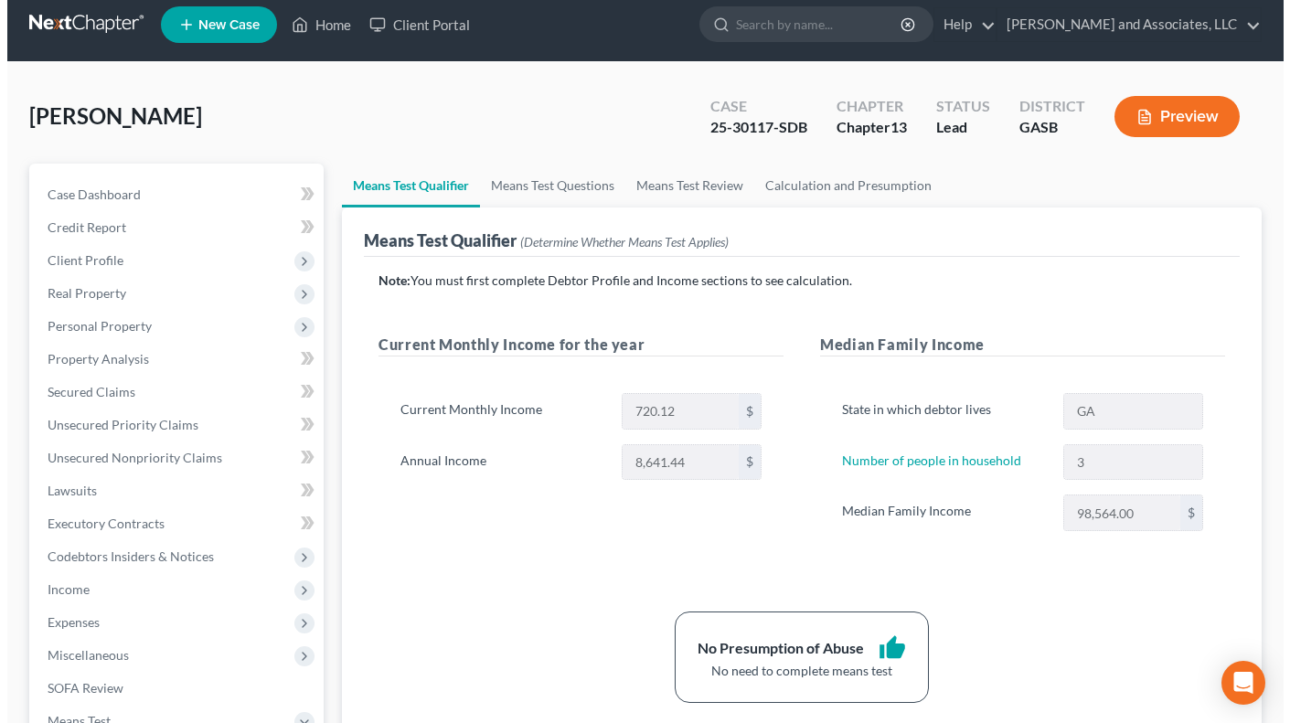
scroll to position [6, 0]
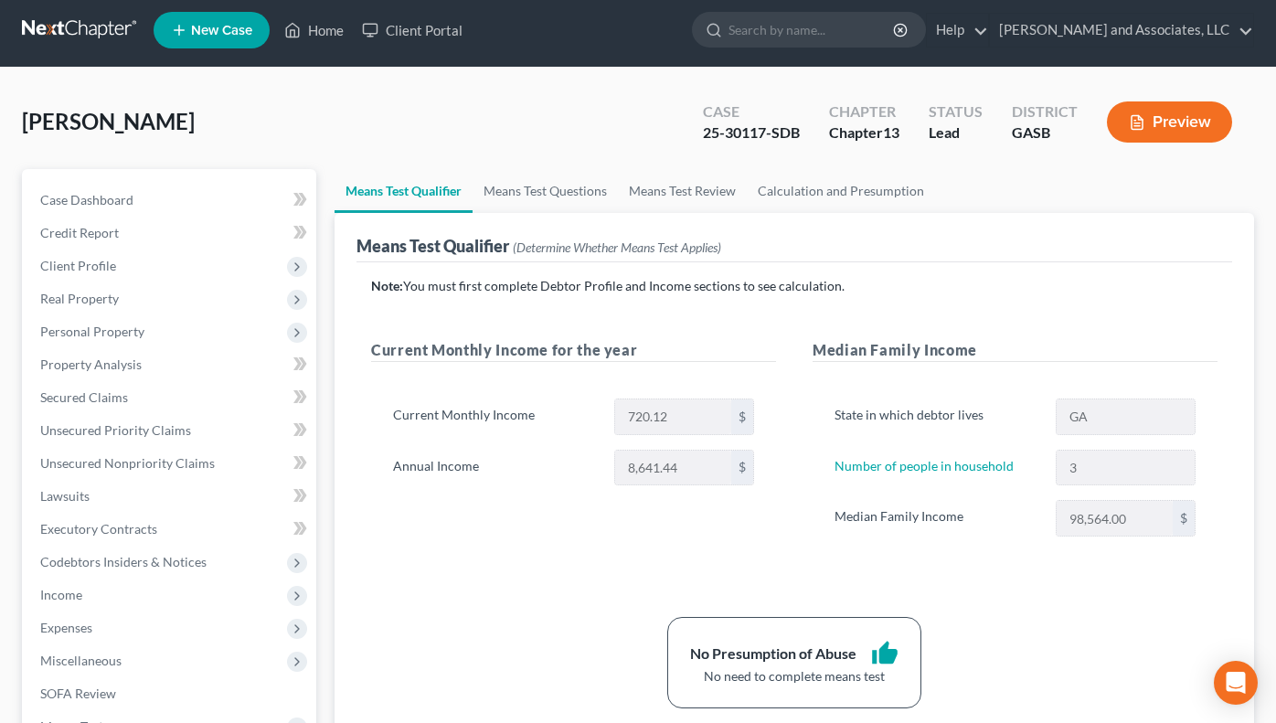
click at [1155, 122] on button "Preview" at bounding box center [1169, 121] width 125 height 41
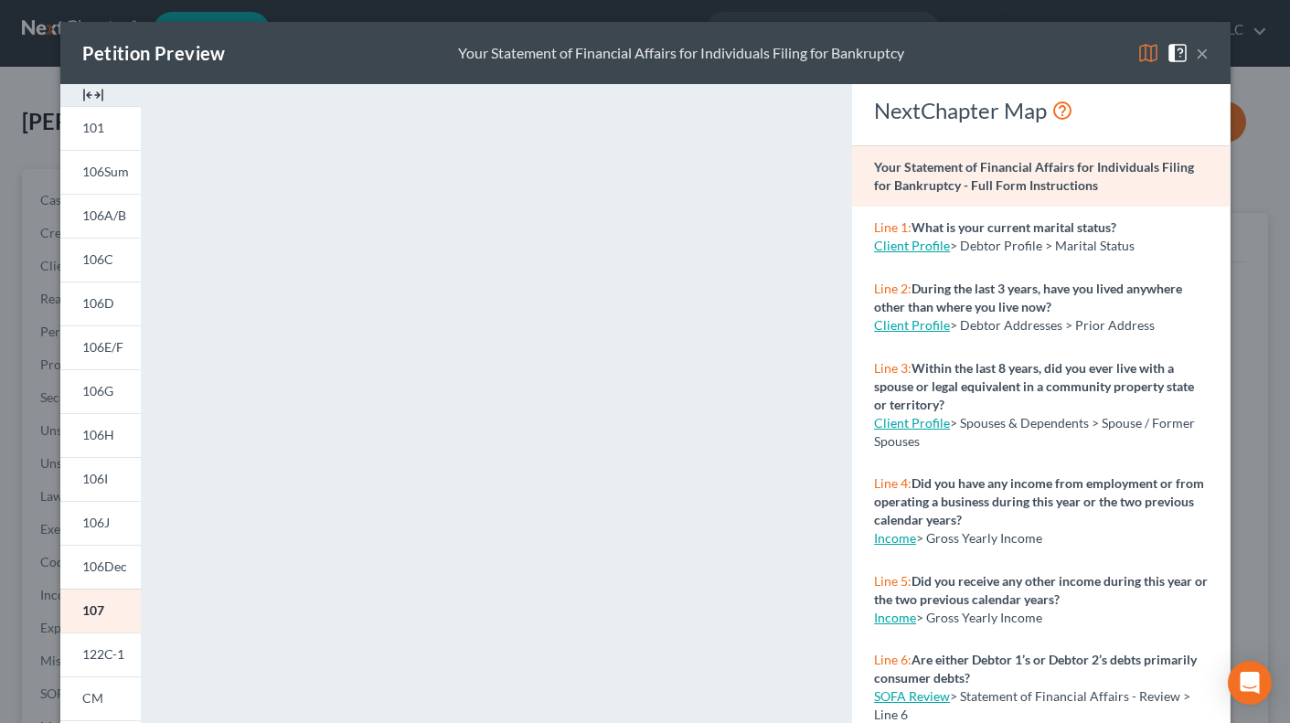
drag, startPoint x: 1218, startPoint y: 322, endPoint x: 1225, endPoint y: 412, distance: 90.8
click at [1225, 412] on div "NextChapter Map Your Statement of Financial Affairs for Individuals Filing for …" at bounding box center [1041, 538] width 396 height 908
click at [107, 656] on span "122C-1" at bounding box center [103, 654] width 42 height 16
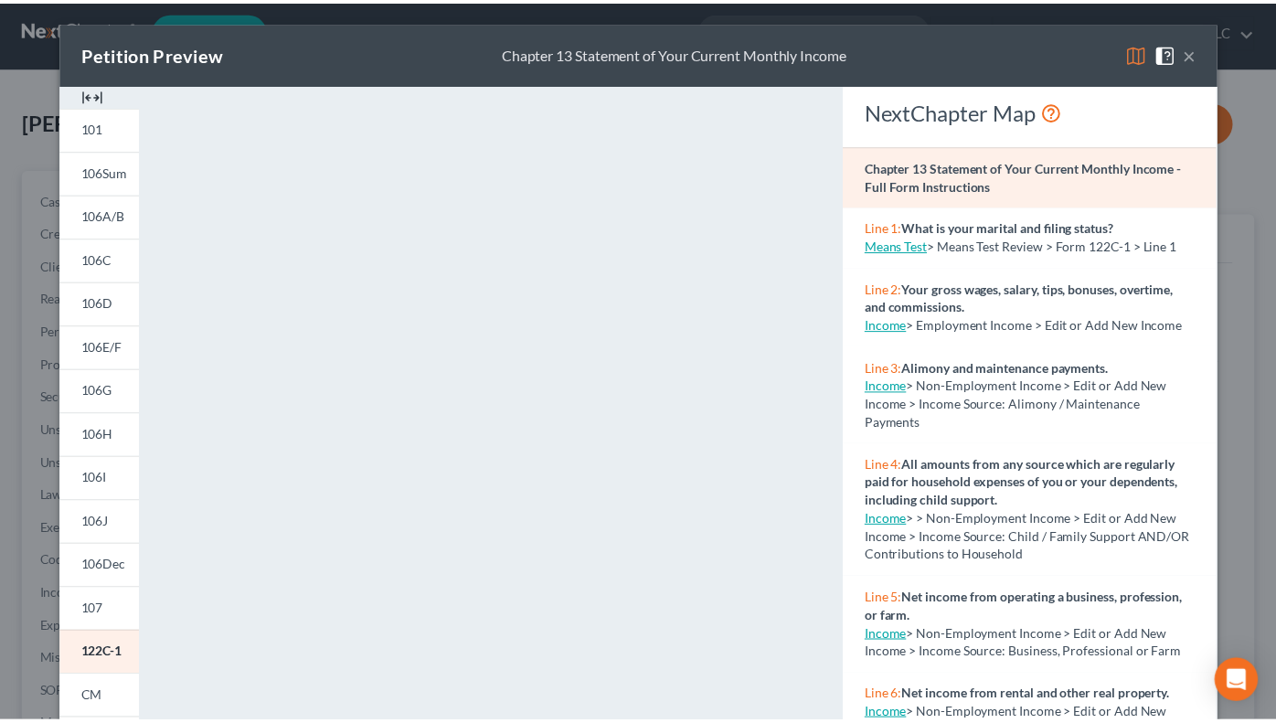
scroll to position [233, 0]
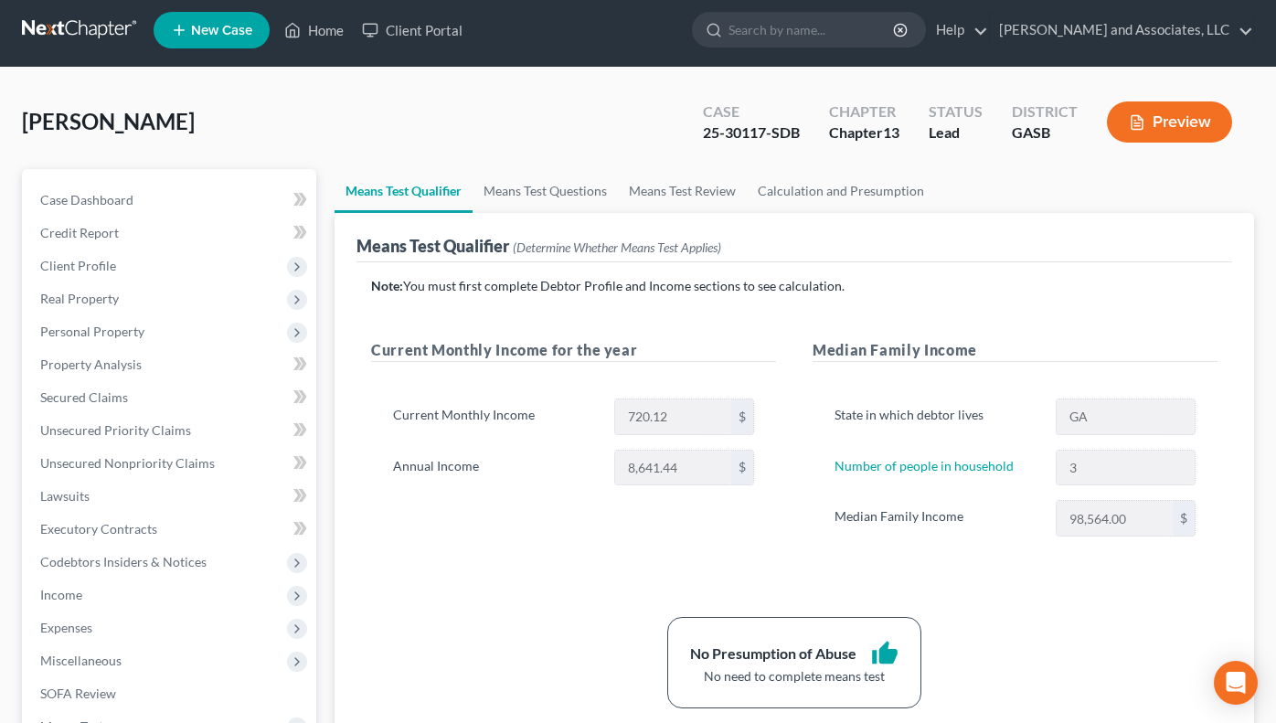
drag, startPoint x: 1280, startPoint y: 481, endPoint x: 1316, endPoint y: 772, distance: 293.9
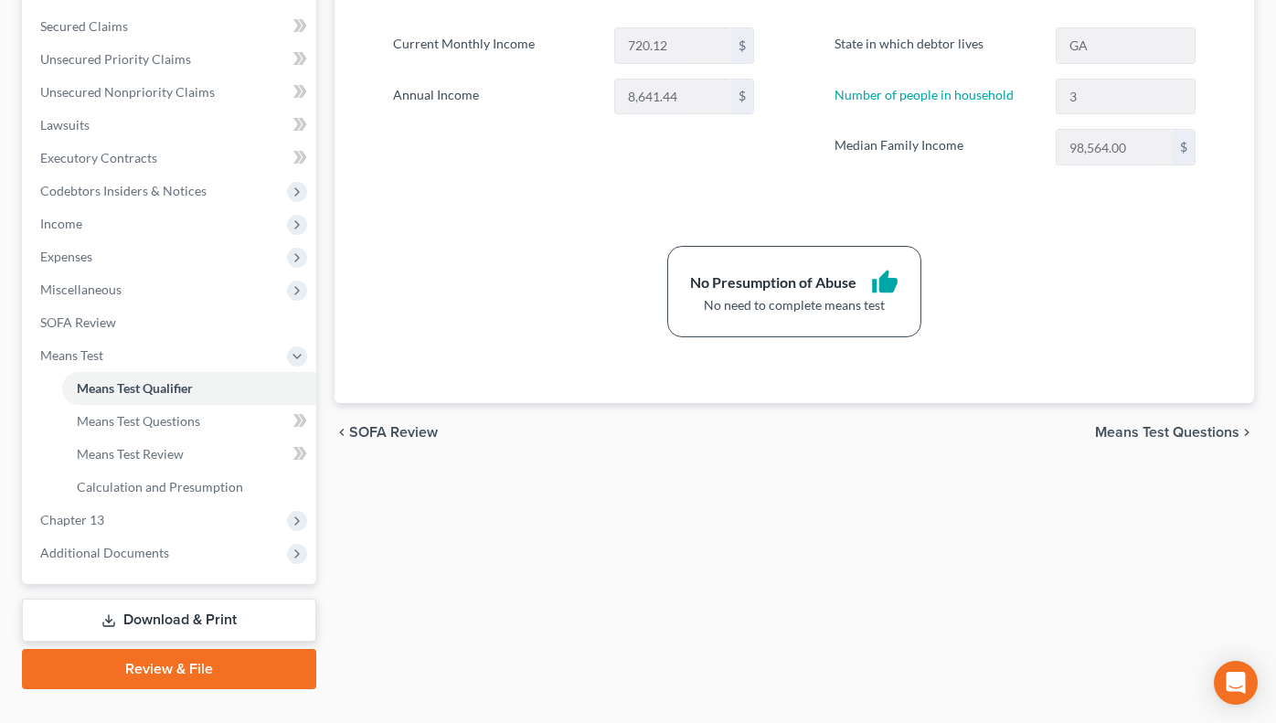
scroll to position [413, 0]
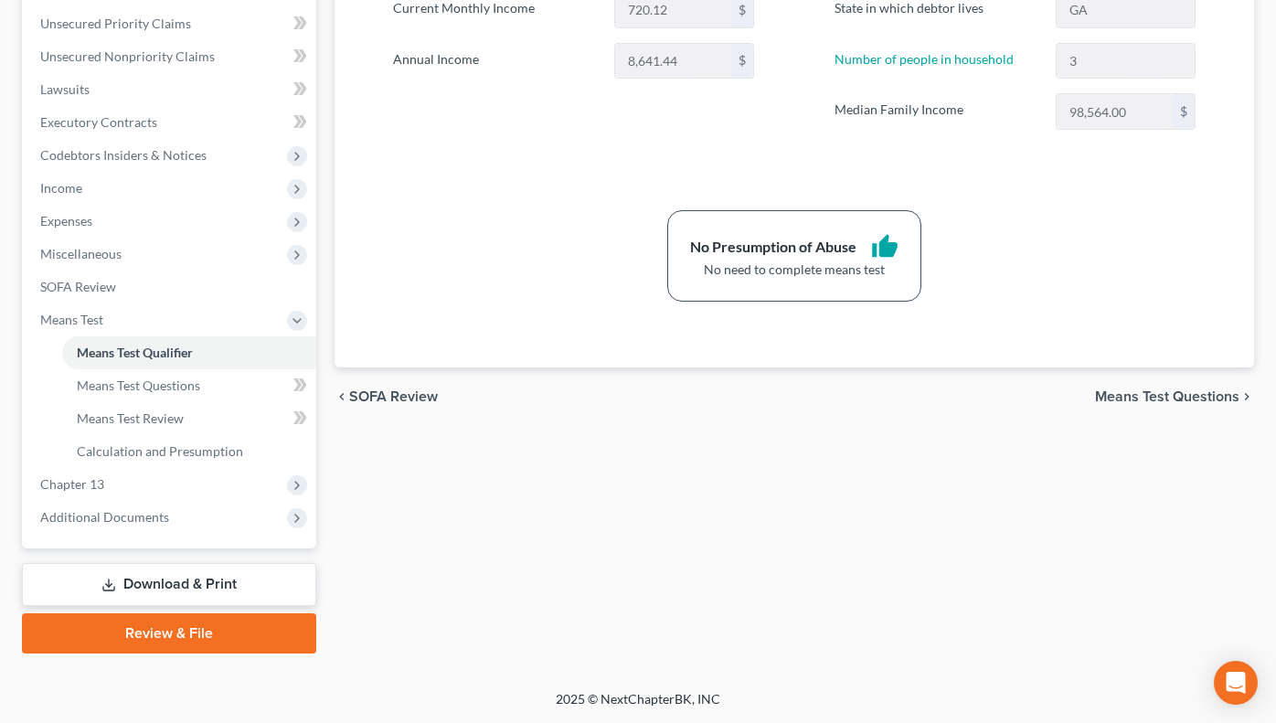
click at [206, 581] on link "Download & Print" at bounding box center [169, 584] width 294 height 43
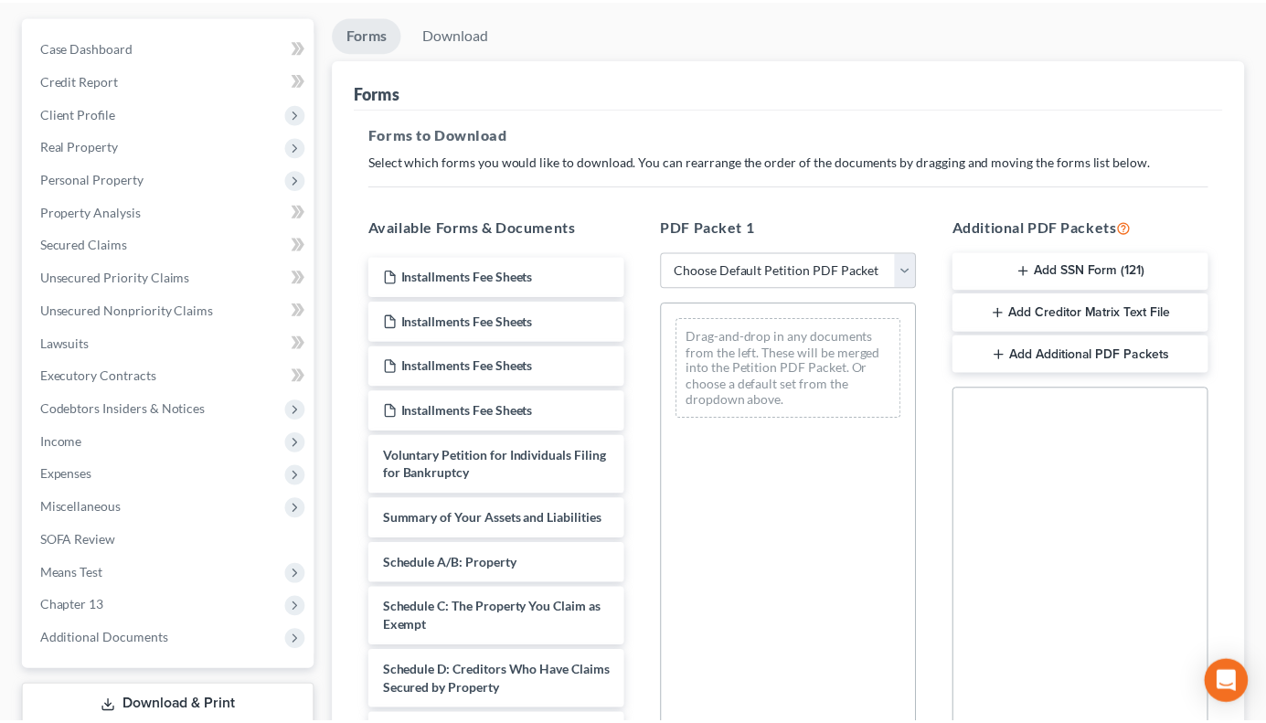
scroll to position [176, 0]
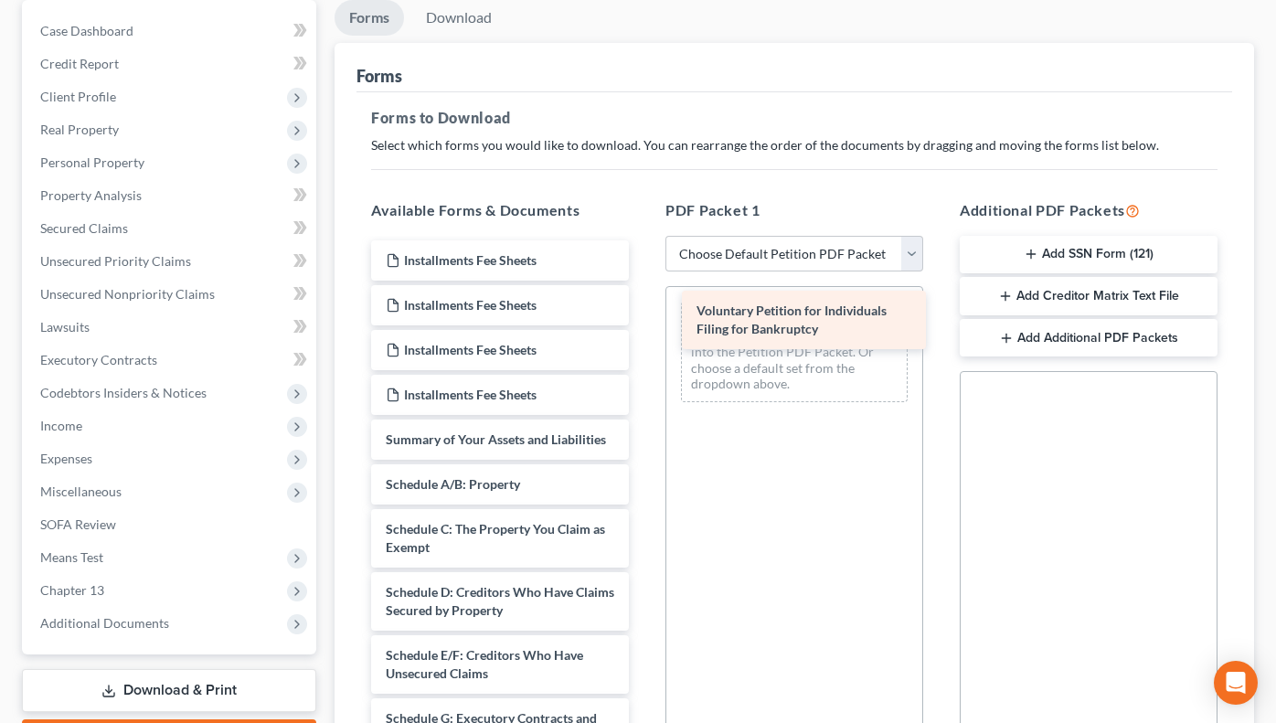
drag, startPoint x: 500, startPoint y: 448, endPoint x: 808, endPoint y: 318, distance: 334.3
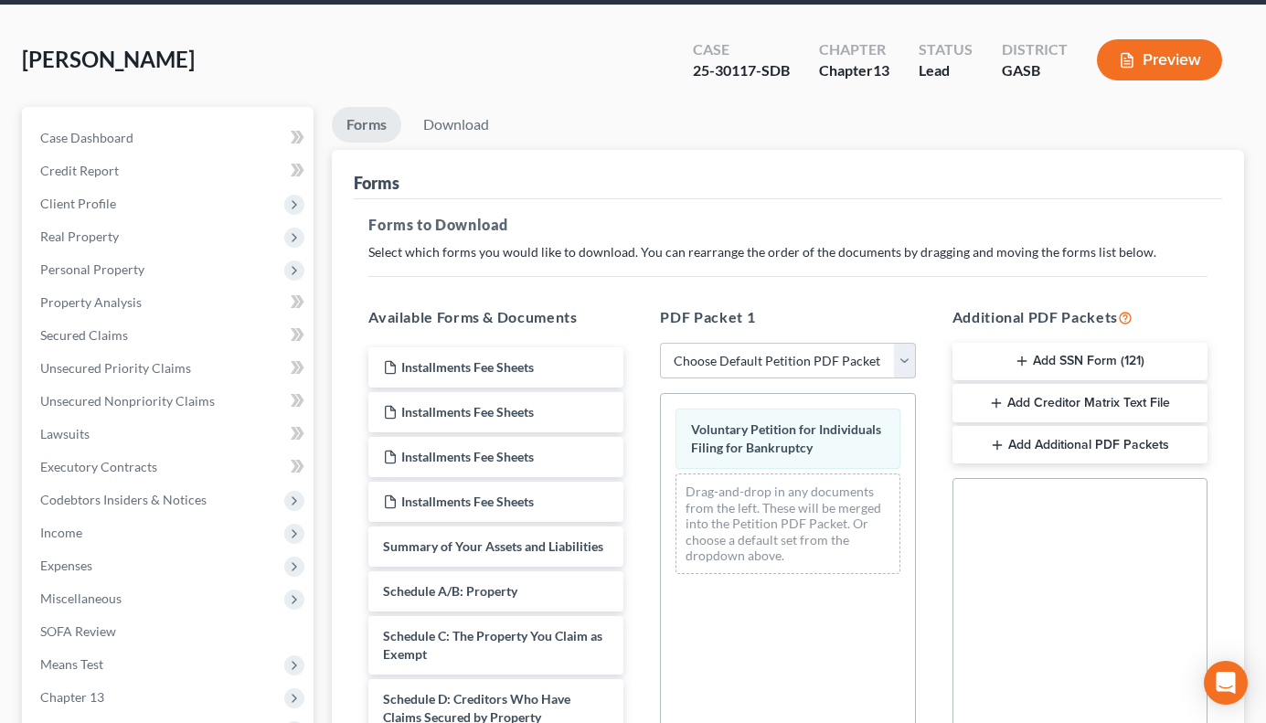
scroll to position [0, 0]
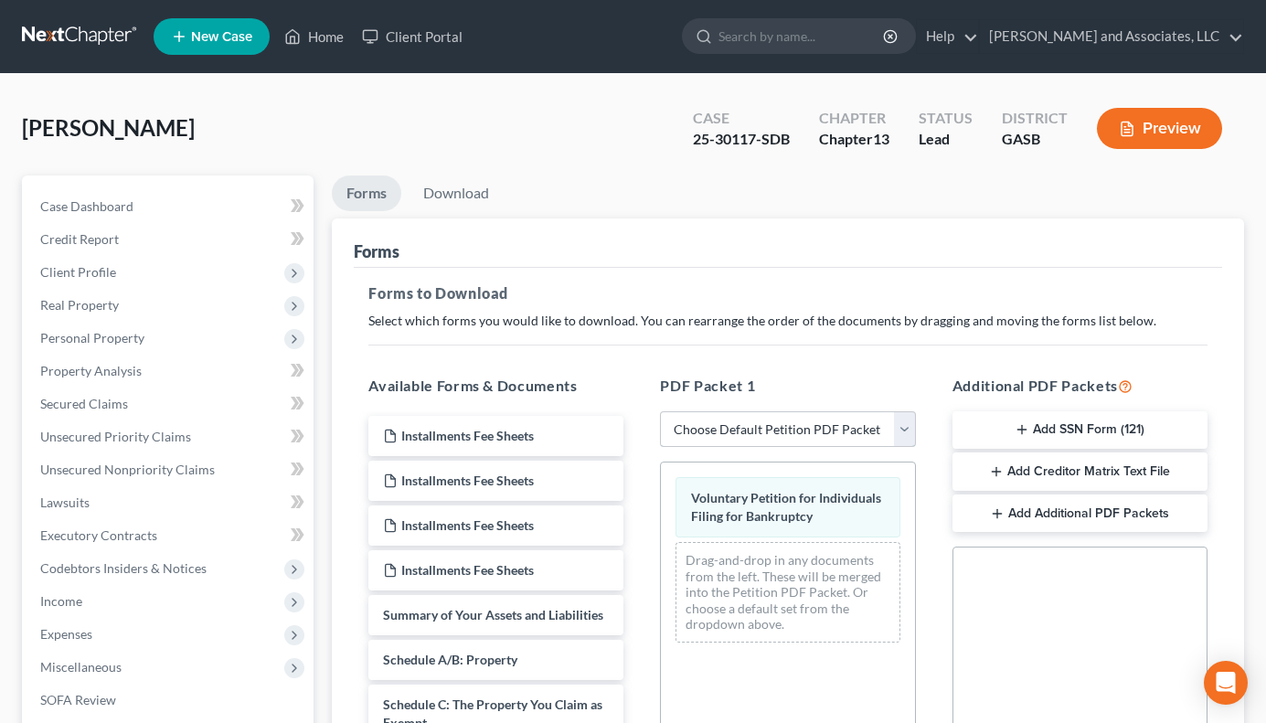
click at [906, 428] on select "Choose Default Petition PDF Packet Complete Bankruptcy Petition (all forms and …" at bounding box center [787, 429] width 255 height 37
select select "0"
click at [660, 411] on select "Choose Default Petition PDF Packet Complete Bankruptcy Petition (all forms and …" at bounding box center [787, 429] width 255 height 37
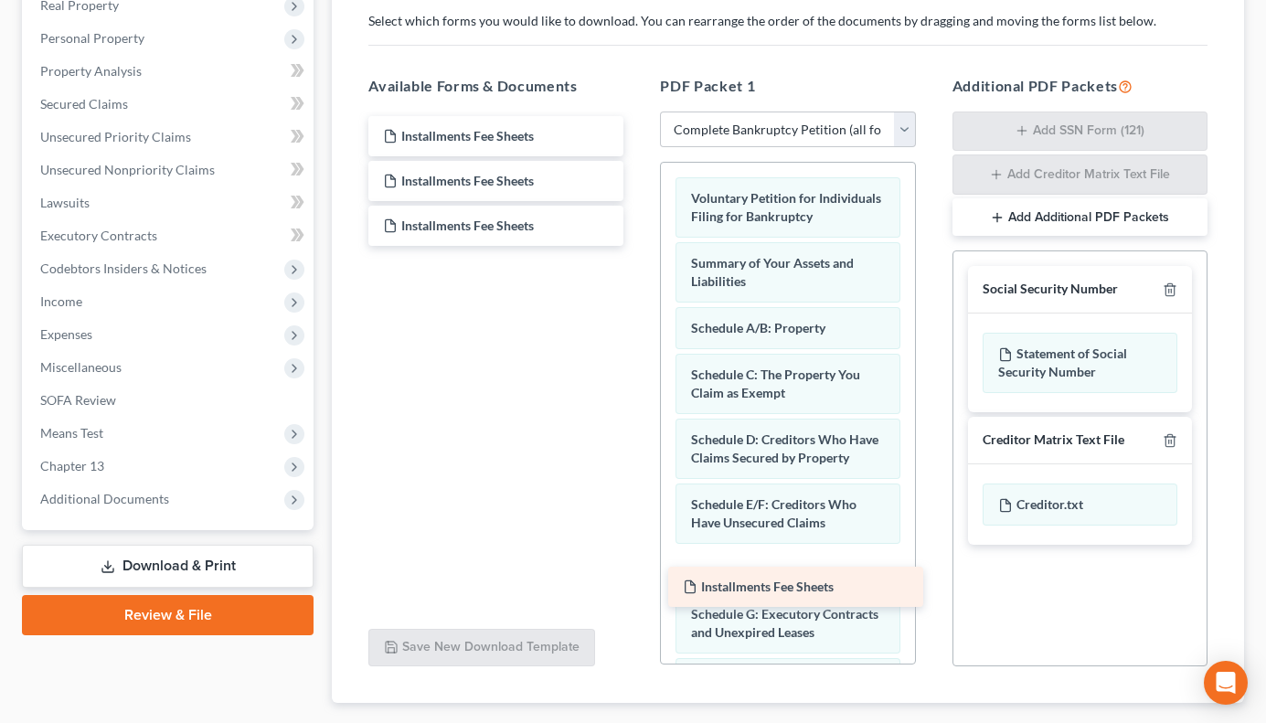
drag, startPoint x: 513, startPoint y: 130, endPoint x: 805, endPoint y: 570, distance: 528.9
click at [638, 246] on div "Installments Fee Sheets Installments Fee Sheets Installments Fee Sheets Install…" at bounding box center [496, 181] width 284 height 130
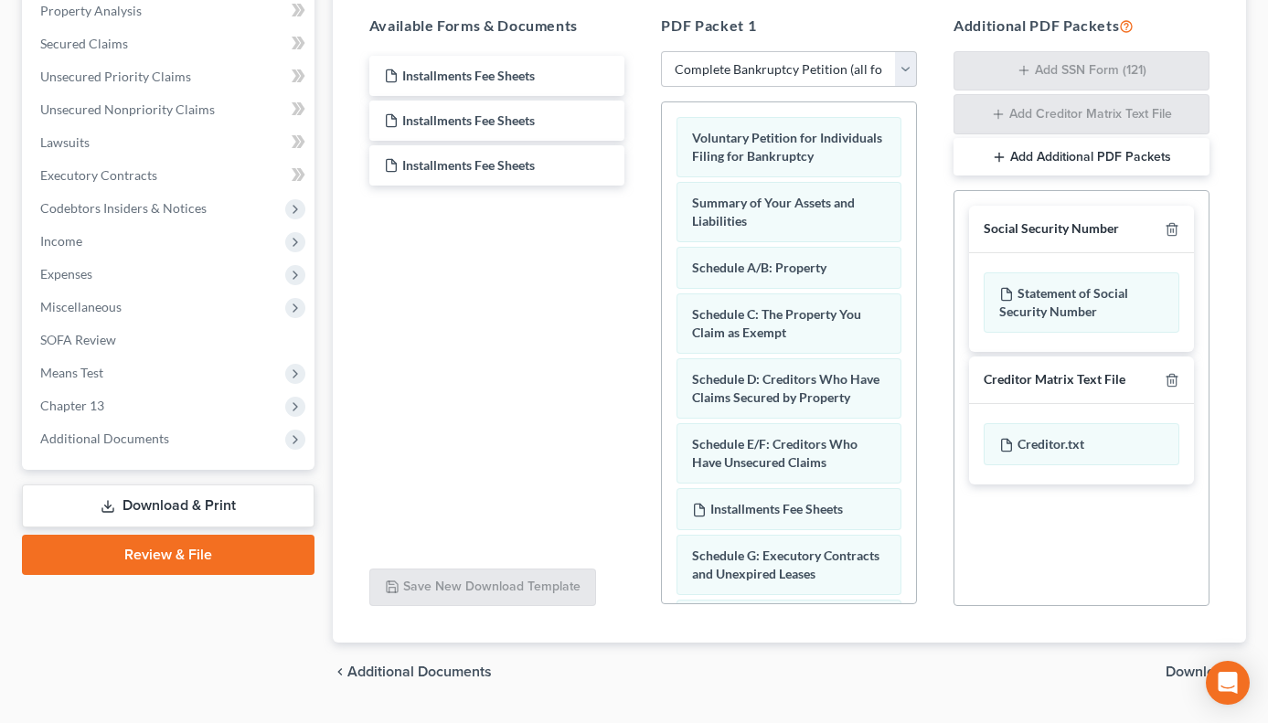
scroll to position [408, 0]
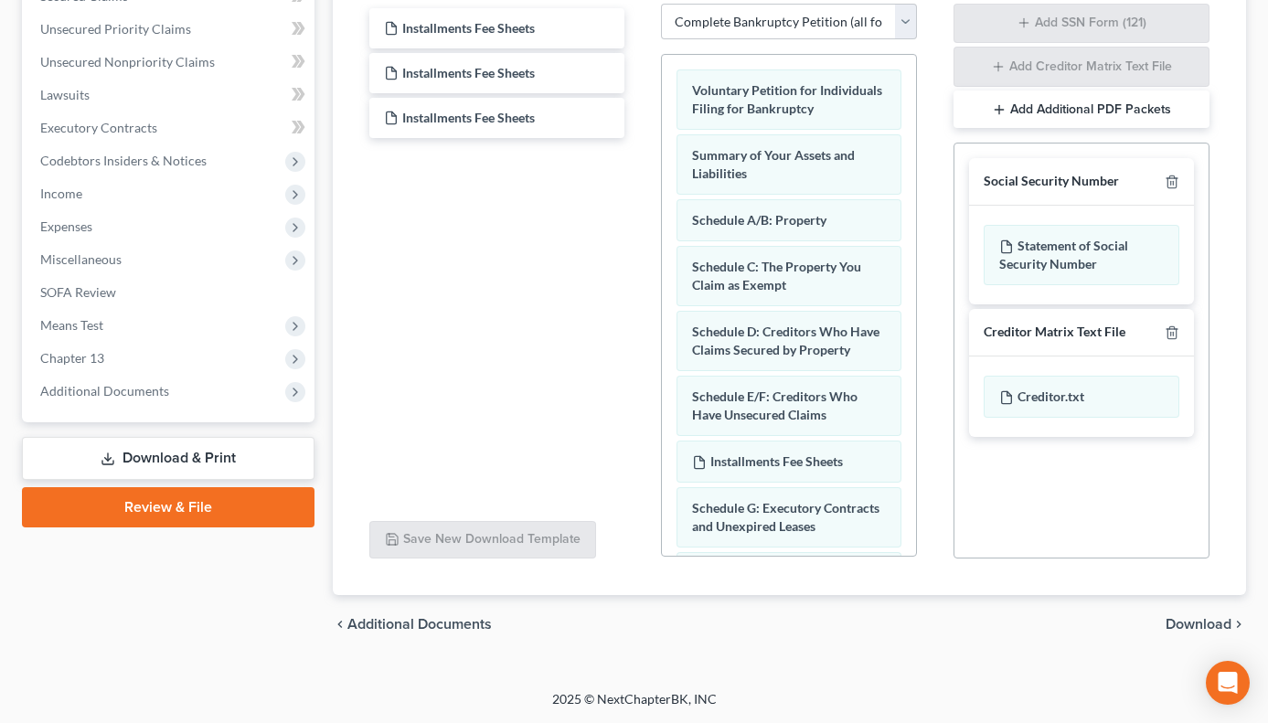
click at [222, 471] on link "Download & Print" at bounding box center [168, 458] width 293 height 43
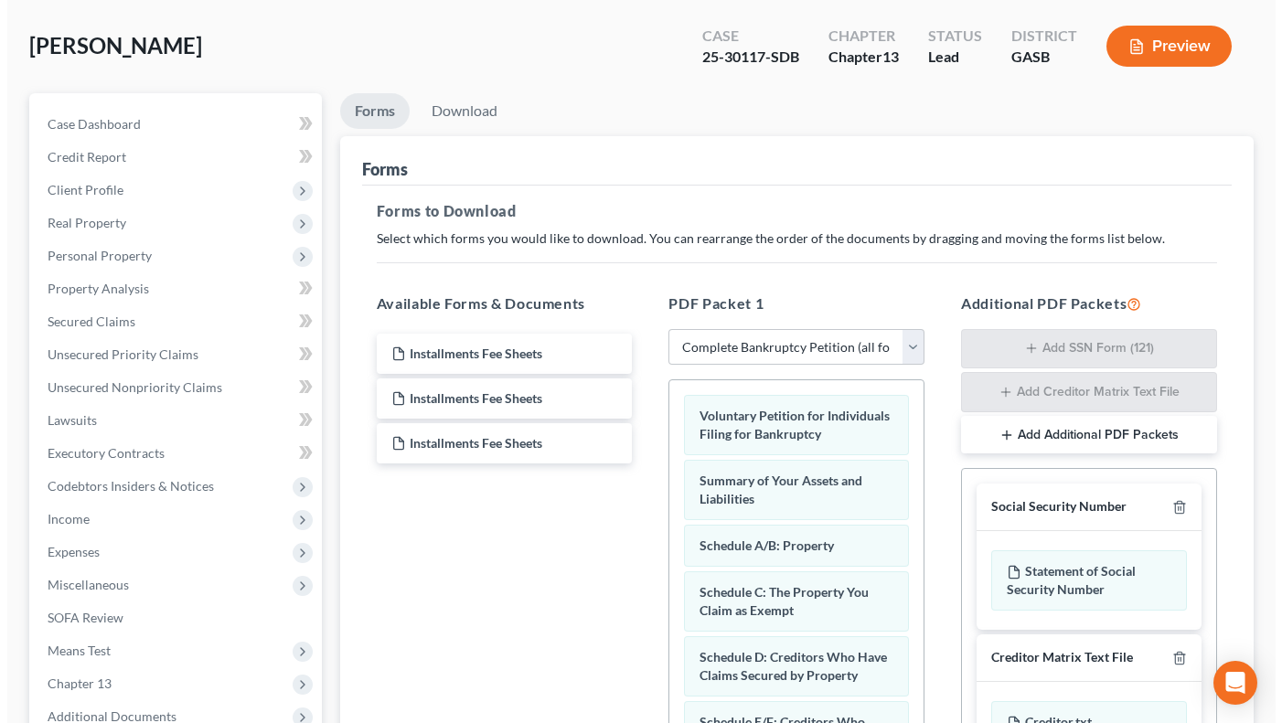
scroll to position [63, 0]
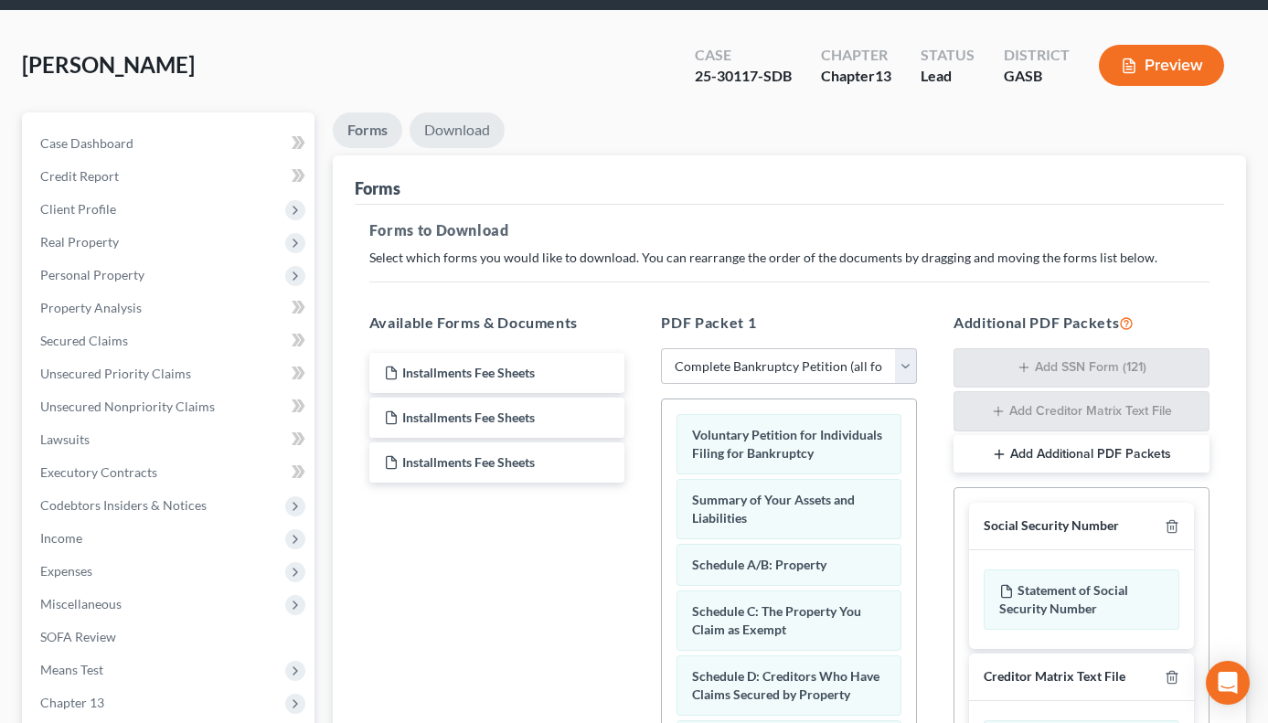
click at [449, 144] on link "Download" at bounding box center [457, 130] width 95 height 36
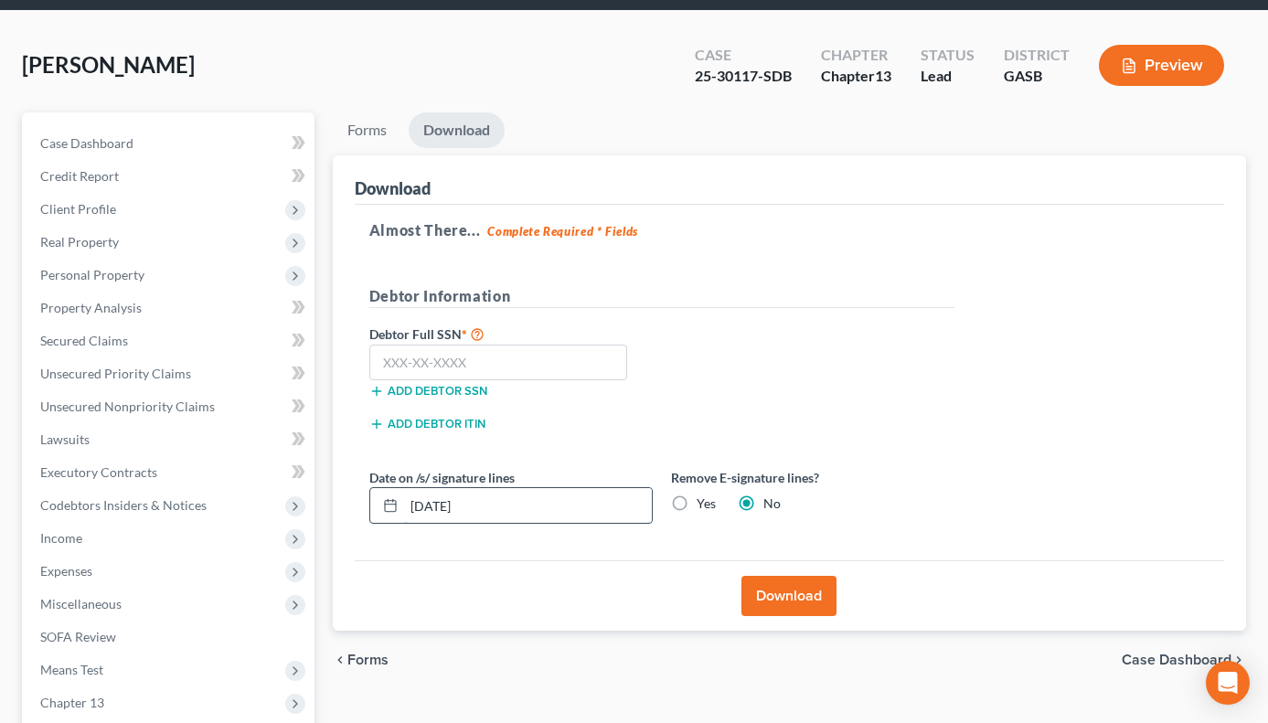
click at [495, 503] on input "09/03/2025" at bounding box center [528, 505] width 248 height 35
type input "08/26/2025"
click at [794, 592] on button "Download" at bounding box center [788, 596] width 95 height 40
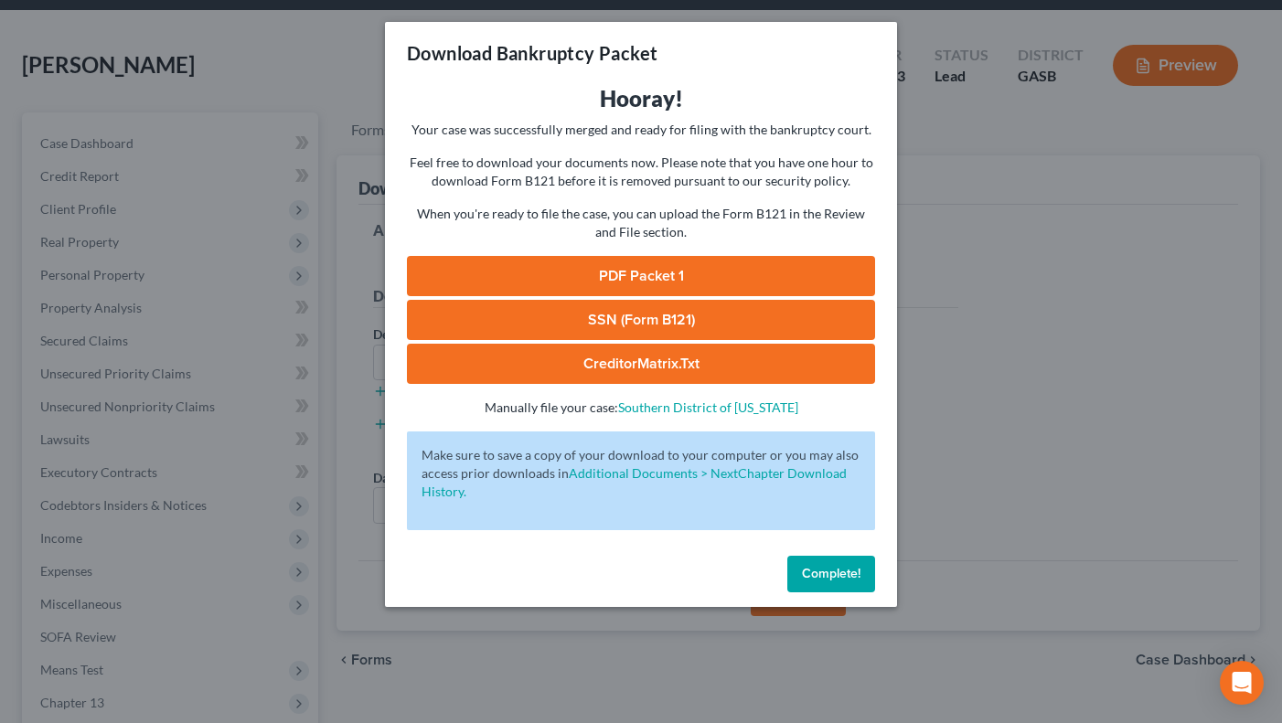
click at [762, 269] on link "PDF Packet 1" at bounding box center [641, 276] width 468 height 40
click at [749, 307] on link "SSN (Form B121)" at bounding box center [641, 320] width 468 height 40
click at [721, 363] on link "CreditorMatrix.txt" at bounding box center [641, 364] width 468 height 40
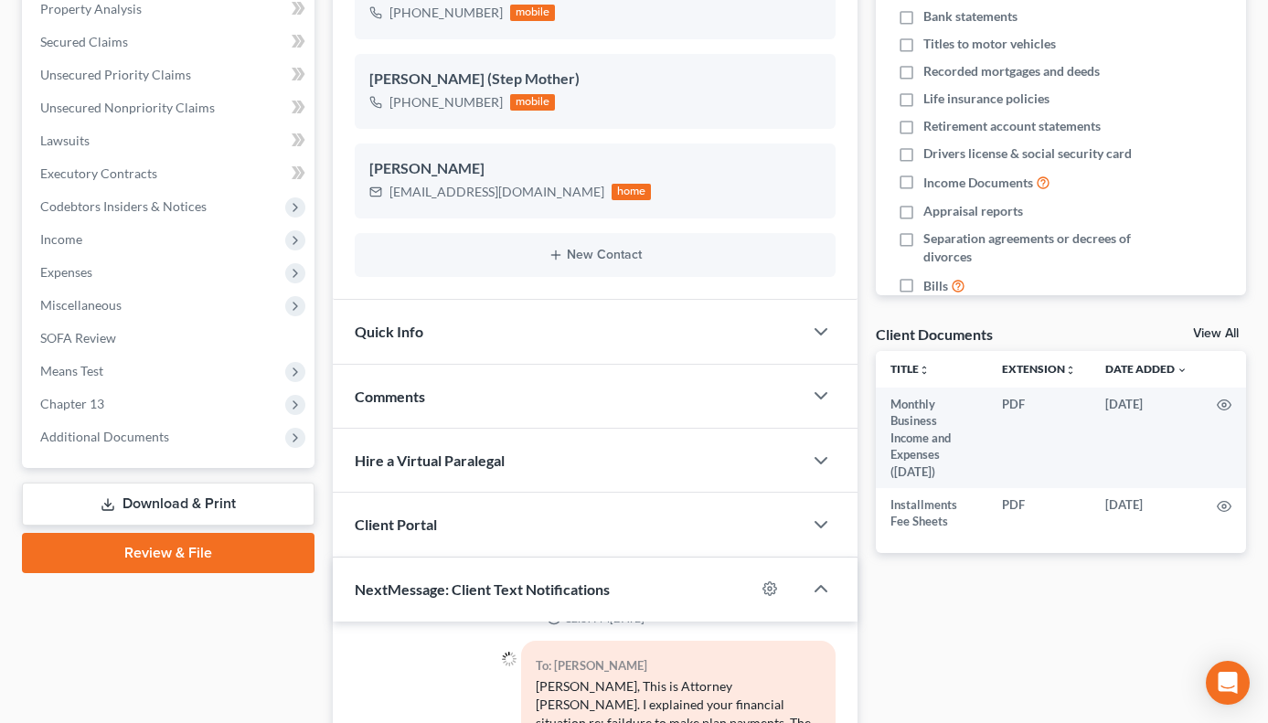
scroll to position [346, 0]
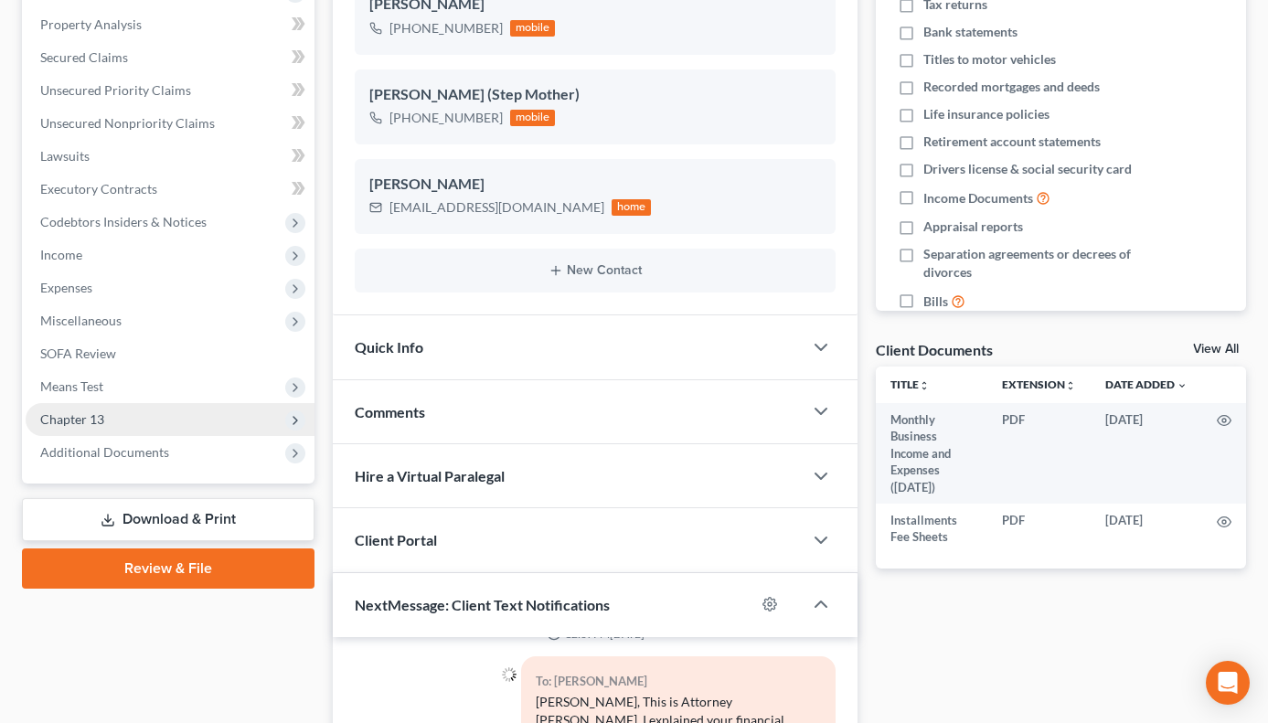
click at [86, 427] on span "Chapter 13" at bounding box center [170, 419] width 289 height 33
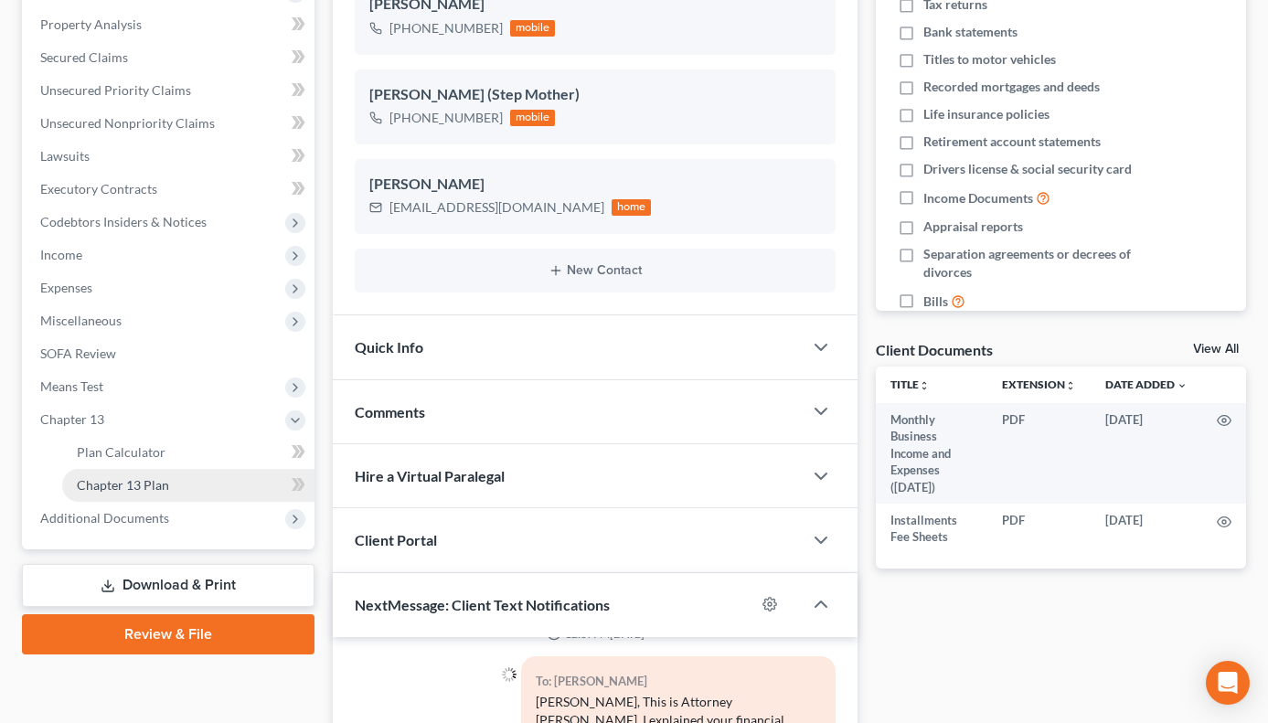
click at [142, 490] on span "Chapter 13 Plan" at bounding box center [123, 485] width 92 height 16
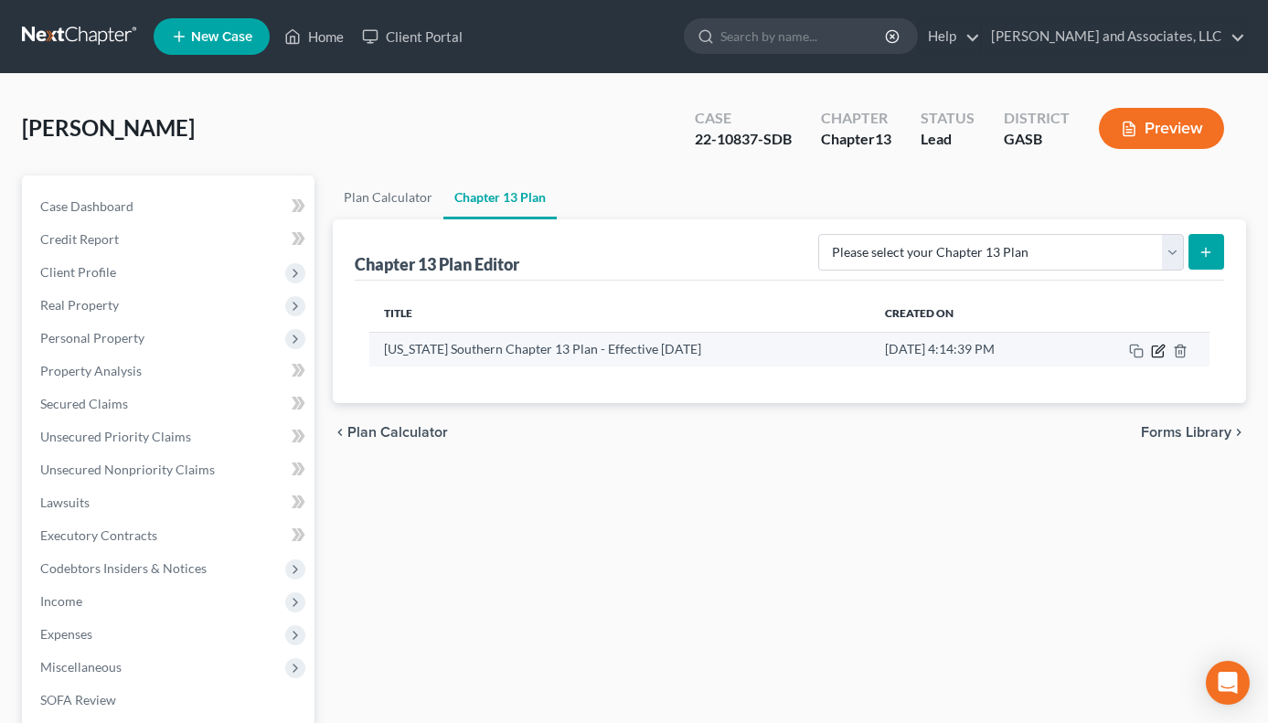
click at [1152, 346] on icon "button" at bounding box center [1157, 351] width 11 height 11
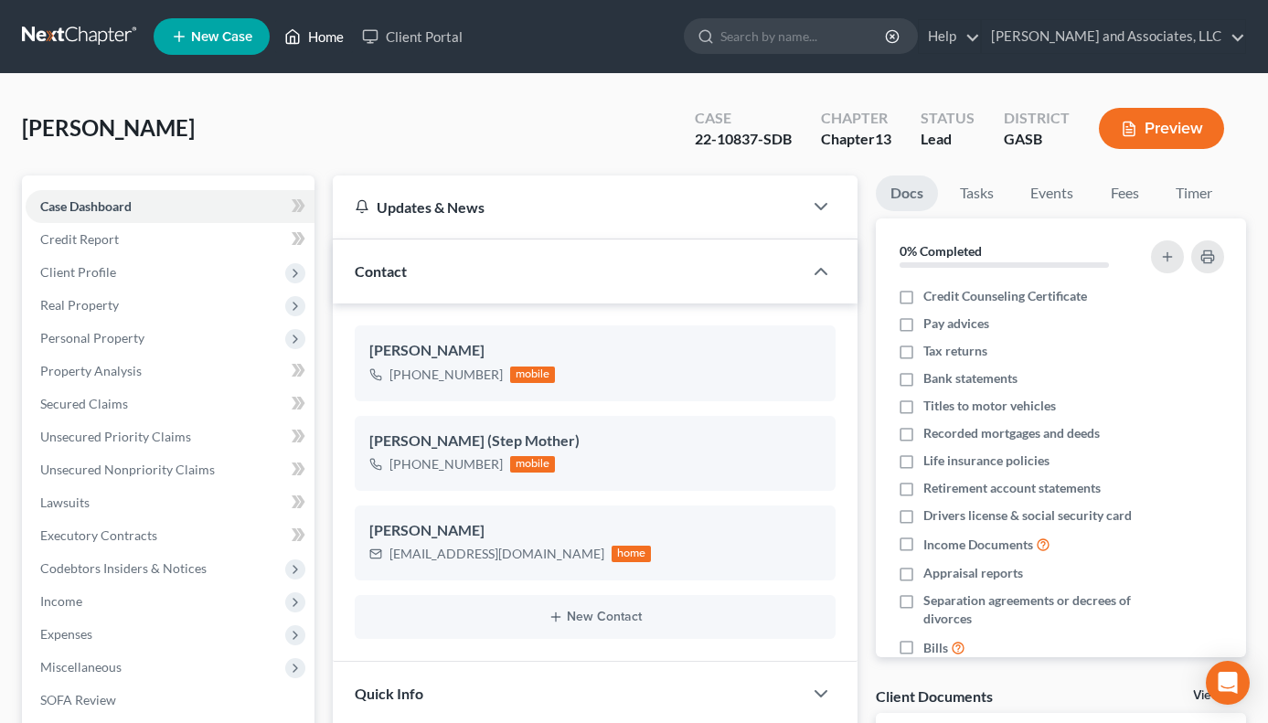
click at [328, 31] on link "Home" at bounding box center [314, 36] width 78 height 33
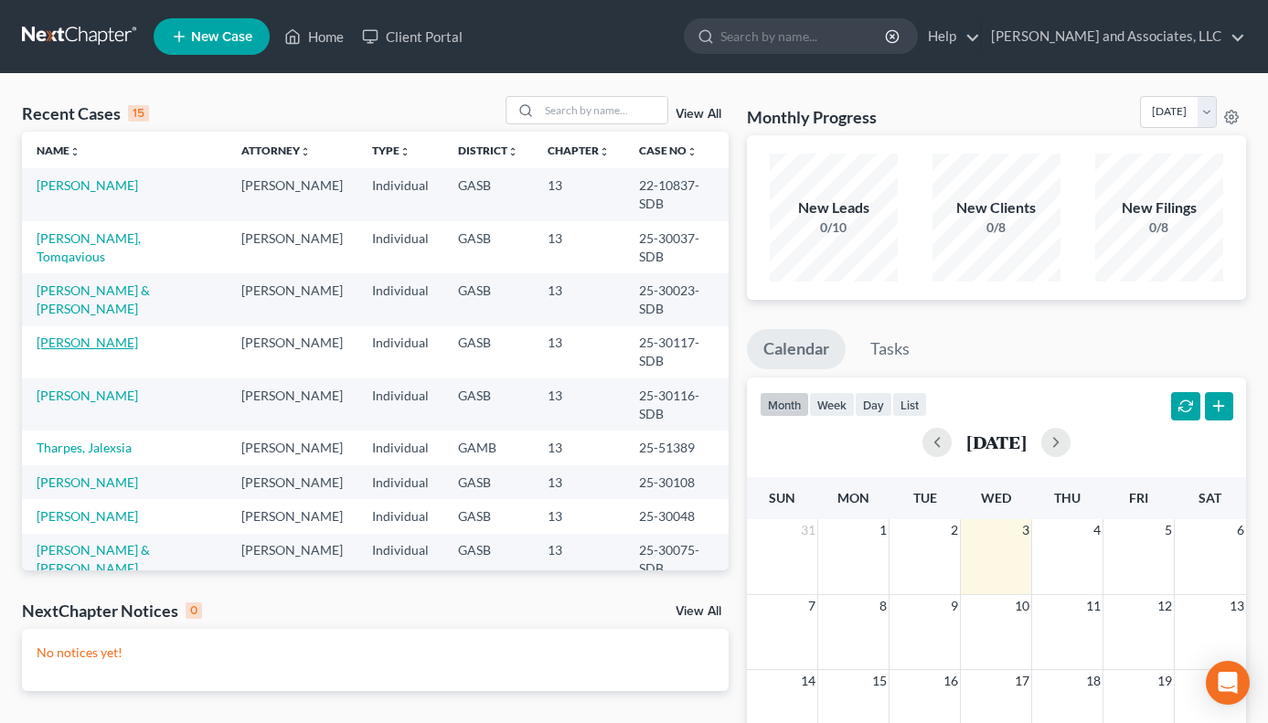
click at [69, 335] on link "[PERSON_NAME]" at bounding box center [87, 343] width 101 height 16
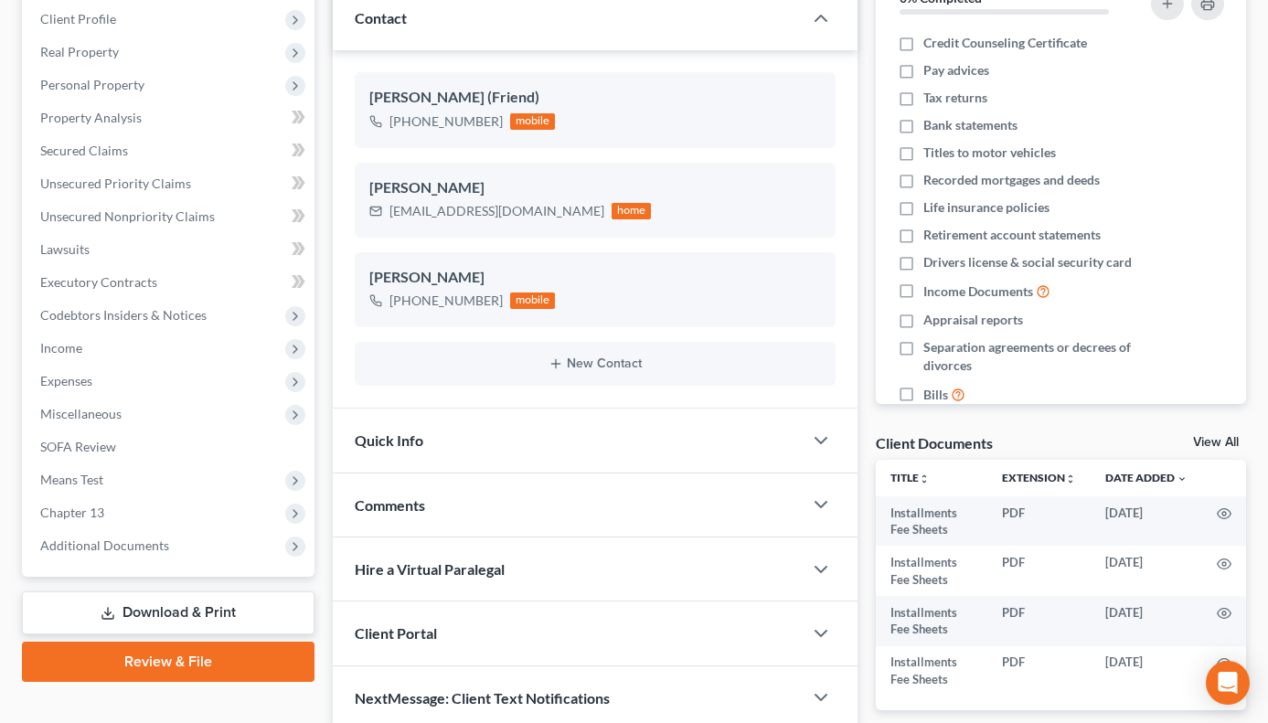
scroll to position [339, 0]
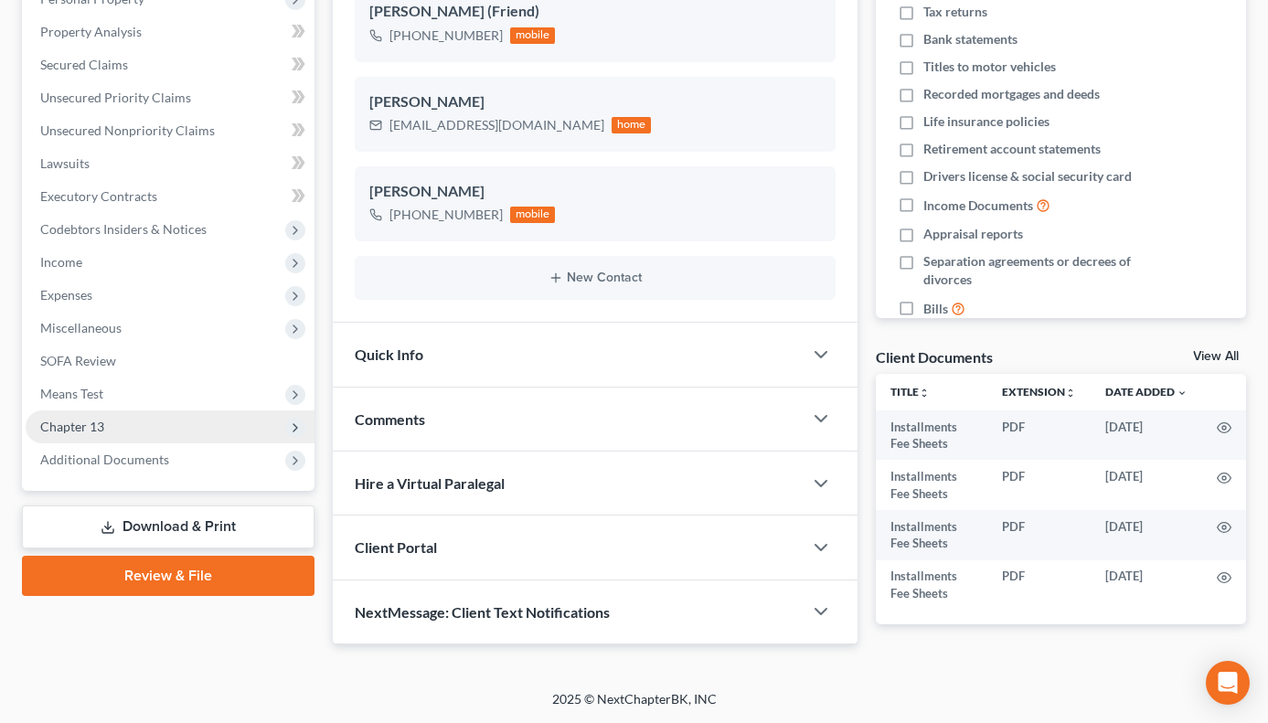
click at [70, 427] on span "Chapter 13" at bounding box center [72, 427] width 64 height 16
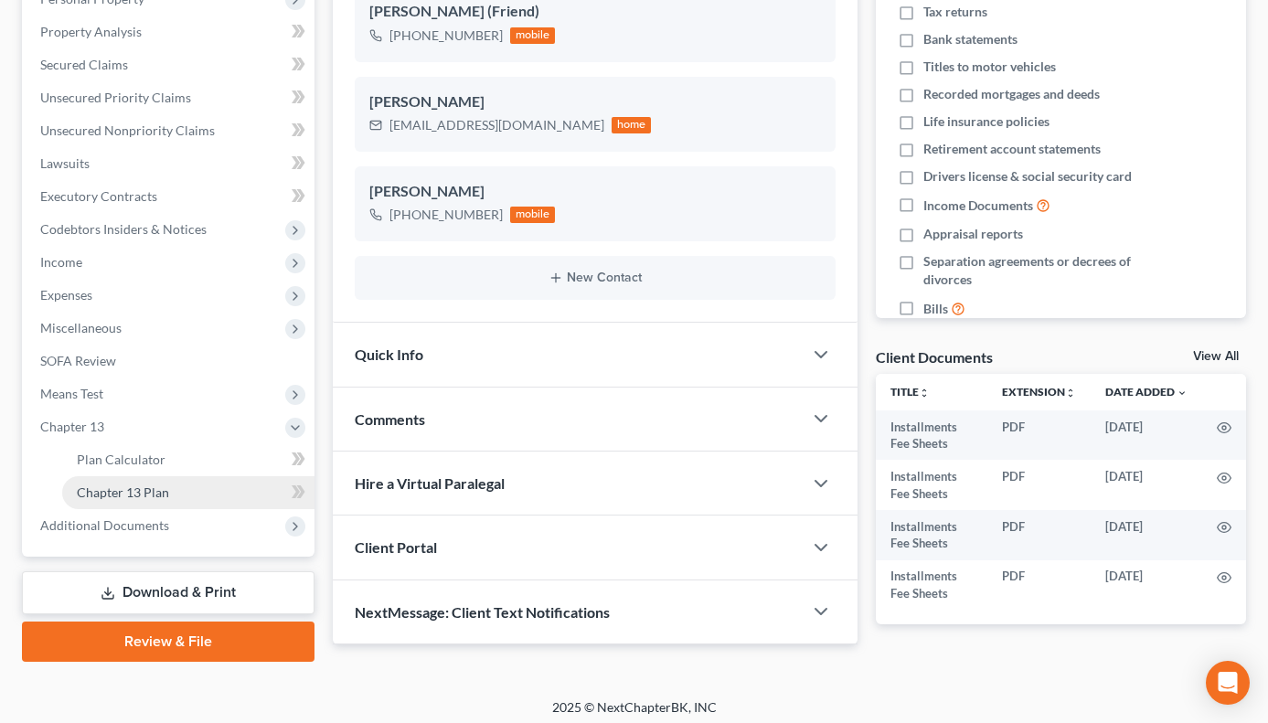
click at [121, 487] on span "Chapter 13 Plan" at bounding box center [123, 493] width 92 height 16
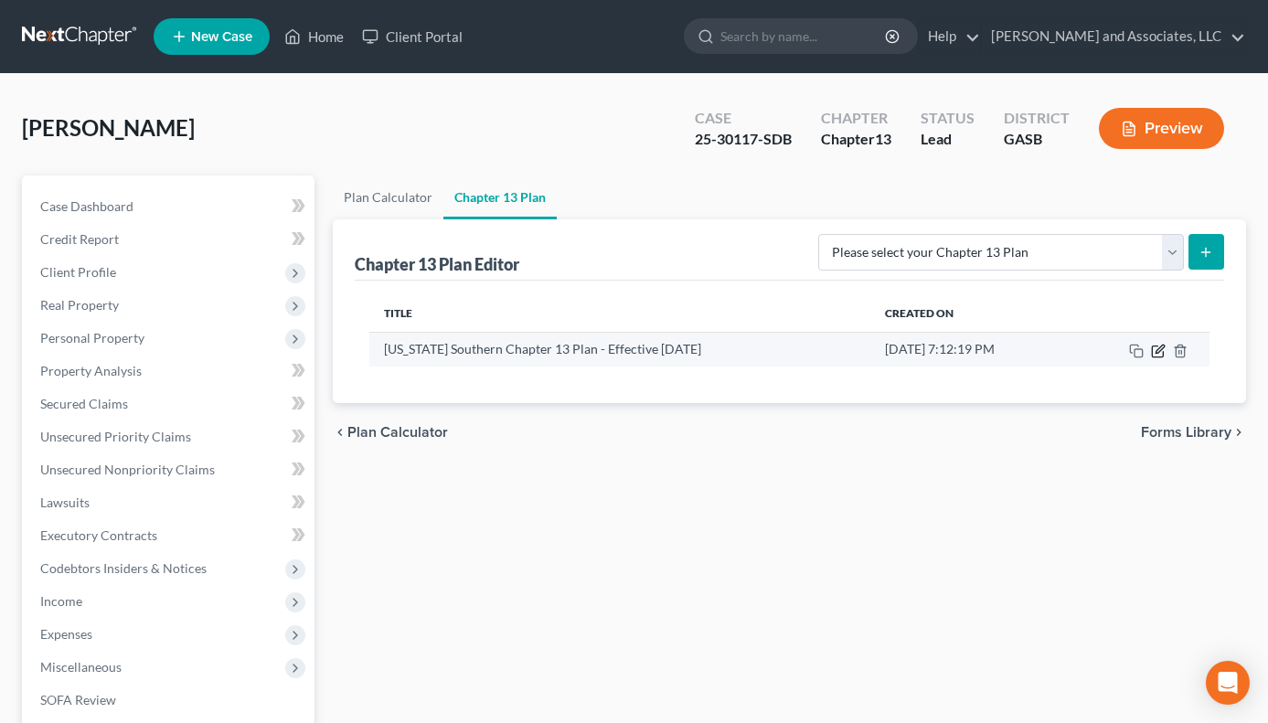
click at [1159, 349] on icon "button" at bounding box center [1158, 351] width 15 height 15
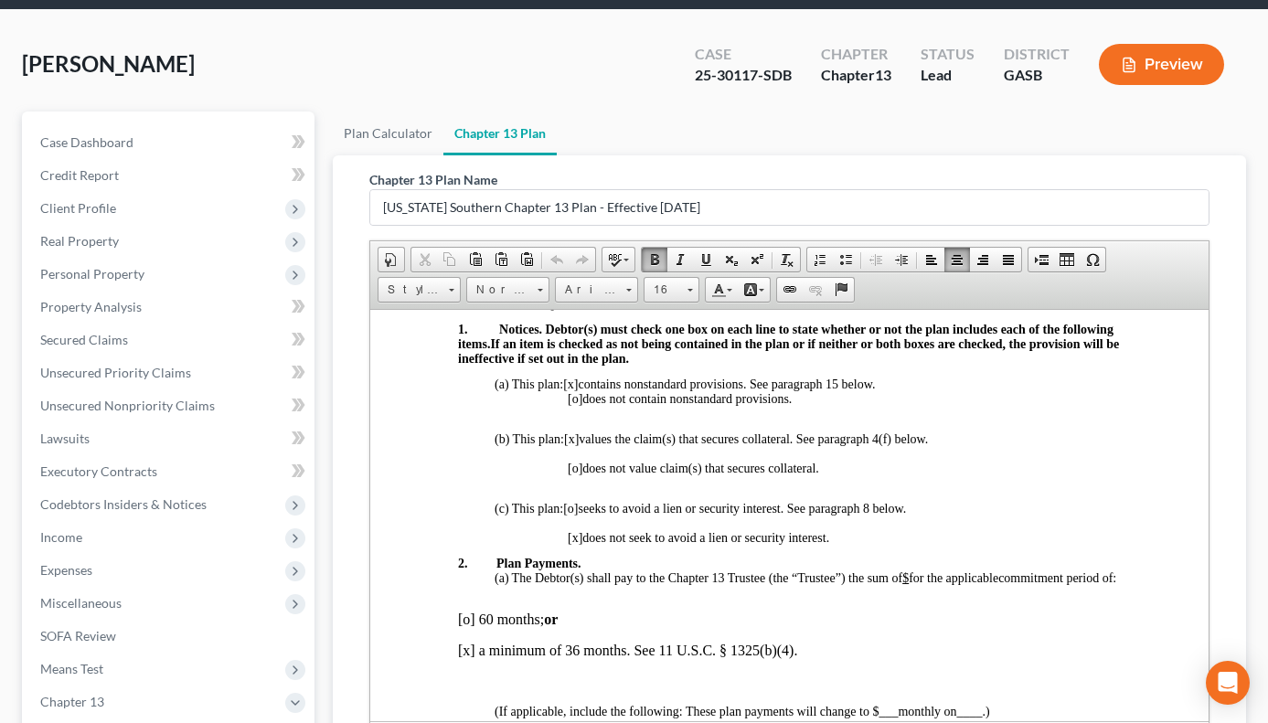
scroll to position [160, 0]
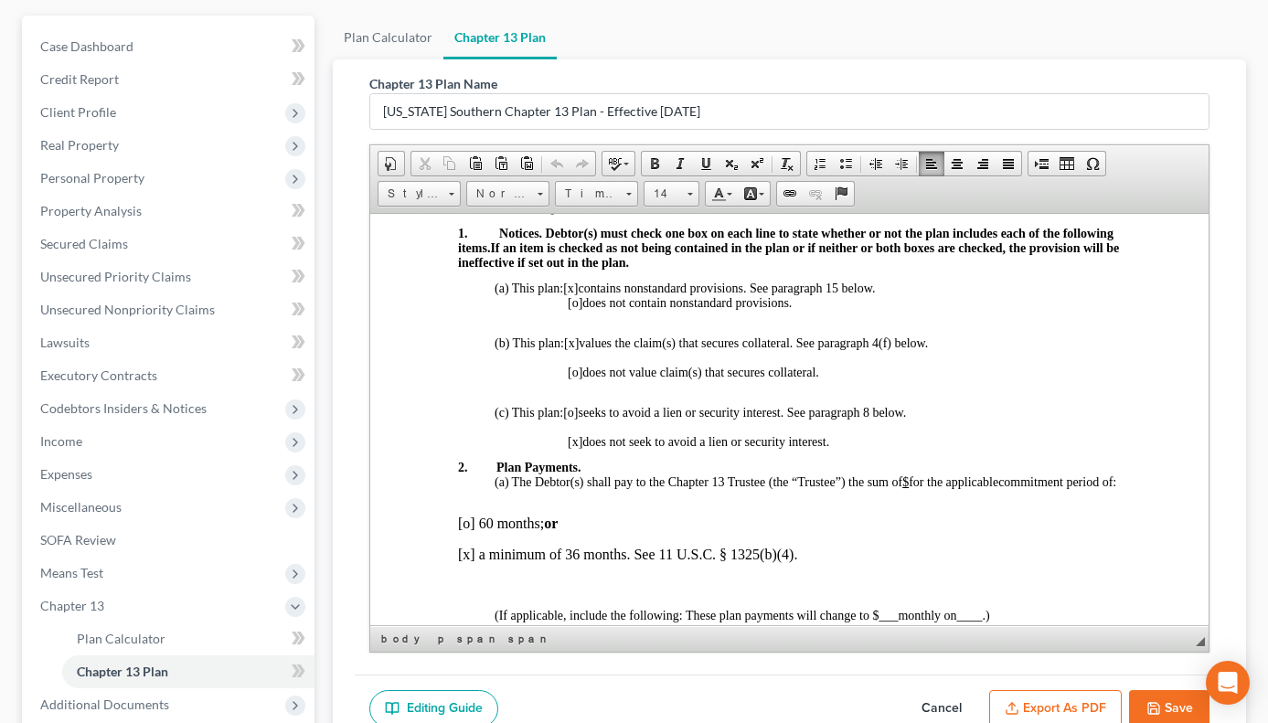
drag, startPoint x: 1209, startPoint y: 301, endPoint x: 1218, endPoint y: 446, distance: 145.6
click at [1218, 446] on div "Chapter 13 Plan Name [US_STATE] Southern Chapter 13 Plan - Effective [DATE] Ric…" at bounding box center [789, 366] width 869 height 615
